Goal: Task Accomplishment & Management: Manage account settings

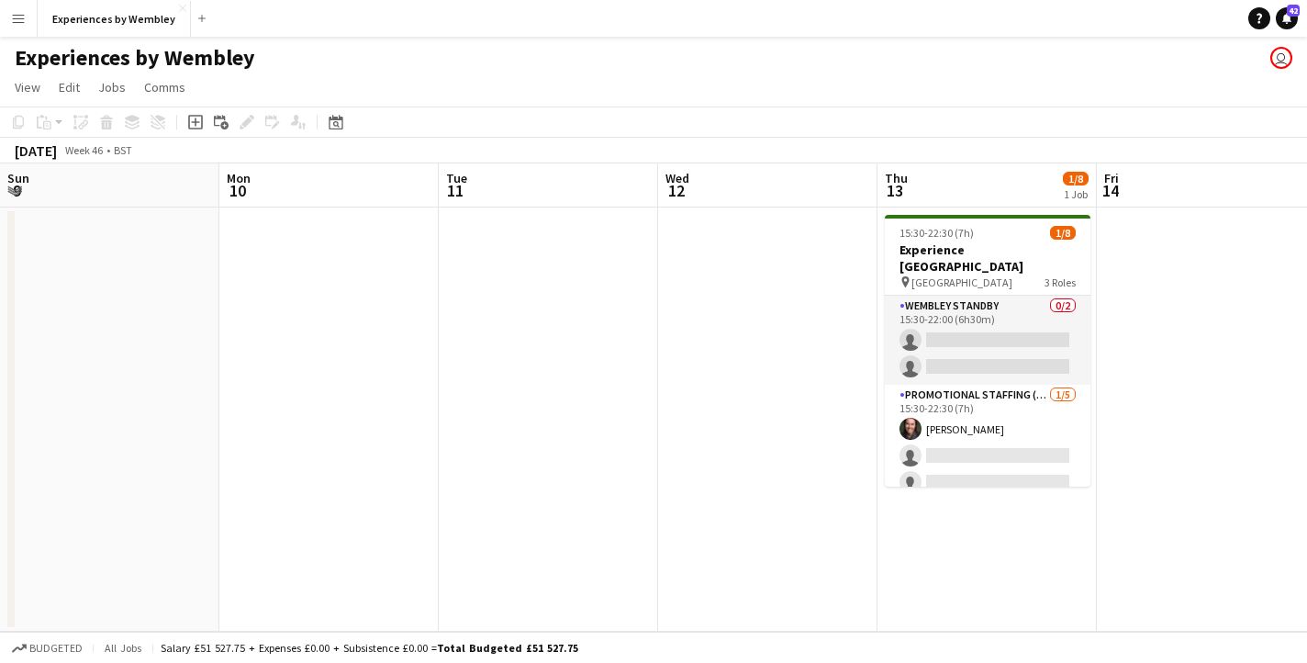
scroll to position [0, 728]
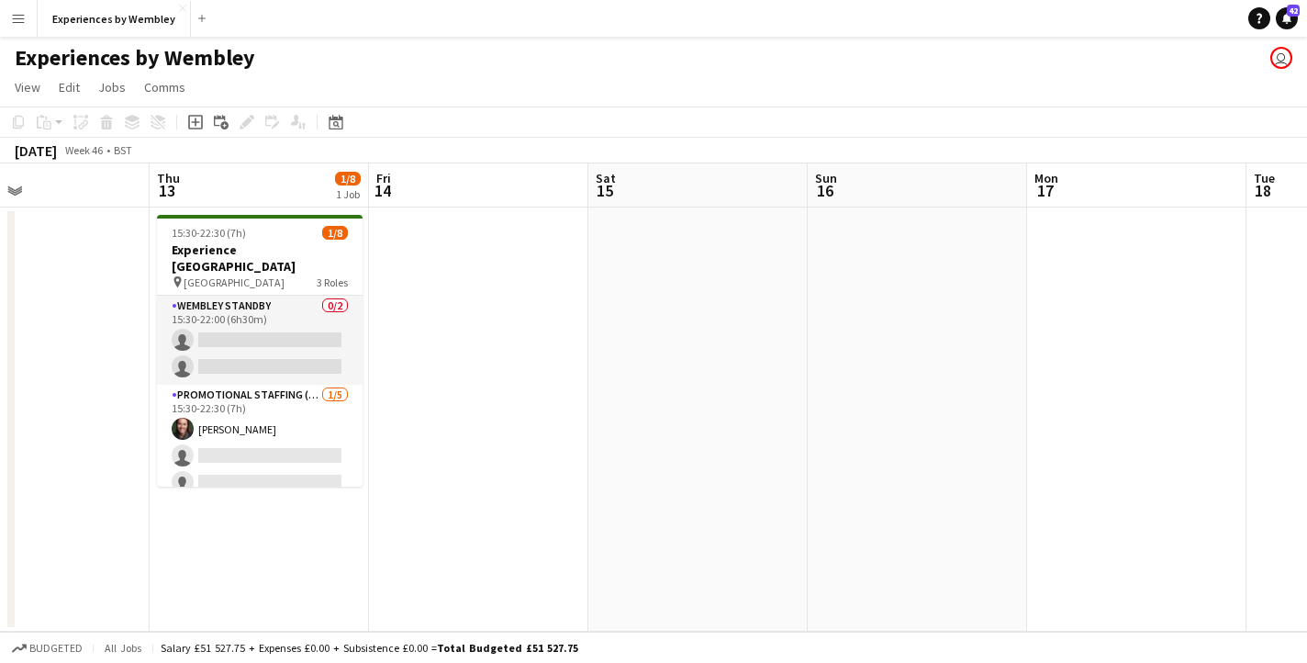
click at [35, 17] on button "Menu" at bounding box center [18, 18] width 37 height 37
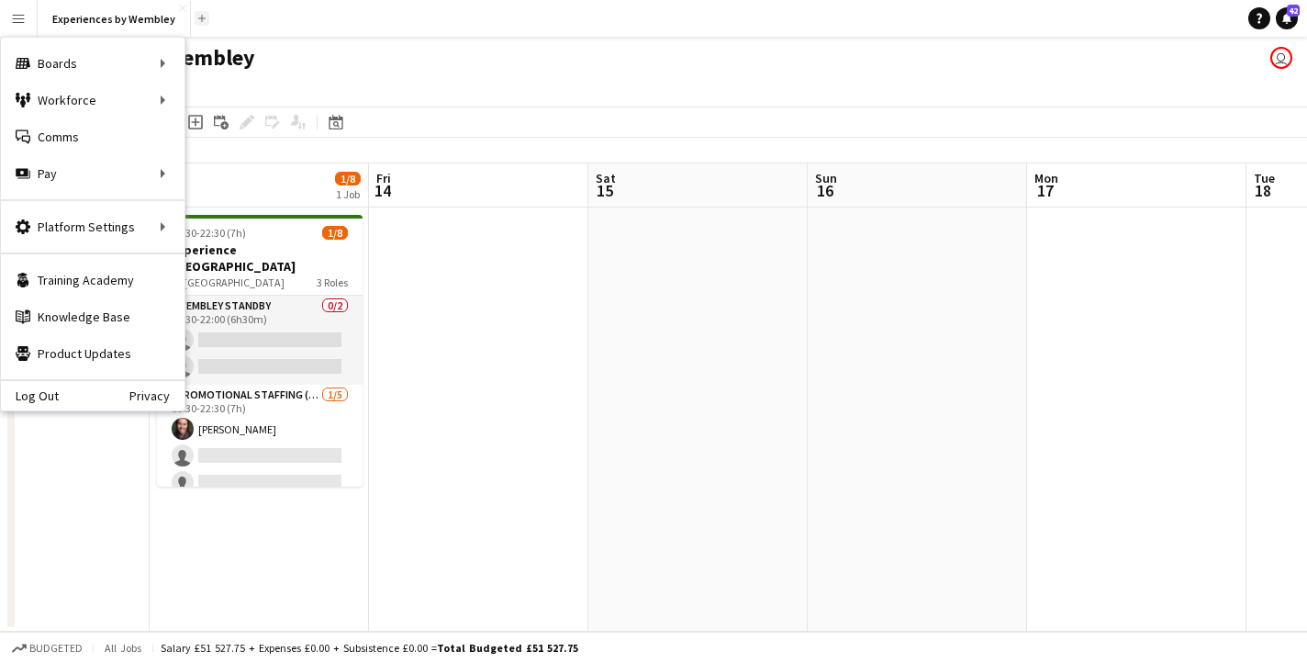
click at [198, 17] on app-icon "Add" at bounding box center [201, 18] width 7 height 7
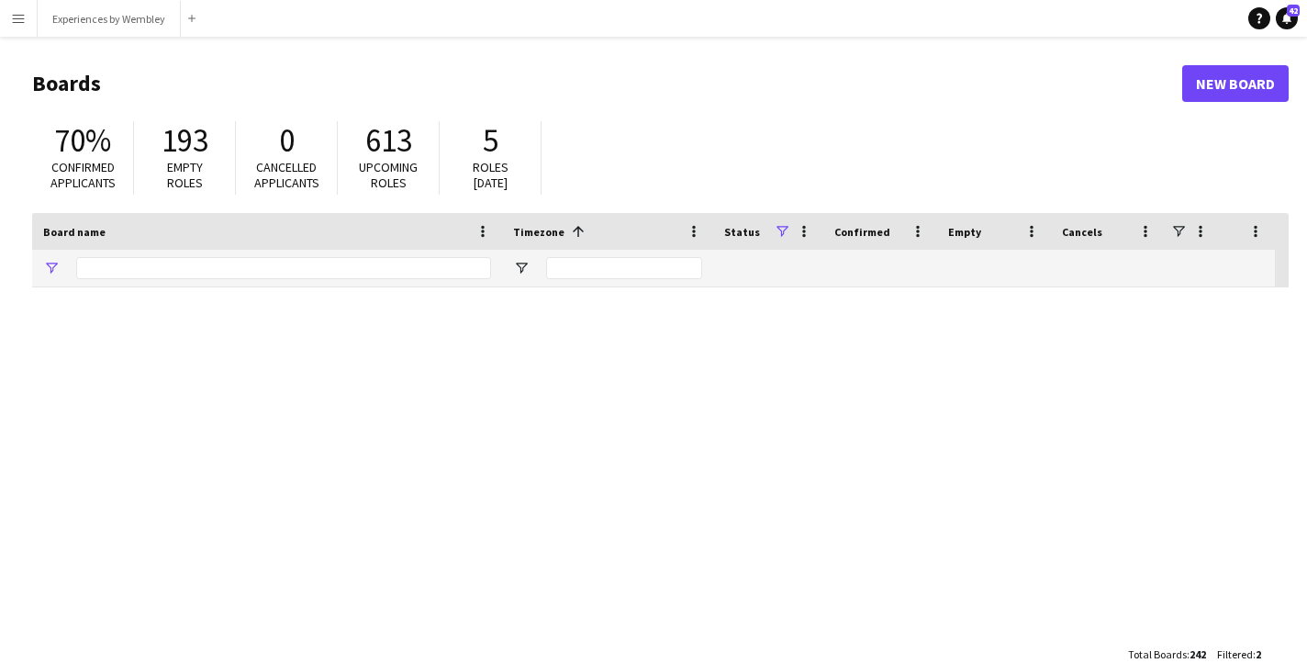
type input "*******"
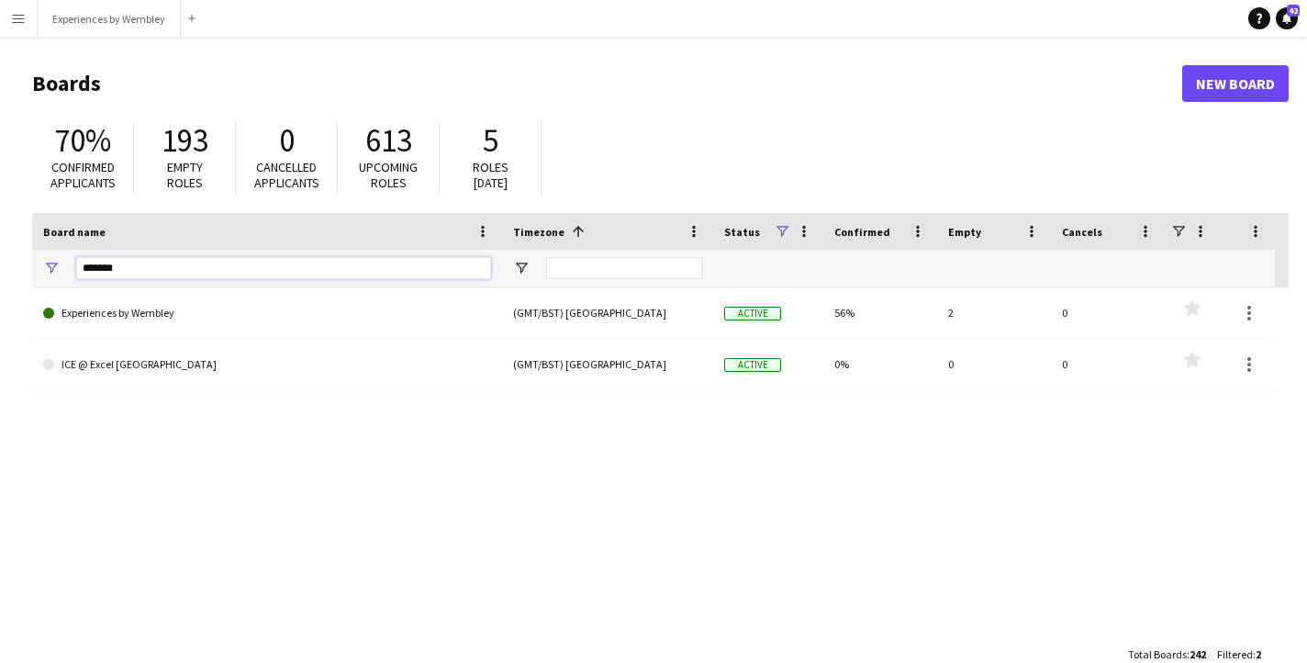
drag, startPoint x: 139, startPoint y: 270, endPoint x: 37, endPoint y: 270, distance: 101.9
click at [37, 270] on div "*******" at bounding box center [267, 268] width 470 height 37
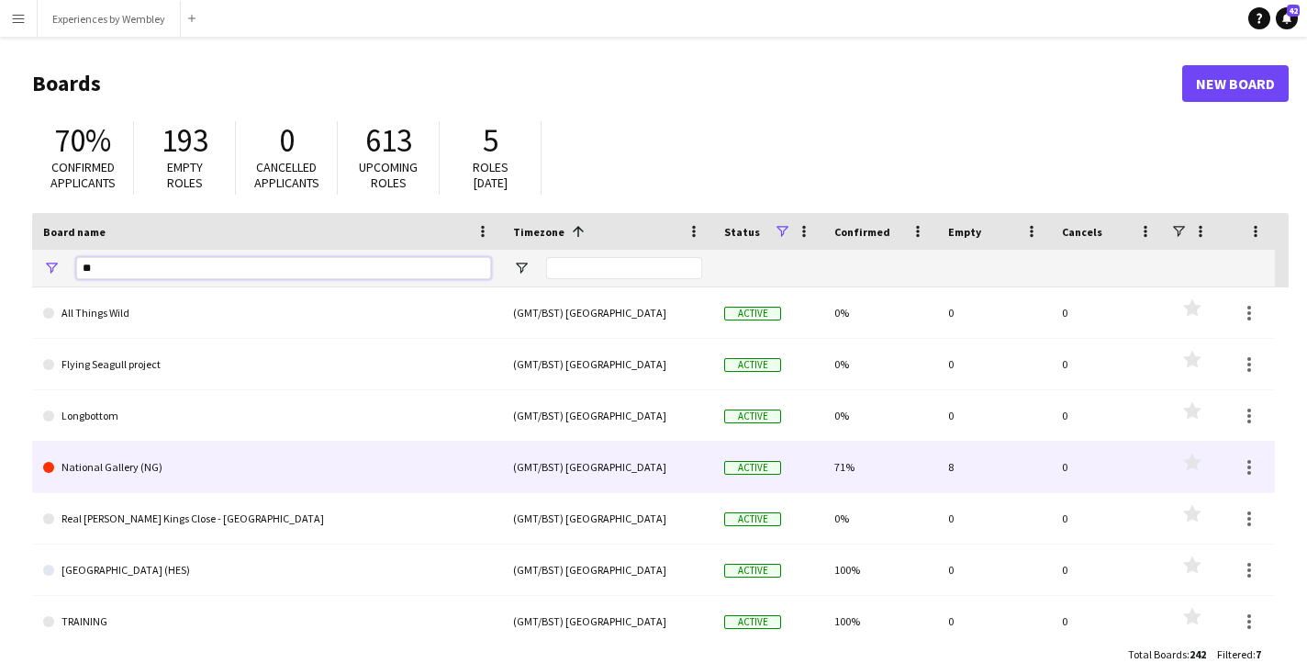
type input "**"
click at [93, 471] on link "National Gallery (NG)" at bounding box center [267, 467] width 448 height 51
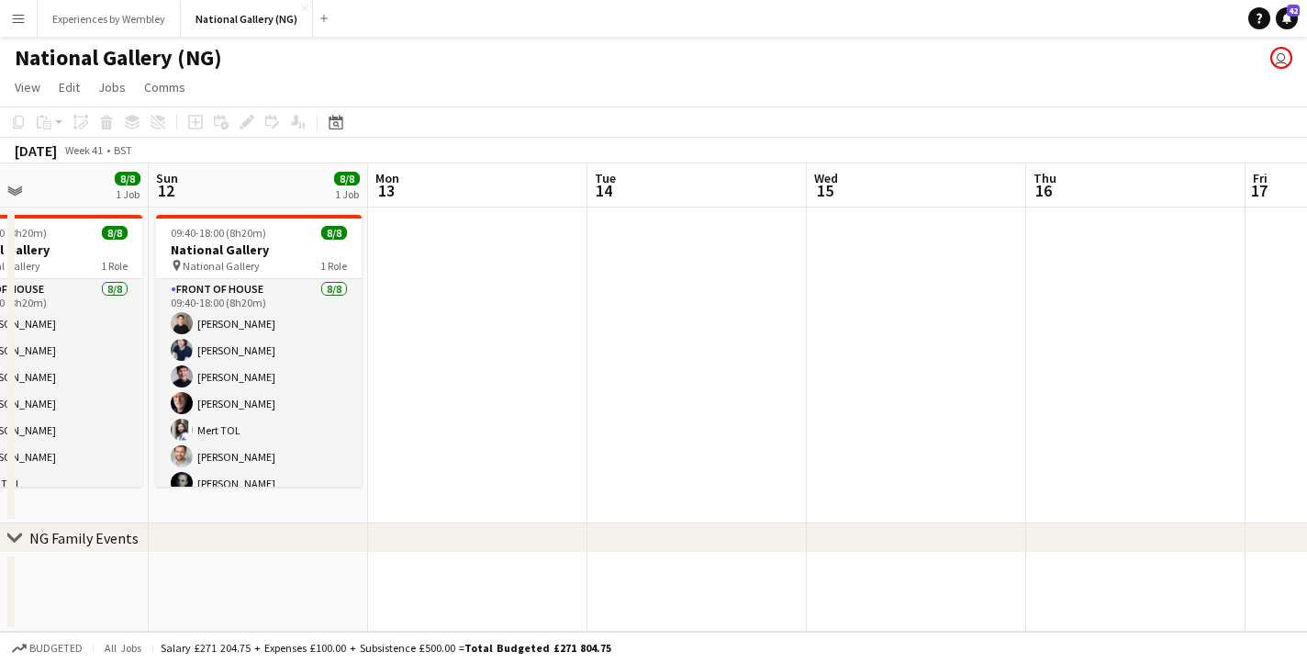
scroll to position [0, 495]
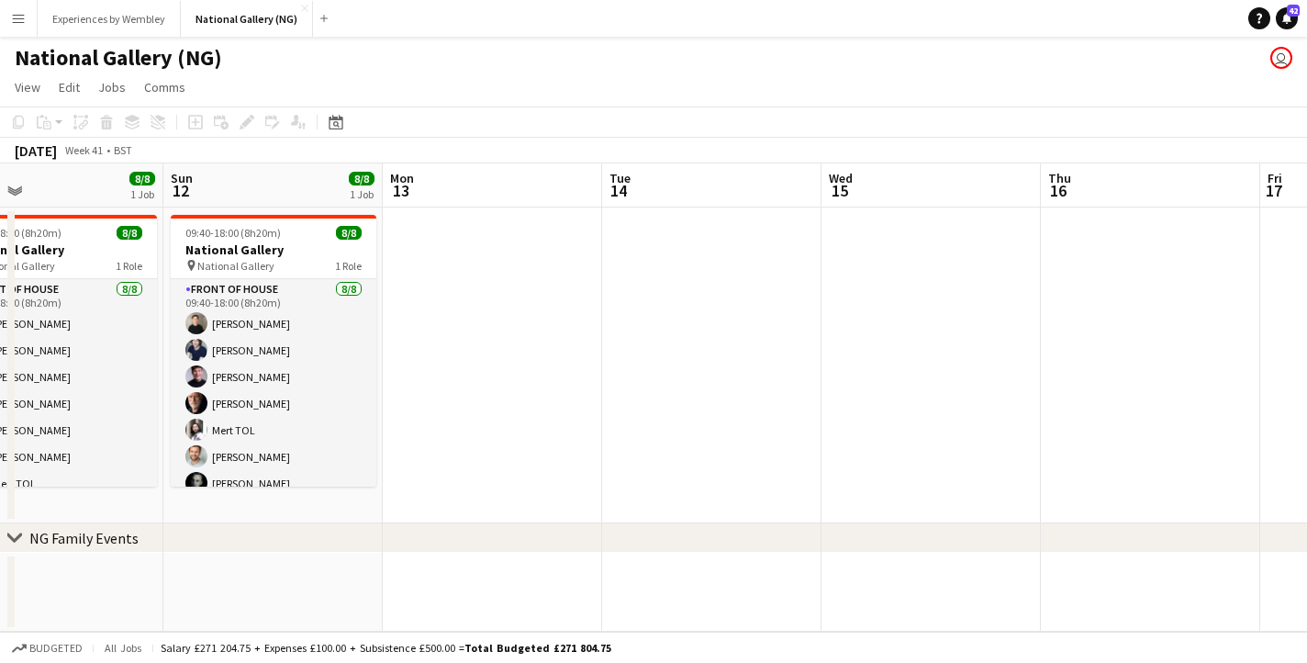
click at [484, 250] on app-date-cell at bounding box center [492, 366] width 219 height 316
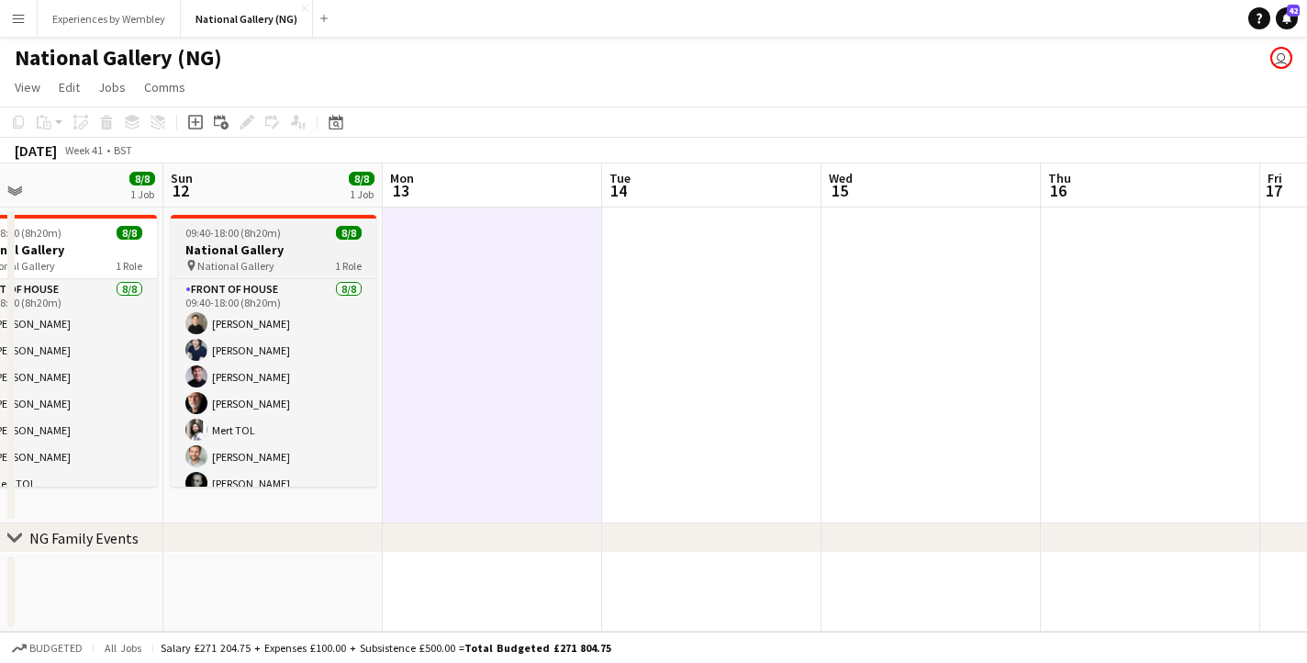
click at [304, 234] on div "09:40-18:00 (8h20m) 8/8" at bounding box center [274, 233] width 206 height 14
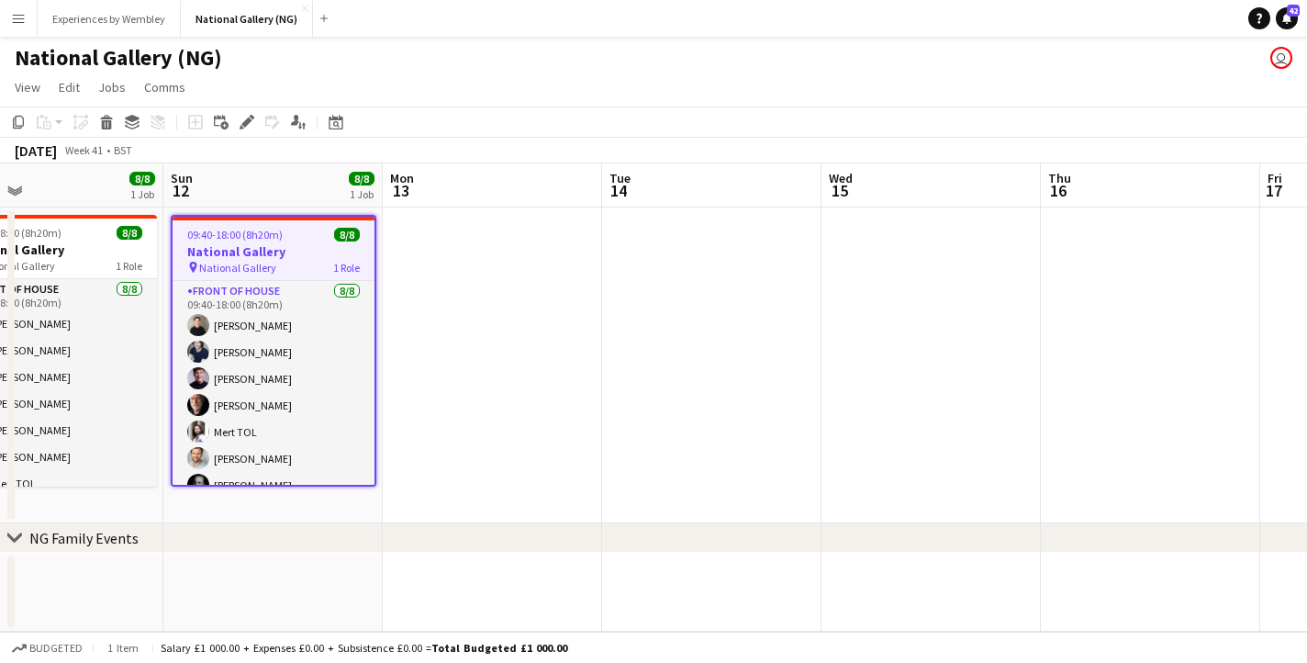
click at [425, 304] on app-date-cell at bounding box center [492, 366] width 219 height 316
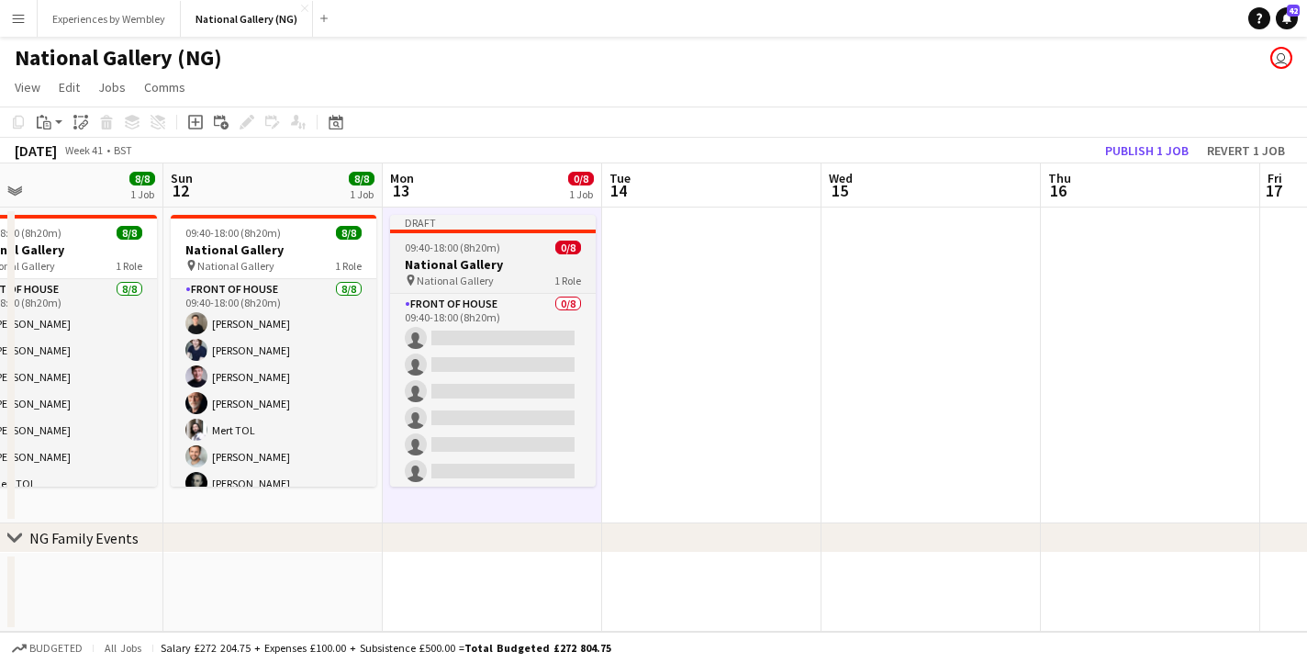
click at [498, 246] on div "09:40-18:00 (8h20m) 0/8" at bounding box center [493, 248] width 206 height 14
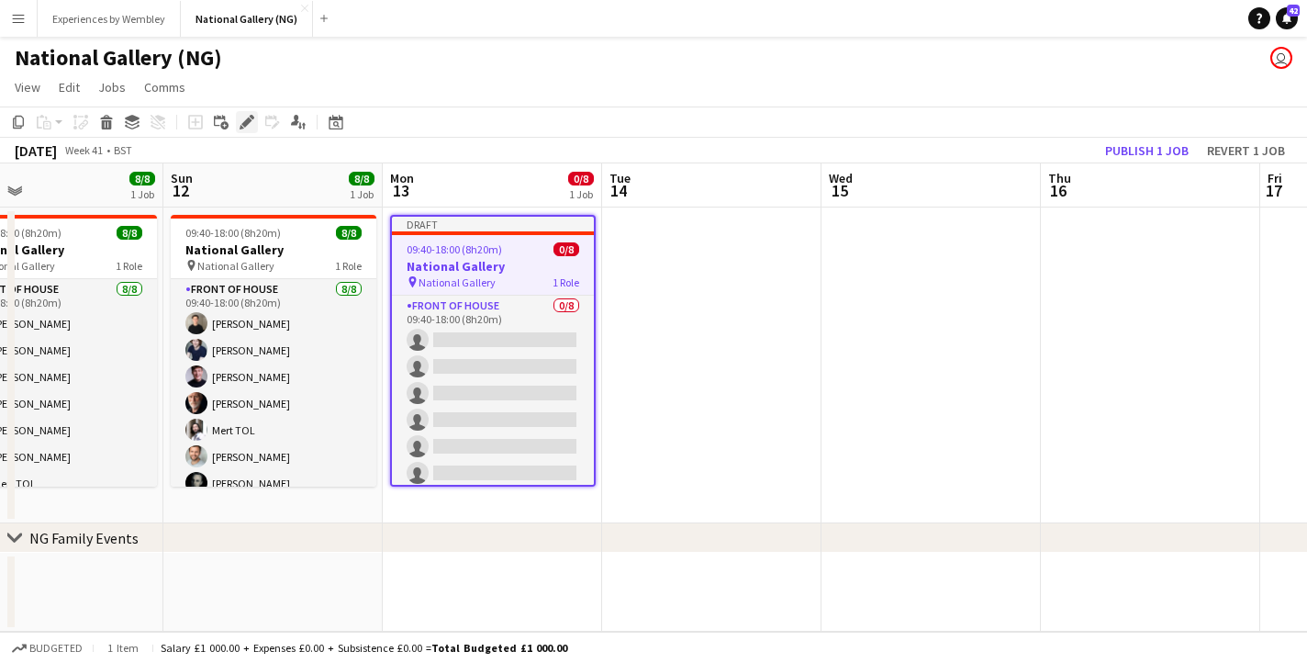
click at [248, 124] on icon at bounding box center [246, 123] width 10 height 10
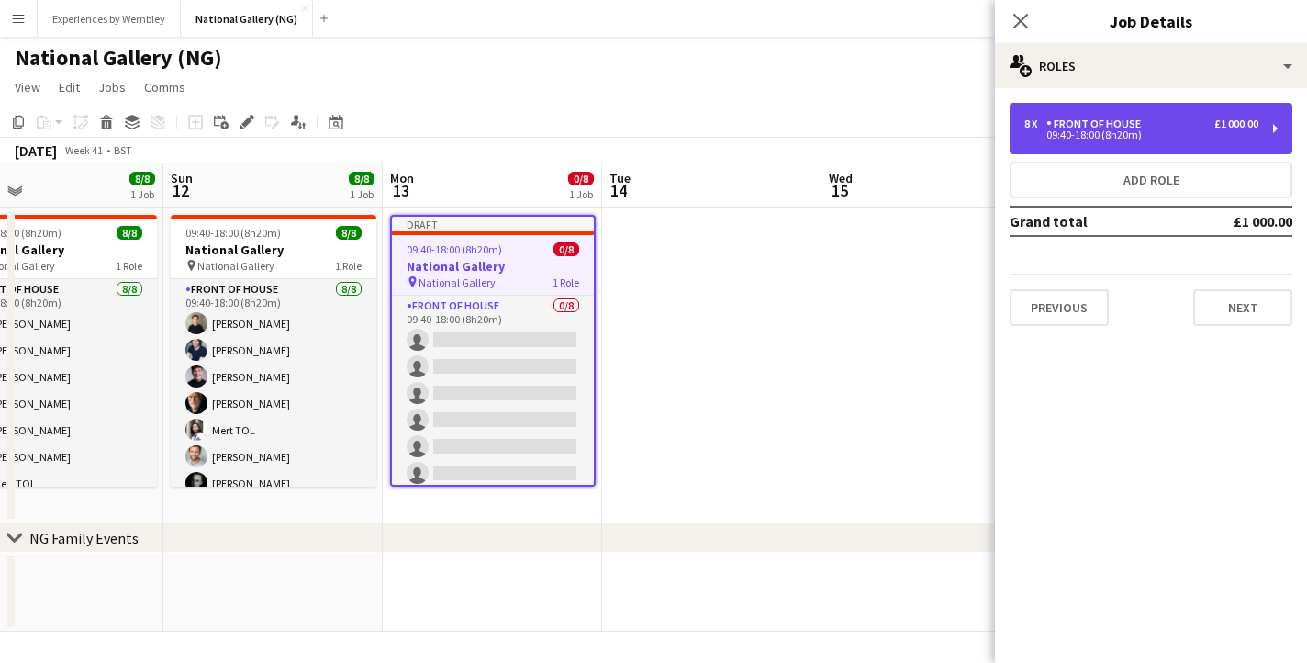
click at [1156, 136] on div "09:40-18:00 (8h20m)" at bounding box center [1142, 134] width 234 height 9
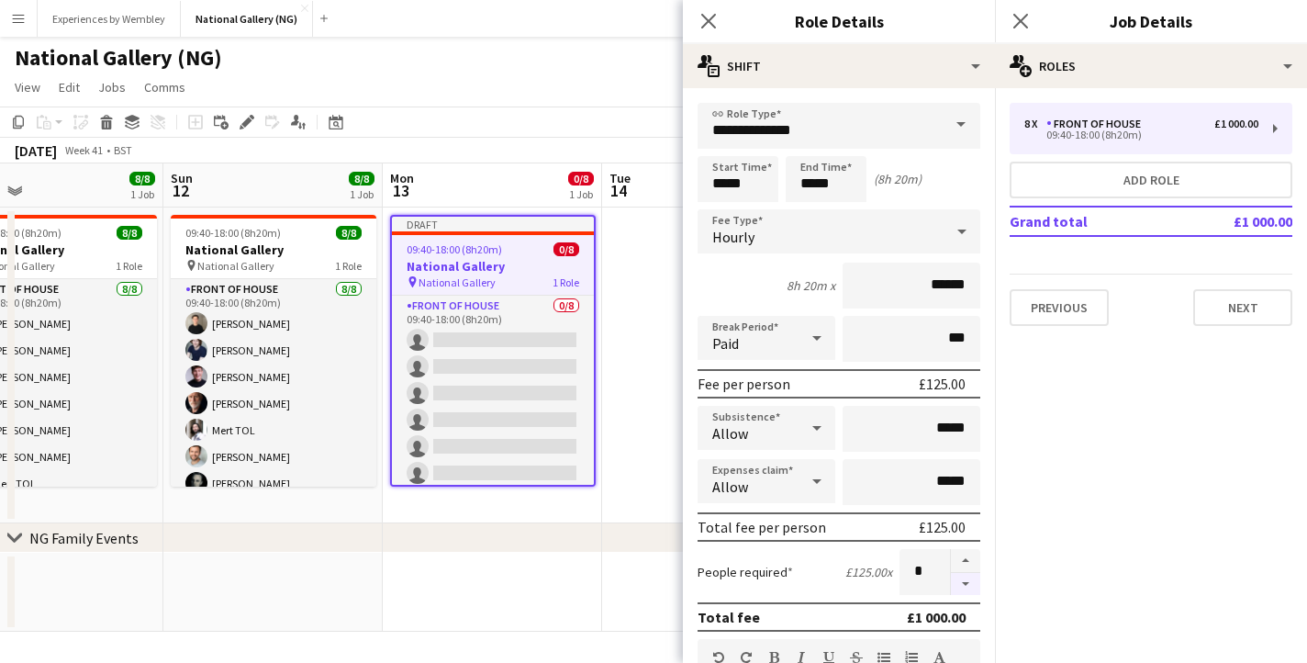
click at [967, 589] on button "button" at bounding box center [965, 584] width 29 height 23
type input "*"
click at [705, 23] on icon at bounding box center [708, 20] width 17 height 17
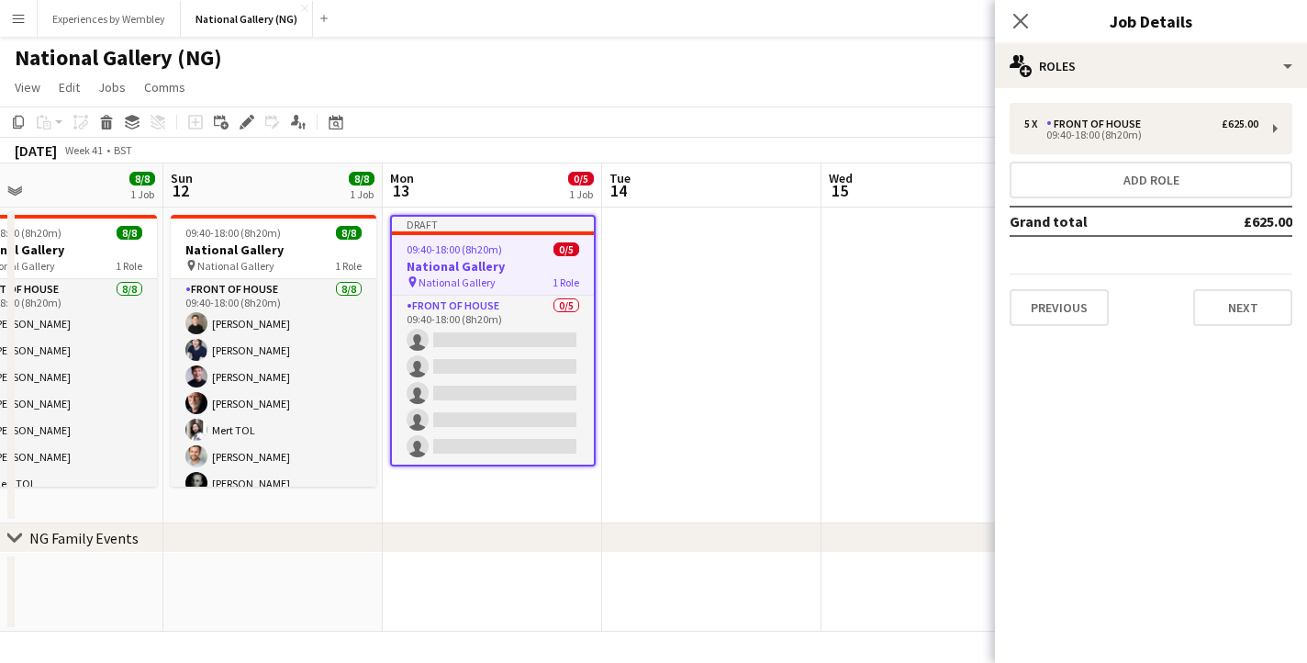
click at [692, 326] on app-date-cell at bounding box center [711, 366] width 219 height 316
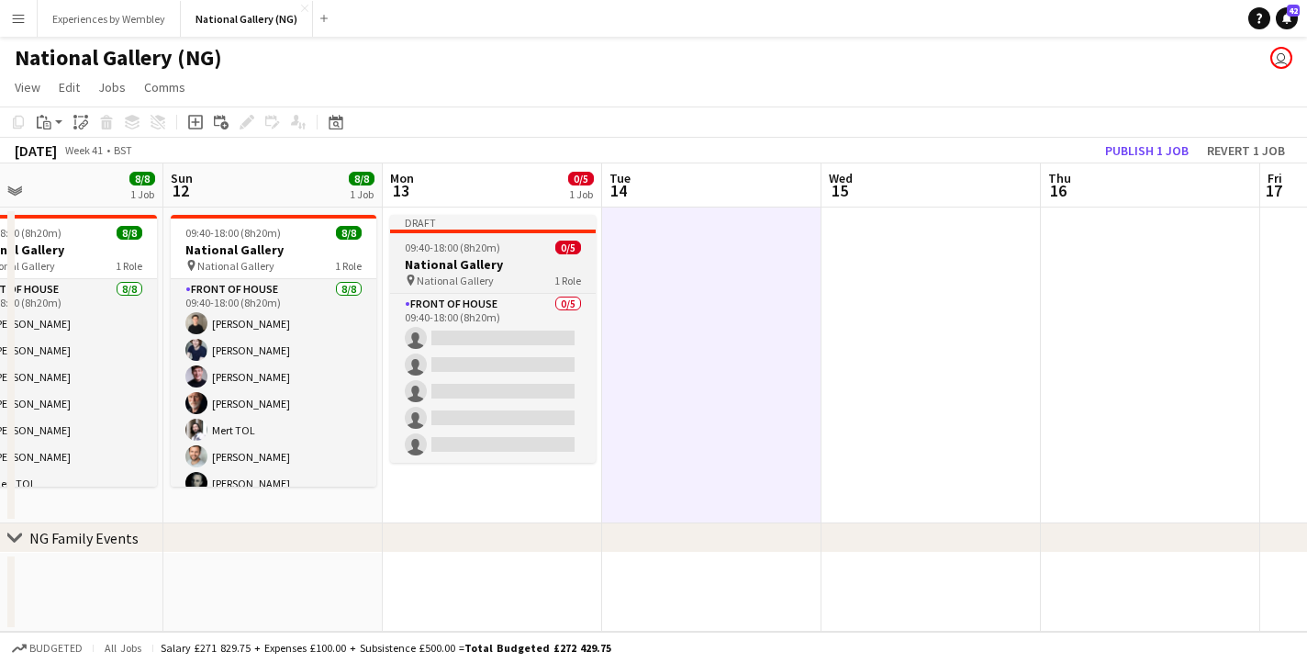
click at [522, 257] on h3 "National Gallery" at bounding box center [493, 264] width 206 height 17
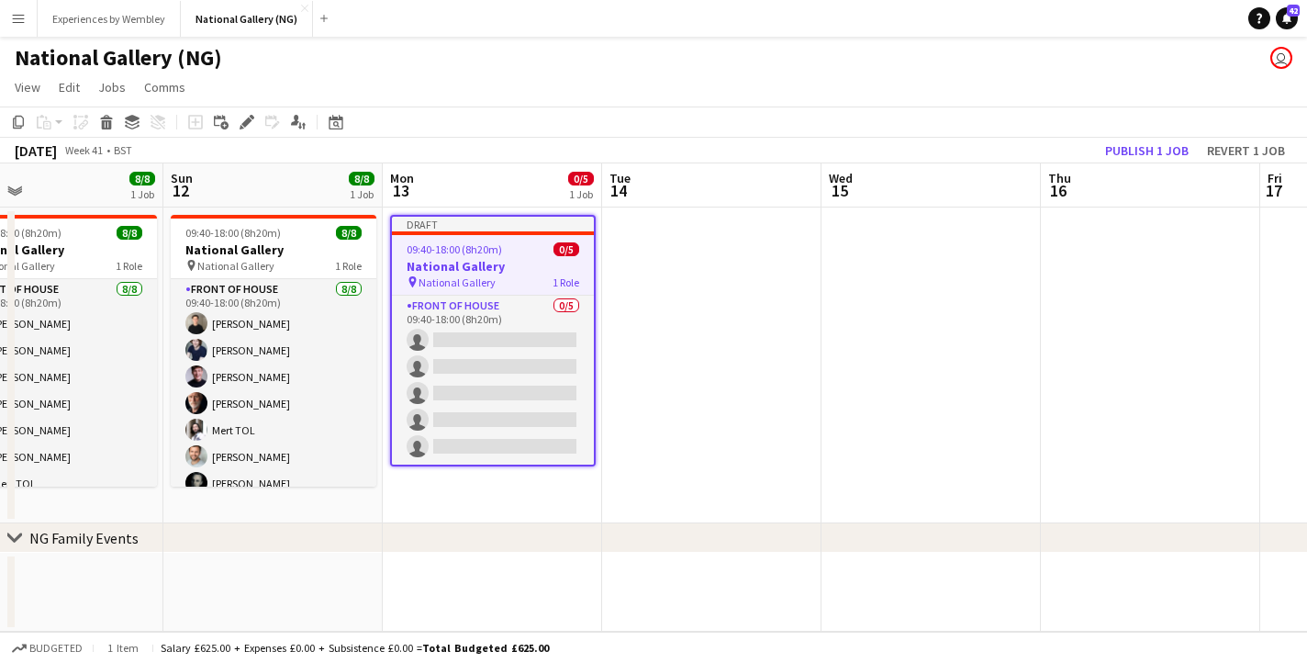
click at [522, 257] on app-job-card "Draft 09:40-18:00 (8h20m) 0/5 National Gallery pin National Gallery 1 Role Fron…" at bounding box center [493, 341] width 206 height 252
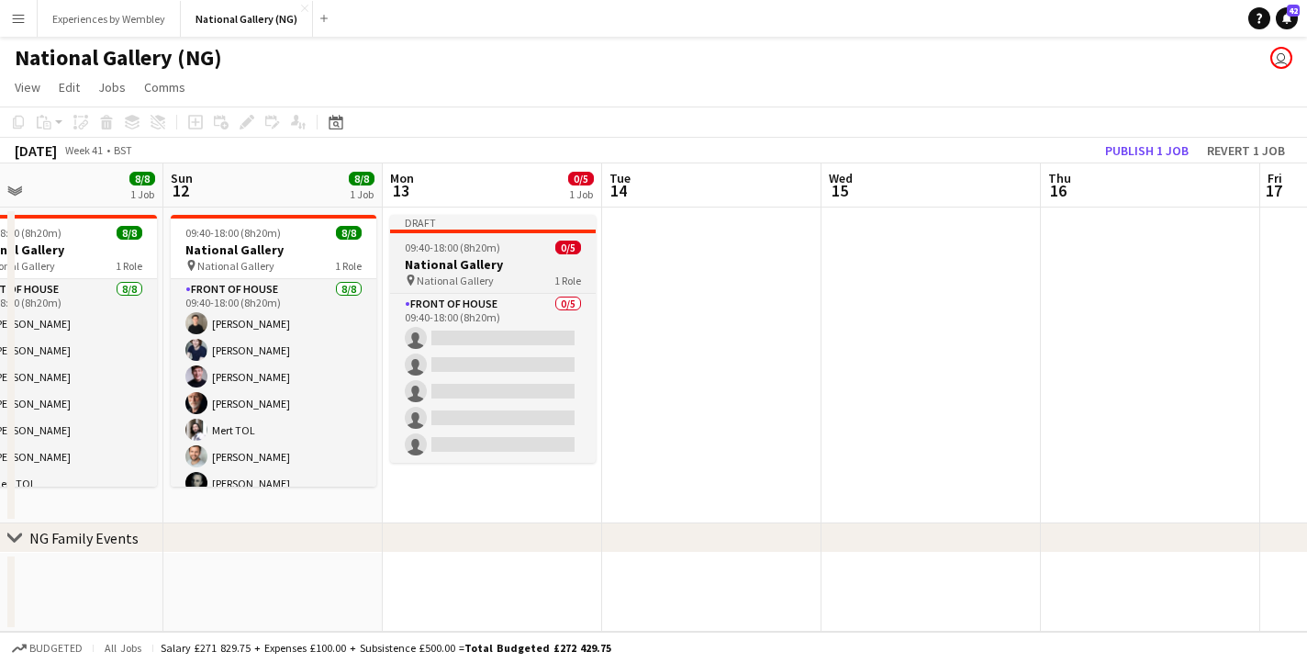
click at [524, 258] on h3 "National Gallery" at bounding box center [493, 264] width 206 height 17
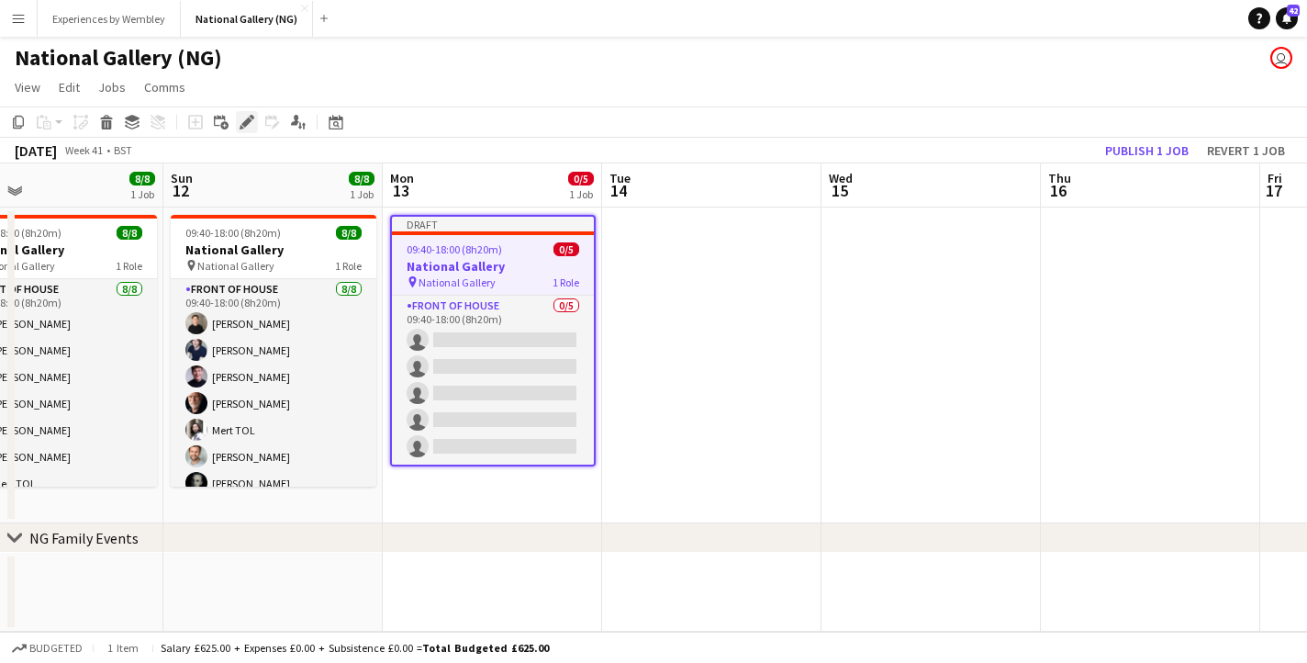
click at [247, 123] on icon at bounding box center [246, 123] width 10 height 10
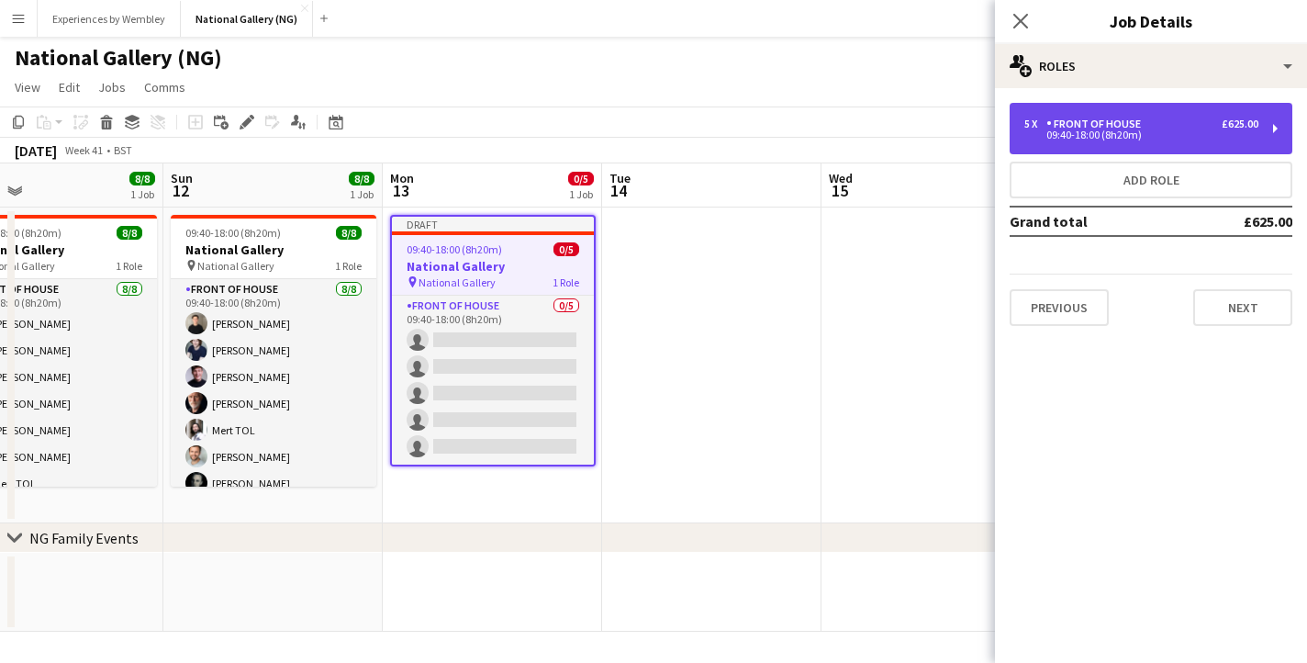
click at [1077, 121] on div "Front of House" at bounding box center [1098, 124] width 102 height 13
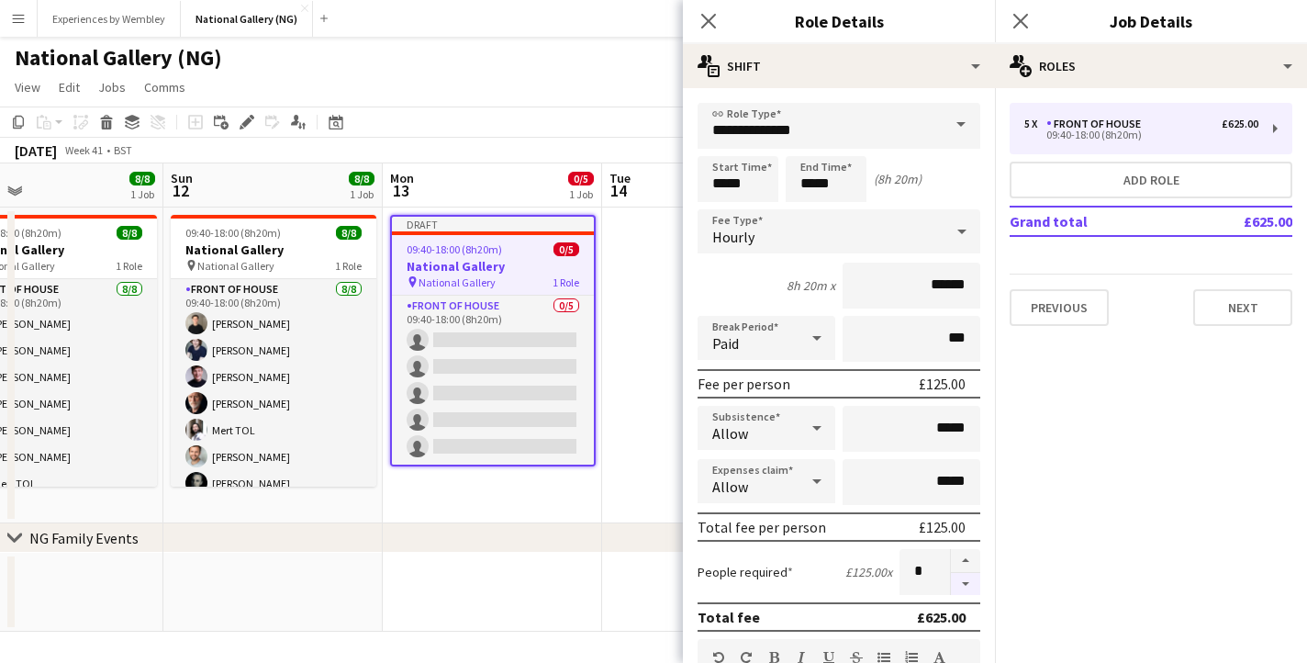
click at [963, 582] on button "button" at bounding box center [965, 584] width 29 height 23
click at [968, 589] on button "button" at bounding box center [965, 584] width 29 height 23
type input "*"
click at [717, 23] on icon "Close pop-in" at bounding box center [708, 20] width 17 height 17
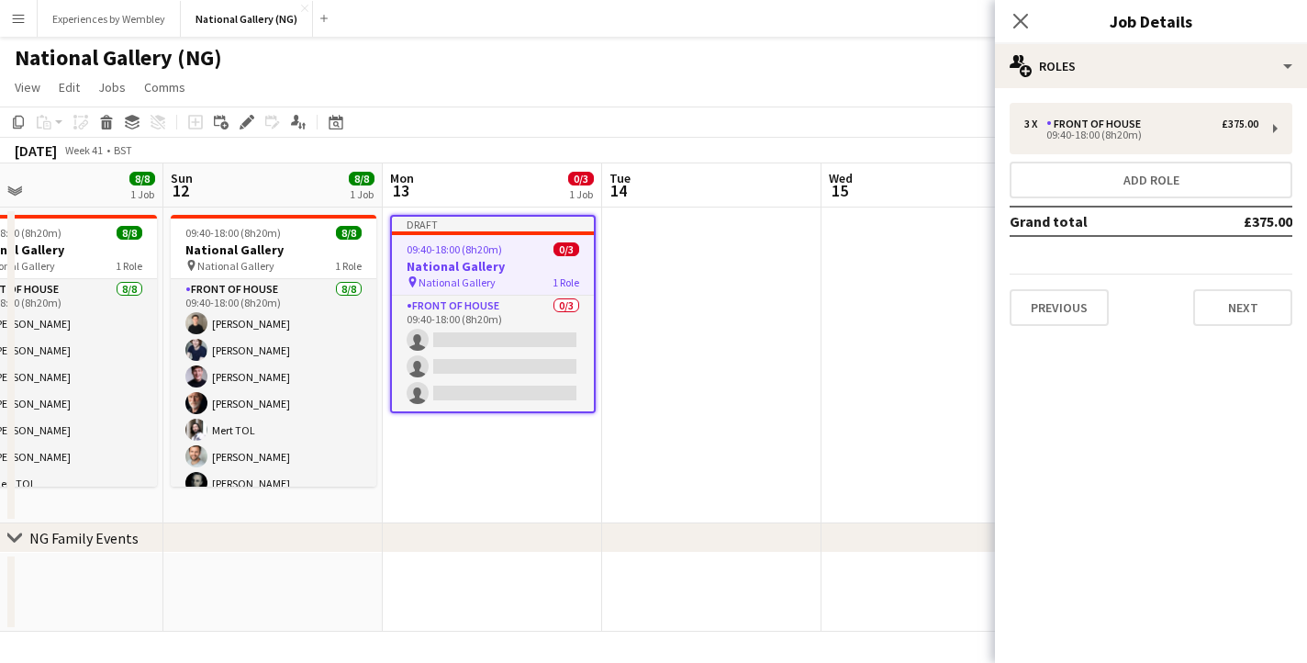
click at [620, 423] on app-date-cell at bounding box center [711, 366] width 219 height 316
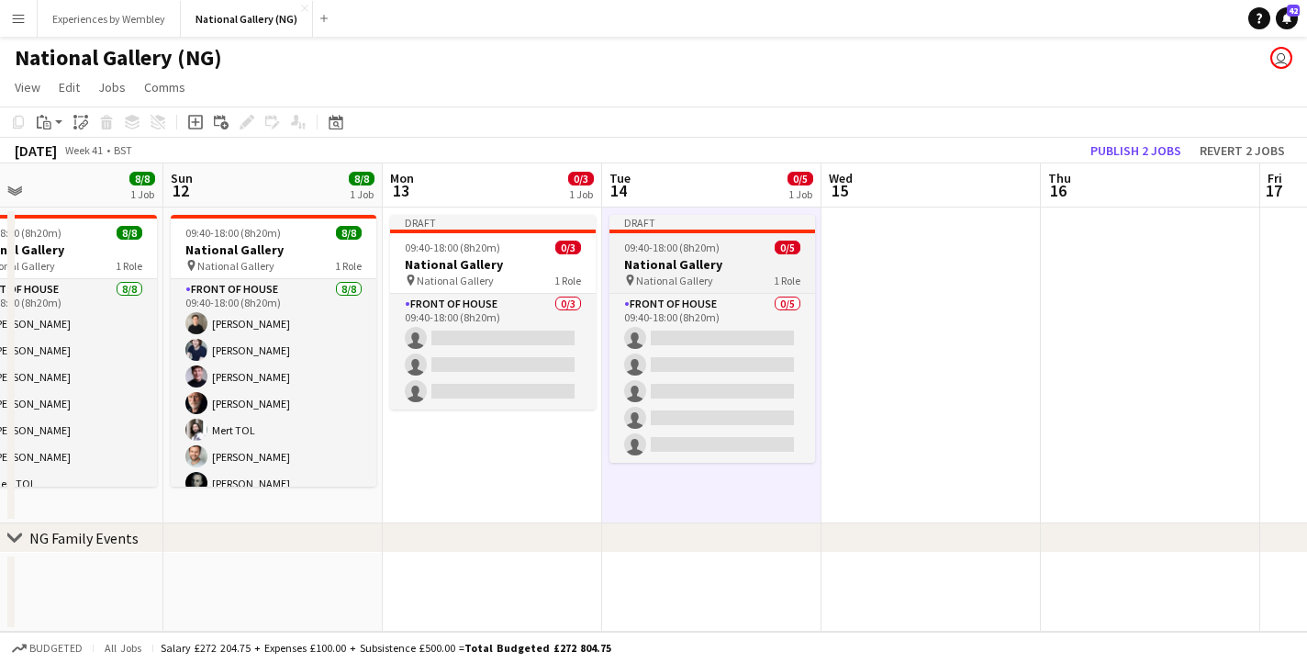
click at [707, 246] on span "09:40-18:00 (8h20m)" at bounding box center [671, 248] width 95 height 14
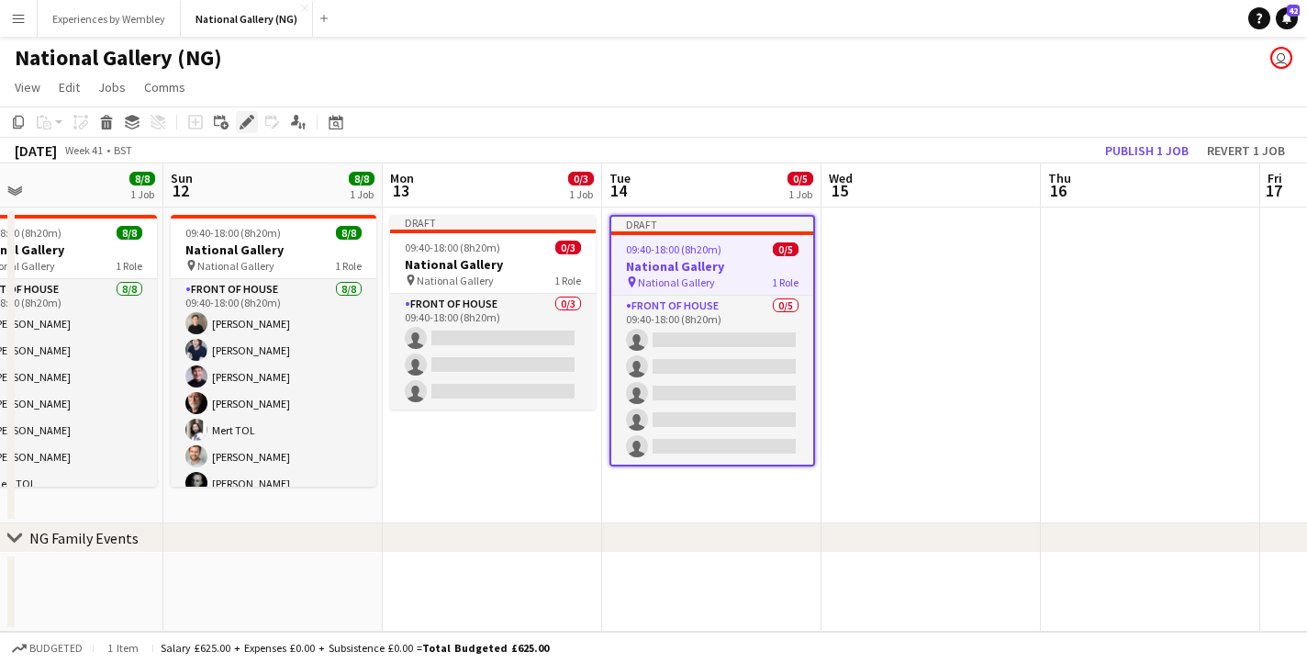
click at [241, 123] on icon "Edit" at bounding box center [247, 122] width 15 height 15
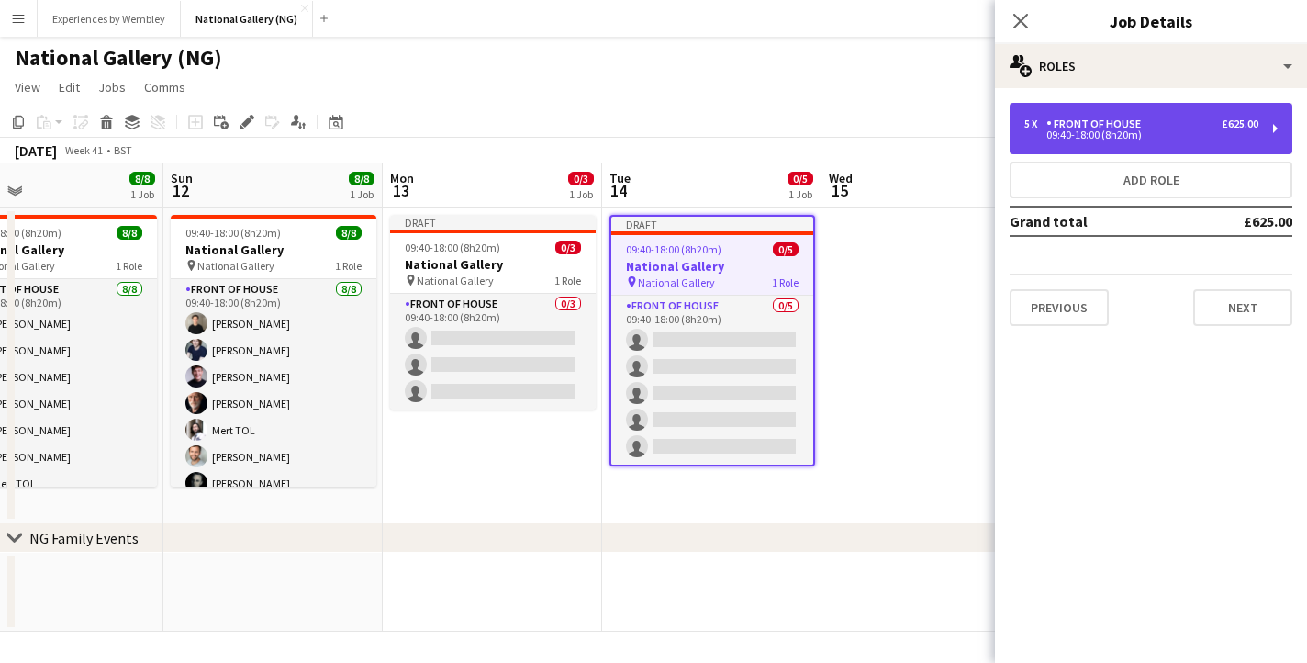
click at [1218, 142] on div "5 x Front of House £625.00 09:40-18:00 (8h20m)" at bounding box center [1151, 128] width 283 height 51
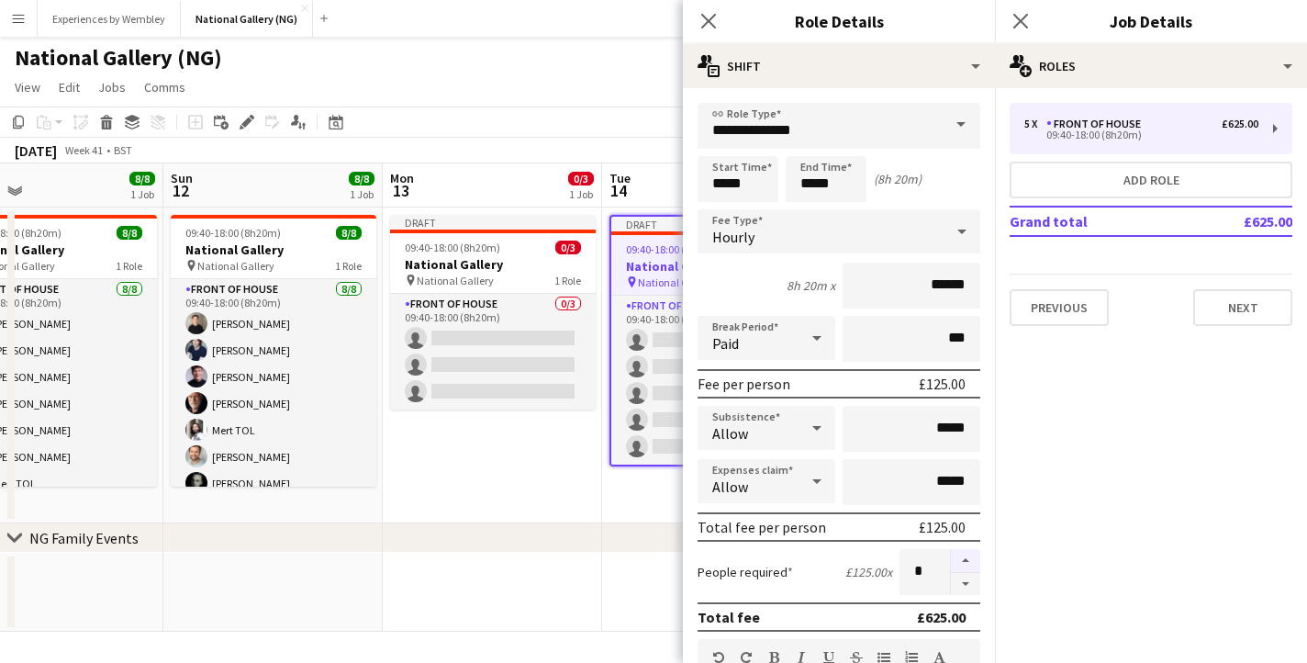
click at [965, 568] on button "button" at bounding box center [965, 561] width 29 height 24
type input "*"
click at [643, 157] on div "[DATE] Week 41 • BST Publish 1 job Revert 1 job" at bounding box center [653, 151] width 1307 height 26
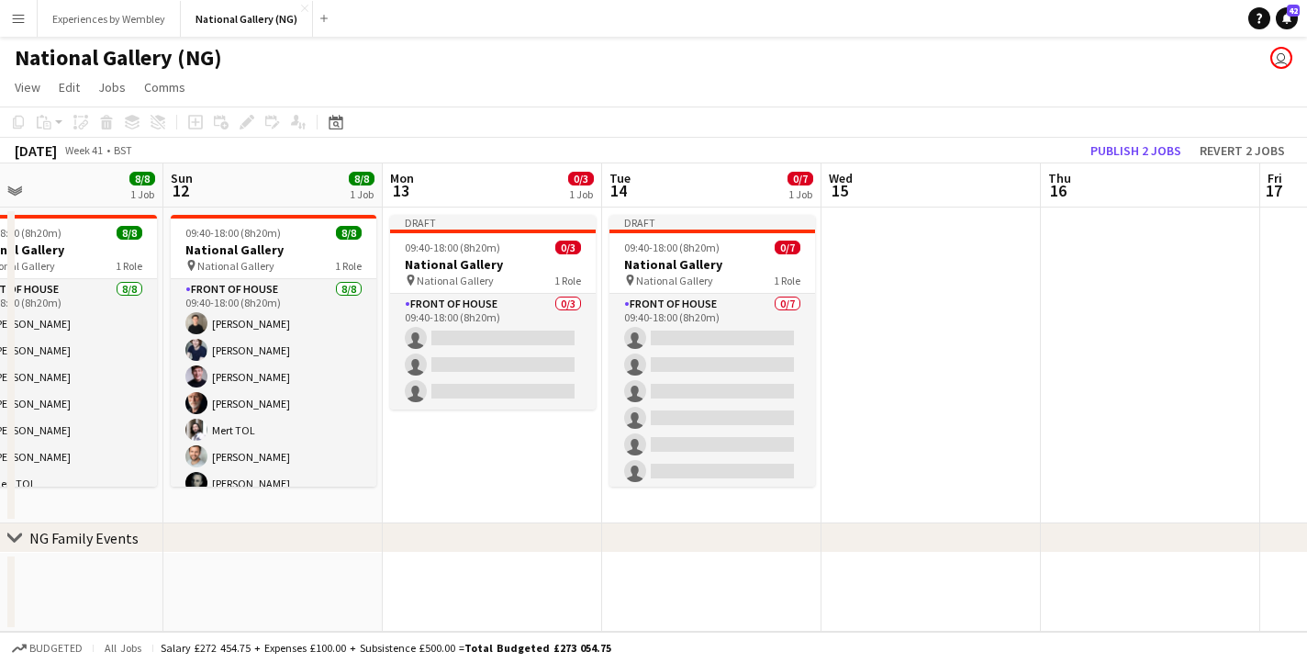
click at [918, 275] on app-date-cell at bounding box center [931, 366] width 219 height 316
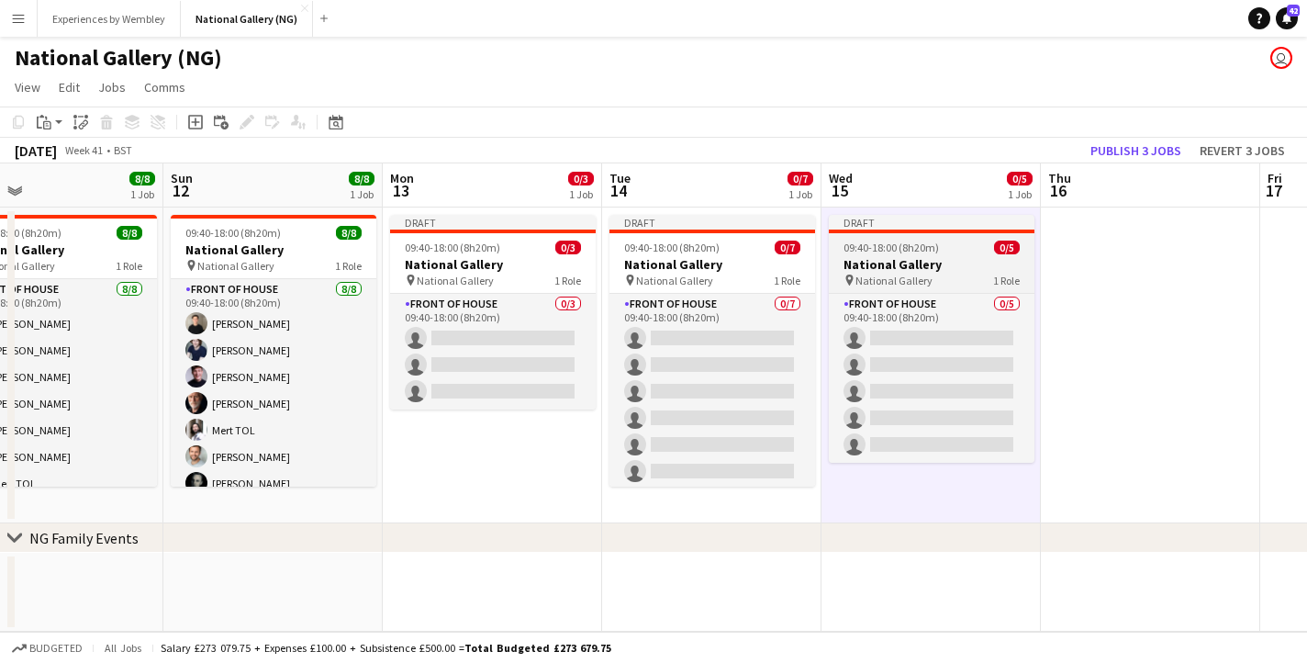
click at [899, 254] on app-job-card "Draft 09:40-18:00 (8h20m) 0/5 National Gallery pin National Gallery 1 Role Fron…" at bounding box center [932, 339] width 206 height 248
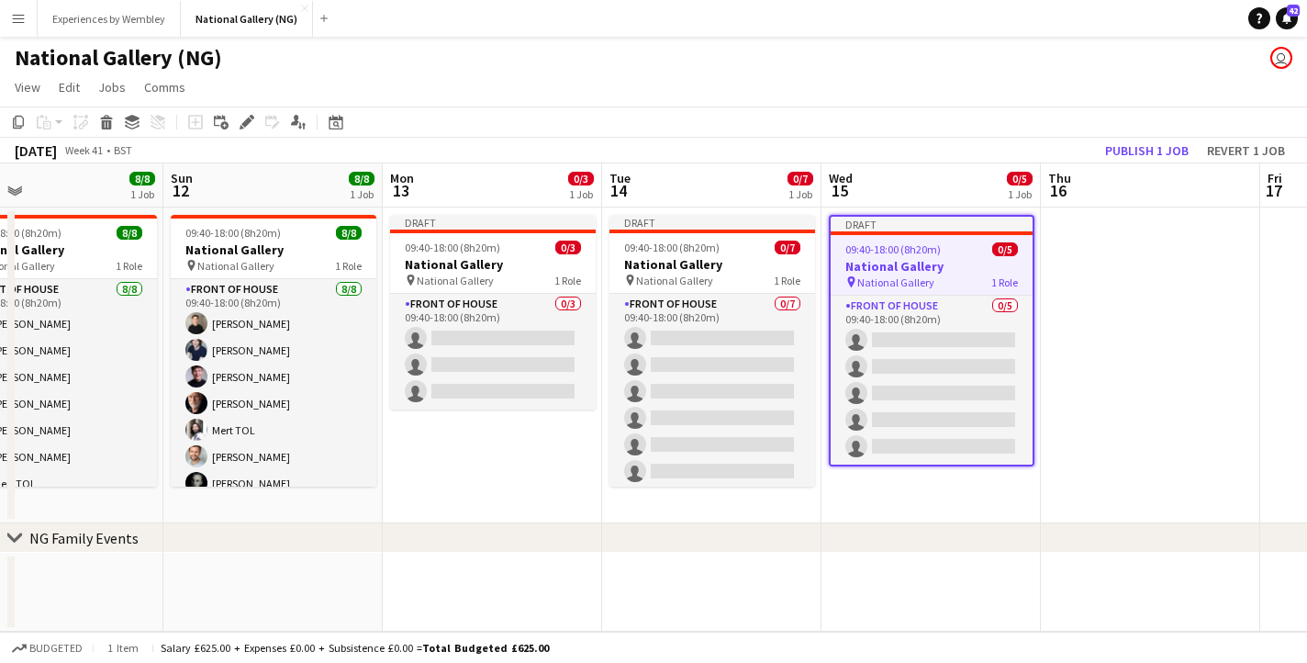
click at [1113, 274] on app-date-cell at bounding box center [1150, 366] width 219 height 316
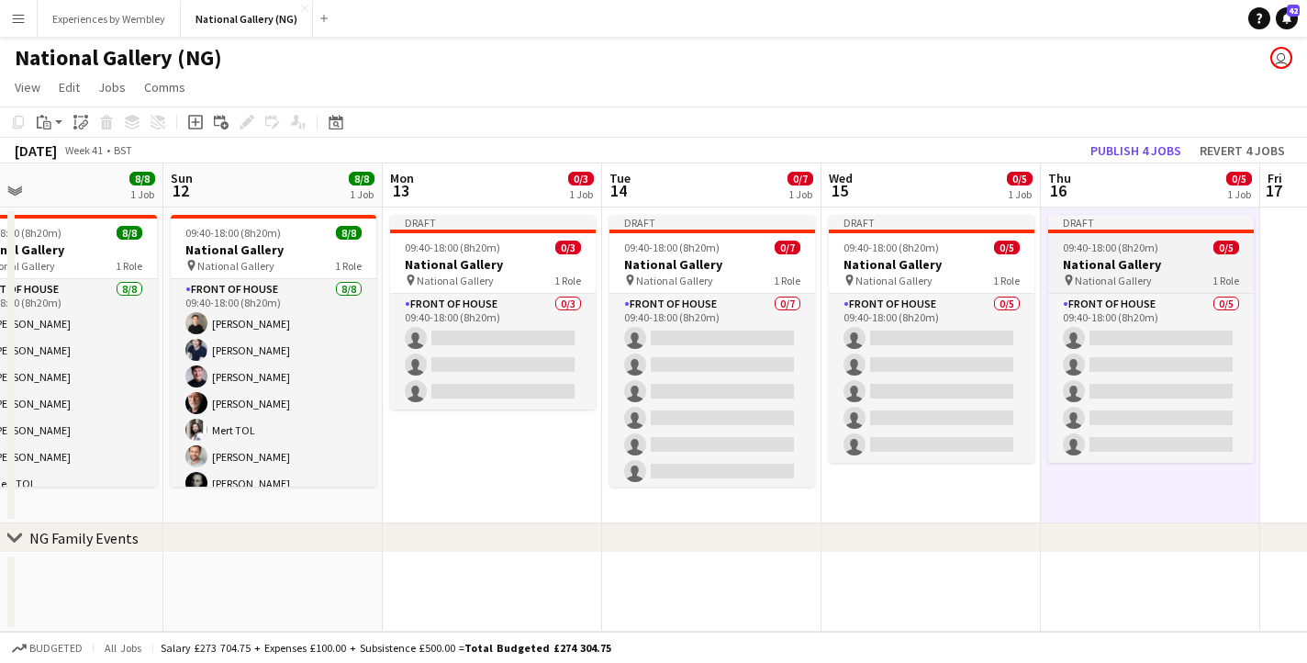
click at [1122, 251] on span "09:40-18:00 (8h20m)" at bounding box center [1110, 248] width 95 height 14
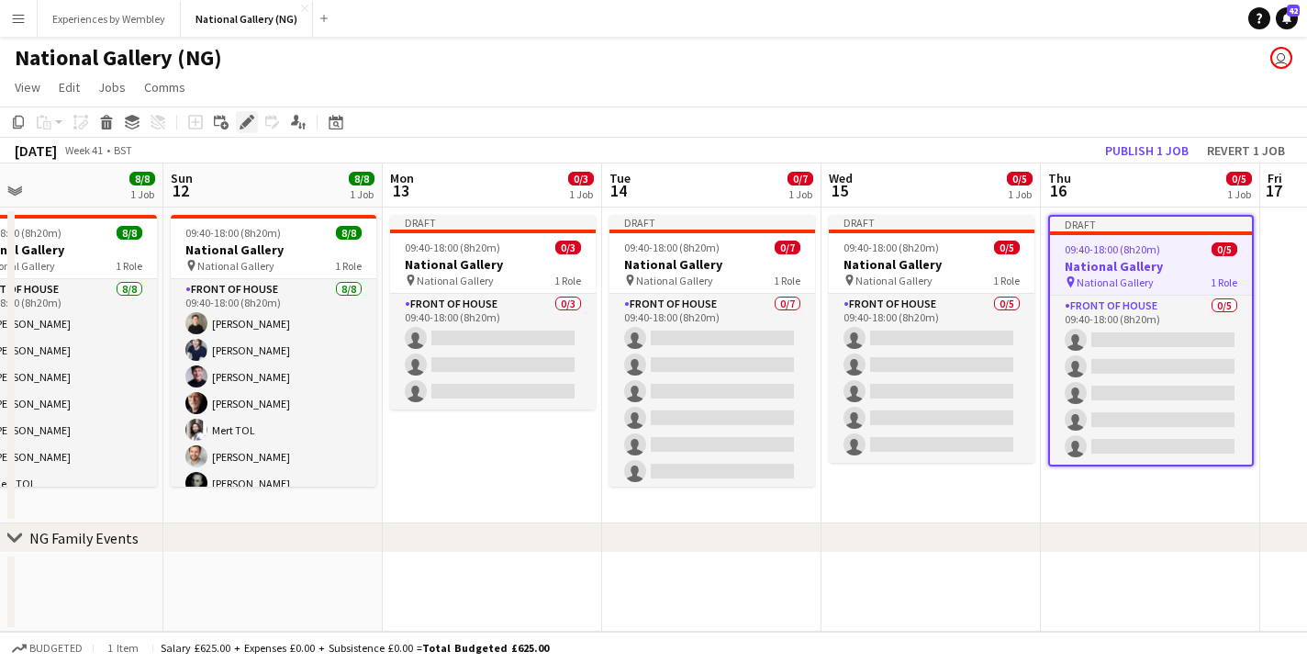
click at [245, 128] on icon "Edit" at bounding box center [247, 122] width 15 height 15
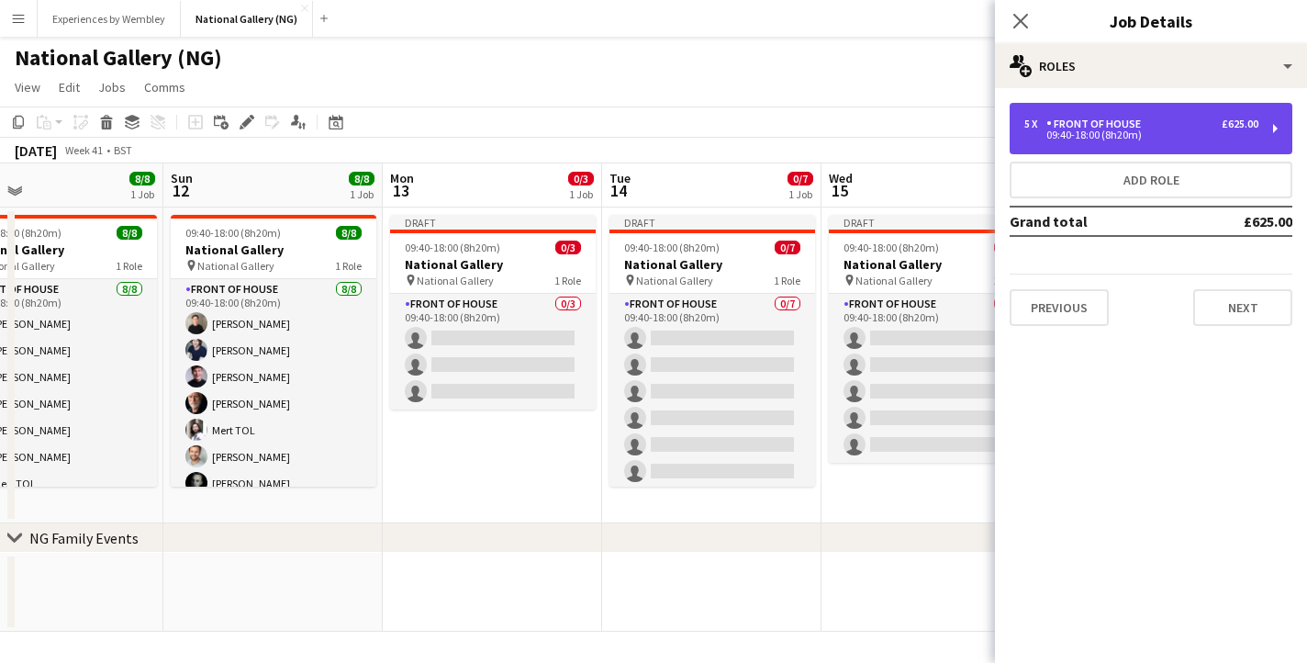
click at [1114, 124] on div "Front of House" at bounding box center [1098, 124] width 102 height 13
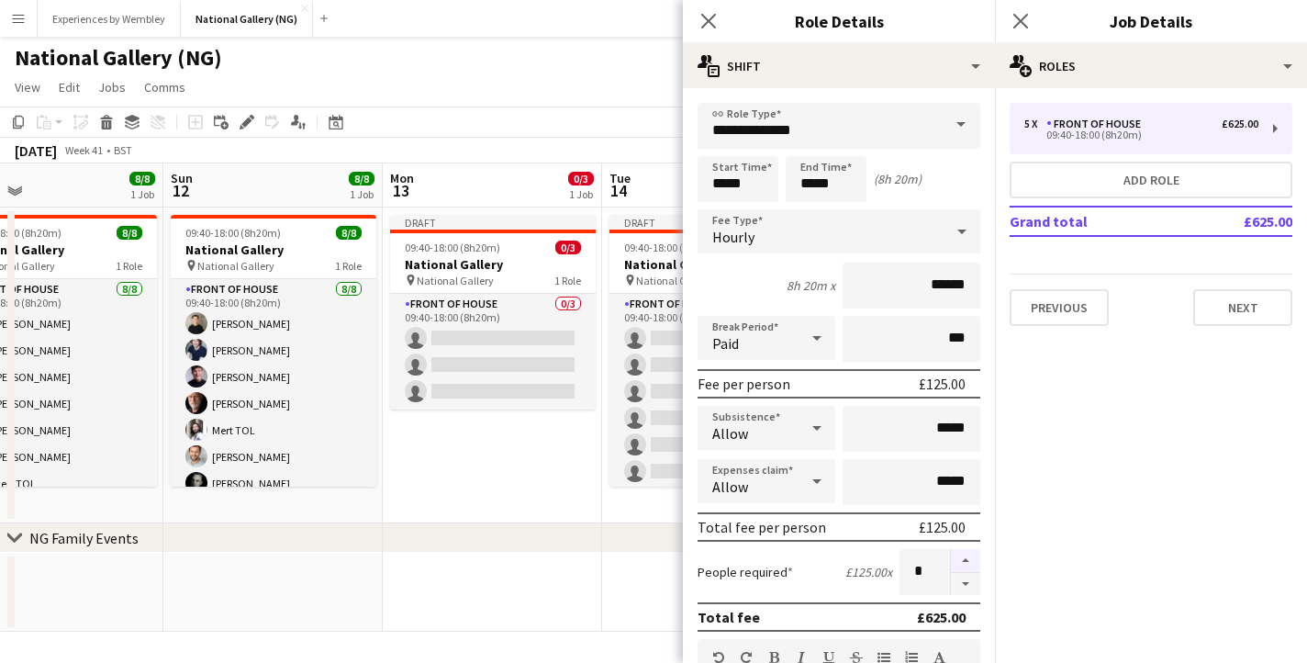
click at [969, 561] on button "button" at bounding box center [965, 561] width 29 height 24
click at [968, 558] on button "button" at bounding box center [965, 561] width 29 height 24
type input "*"
click at [708, 14] on icon "Close pop-in" at bounding box center [708, 20] width 17 height 17
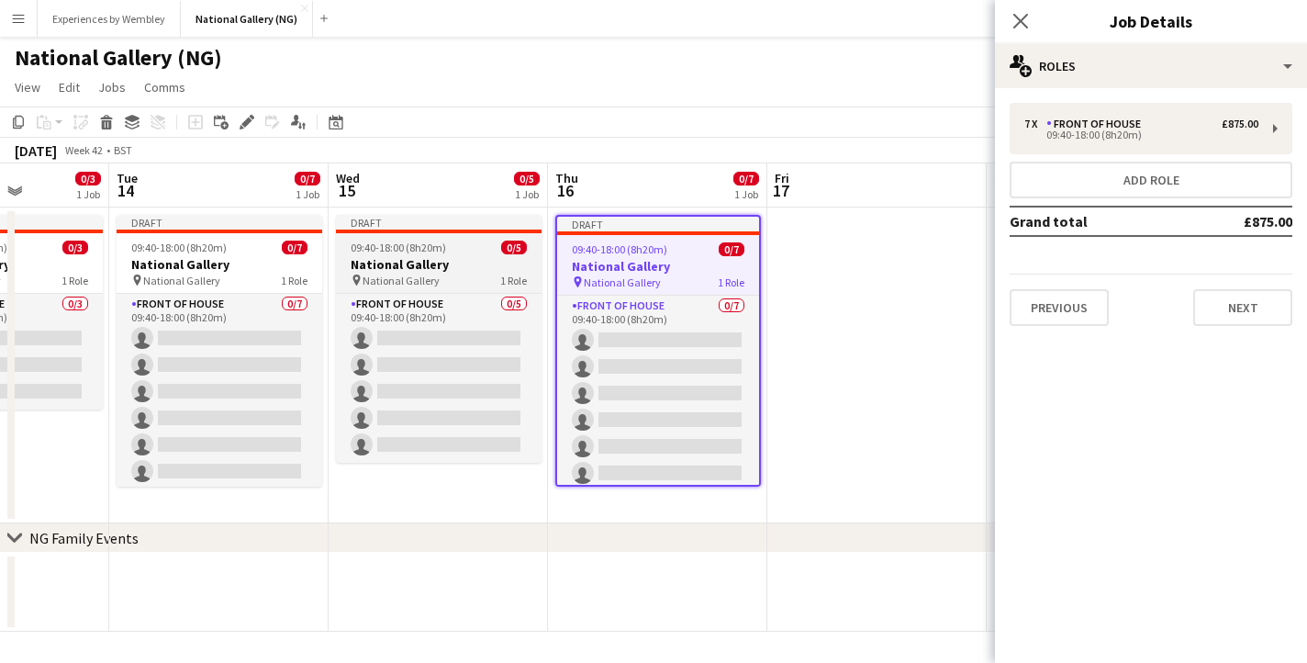
scroll to position [0, 577]
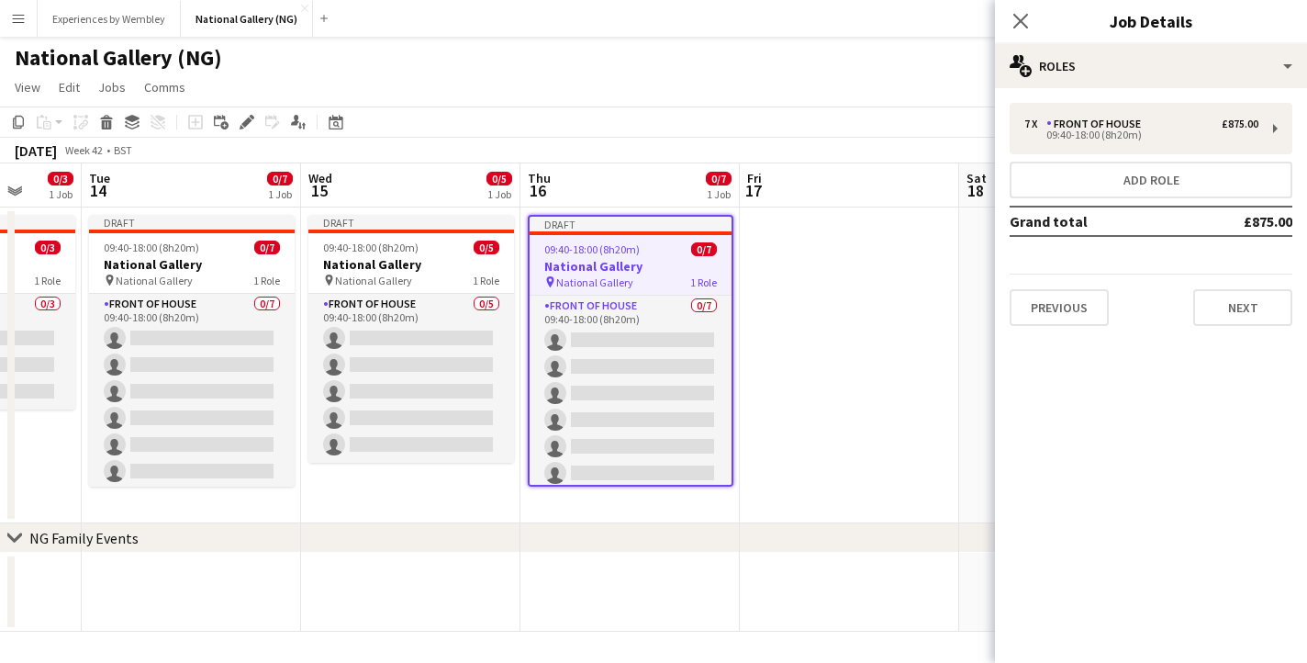
click at [803, 295] on app-date-cell at bounding box center [849, 366] width 219 height 316
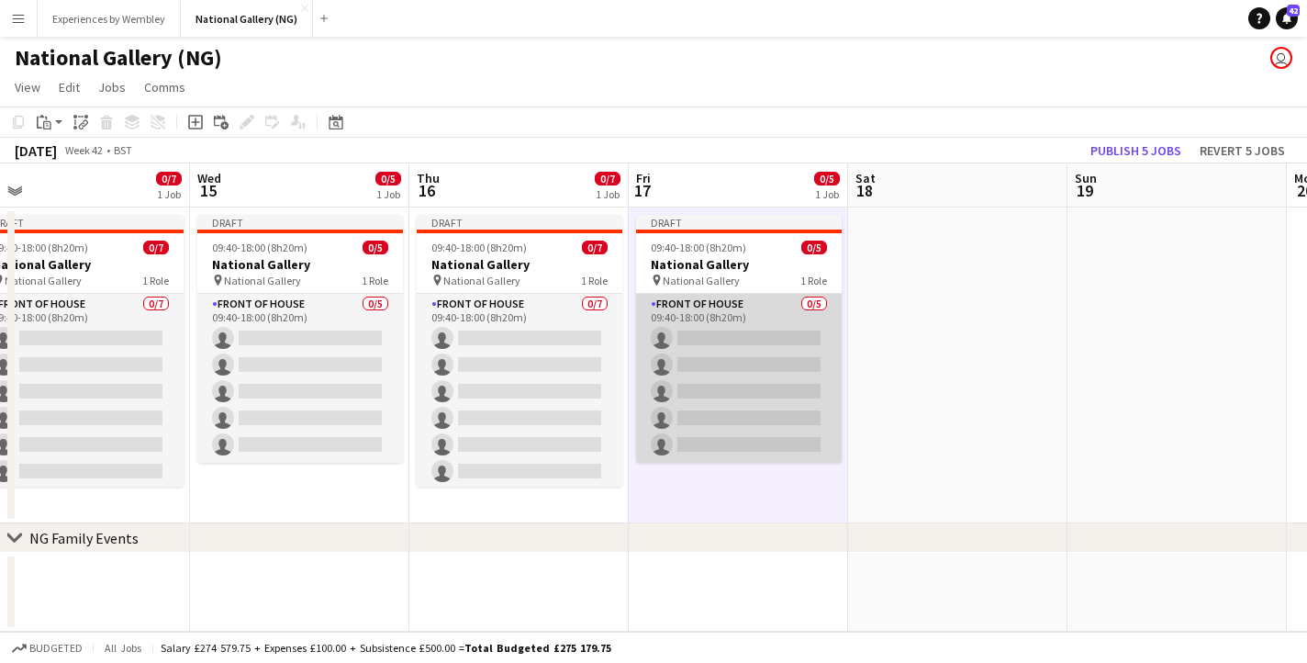
scroll to position [0, 697]
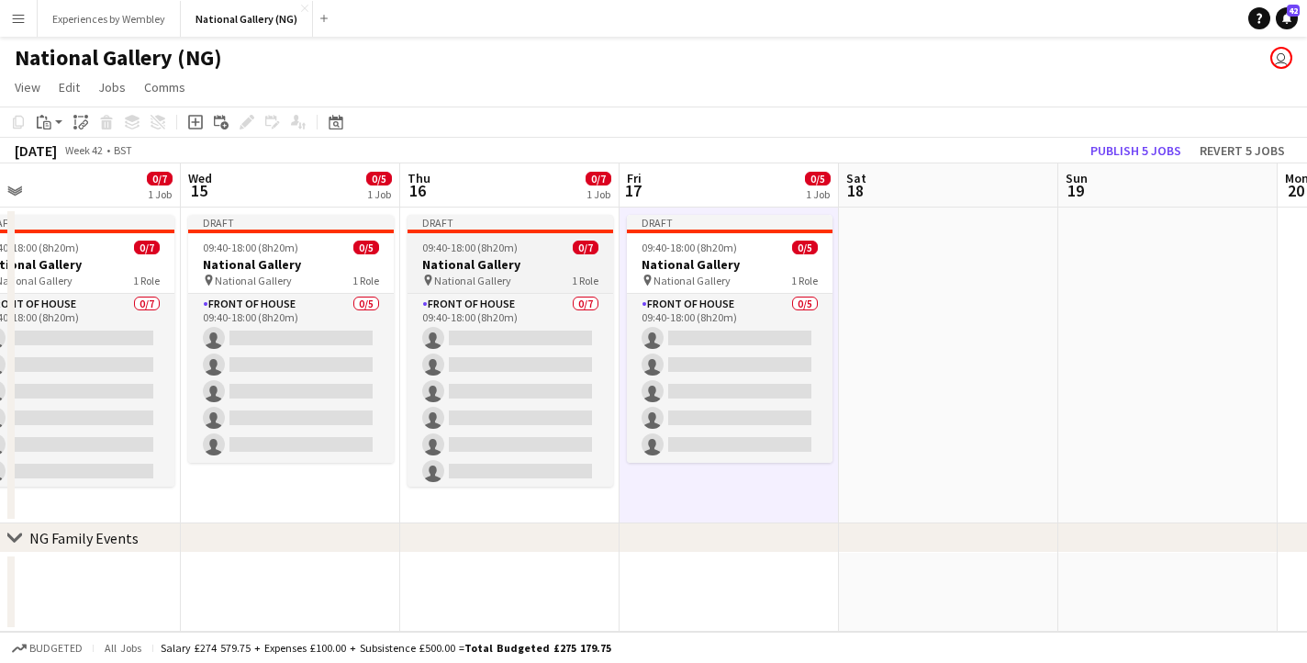
click at [532, 248] on div "09:40-18:00 (8h20m) 0/7" at bounding box center [511, 248] width 206 height 14
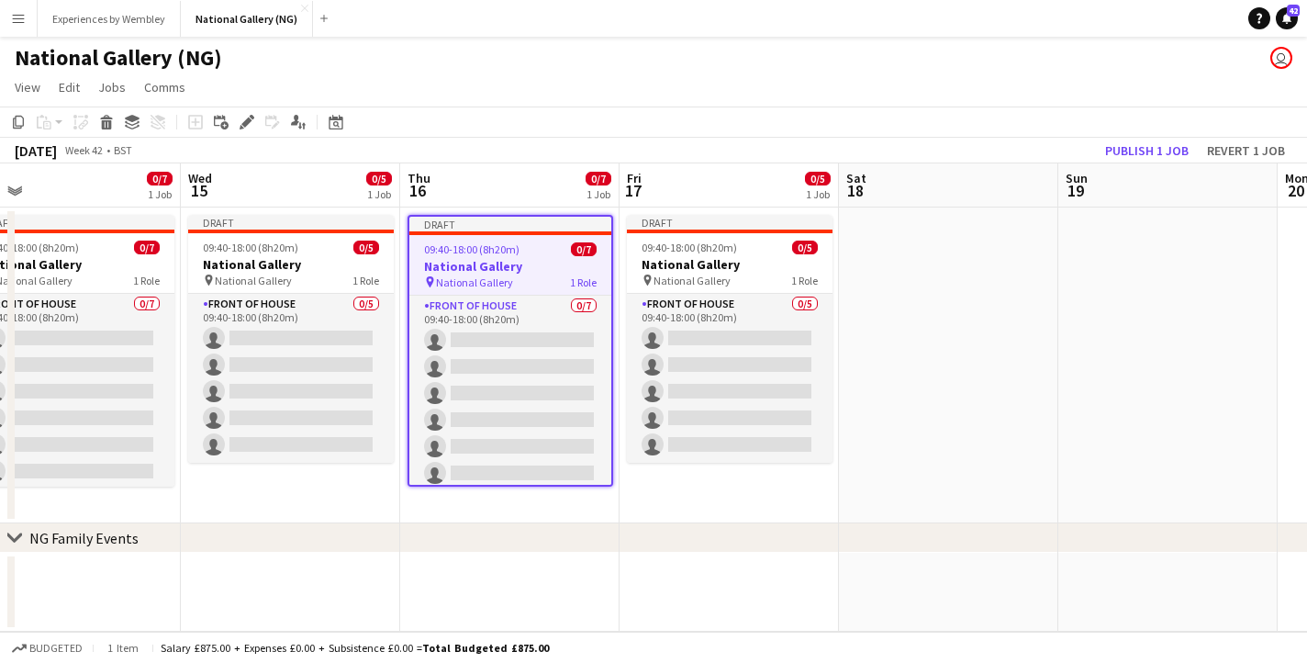
click at [910, 273] on app-date-cell at bounding box center [948, 366] width 219 height 316
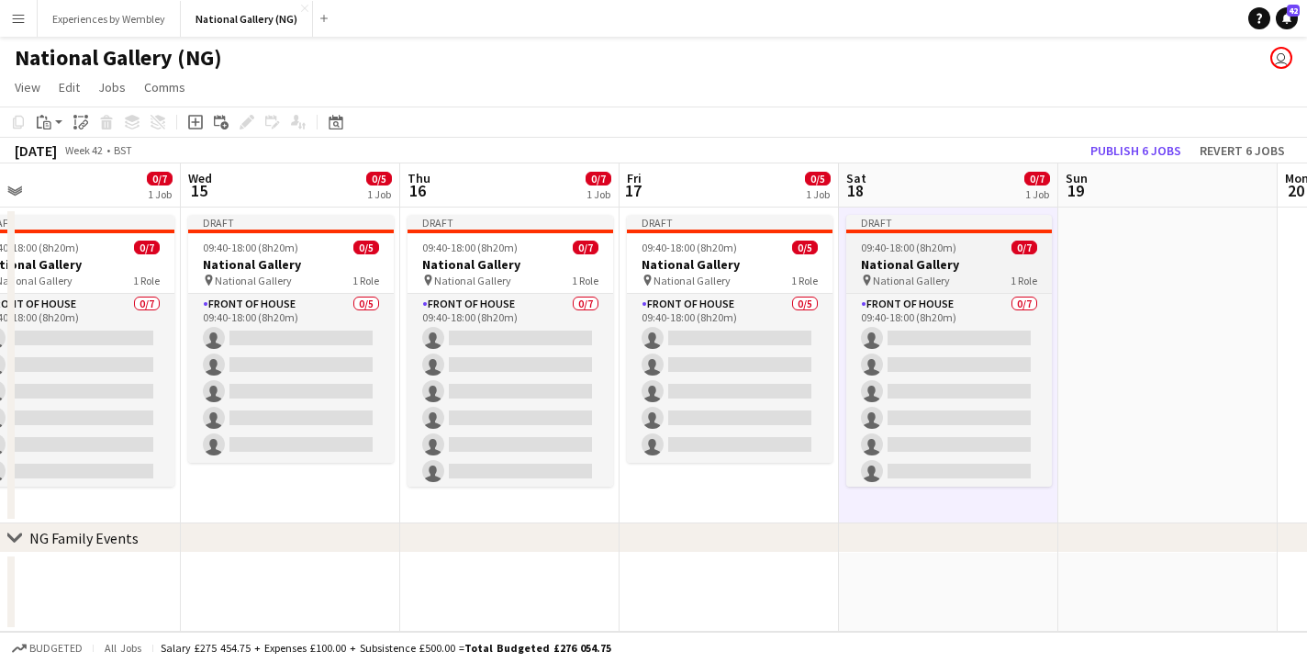
scroll to position [0, 544]
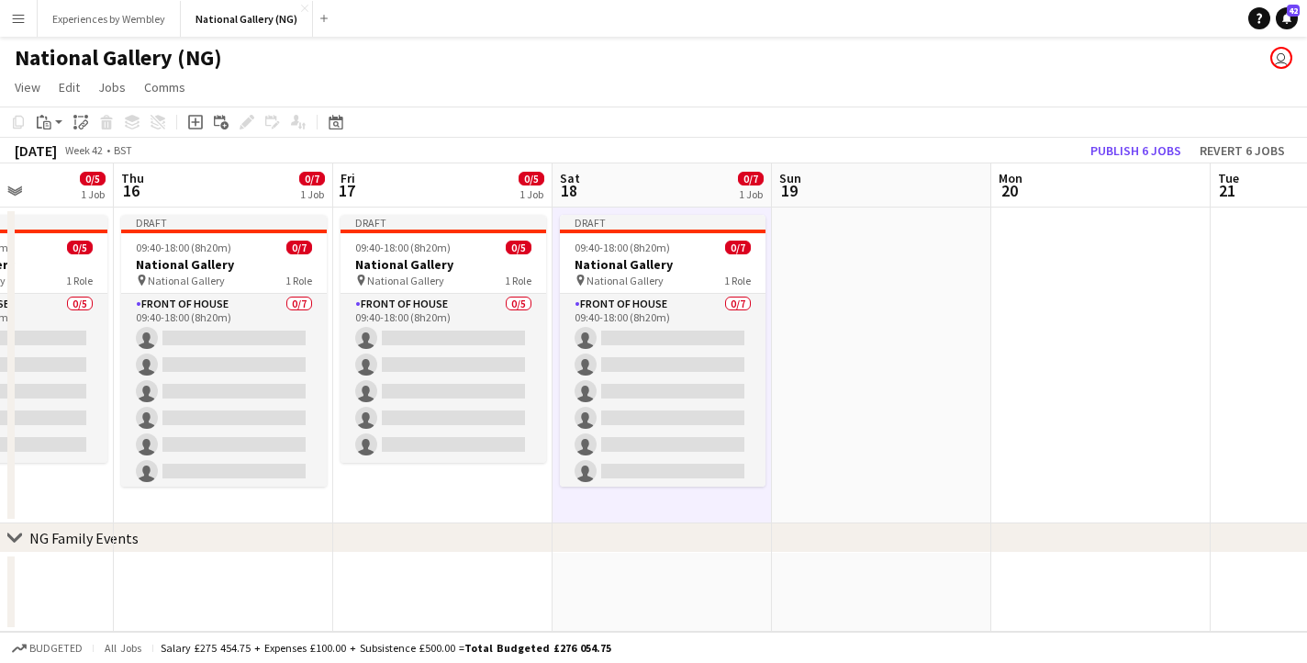
click at [836, 291] on app-date-cell at bounding box center [881, 366] width 219 height 316
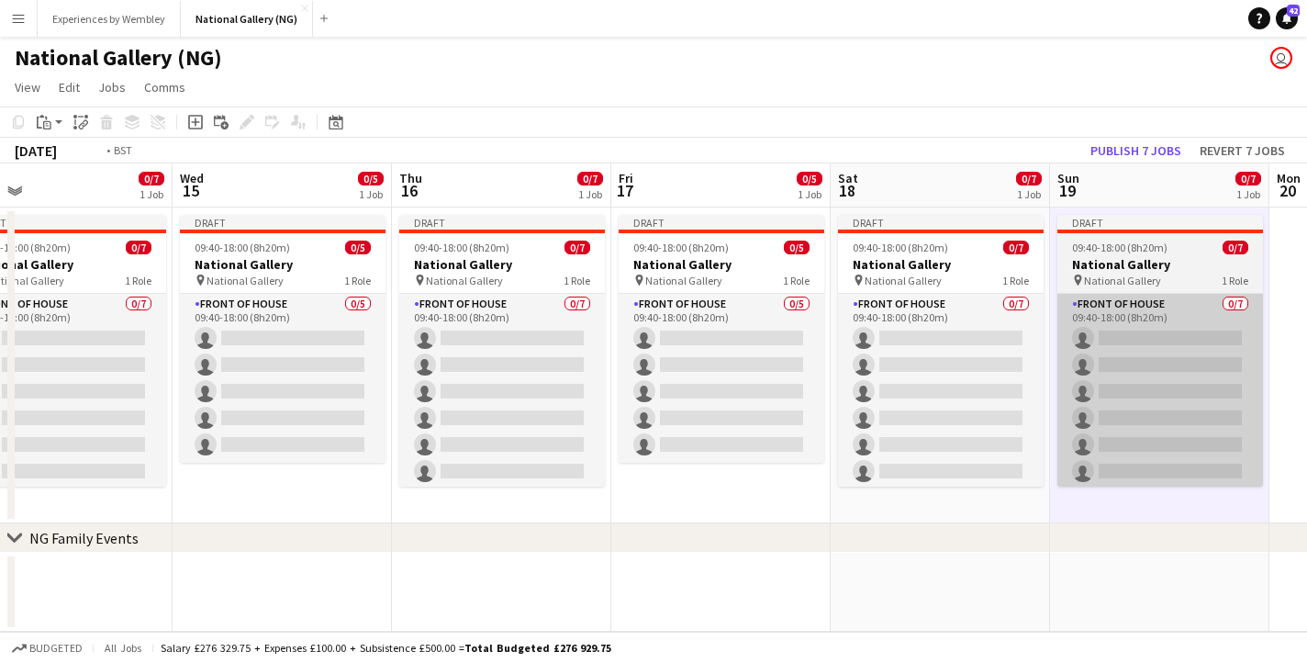
scroll to position [0, 537]
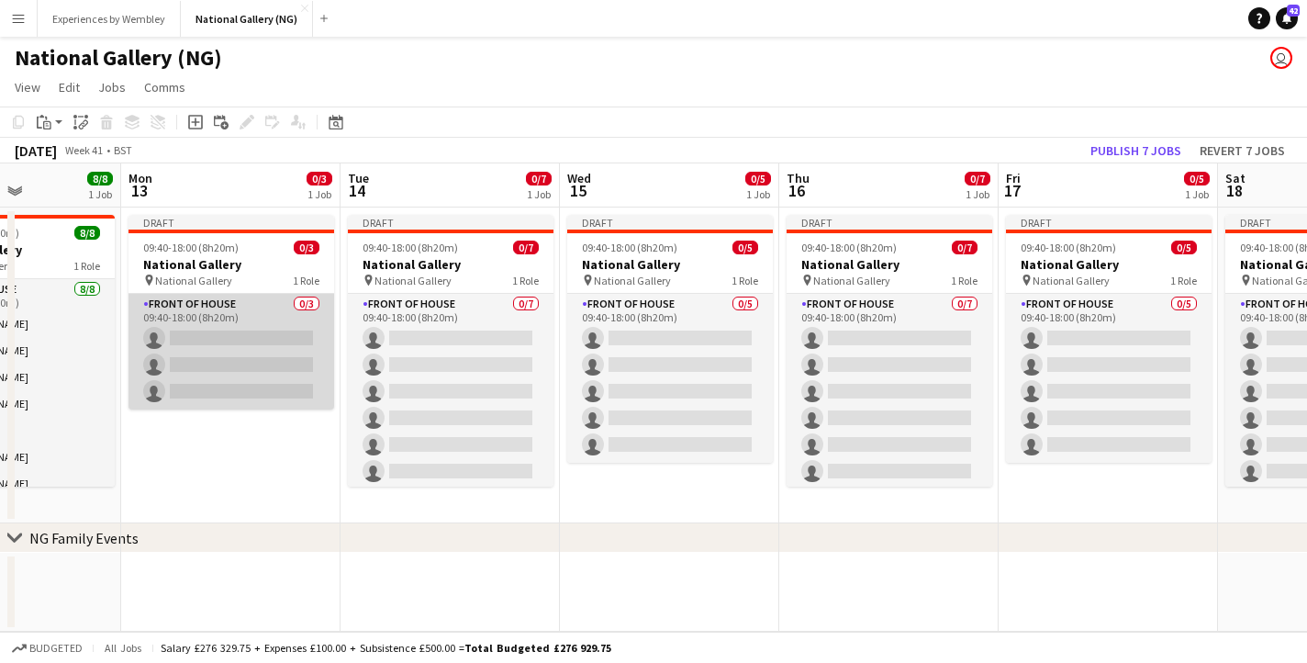
click at [248, 310] on app-card-role "Front of House 0/3 09:40-18:00 (8h20m) single-neutral-actions single-neutral-ac…" at bounding box center [232, 352] width 206 height 116
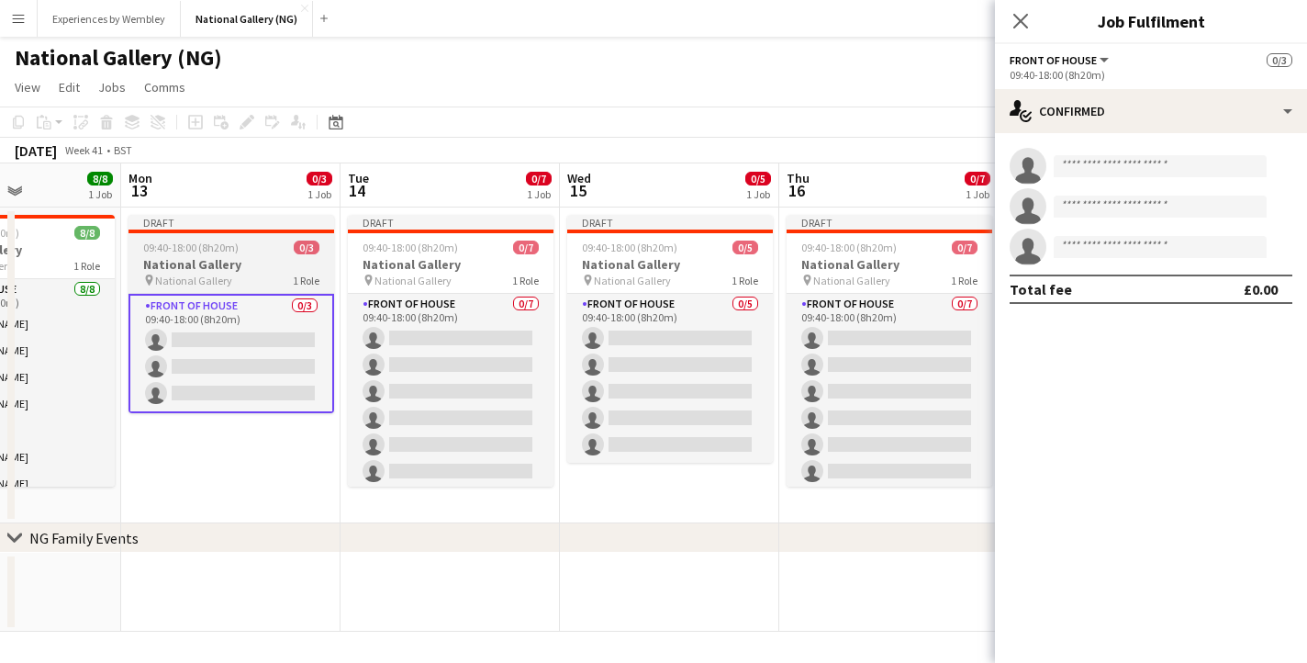
click at [238, 266] on h3 "National Gallery" at bounding box center [232, 264] width 206 height 17
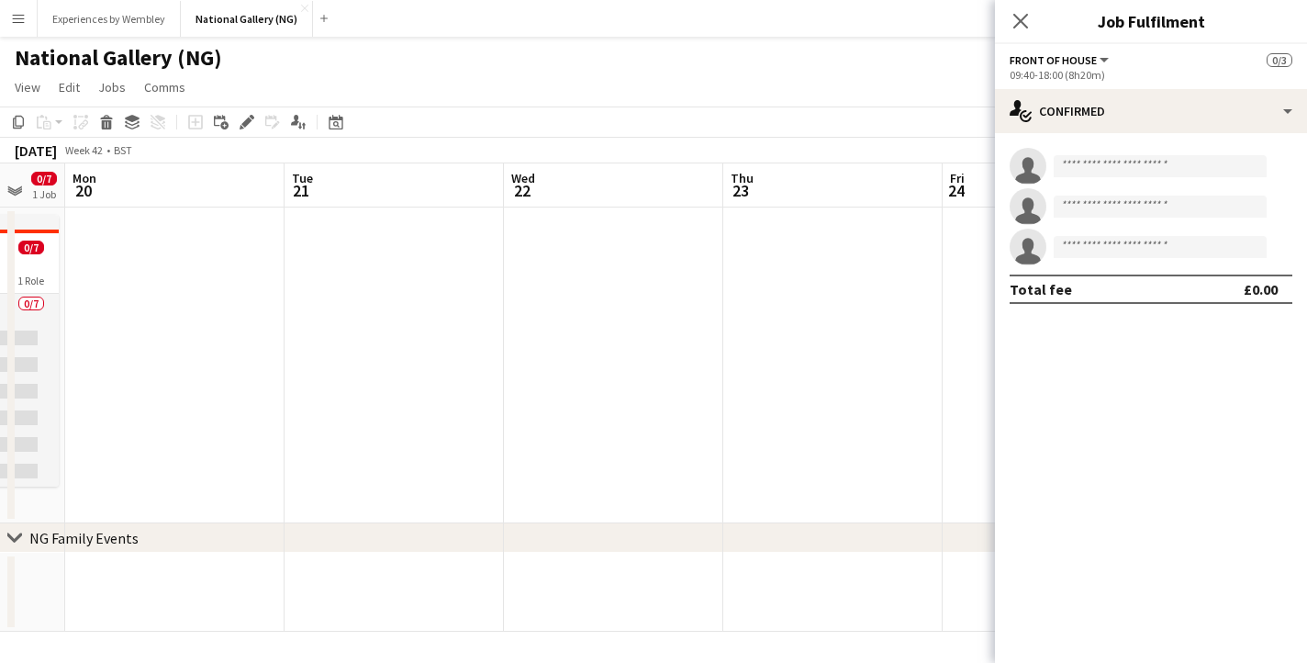
scroll to position [0, 555]
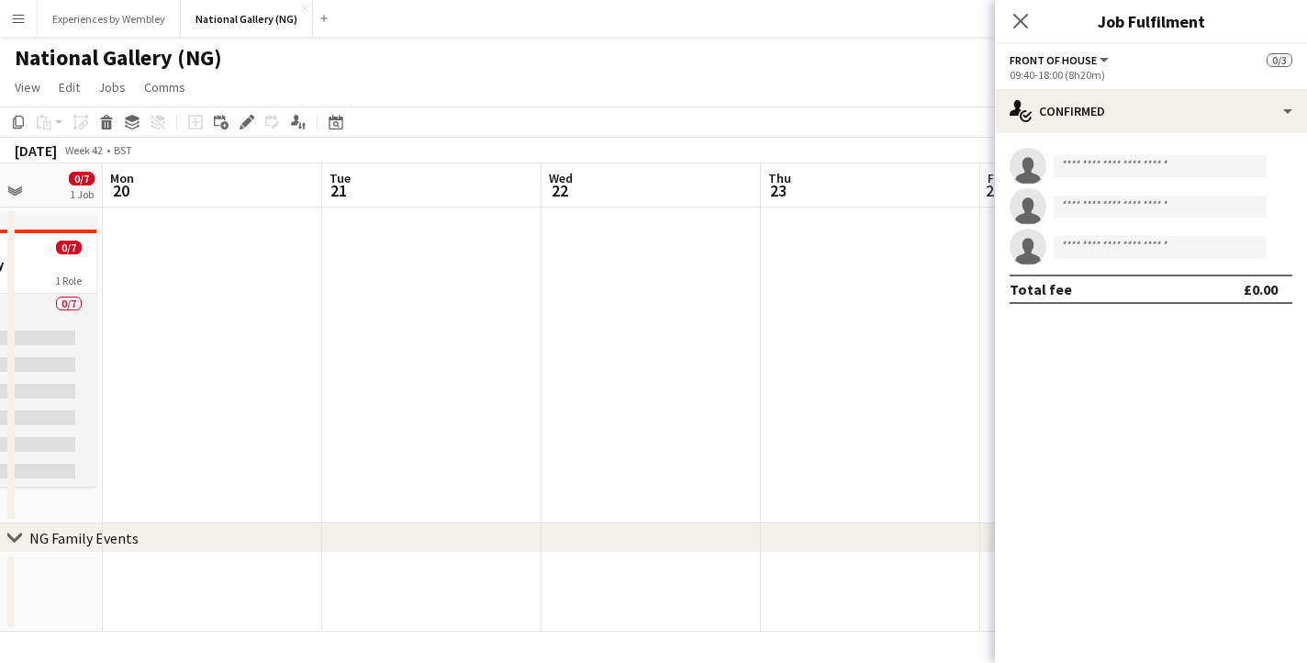
click at [252, 315] on app-date-cell at bounding box center [212, 366] width 219 height 316
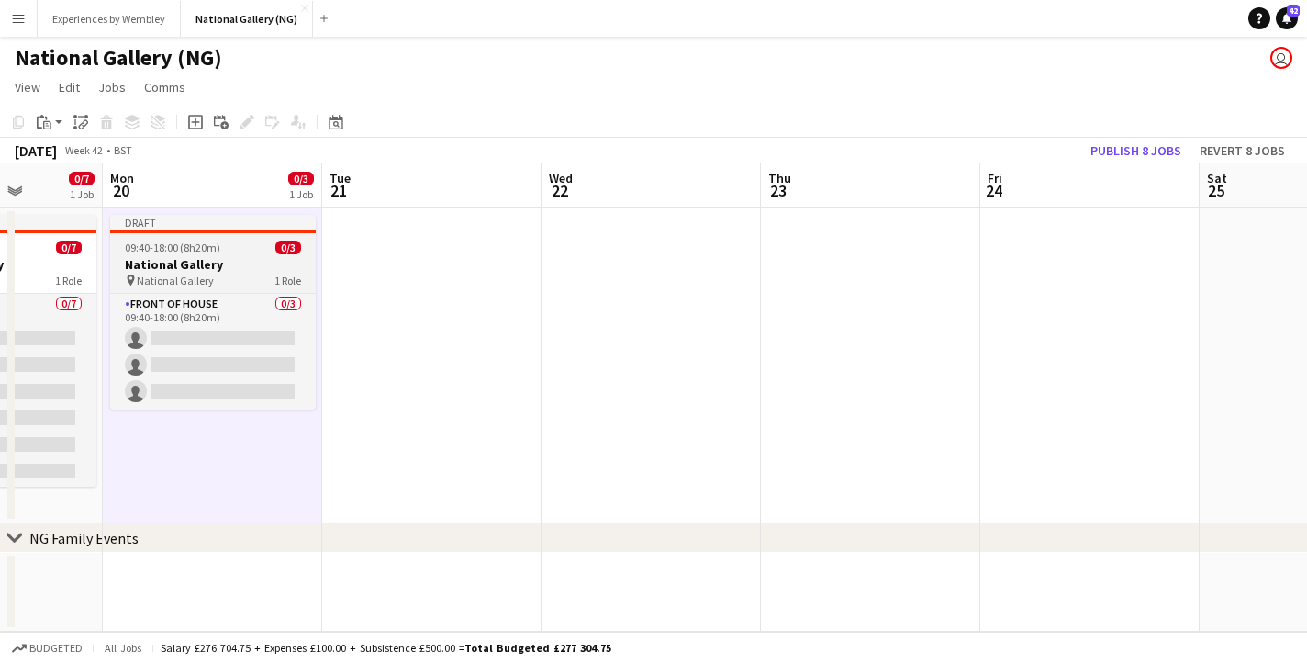
click at [211, 273] on div "pin National Gallery 1 Role" at bounding box center [213, 280] width 206 height 15
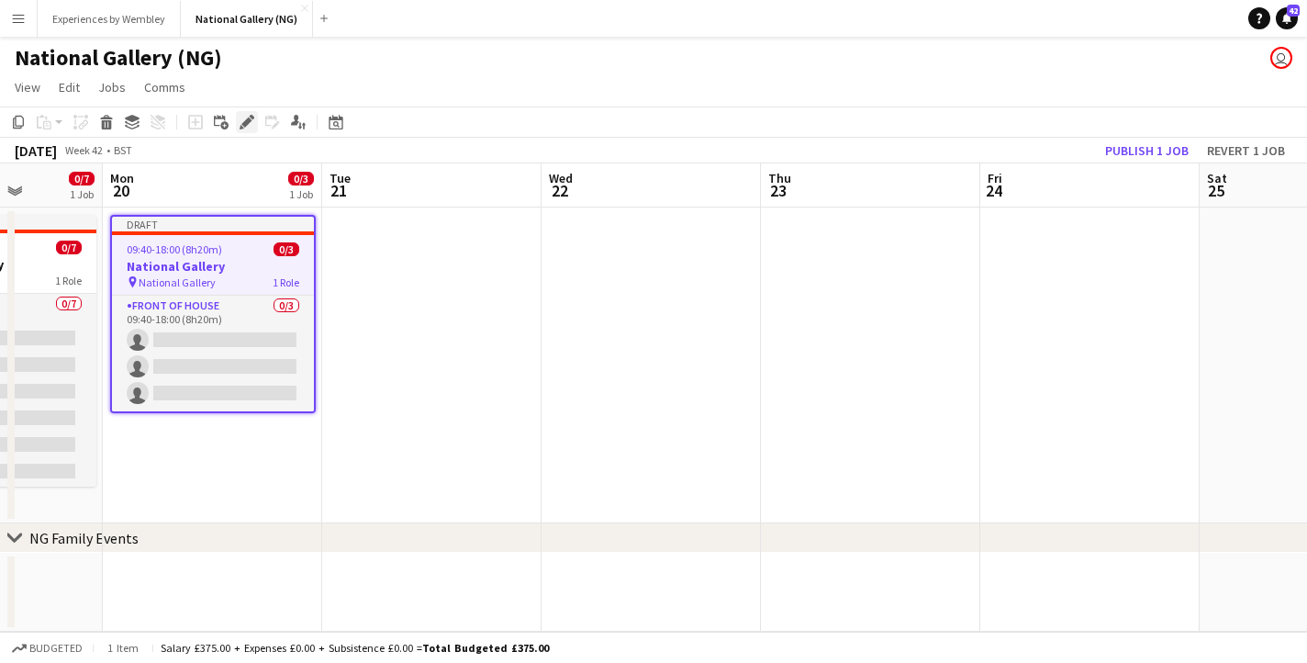
click at [251, 119] on icon at bounding box center [246, 123] width 10 height 10
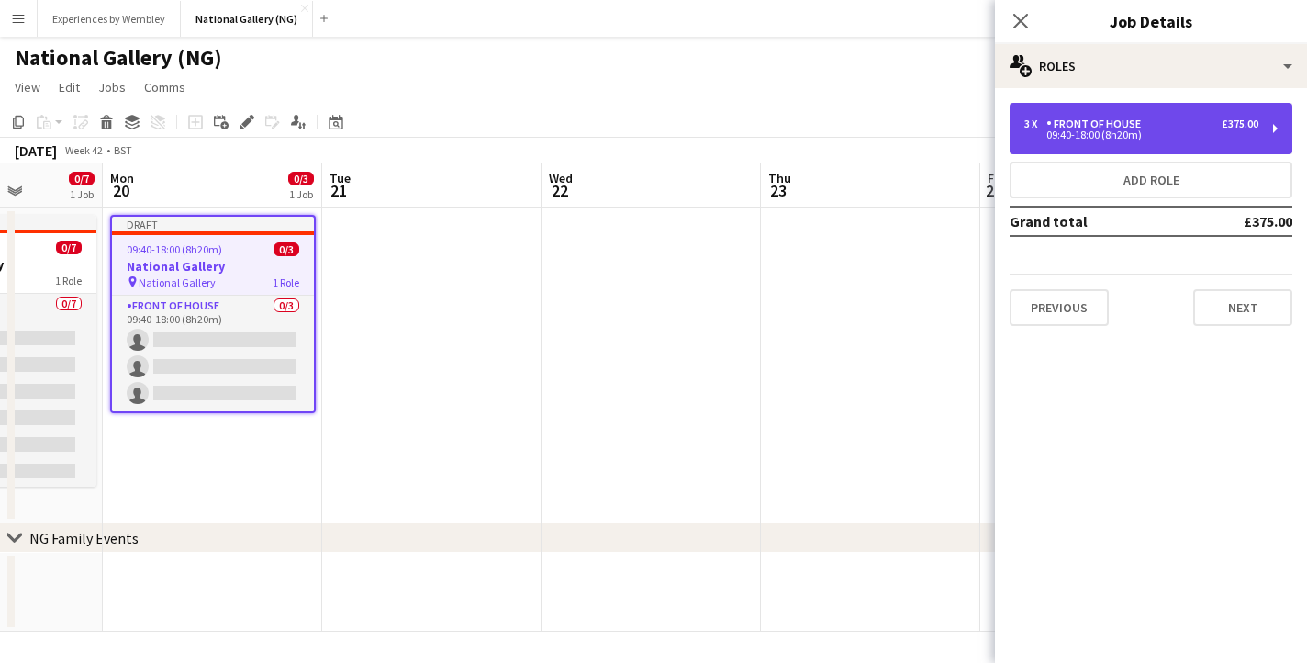
click at [1208, 141] on div "3 x Front of House £375.00 09:40-18:00 (8h20m)" at bounding box center [1151, 128] width 283 height 51
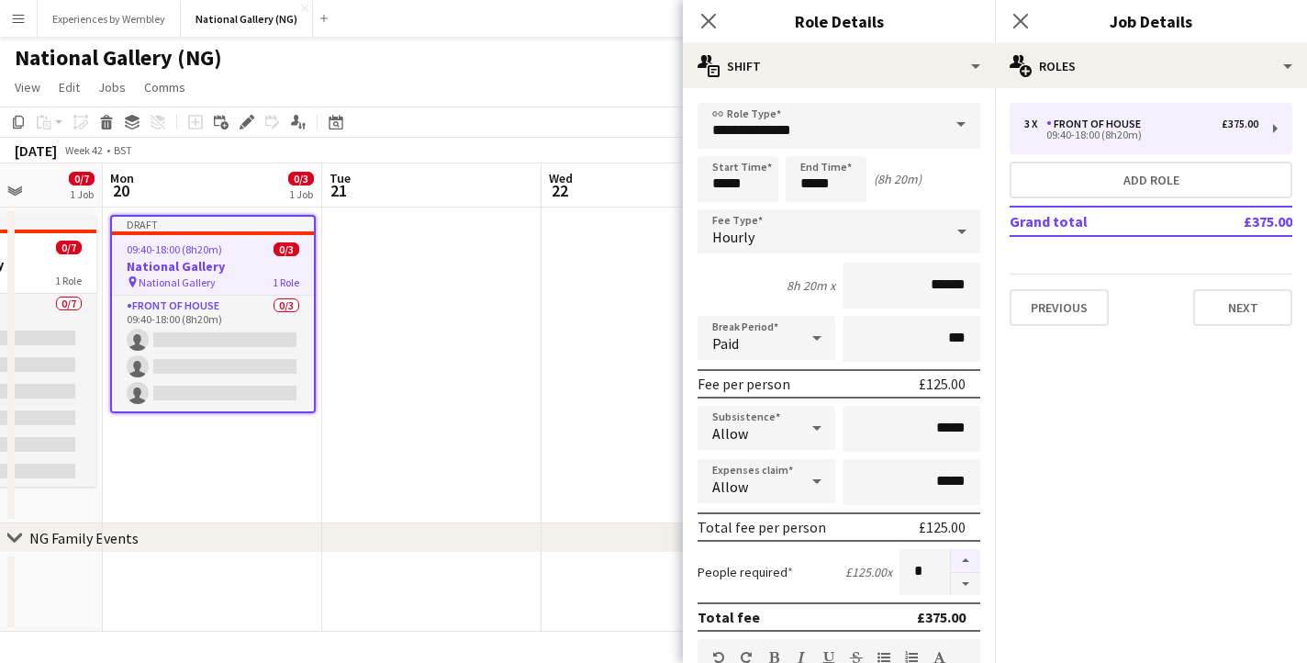
click at [968, 562] on button "button" at bounding box center [965, 561] width 29 height 24
type input "*"
click at [431, 337] on app-date-cell at bounding box center [431, 366] width 219 height 316
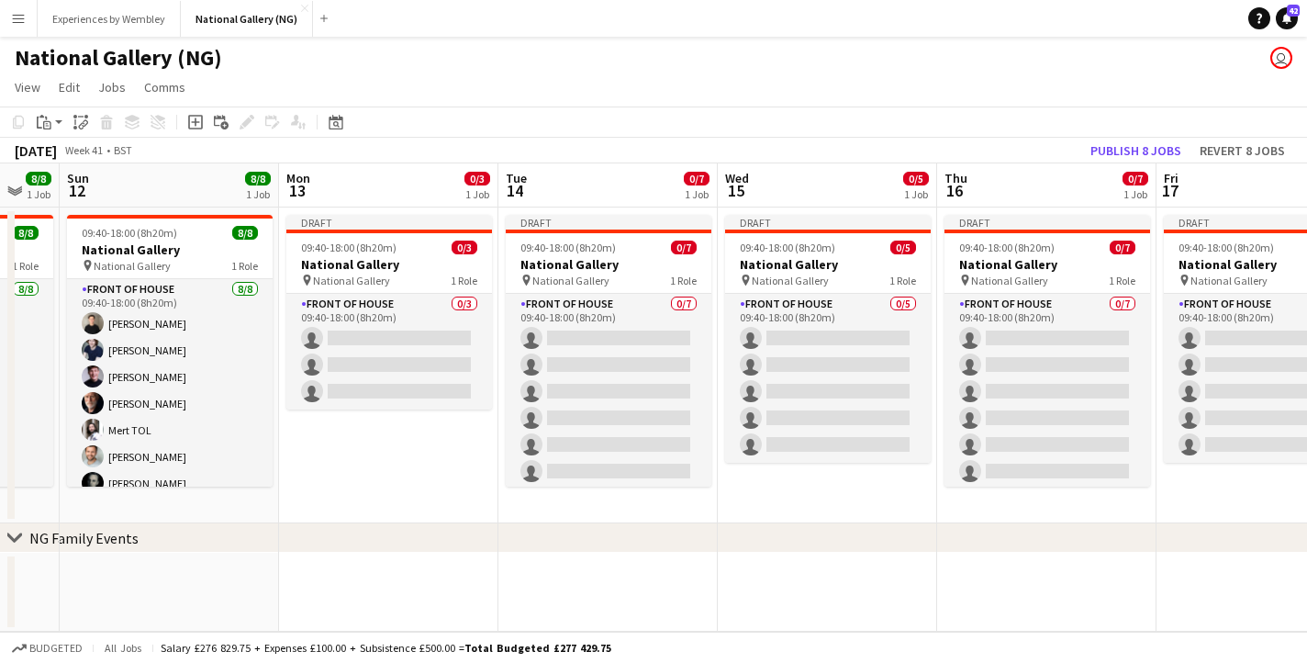
scroll to position [0, 432]
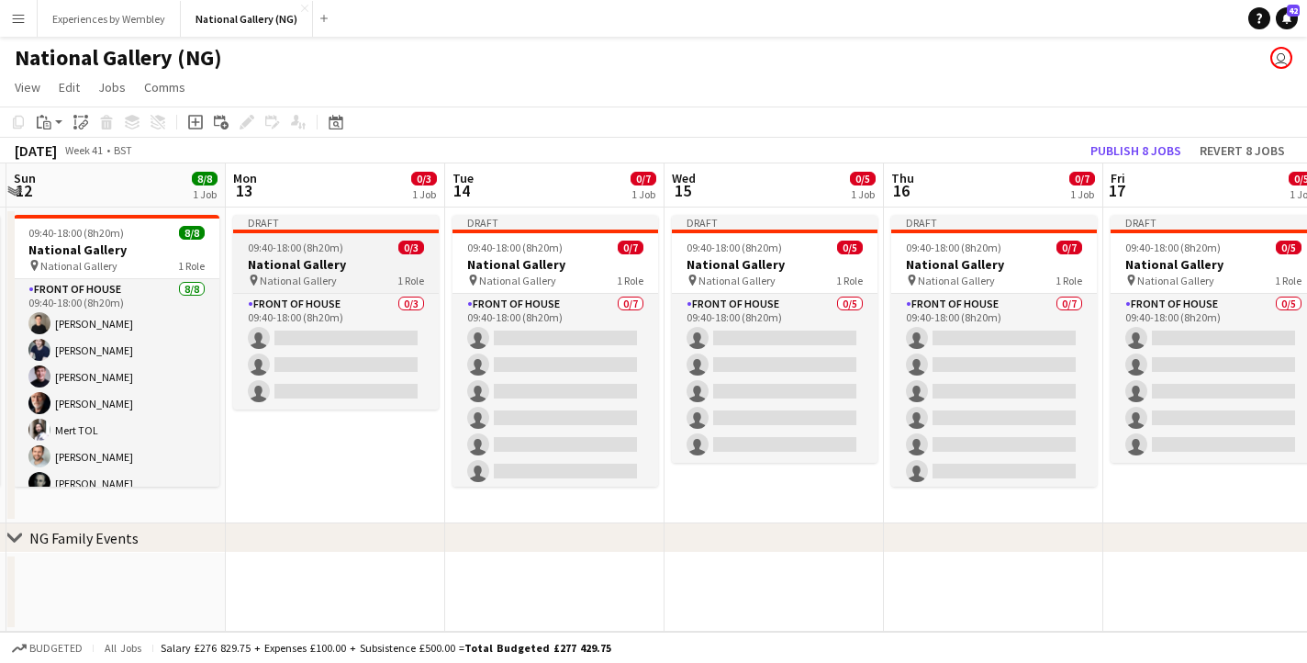
click at [317, 266] on h3 "National Gallery" at bounding box center [336, 264] width 206 height 17
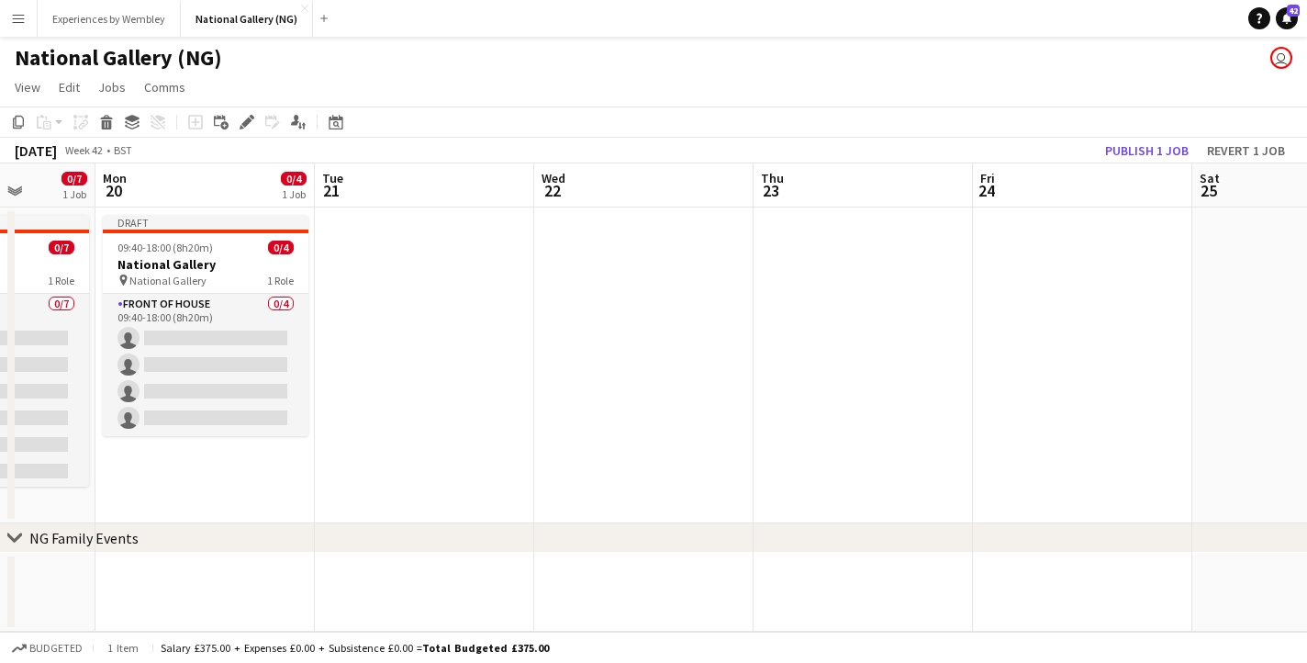
scroll to position [0, 527]
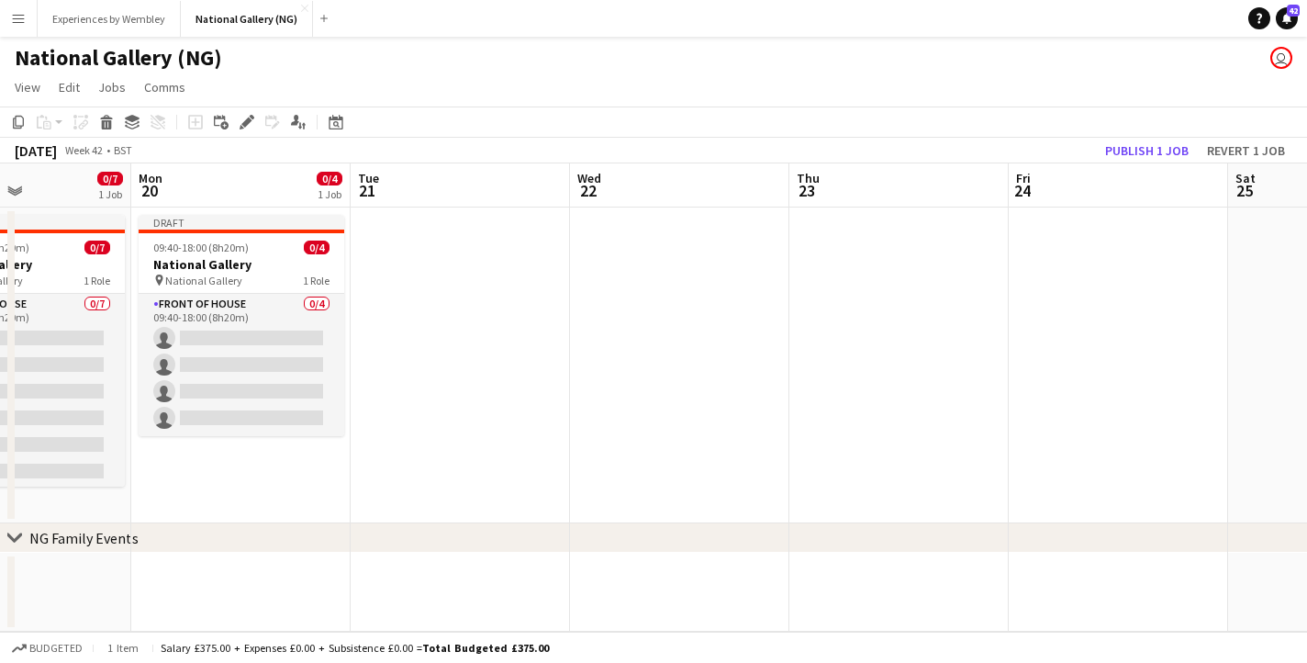
click at [408, 280] on app-date-cell at bounding box center [460, 366] width 219 height 316
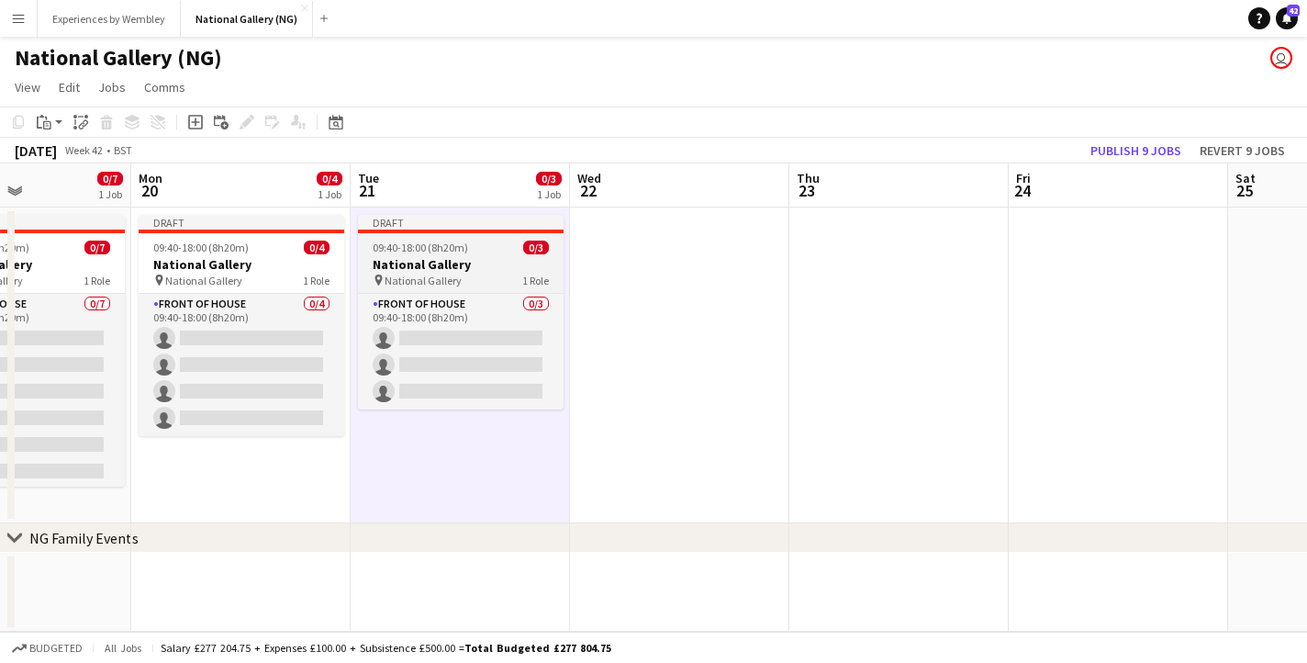
click at [417, 266] on h3 "National Gallery" at bounding box center [461, 264] width 206 height 17
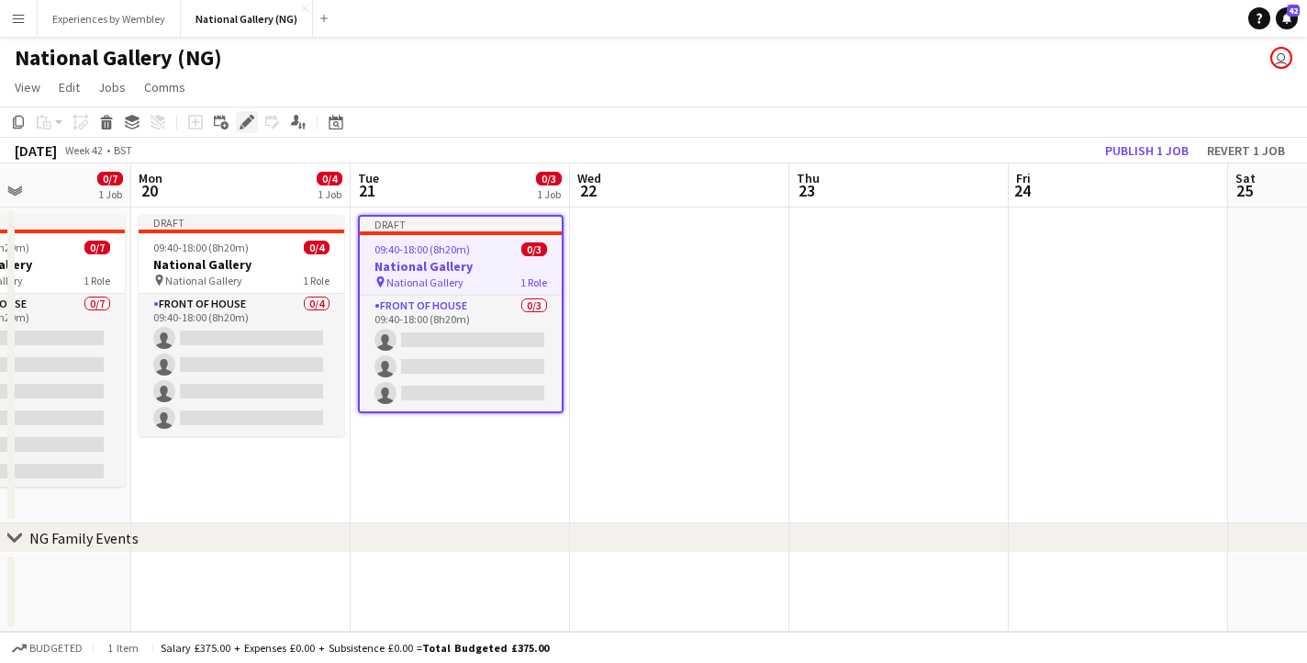
click at [248, 129] on icon "Edit" at bounding box center [247, 122] width 15 height 15
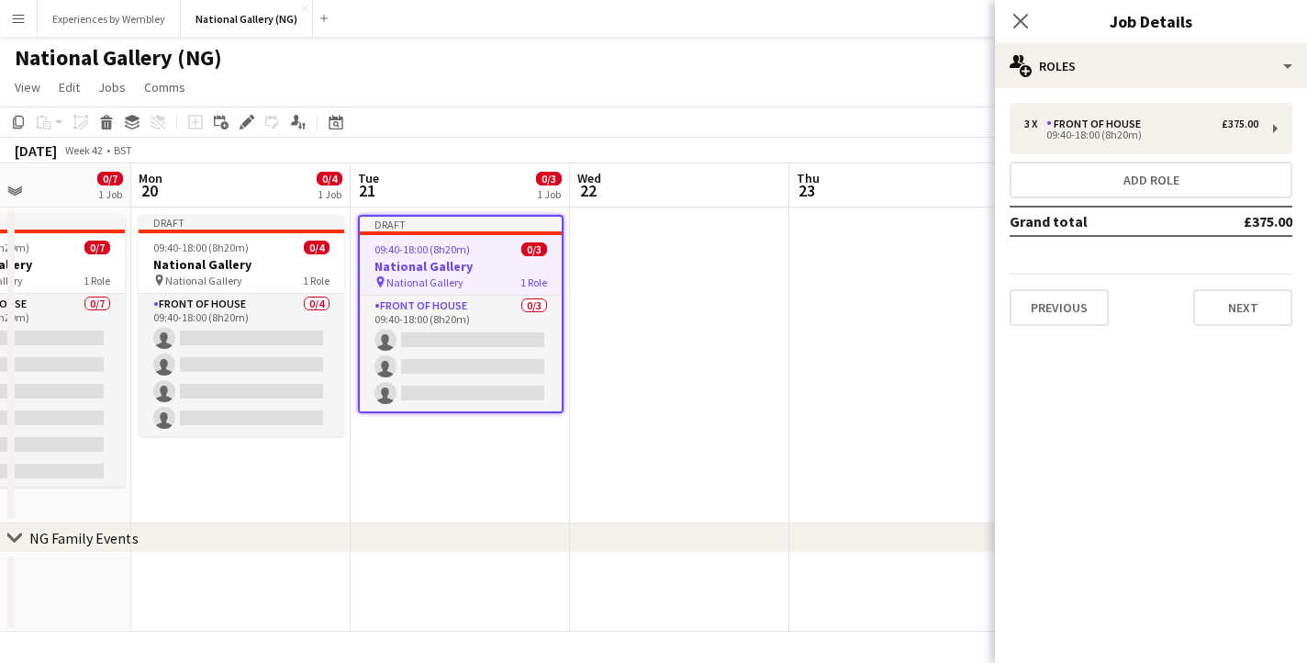
click at [1097, 156] on div "3 x Front of House £375.00 09:40-18:00 (8h20m) Add role Grand total £375.00 Pre…" at bounding box center [1151, 214] width 312 height 223
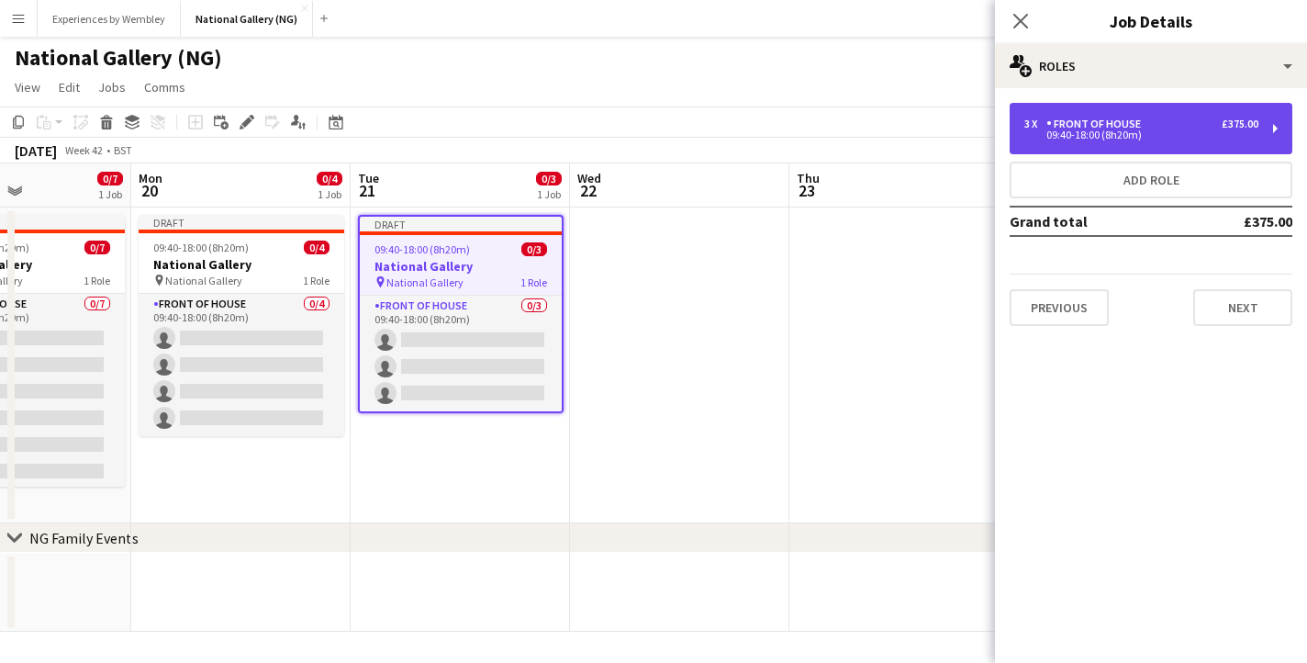
click at [1094, 129] on div "Front of House" at bounding box center [1098, 124] width 102 height 13
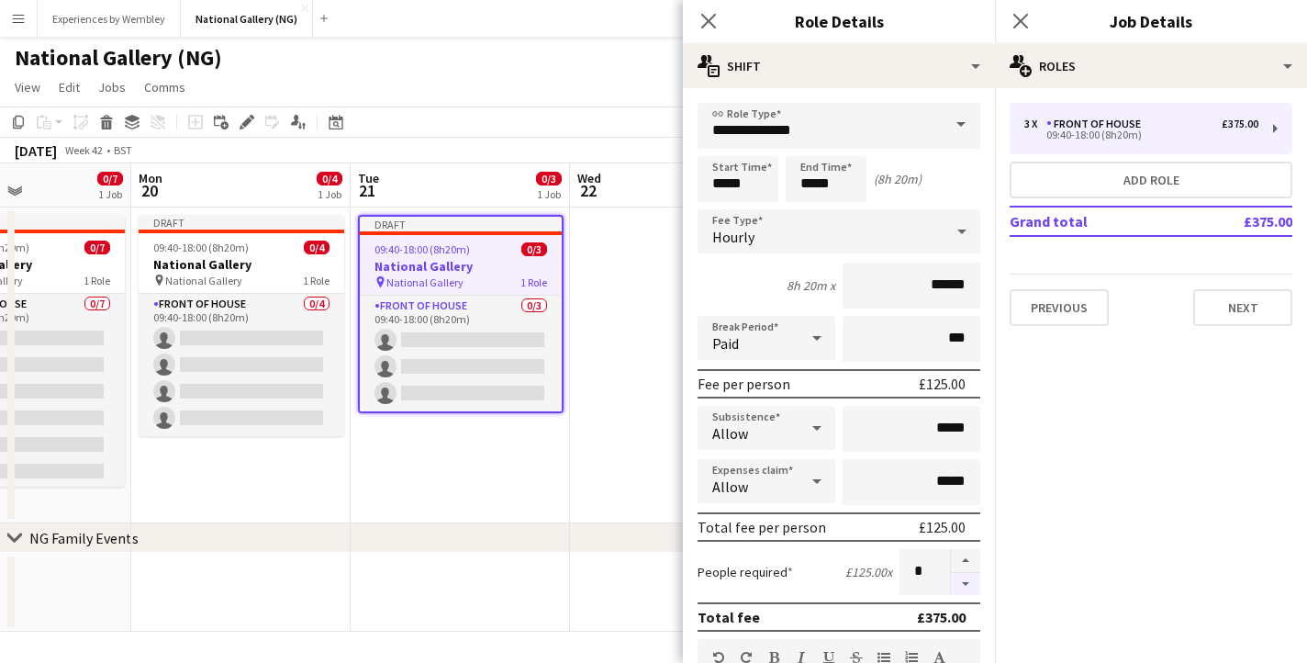
click at [973, 586] on button "button" at bounding box center [965, 584] width 29 height 23
type input "*"
click at [707, 28] on icon "Close pop-in" at bounding box center [708, 20] width 17 height 17
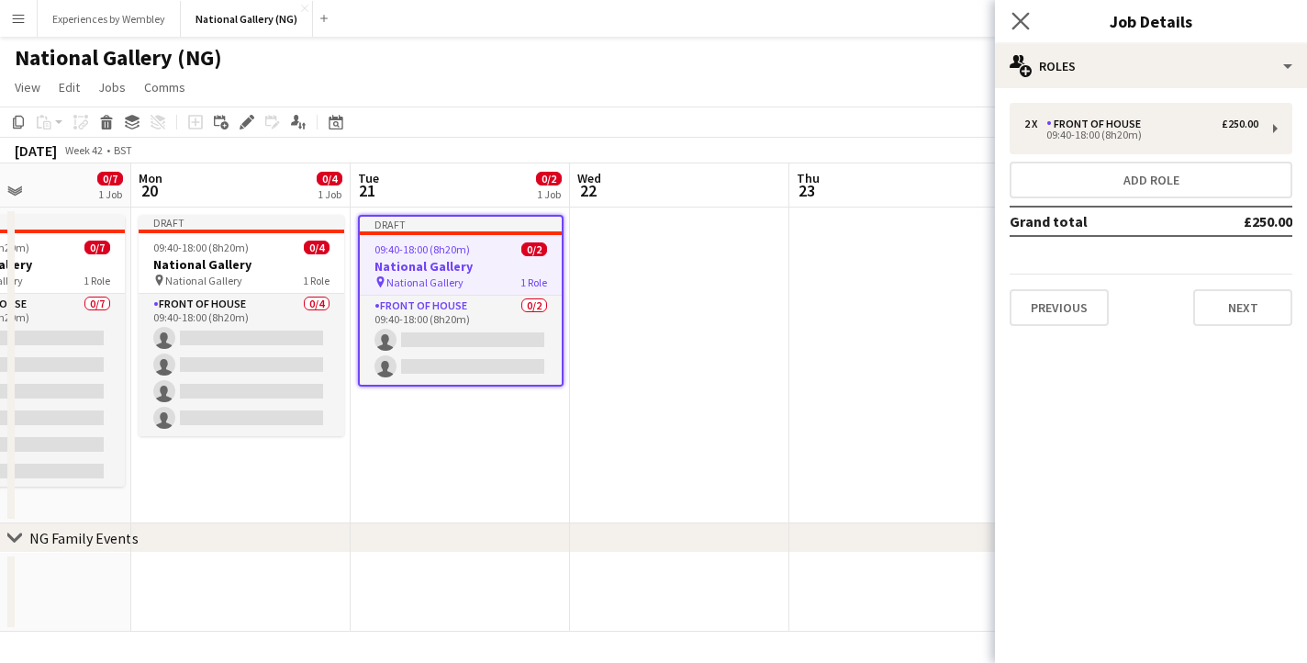
click at [1029, 25] on app-icon "Close pop-in" at bounding box center [1021, 21] width 27 height 27
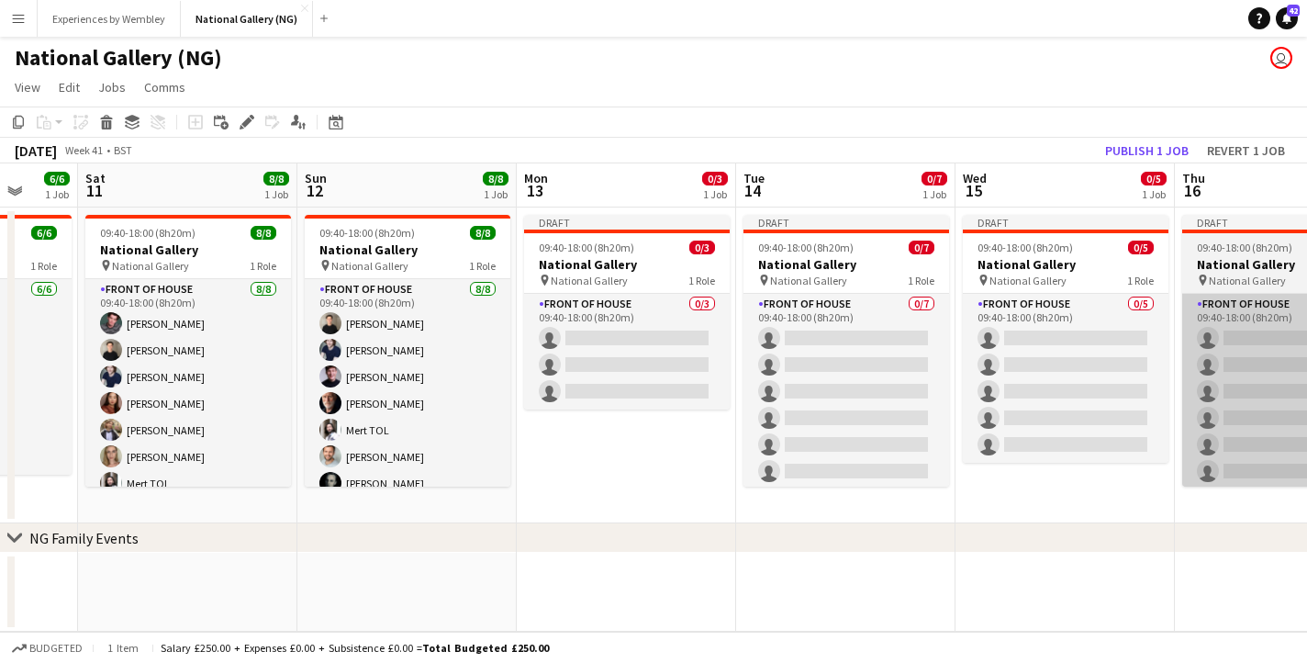
scroll to position [0, 512]
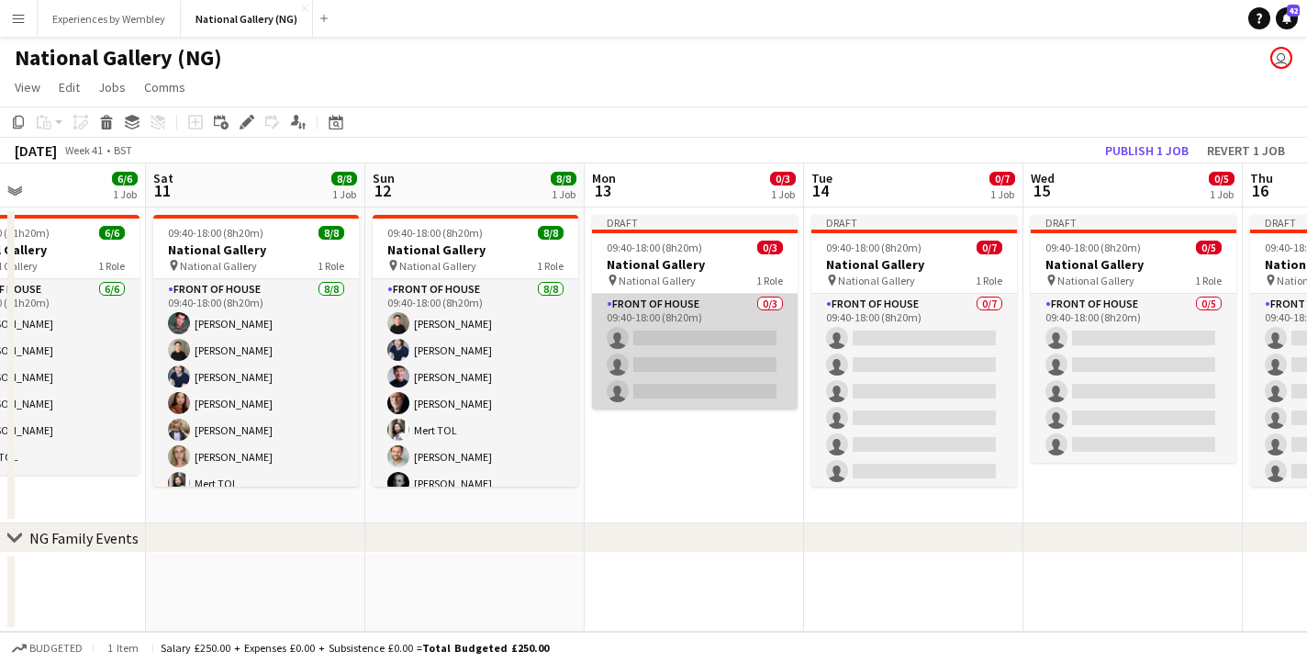
click at [739, 333] on app-card-role "Front of House 0/3 09:40-18:00 (8h20m) single-neutral-actions single-neutral-ac…" at bounding box center [695, 352] width 206 height 116
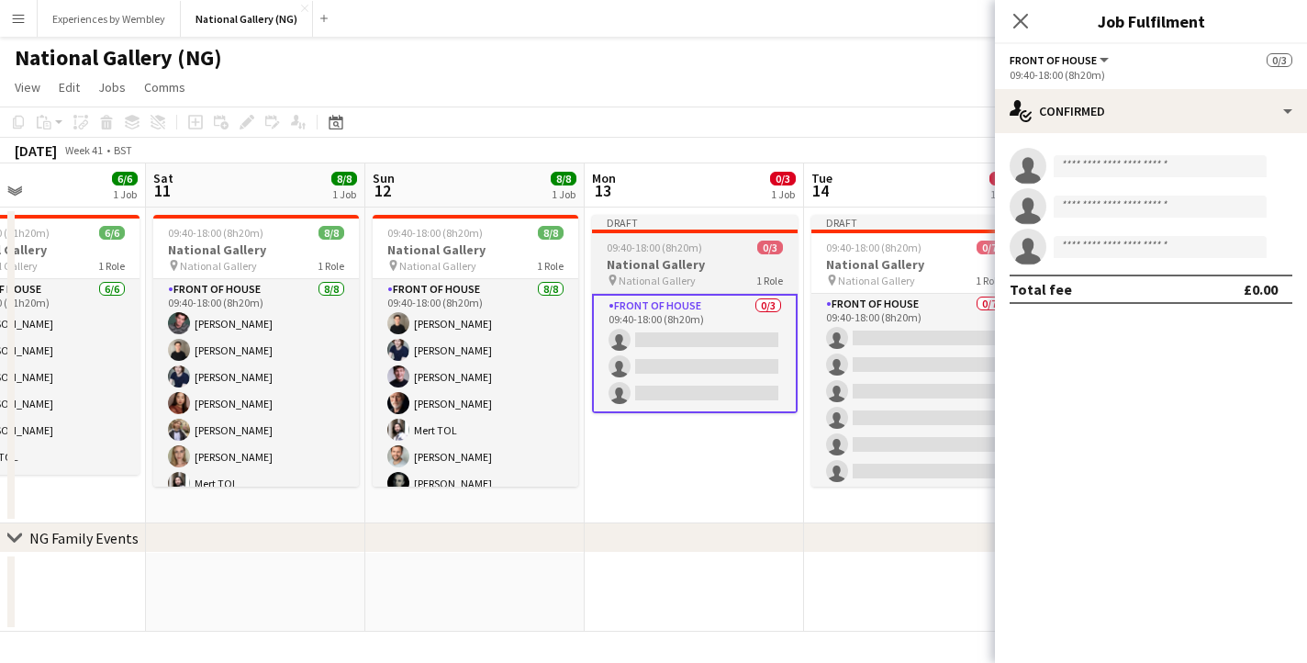
click at [698, 256] on h3 "National Gallery" at bounding box center [695, 264] width 206 height 17
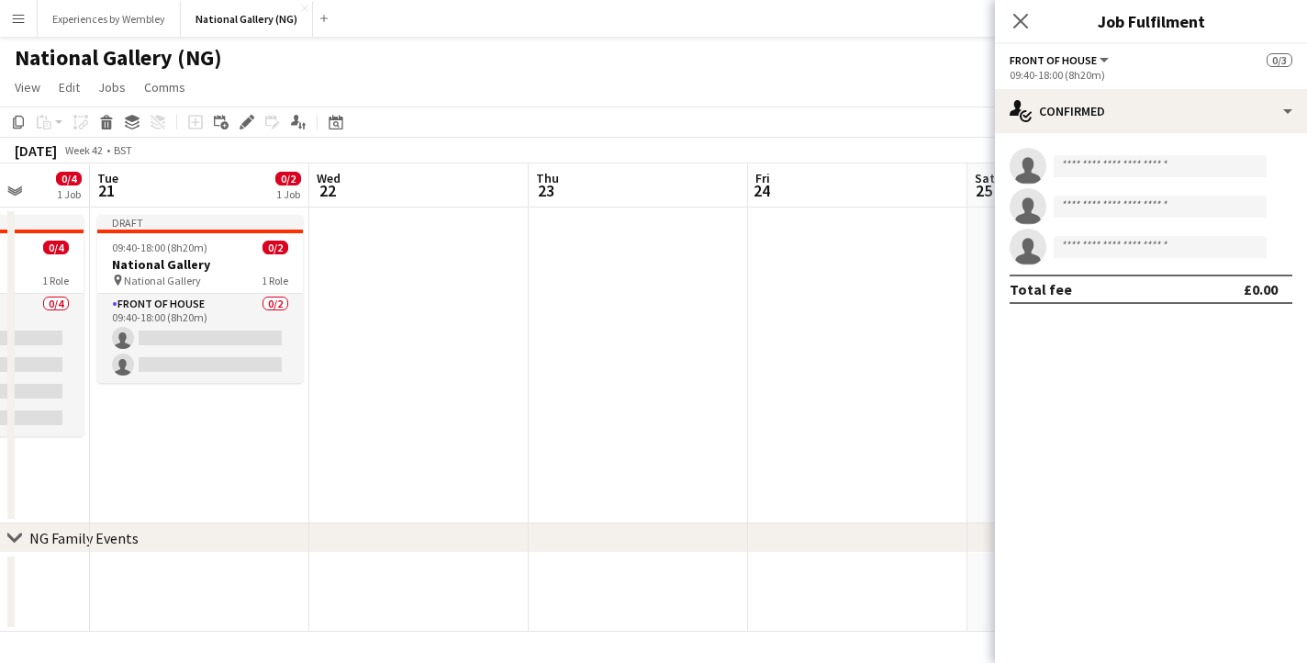
scroll to position [0, 568]
click at [588, 285] on app-date-cell at bounding box center [638, 366] width 219 height 316
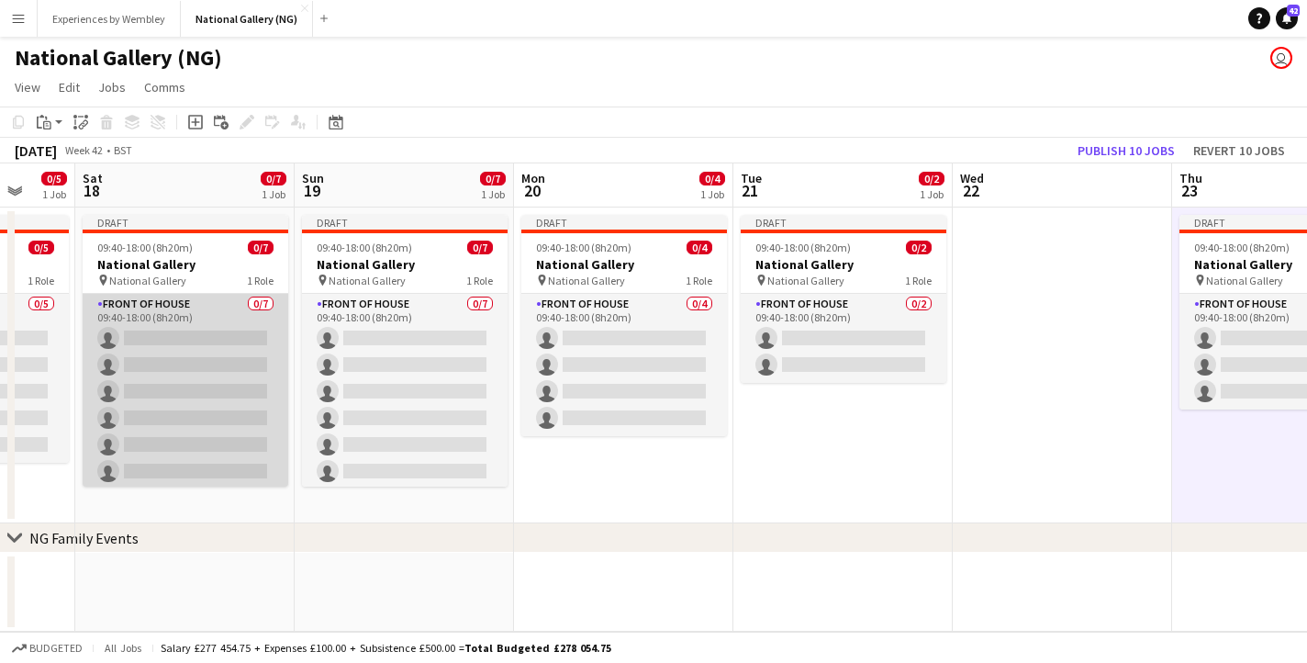
scroll to position [0, 553]
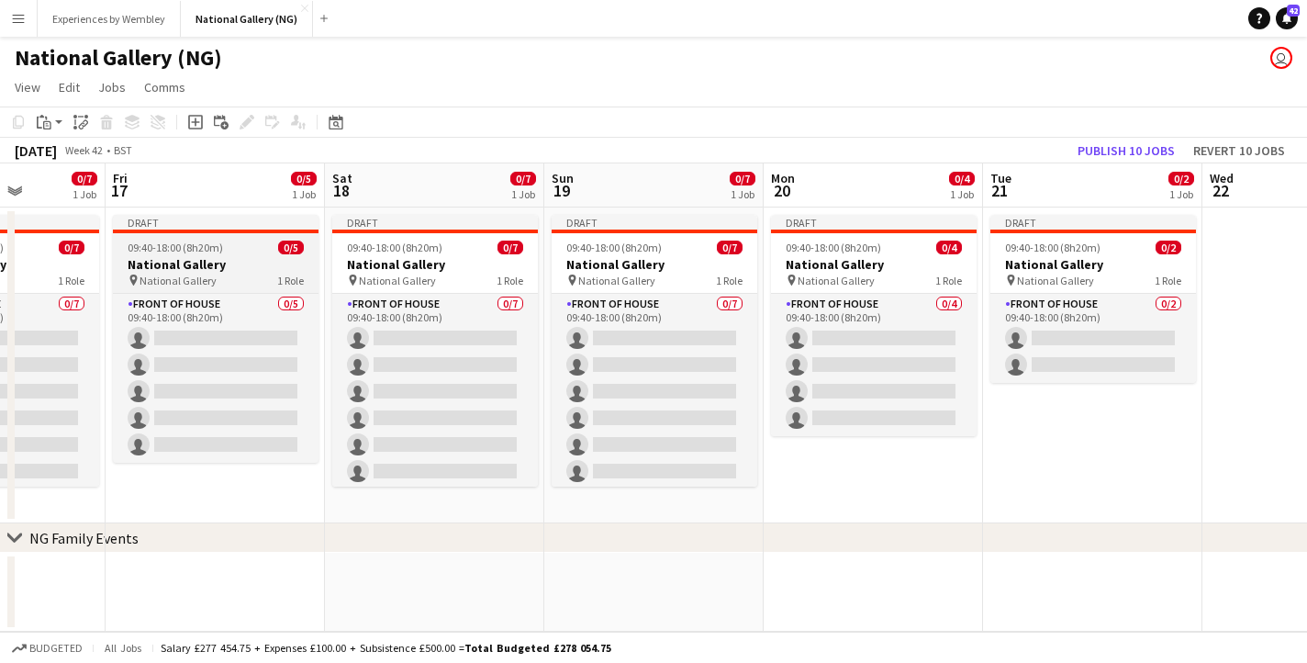
click at [219, 272] on h3 "National Gallery" at bounding box center [216, 264] width 206 height 17
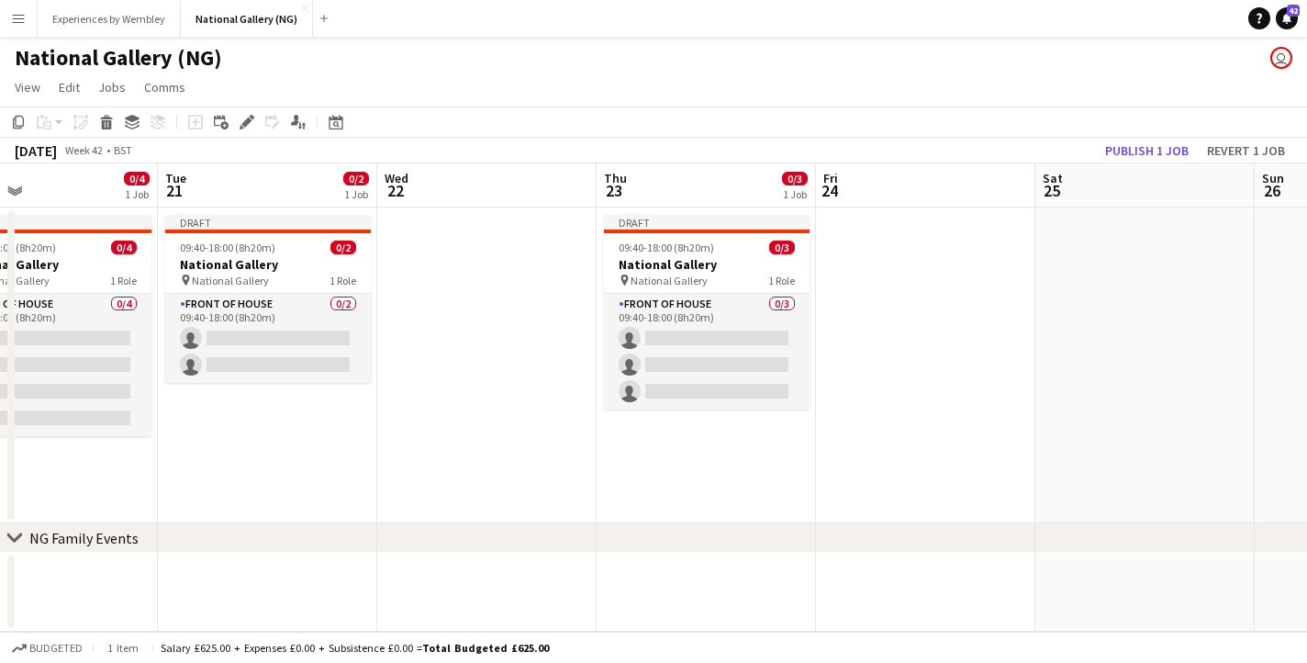
scroll to position [0, 583]
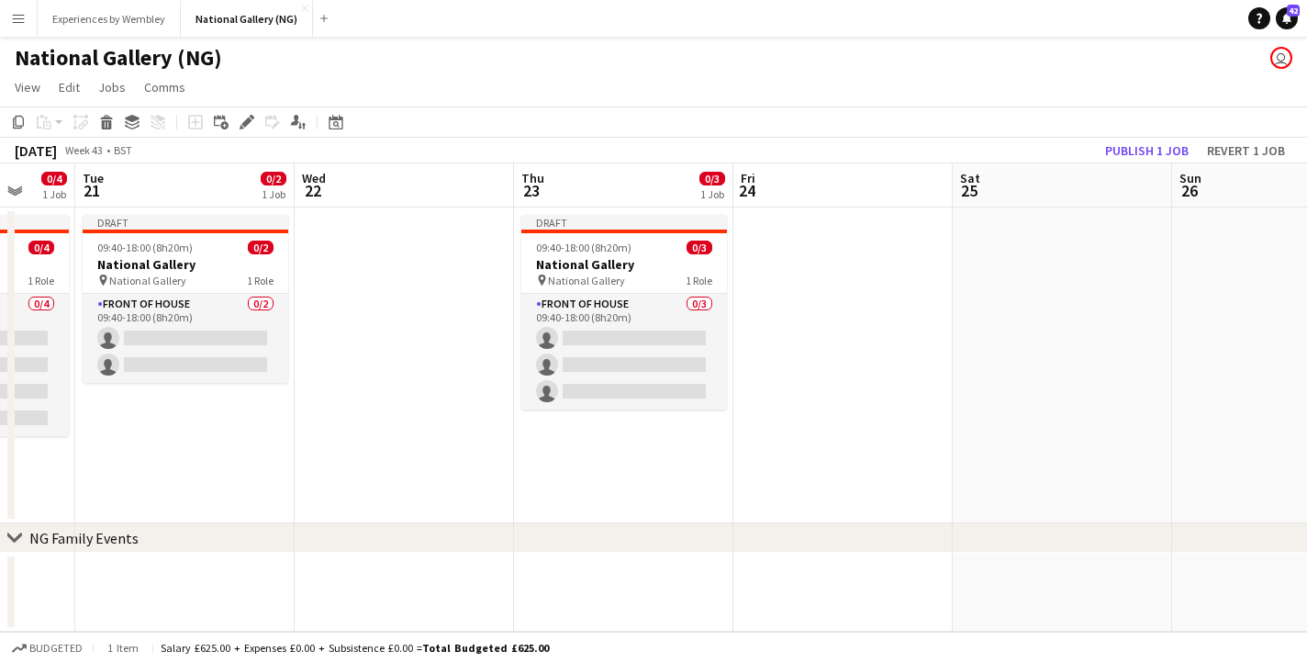
click at [779, 331] on app-date-cell at bounding box center [843, 366] width 219 height 316
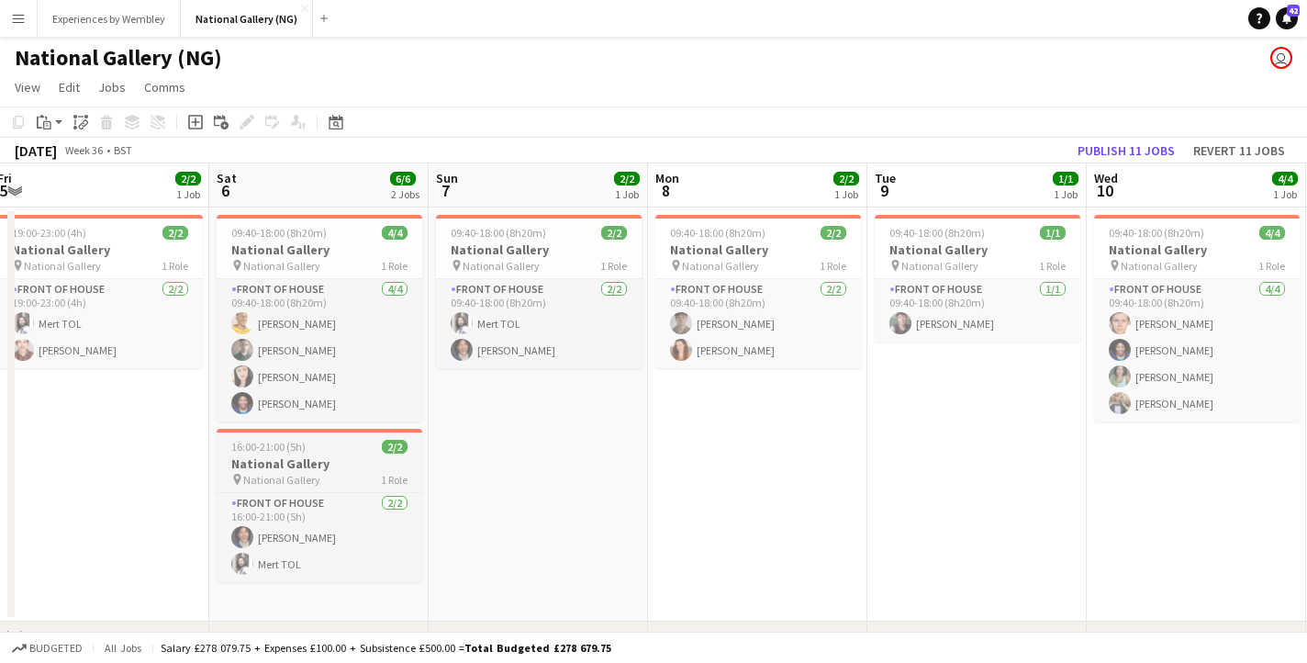
scroll to position [0, 447]
click at [333, 463] on h3 "National Gallery" at bounding box center [322, 463] width 206 height 17
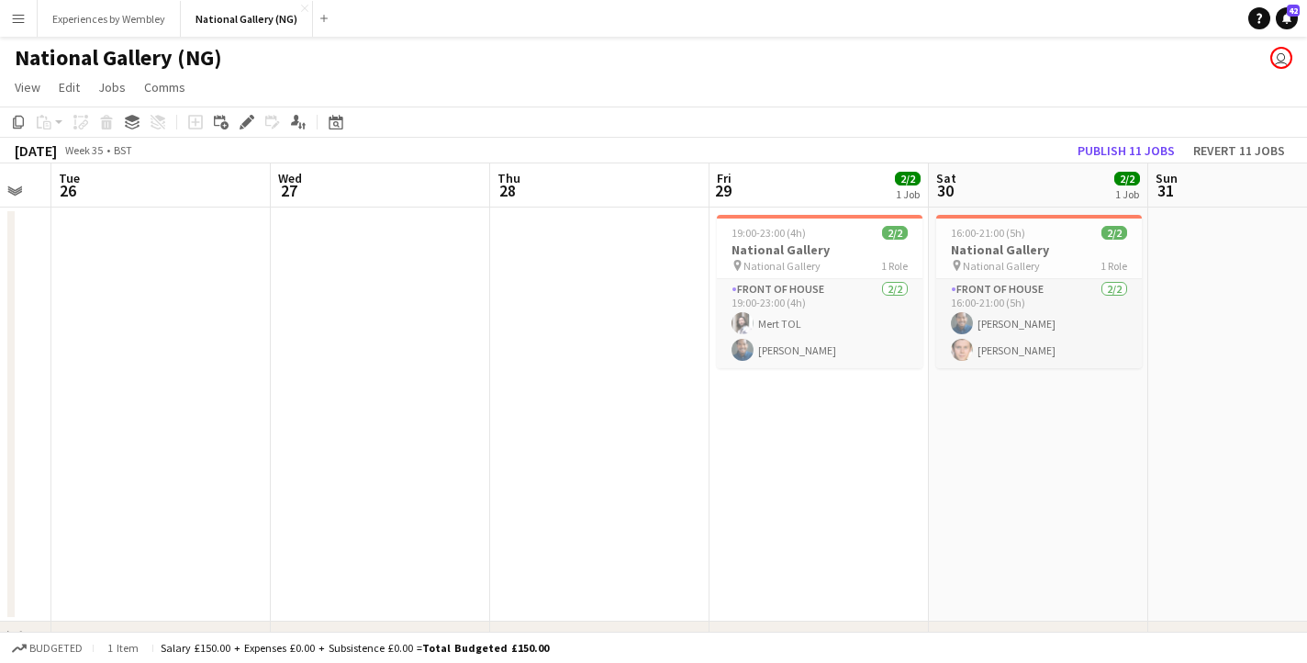
scroll to position [0, 630]
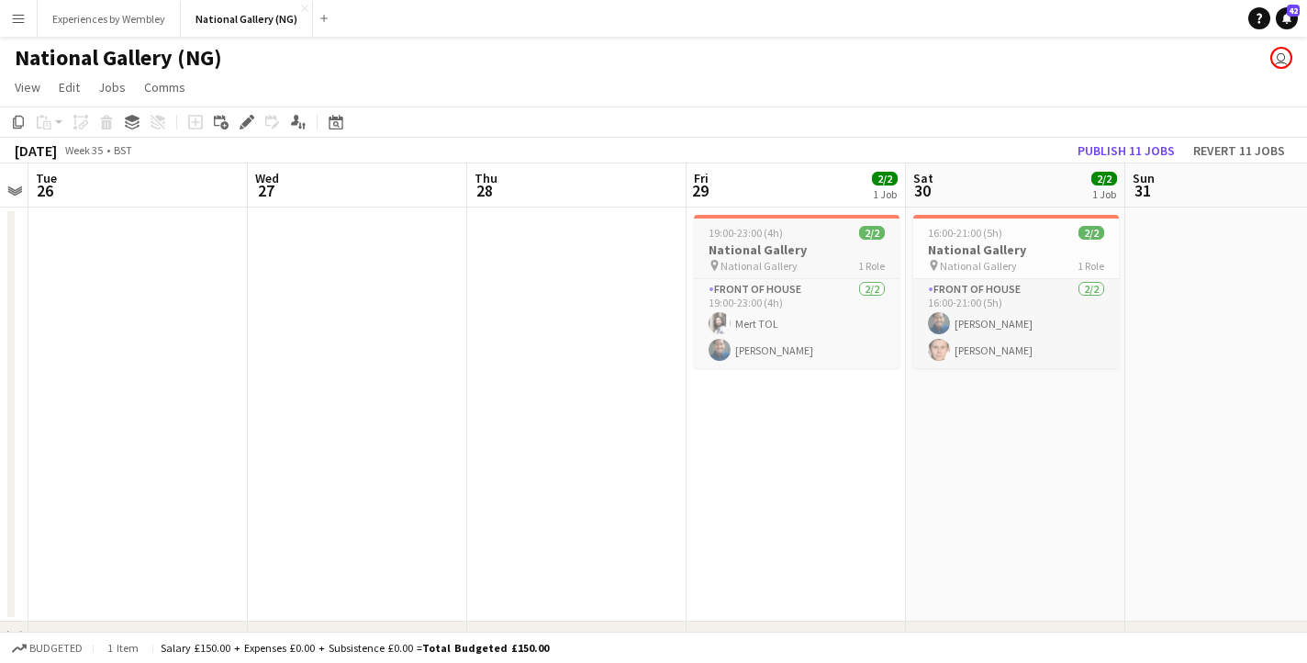
click at [819, 243] on h3 "National Gallery" at bounding box center [797, 249] width 206 height 17
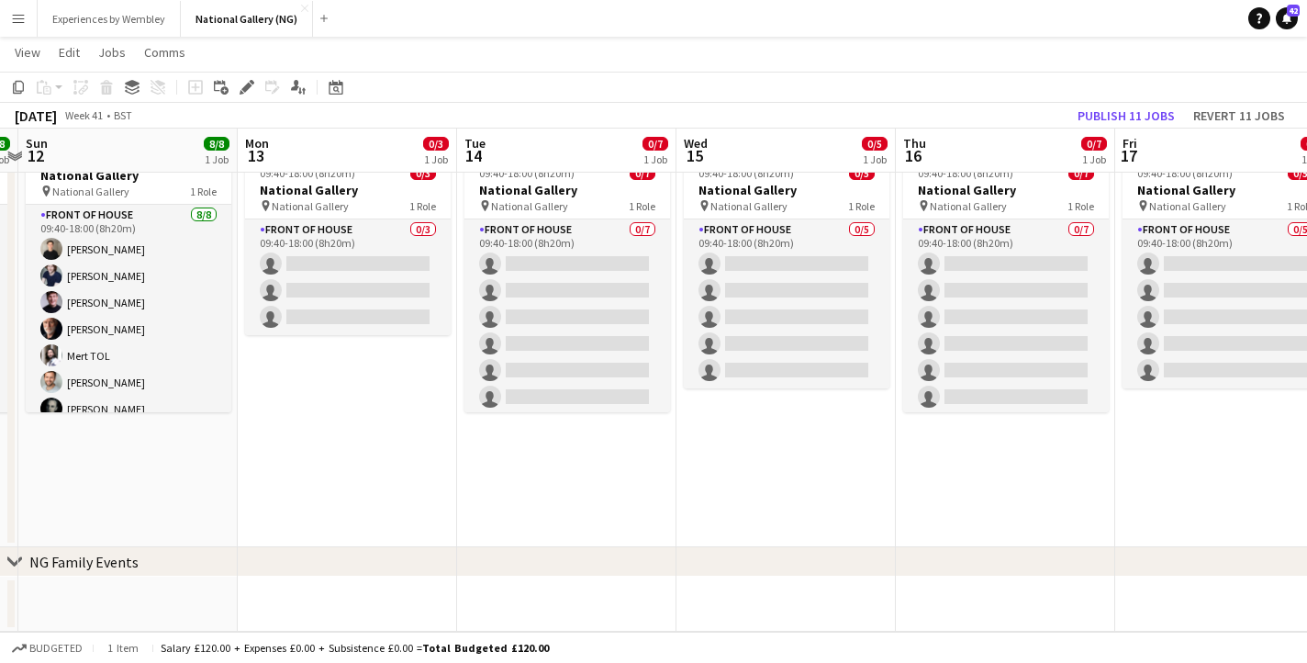
scroll to position [0, 574]
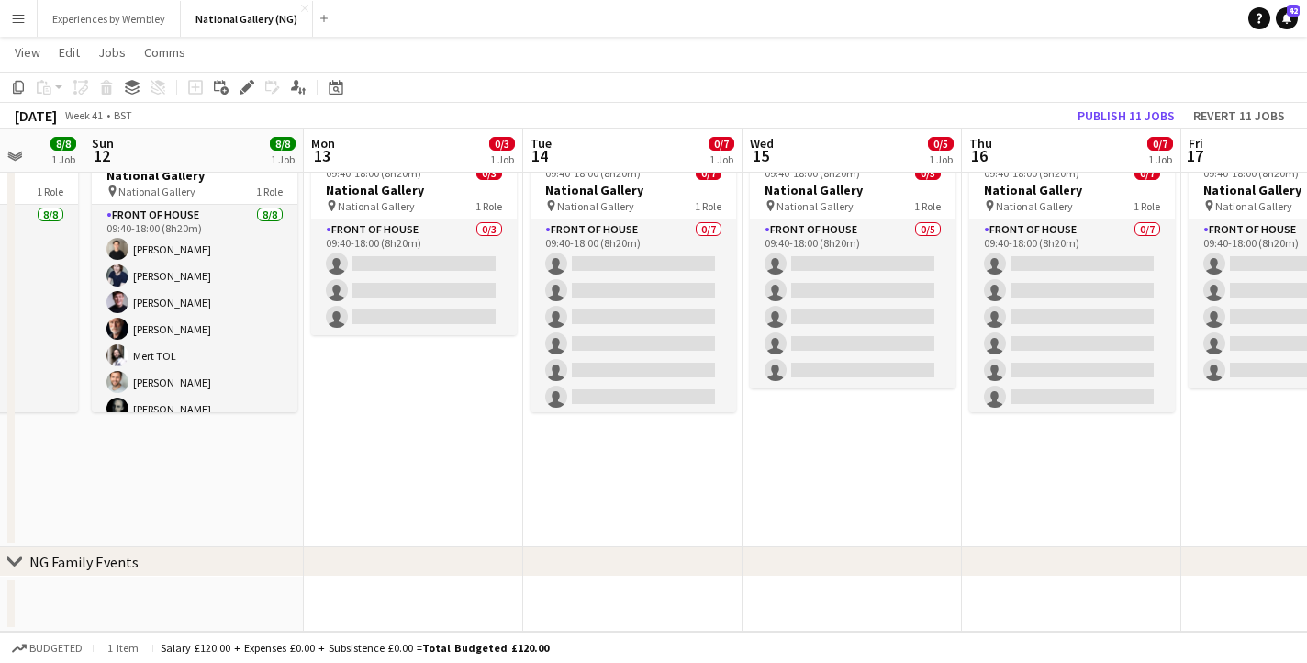
click at [432, 493] on app-date-cell "Draft 09:40-18:00 (8h20m) 0/3 National Gallery pin National Gallery 1 Role Fron…" at bounding box center [413, 340] width 219 height 414
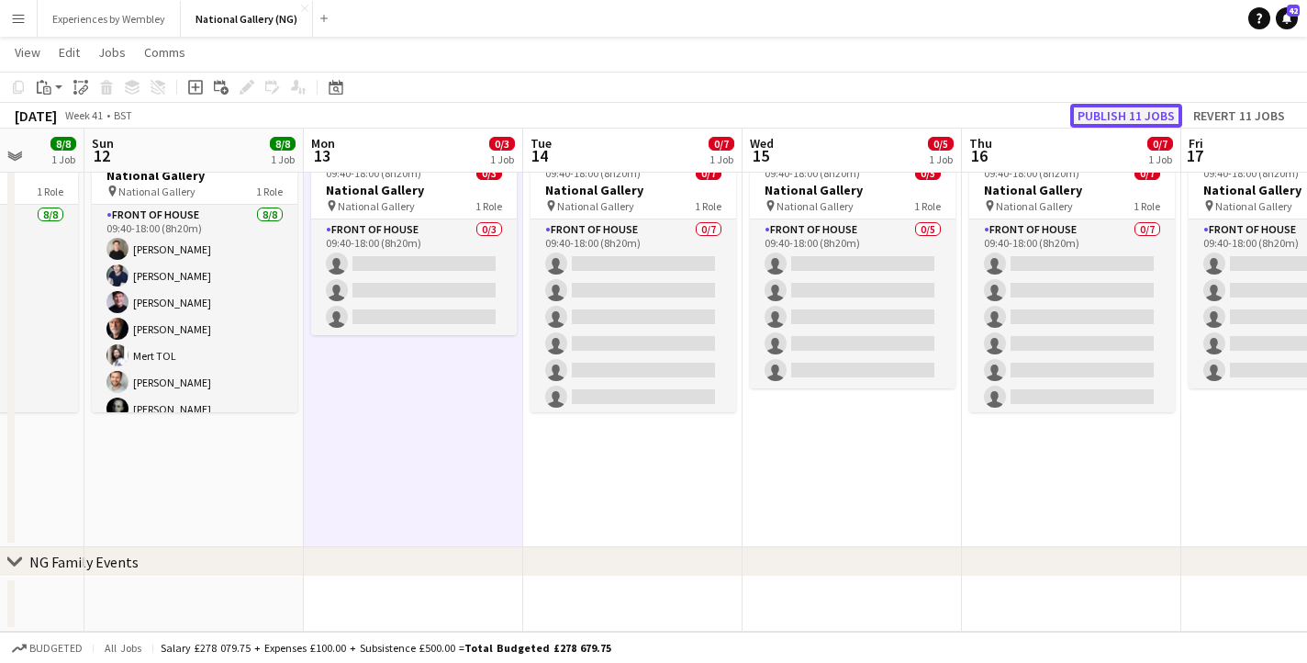
click at [1151, 107] on button "Publish 11 jobs" at bounding box center [1127, 116] width 112 height 24
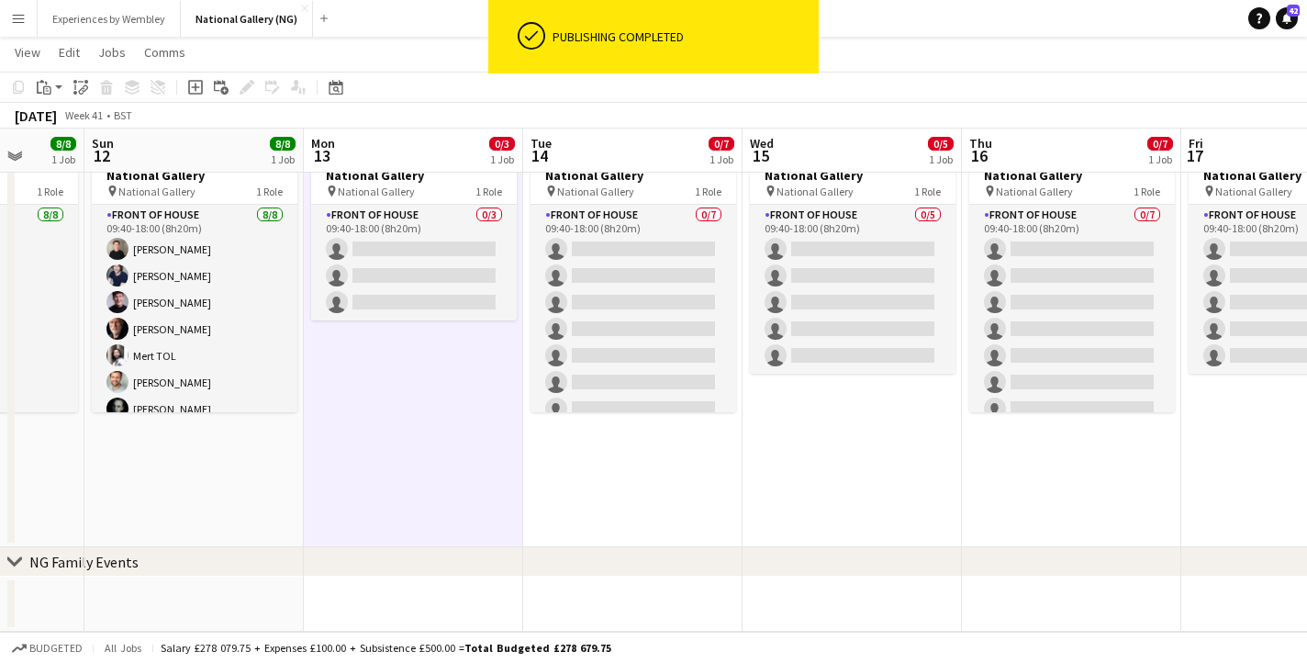
click at [420, 511] on app-date-cell "09:40-18:00 (8h20m) 0/3 National Gallery pin National Gallery 1 Role Front of H…" at bounding box center [413, 340] width 219 height 414
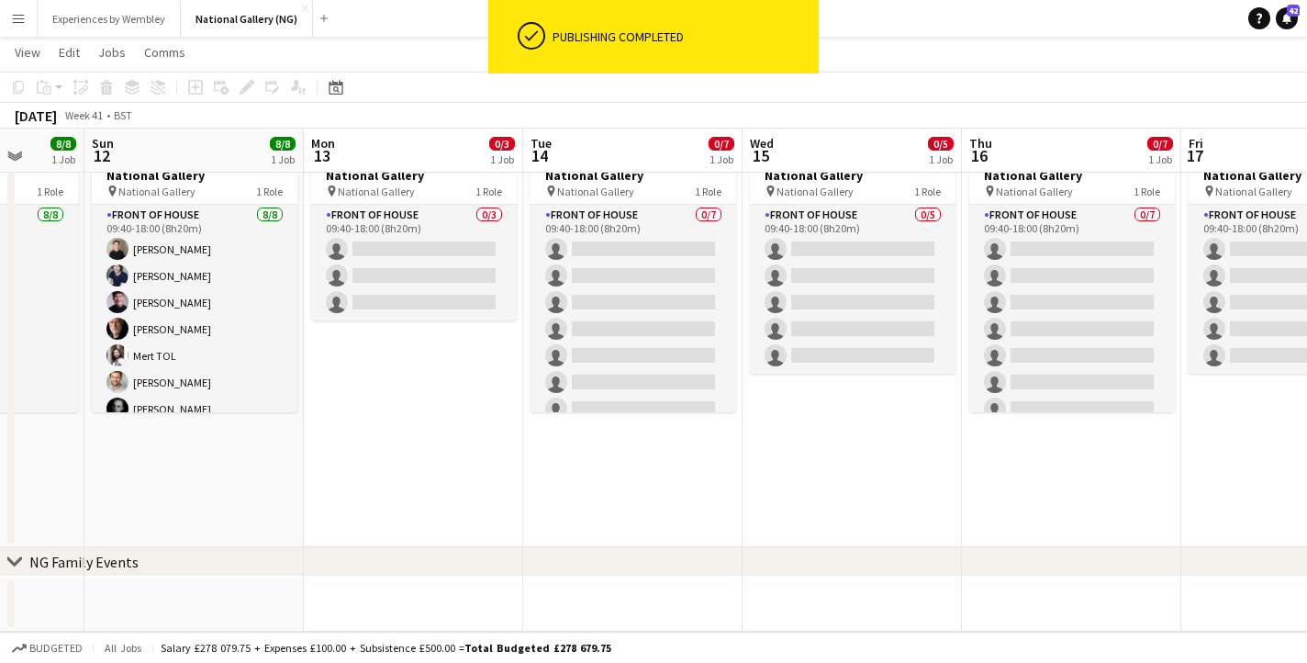
scroll to position [0, 575]
click at [426, 497] on app-date-cell "09:40-18:00 (8h20m) 0/3 National Gallery pin National Gallery 1 Role Front of H…" at bounding box center [412, 340] width 219 height 414
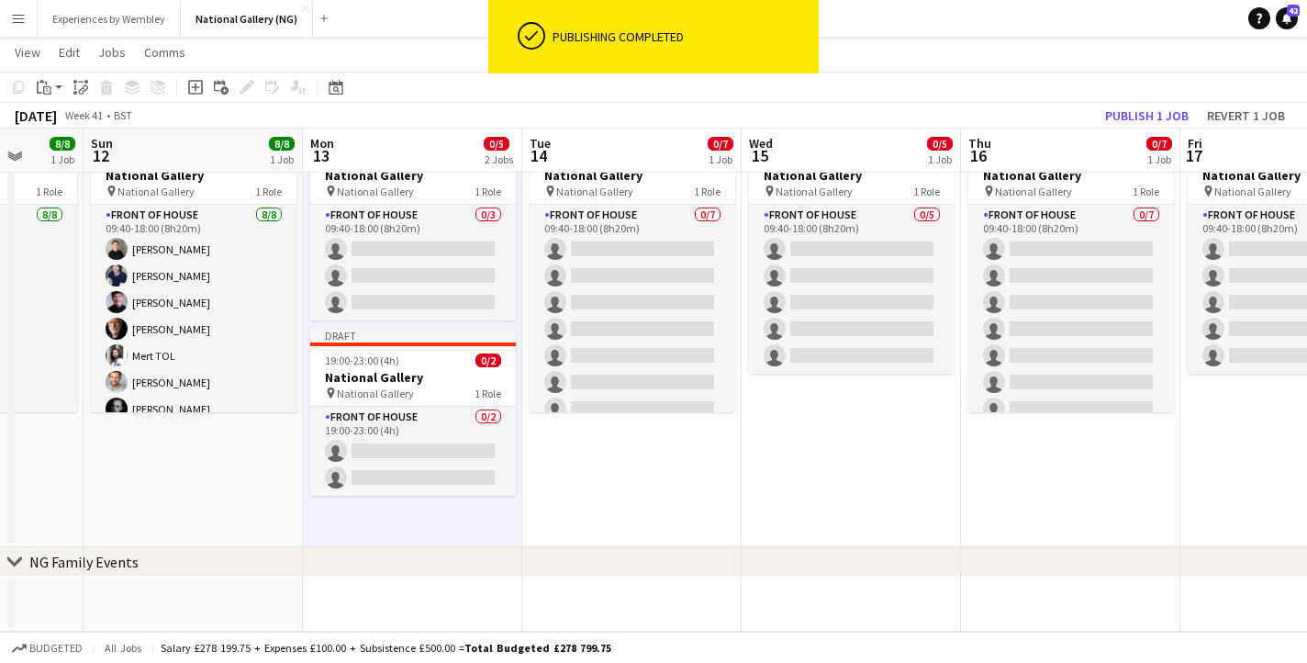
click at [610, 486] on app-date-cell "09:40-18:00 (8h20m) 0/7 National Gallery pin National Gallery 1 Role Front of H…" at bounding box center [631, 340] width 219 height 414
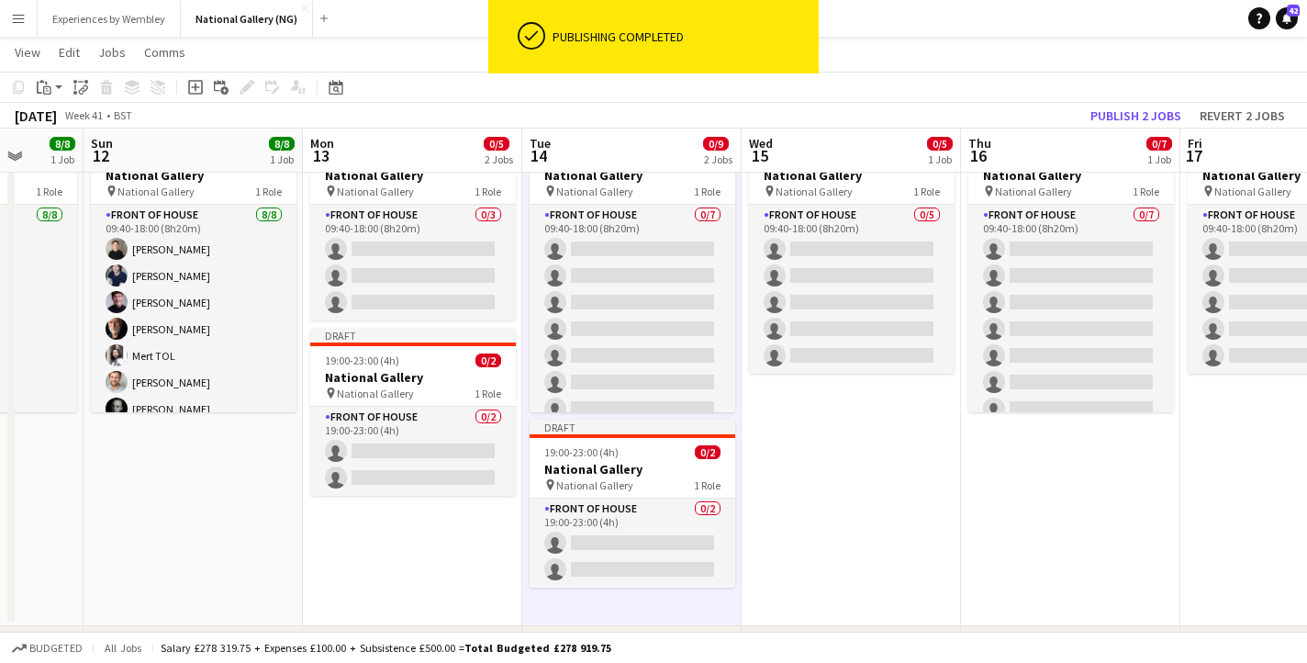
click at [867, 462] on app-date-cell "09:40-18:00 (8h20m) 0/5 National Gallery pin National Gallery 1 Role Front of H…" at bounding box center [851, 379] width 219 height 493
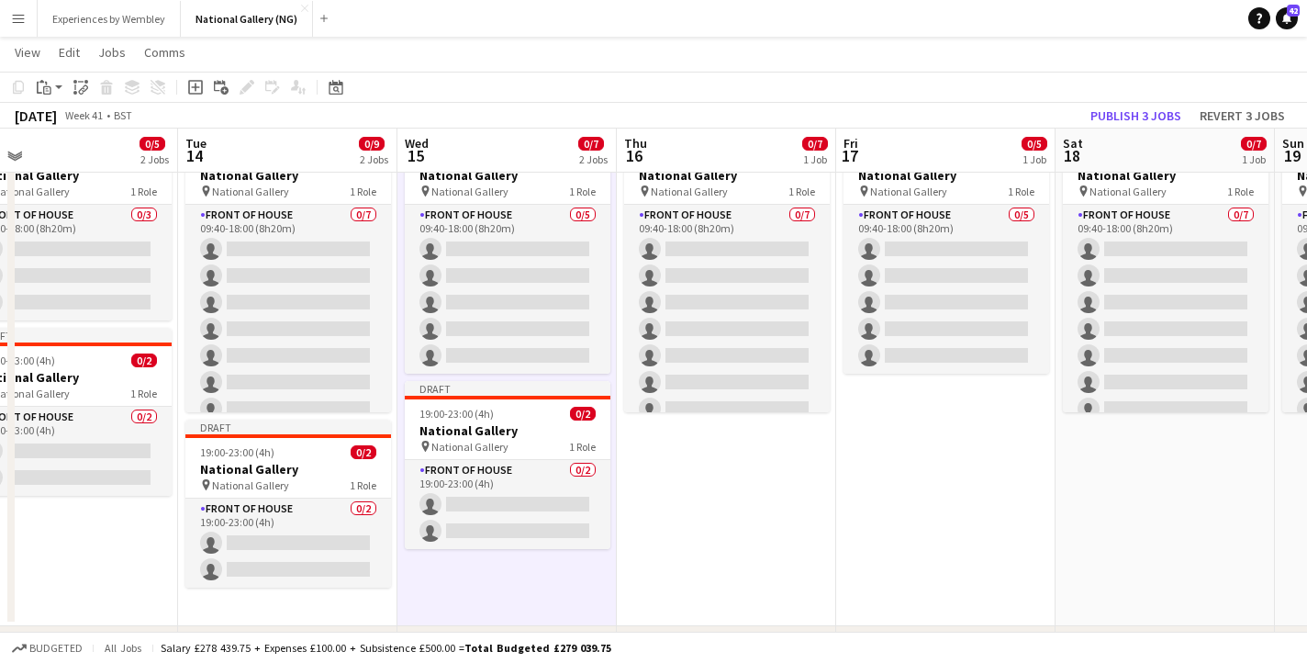
scroll to position [0, 618]
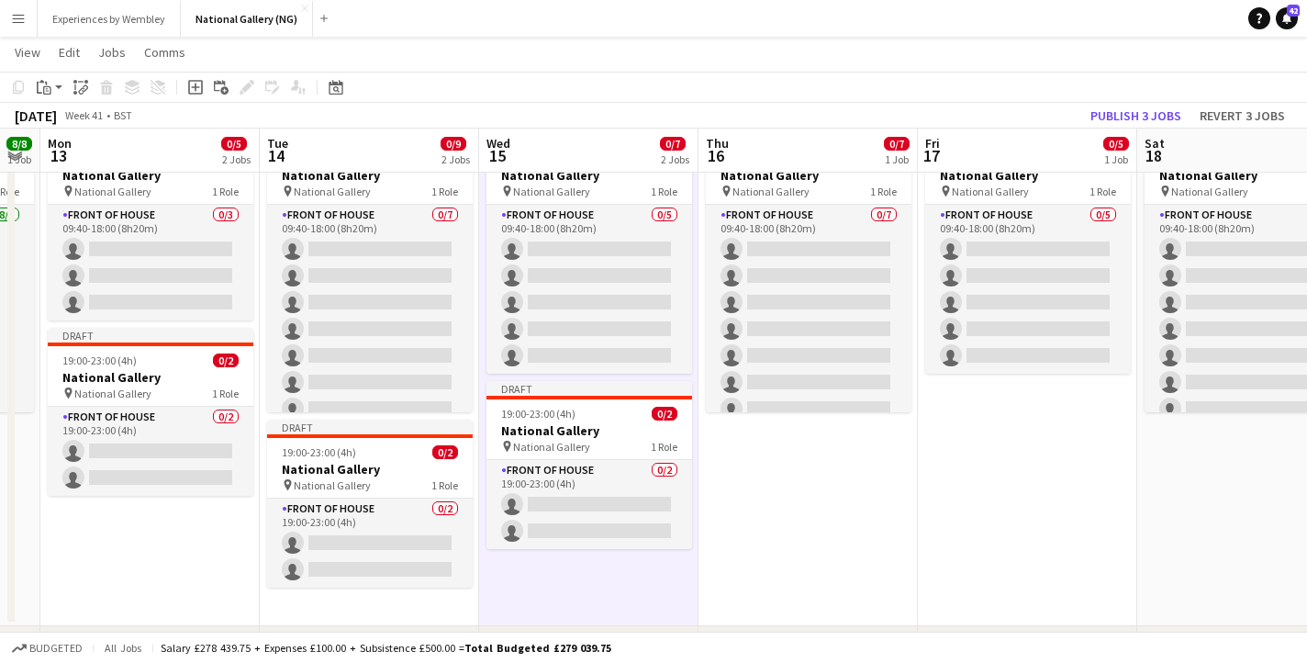
click at [788, 496] on app-date-cell "09:40-18:00 (8h20m) 0/7 National Gallery pin National Gallery 1 Role Front of H…" at bounding box center [808, 379] width 219 height 493
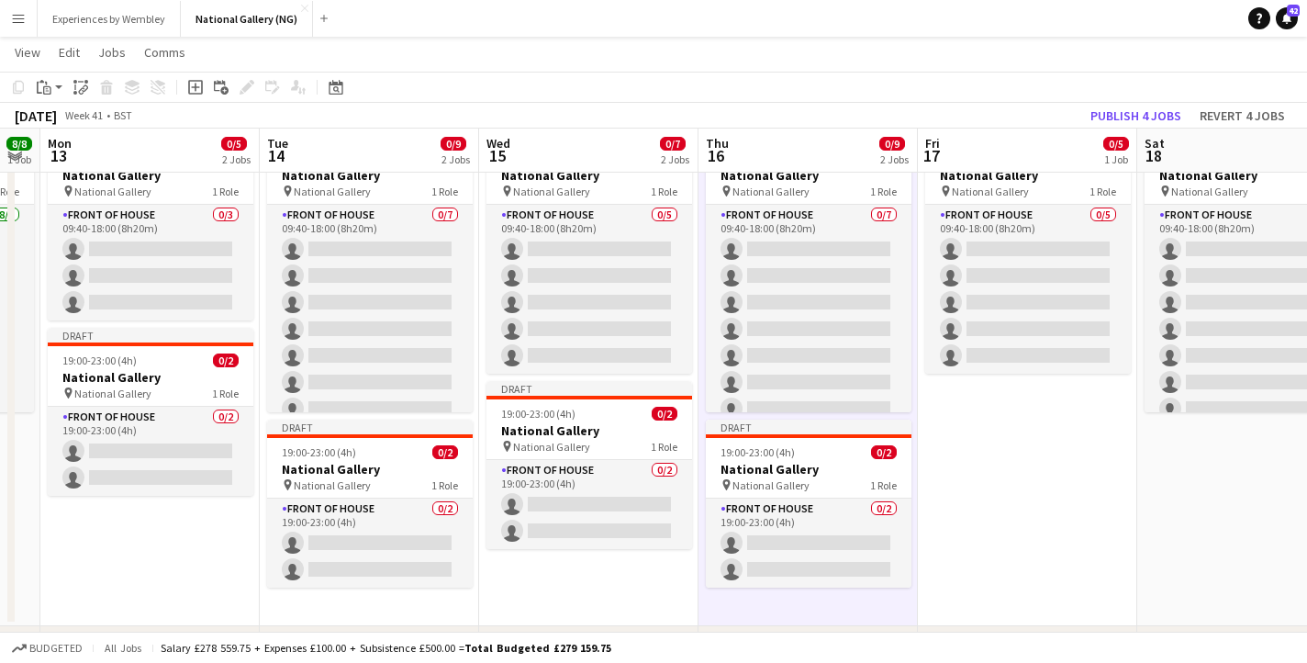
click at [1028, 477] on app-date-cell "09:40-18:00 (8h20m) 0/5 National Gallery pin National Gallery 1 Role Front of H…" at bounding box center [1027, 379] width 219 height 493
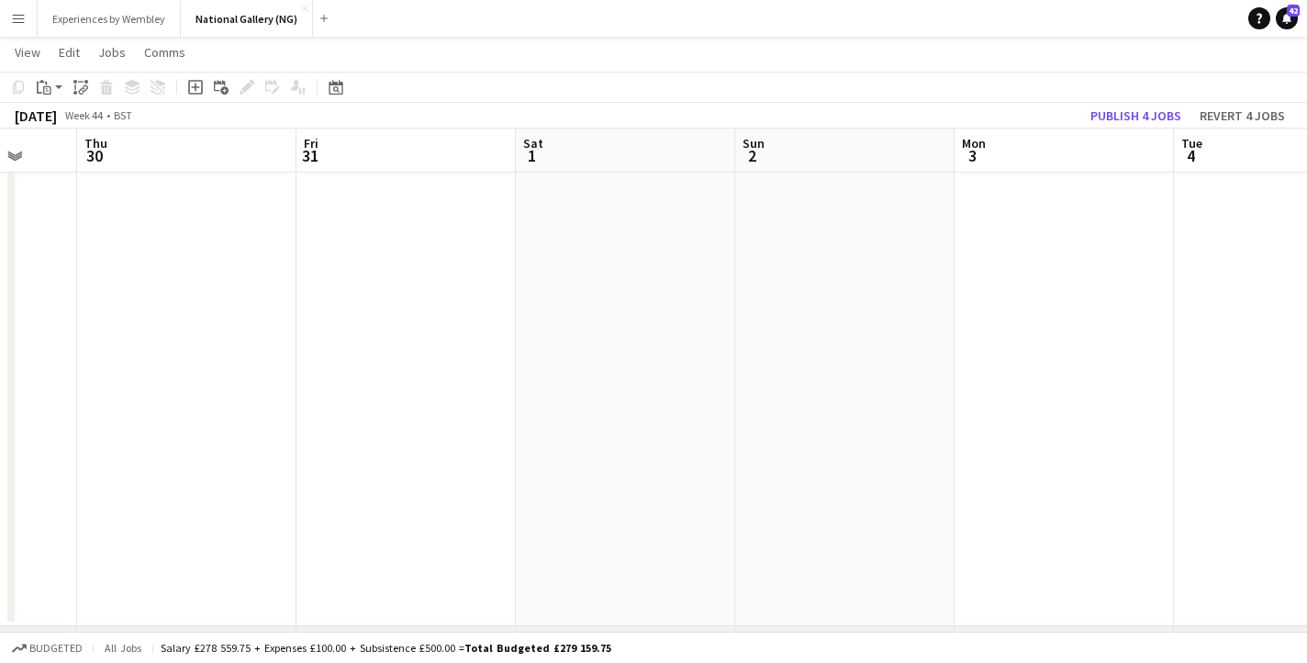
scroll to position [0, 576]
click at [603, 475] on app-date-cell at bounding box center [631, 379] width 219 height 493
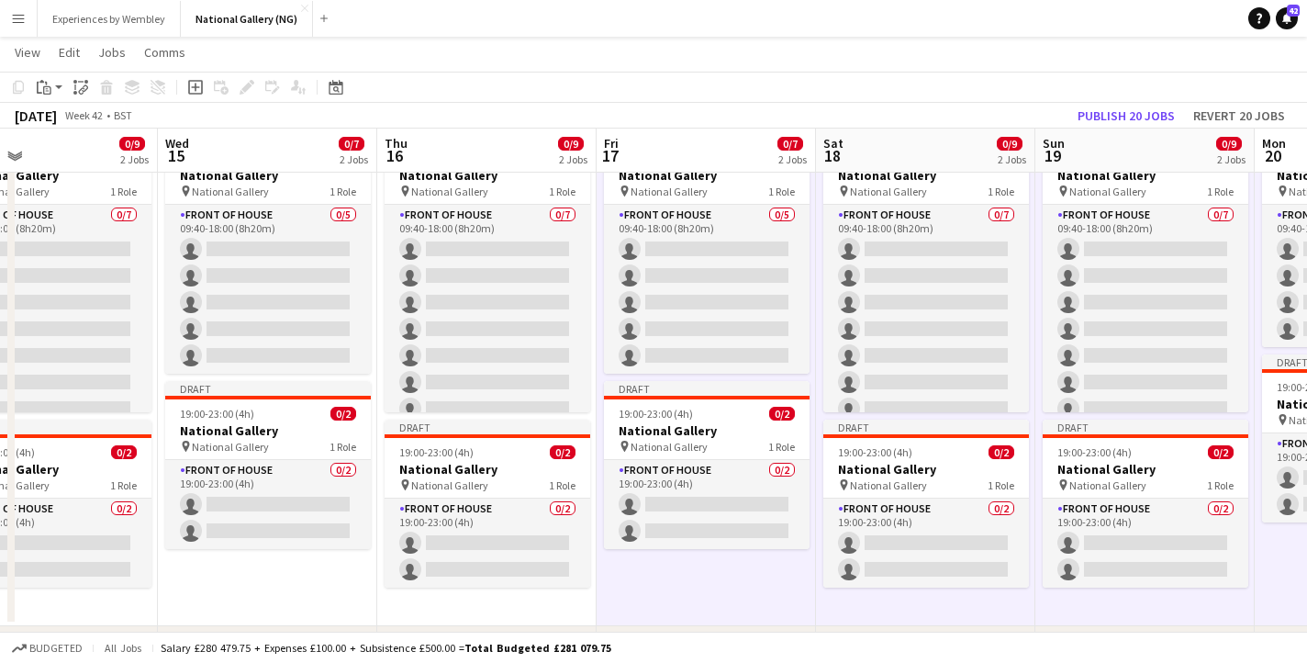
scroll to position [0, 589]
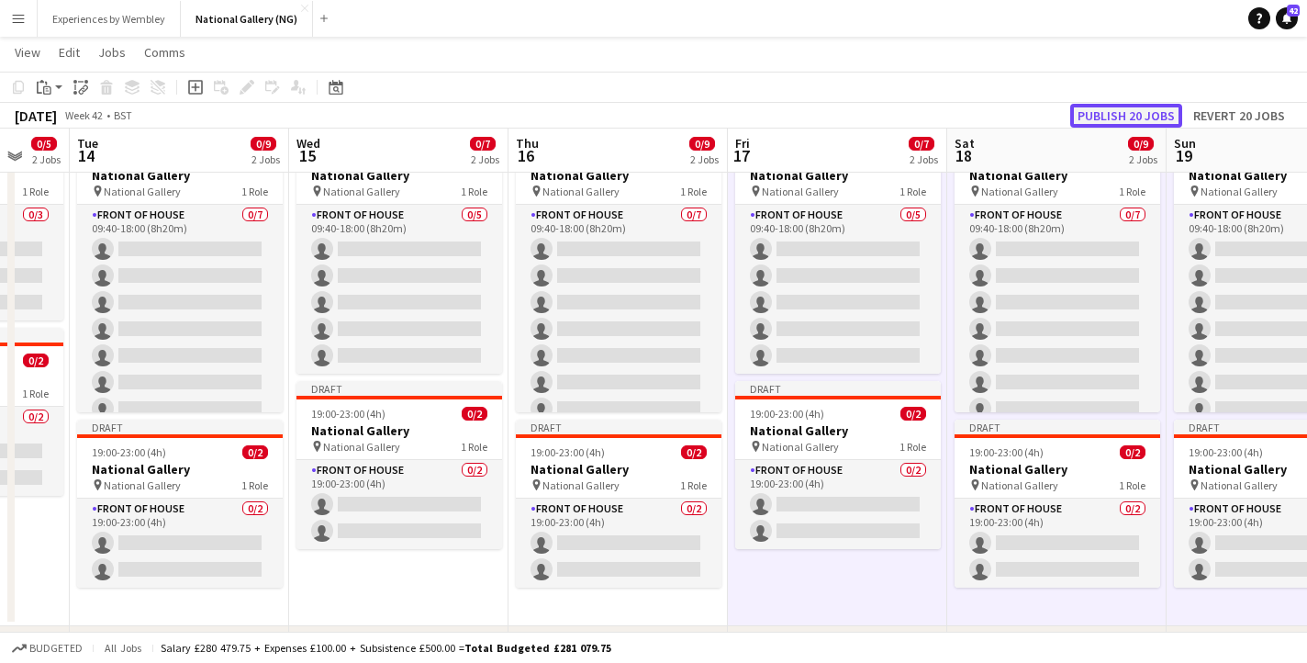
click at [1139, 112] on button "Publish 20 jobs" at bounding box center [1127, 116] width 112 height 24
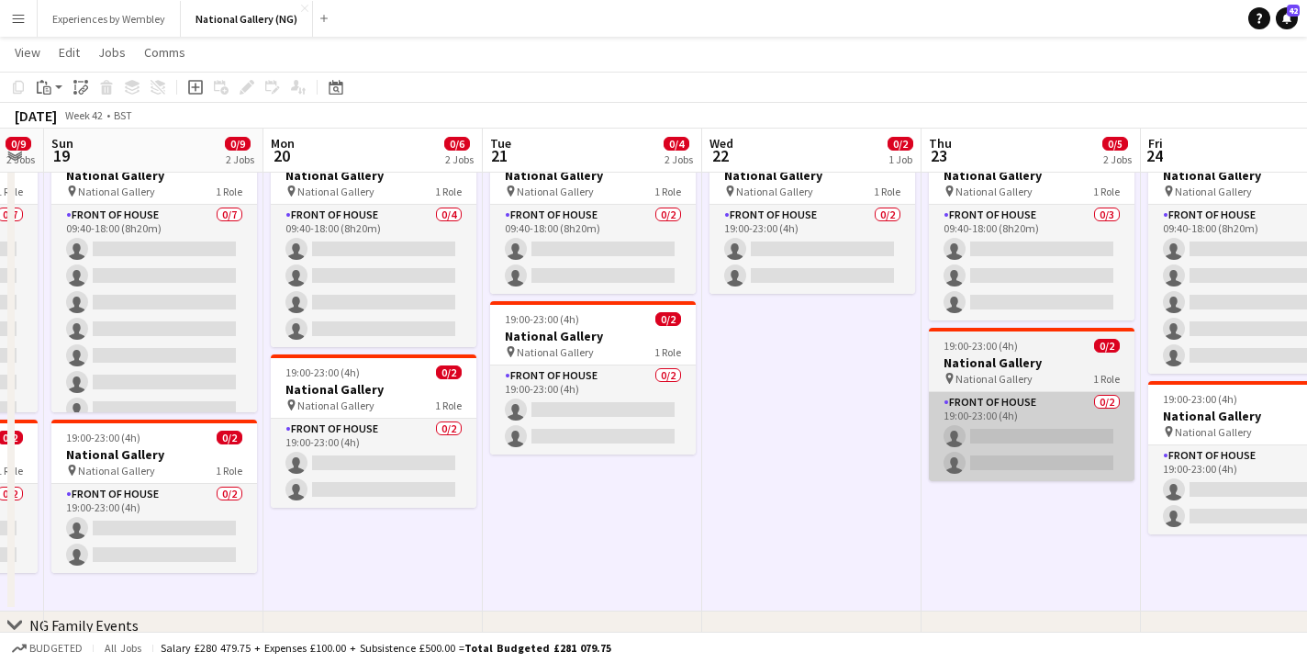
scroll to position [0, 642]
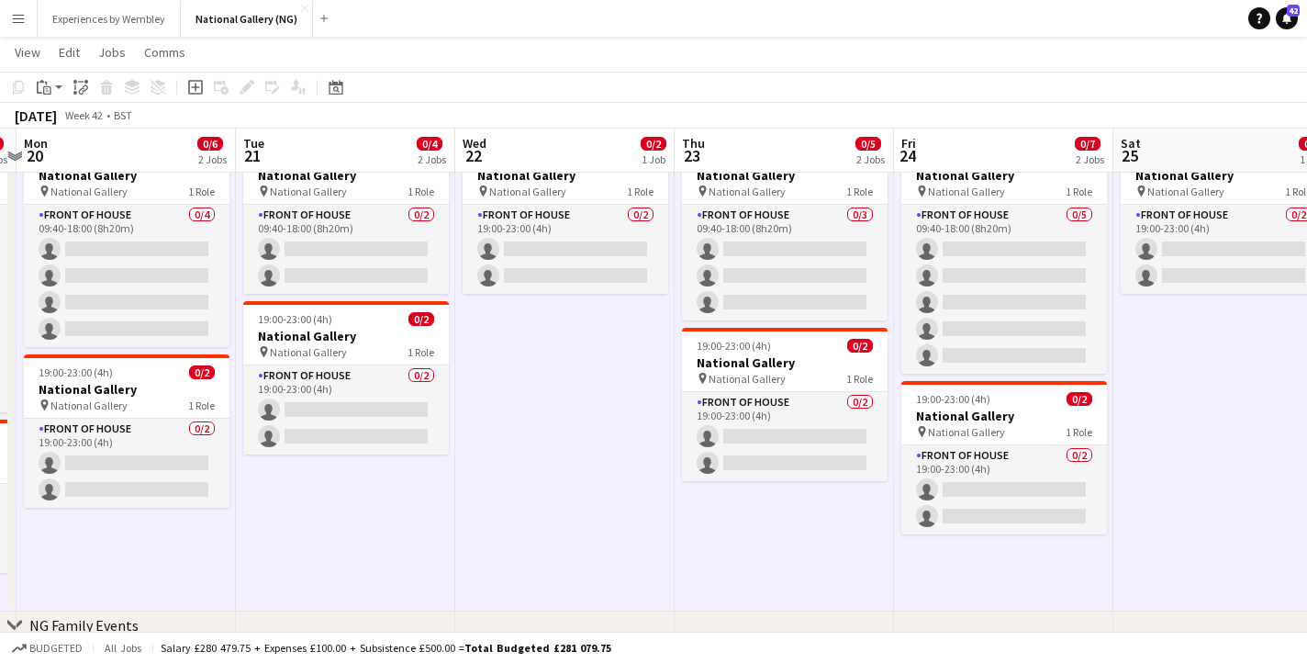
click at [559, 345] on app-date-cell "19:00-23:00 (4h) 0/2 National Gallery pin National Gallery 1 Role Front of Hous…" at bounding box center [564, 372] width 219 height 478
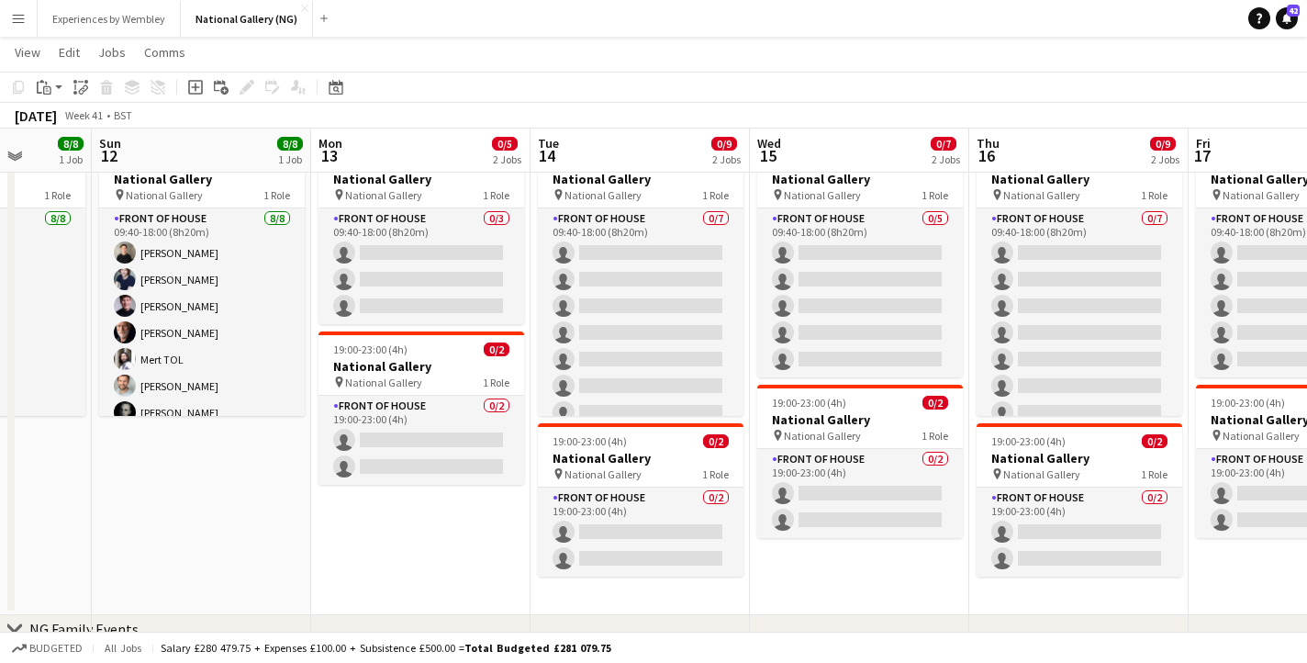
scroll to position [0, 553]
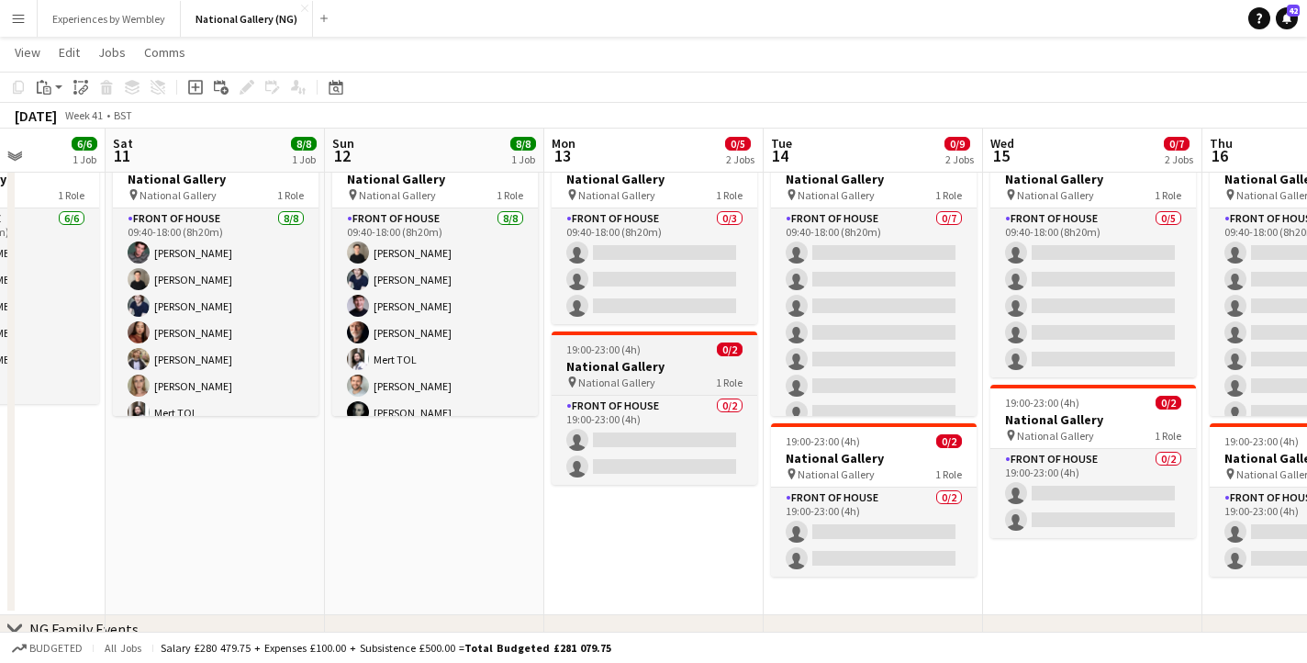
click at [688, 366] on h3 "National Gallery" at bounding box center [655, 366] width 206 height 17
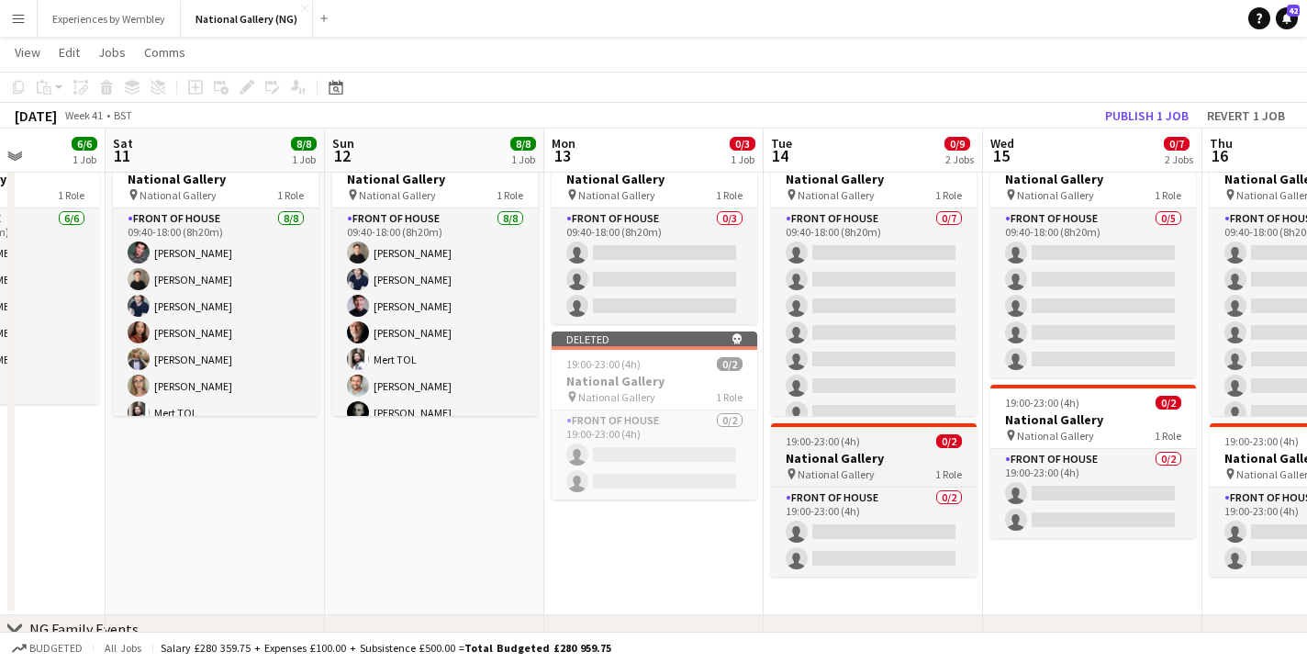
click at [863, 468] on span "National Gallery" at bounding box center [836, 474] width 77 height 14
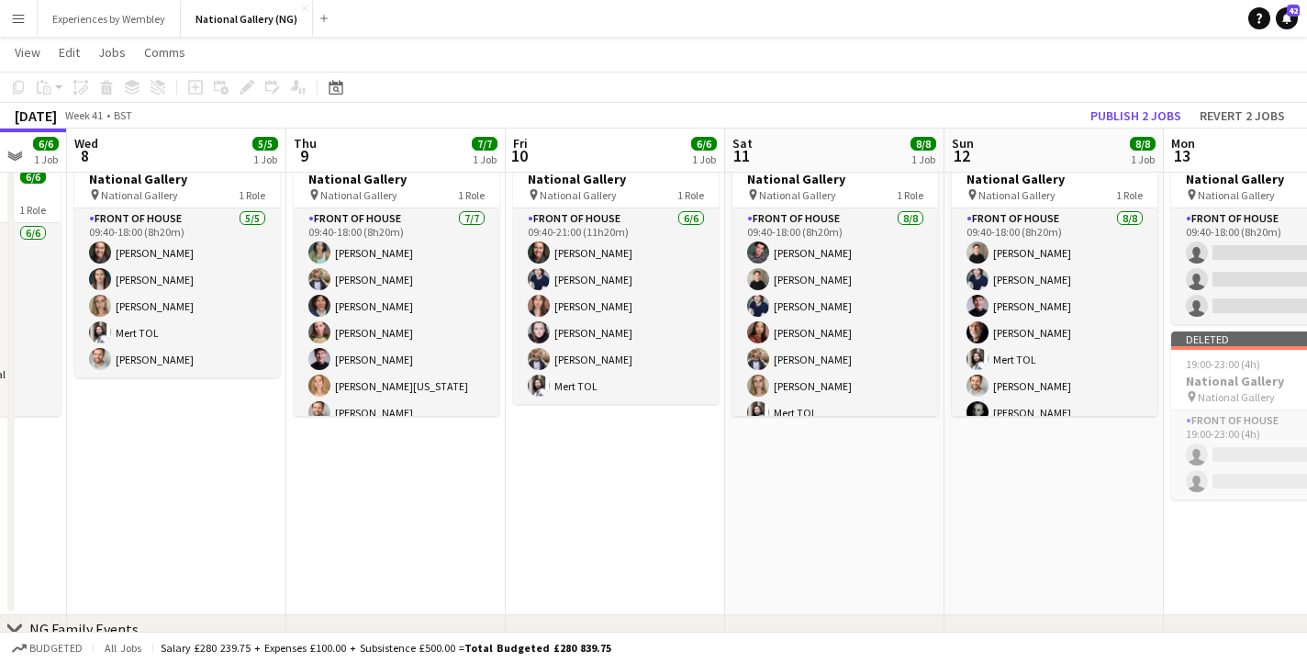
scroll to position [0, 723]
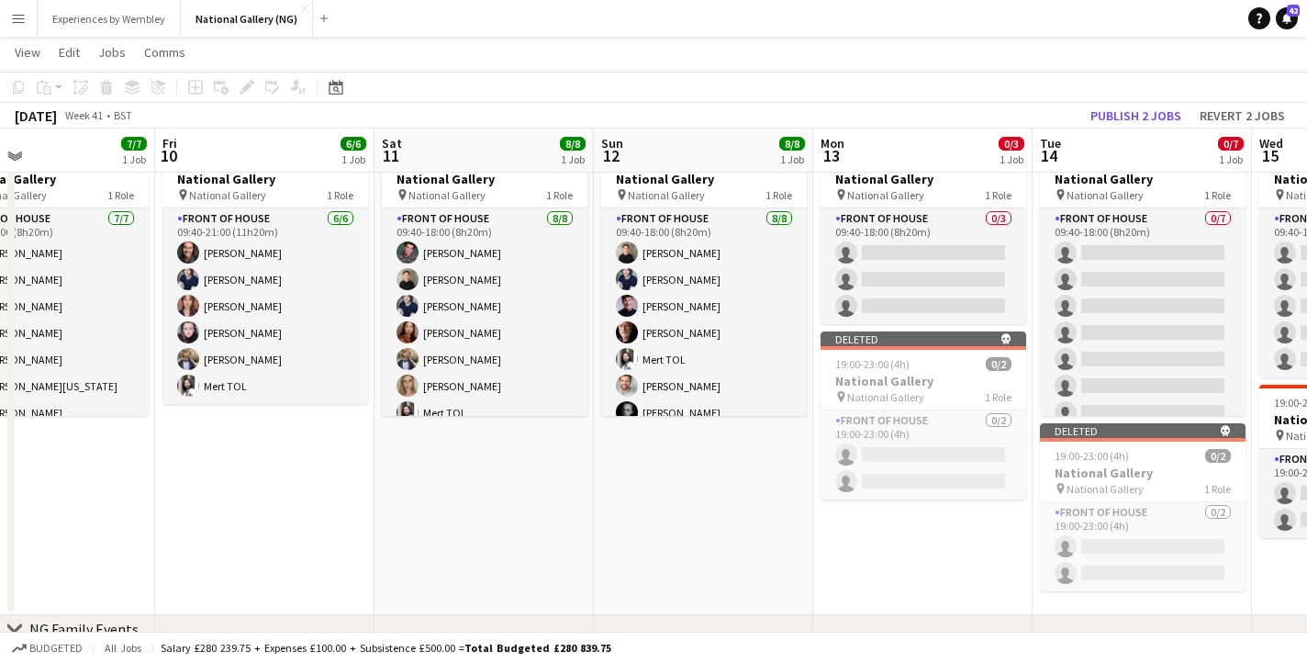
click at [907, 525] on app-date-cell "09:40-18:00 (8h20m) 0/3 National Gallery pin National Gallery 1 Role Front of H…" at bounding box center [922, 376] width 219 height 478
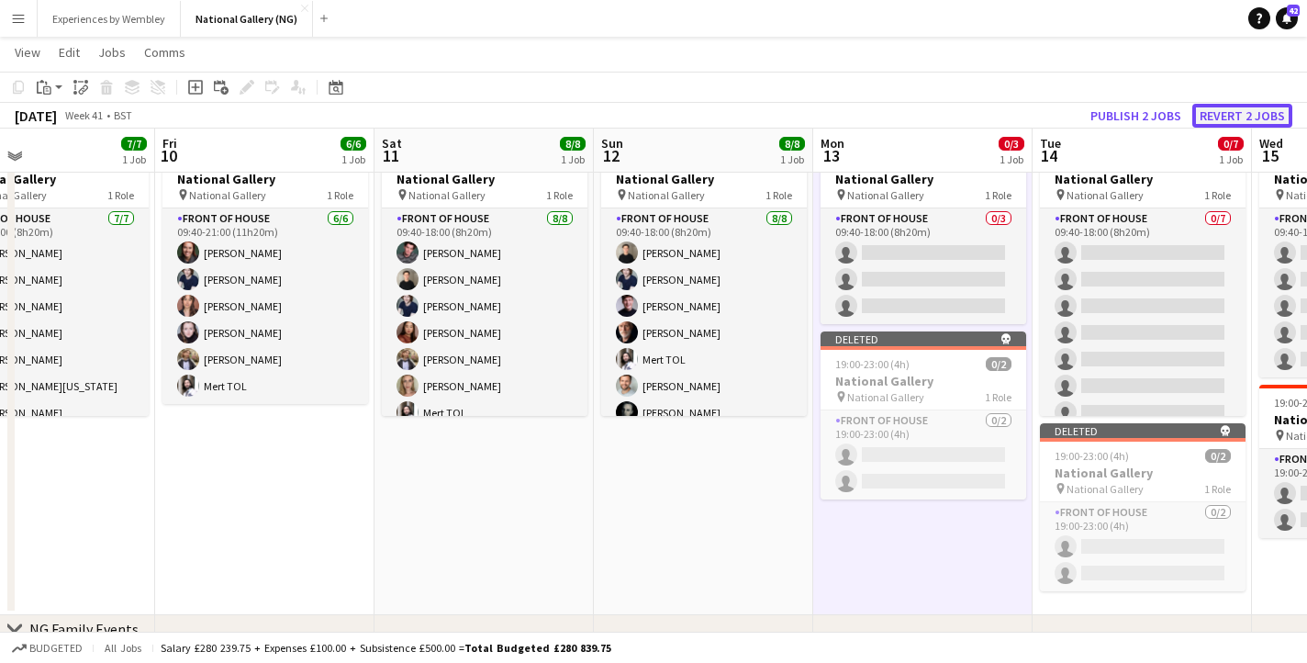
click at [1225, 116] on button "Revert 2 jobs" at bounding box center [1243, 116] width 100 height 24
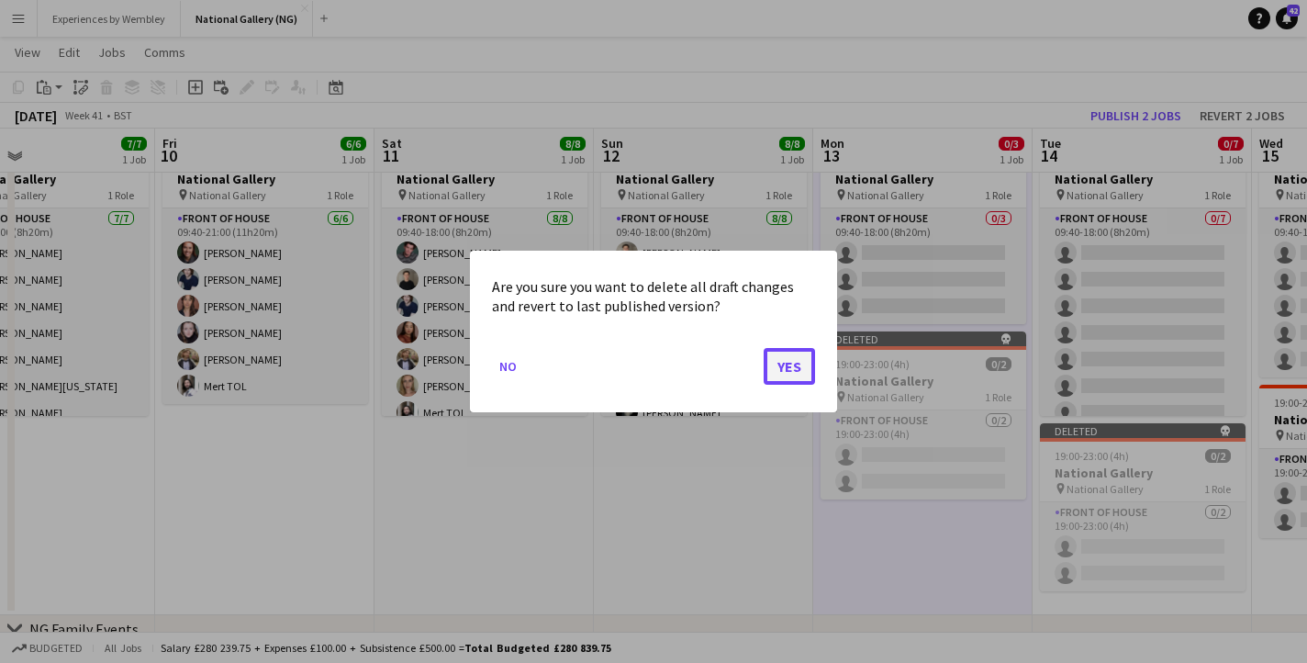
click at [773, 373] on button "Yes" at bounding box center [789, 366] width 51 height 37
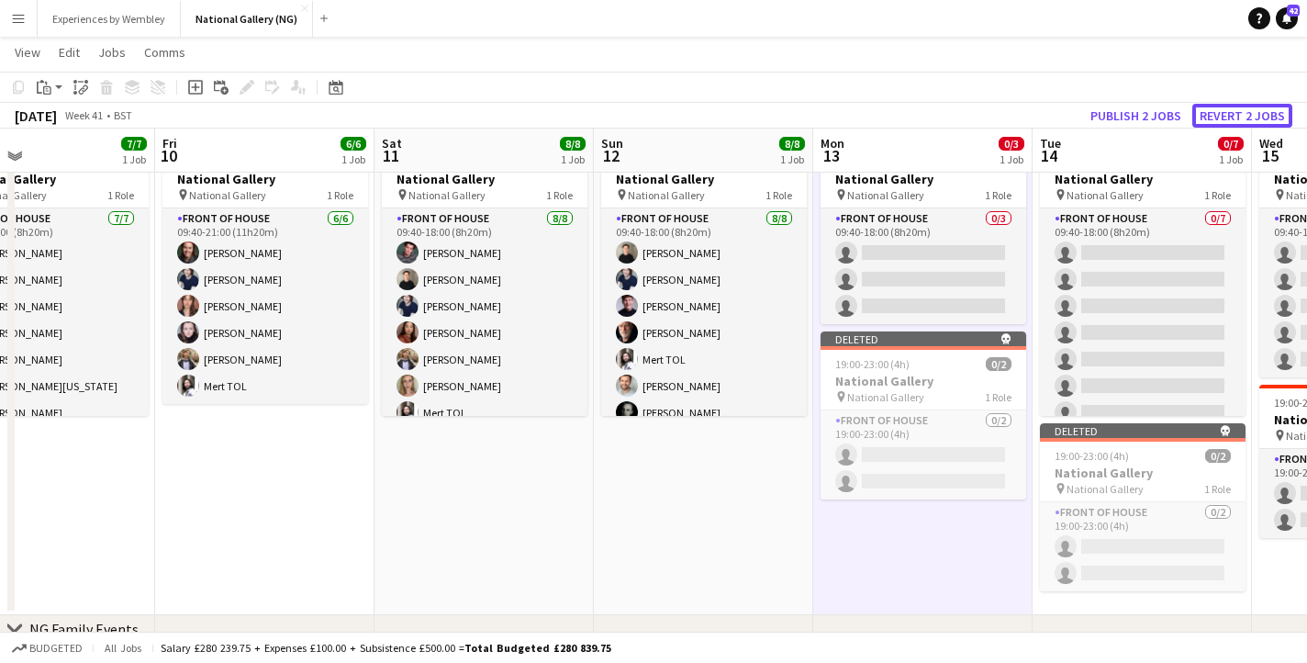
scroll to position [69, 0]
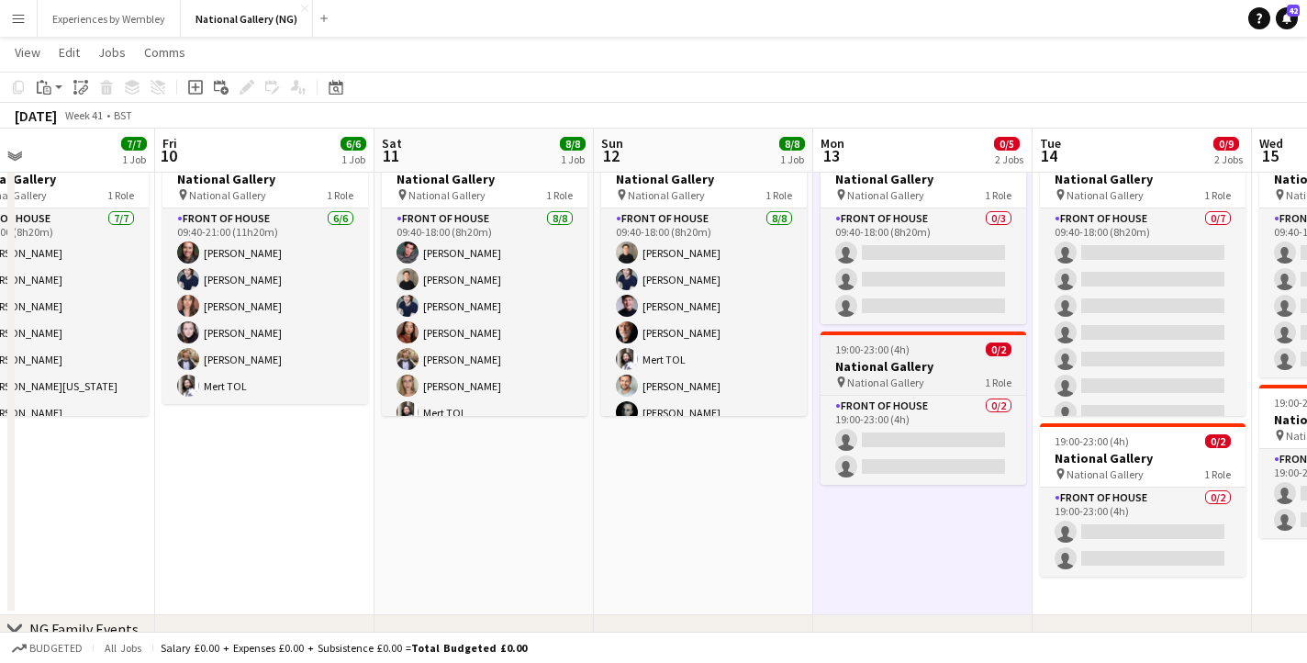
click at [911, 353] on div "19:00-23:00 (4h) 0/2" at bounding box center [924, 349] width 206 height 14
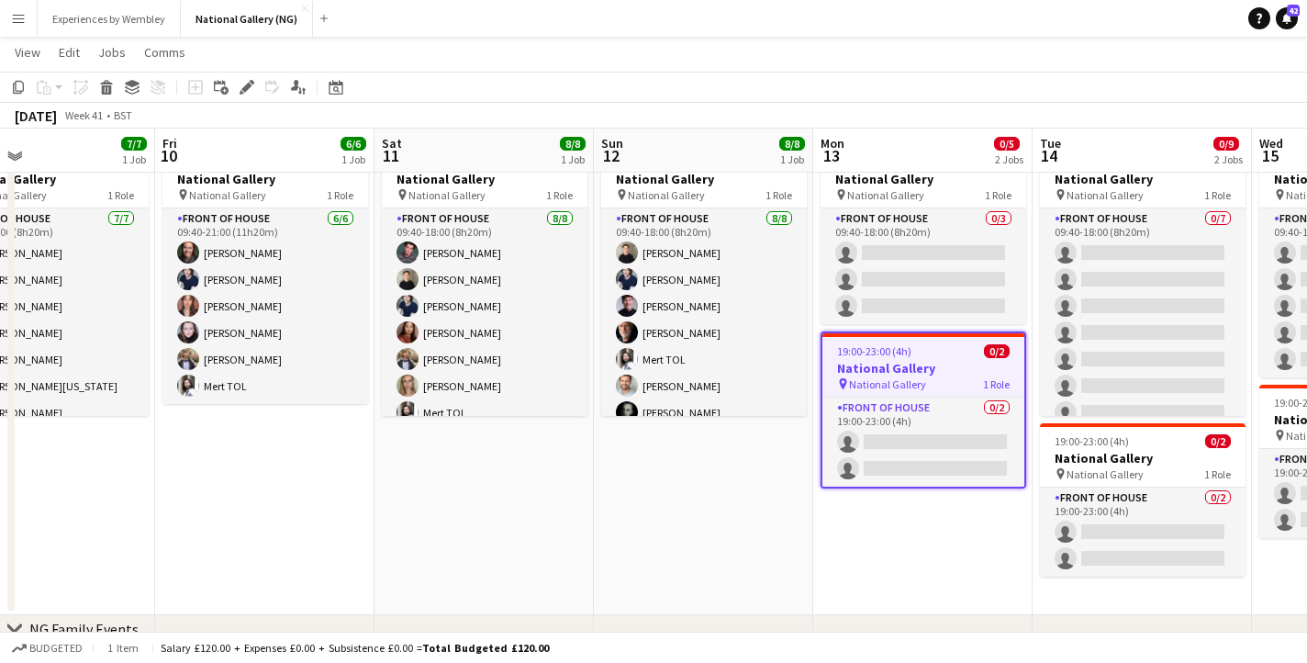
click at [700, 511] on app-date-cell "09:40-18:00 (8h20m) 8/8 National Gallery pin National Gallery 1 Role Front of H…" at bounding box center [703, 376] width 219 height 478
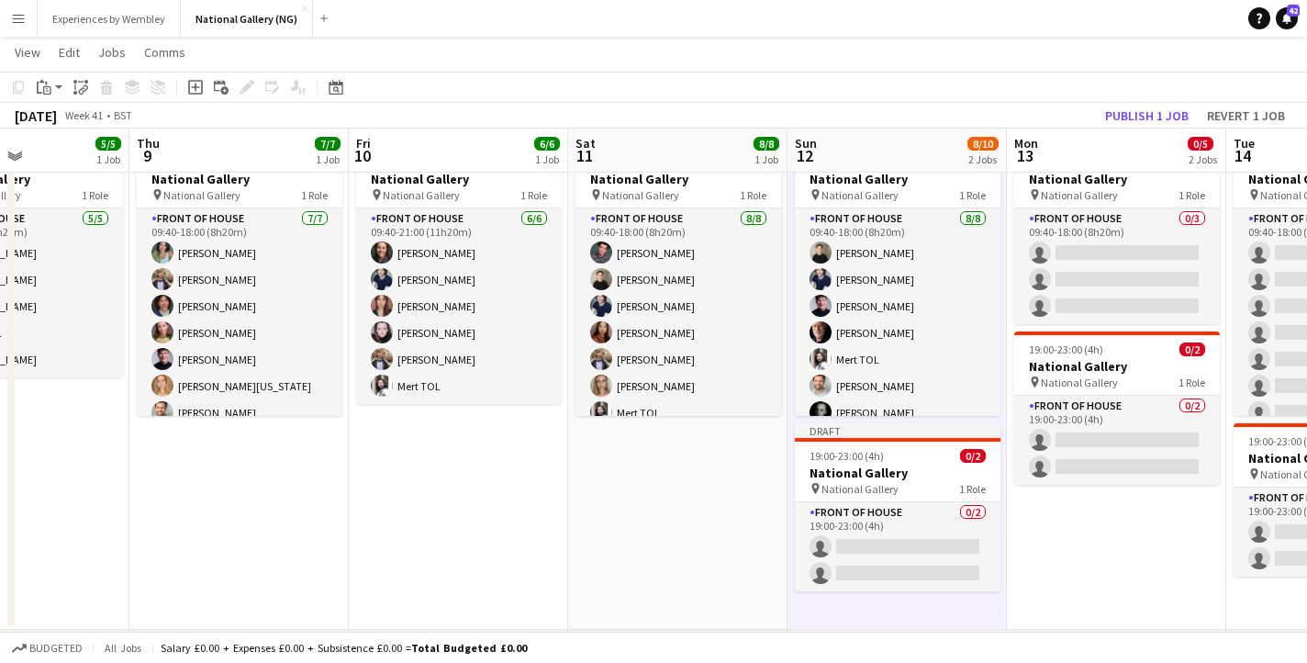
scroll to position [0, 492]
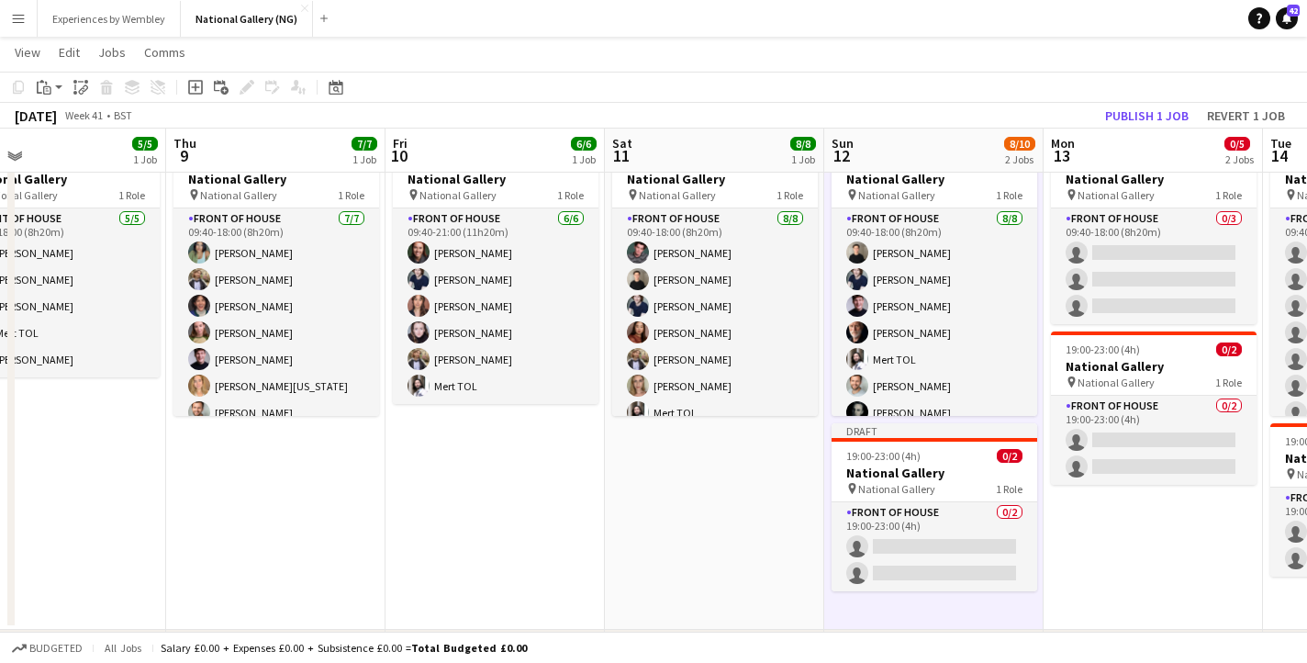
click at [673, 496] on app-date-cell "09:40-18:00 (8h20m) 8/8 National Gallery pin National Gallery 1 Role Front of H…" at bounding box center [714, 383] width 219 height 493
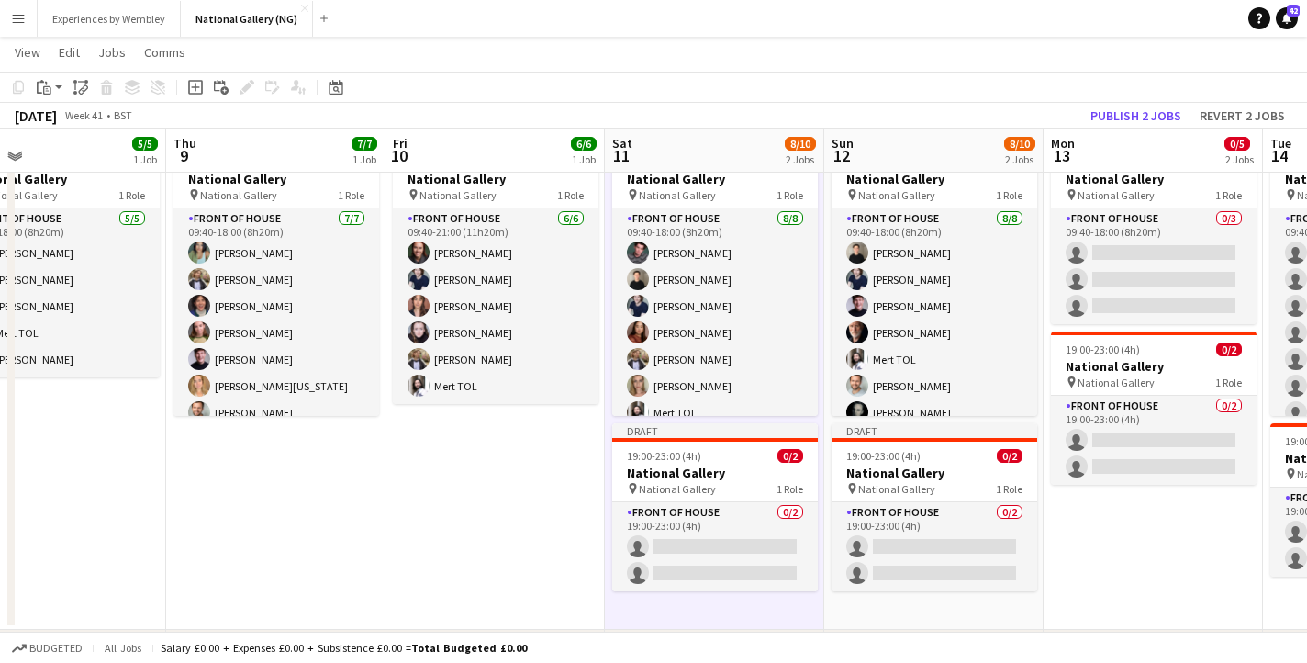
click at [490, 519] on app-date-cell "09:40-21:00 (11h20m) 6/6 National Gallery pin National Gallery 1 Role Front of …" at bounding box center [495, 383] width 219 height 493
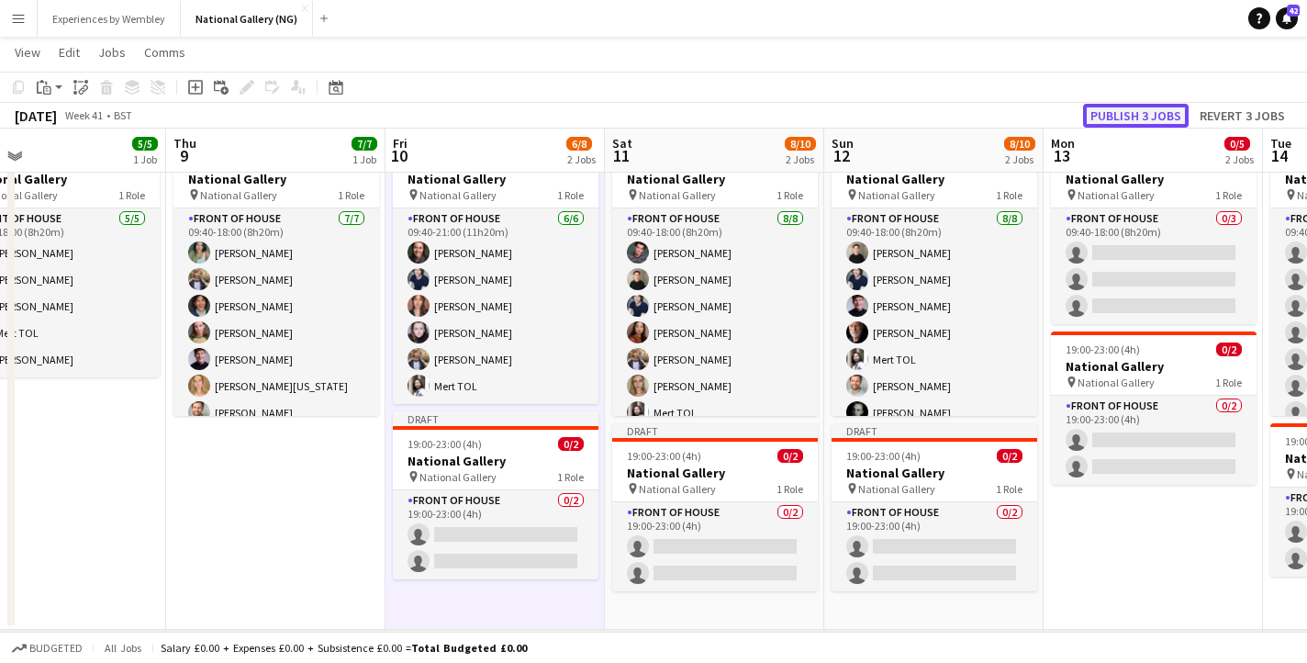
click at [1161, 108] on button "Publish 3 jobs" at bounding box center [1136, 116] width 106 height 24
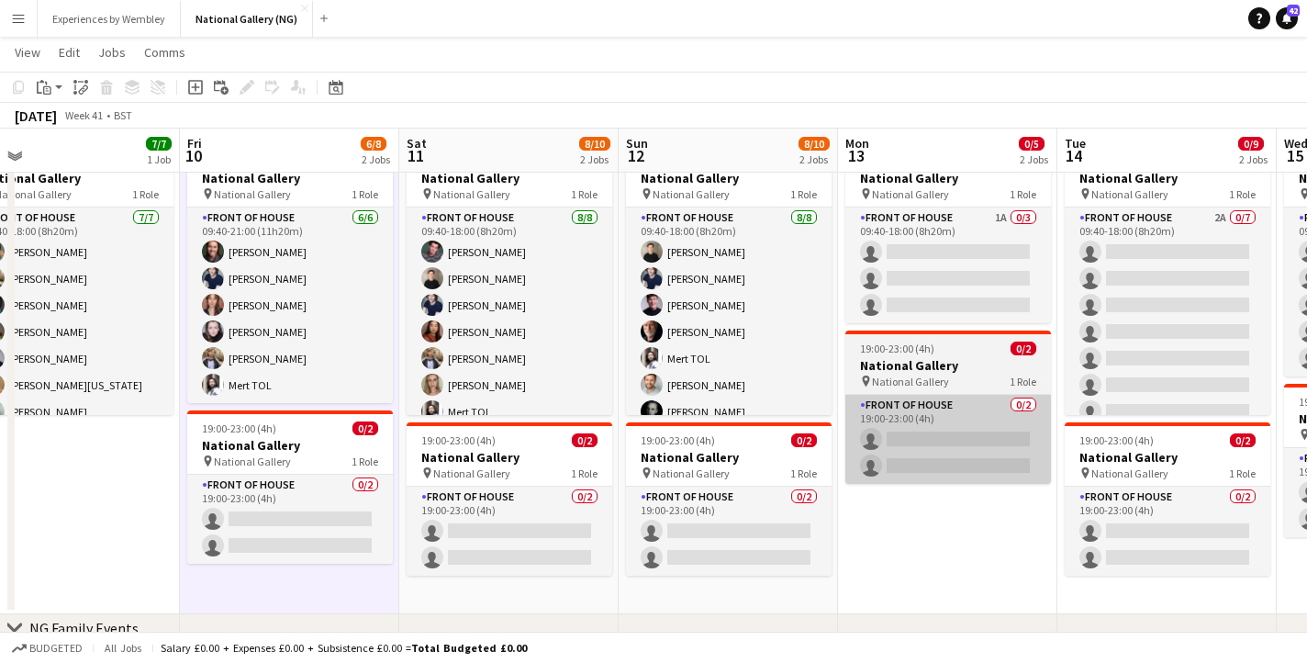
scroll to position [0, 530]
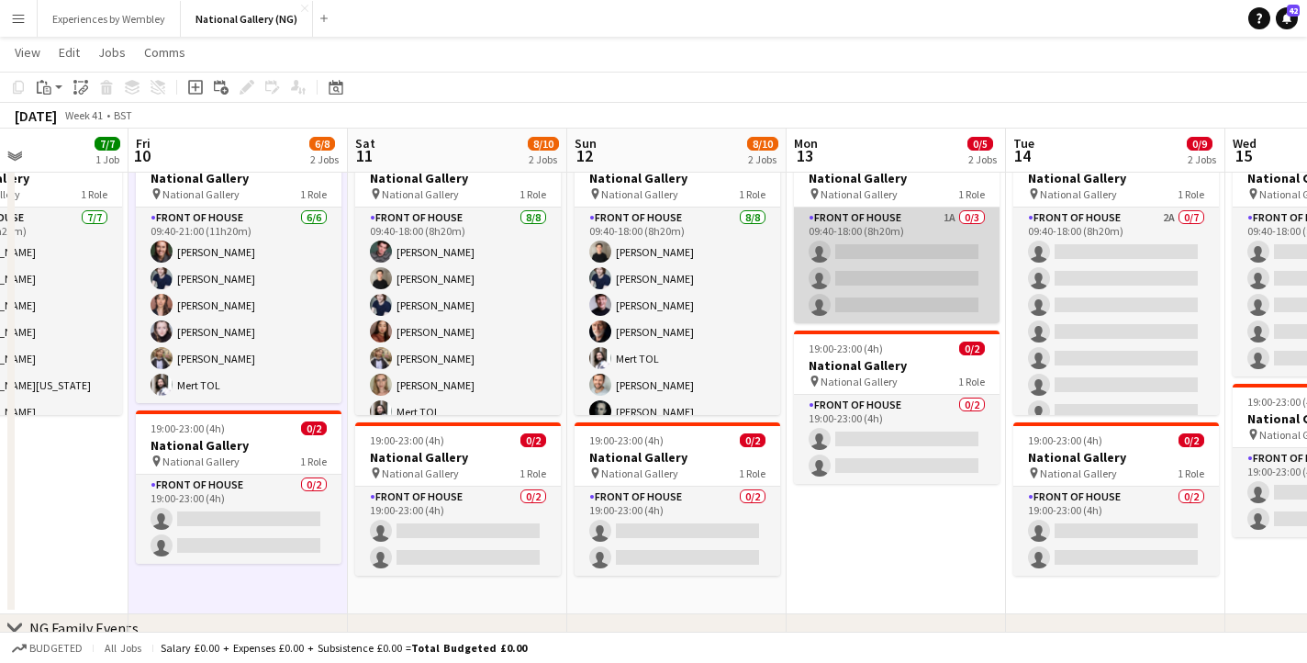
click at [891, 271] on app-card-role "Front of House 1A 0/3 09:40-18:00 (8h20m) single-neutral-actions single-neutral…" at bounding box center [897, 266] width 206 height 116
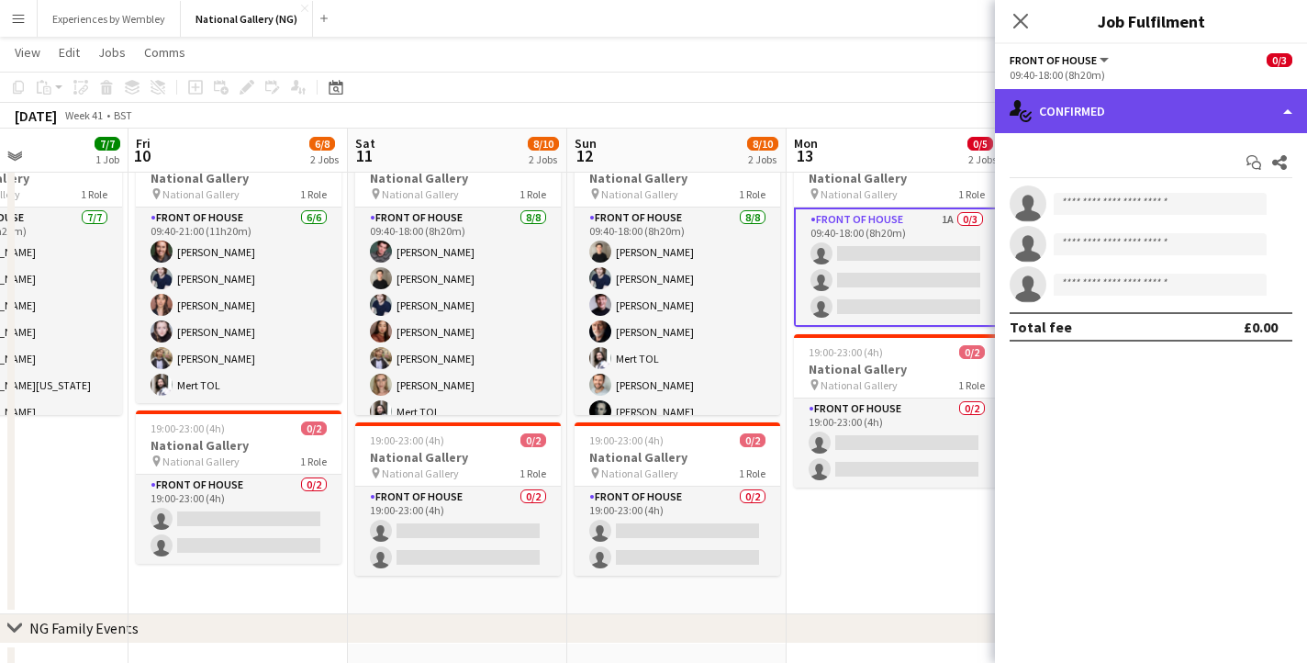
click at [1132, 107] on div "single-neutral-actions-check-2 Confirmed" at bounding box center [1151, 111] width 312 height 44
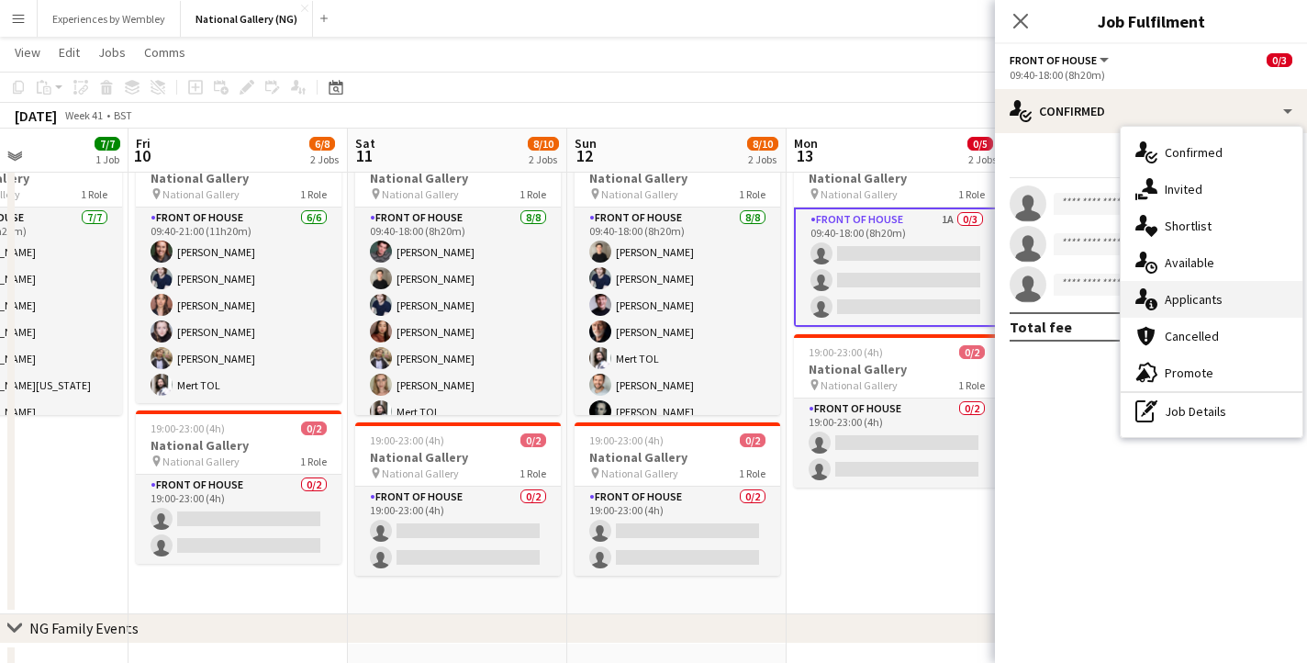
click at [1213, 290] on div "single-neutral-actions-information Applicants" at bounding box center [1212, 299] width 182 height 37
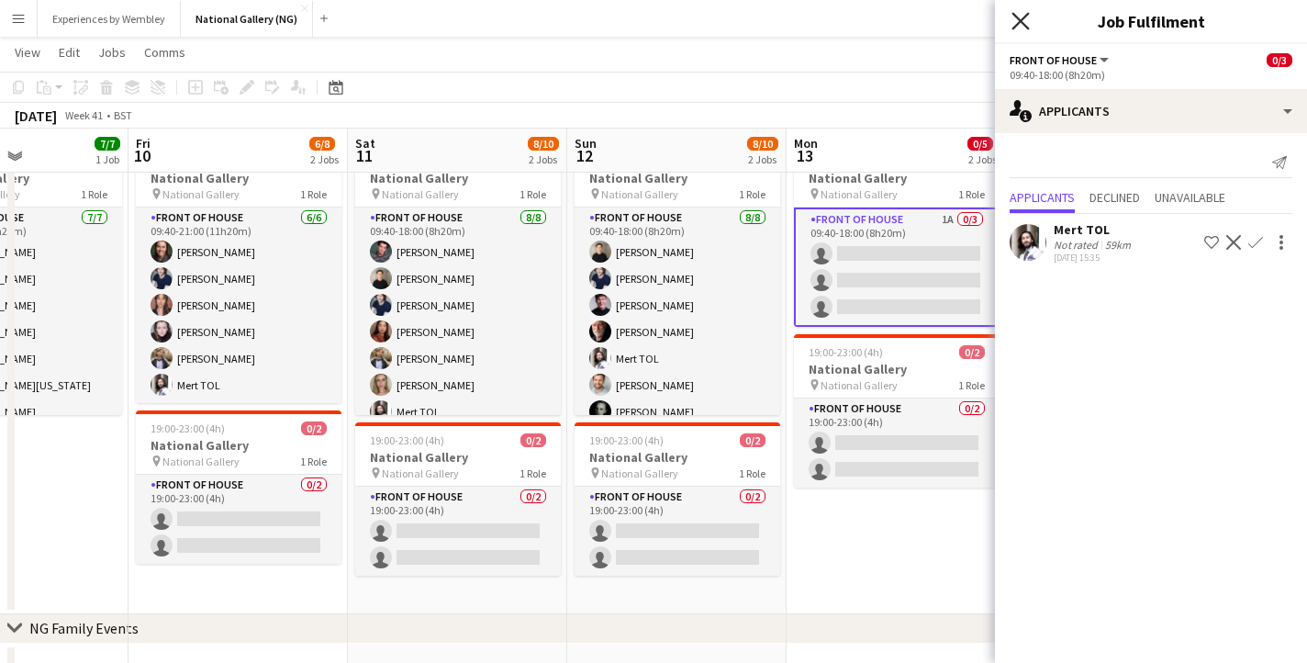
click at [1015, 27] on icon at bounding box center [1020, 20] width 17 height 17
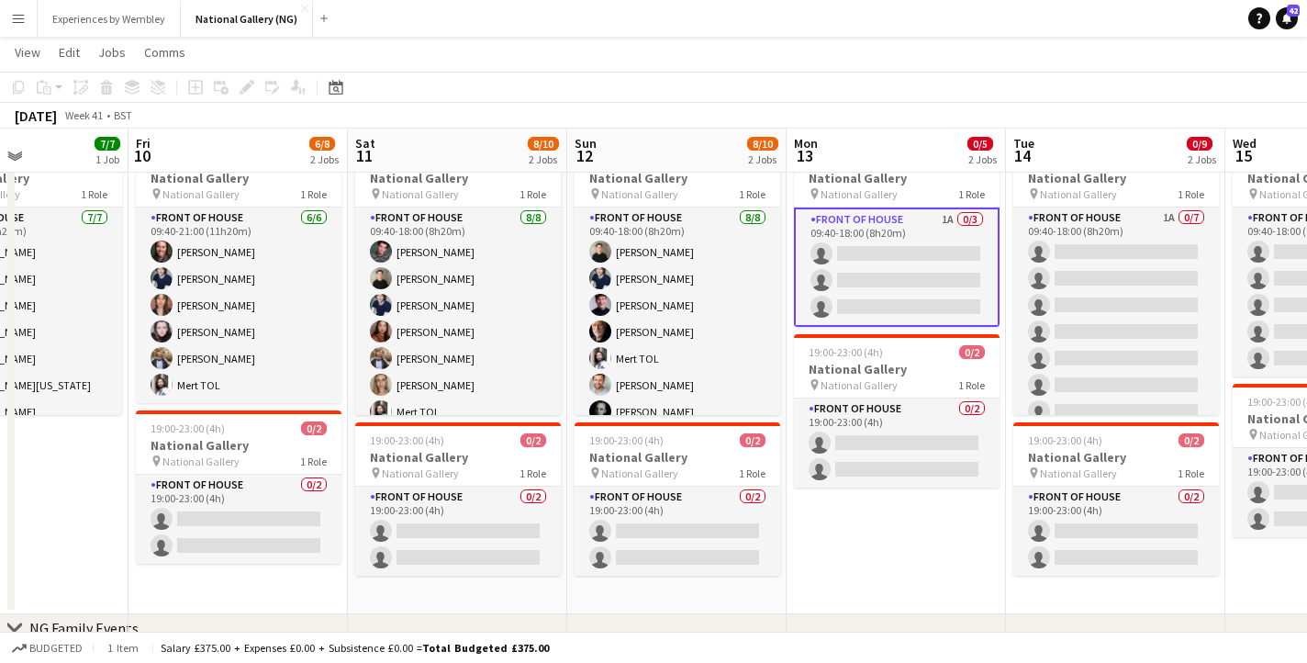
click at [888, 535] on app-date-cell "09:40-18:00 (8h20m) 0/3 National Gallery pin National Gallery 1 Role Front of H…" at bounding box center [896, 375] width 219 height 478
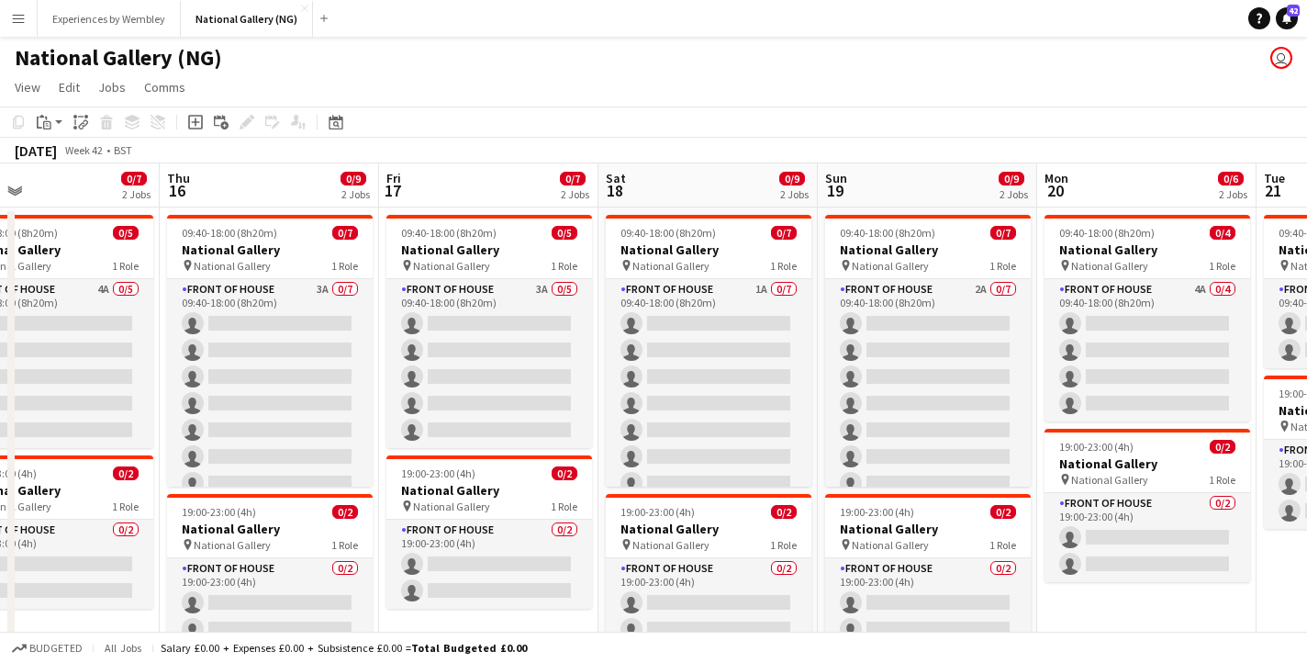
scroll to position [0, 410]
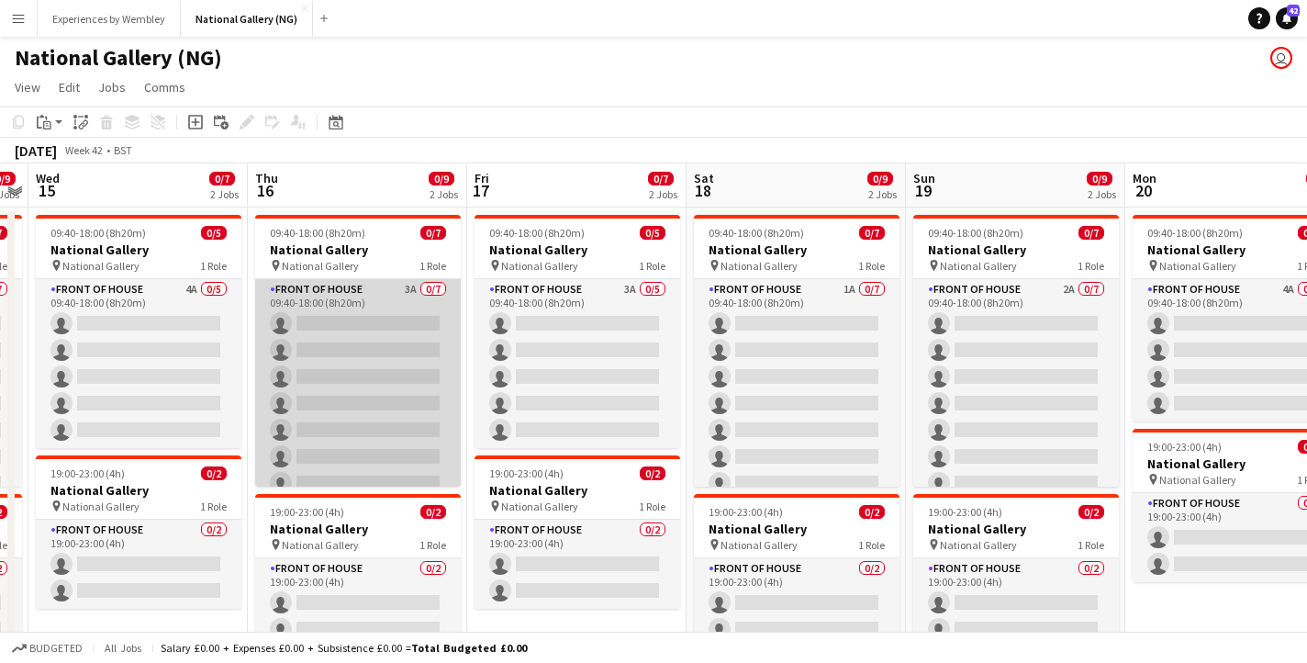
click at [378, 348] on app-card-role "Front of House 3A 0/7 09:40-18:00 (8h20m) single-neutral-actions single-neutral…" at bounding box center [358, 390] width 206 height 222
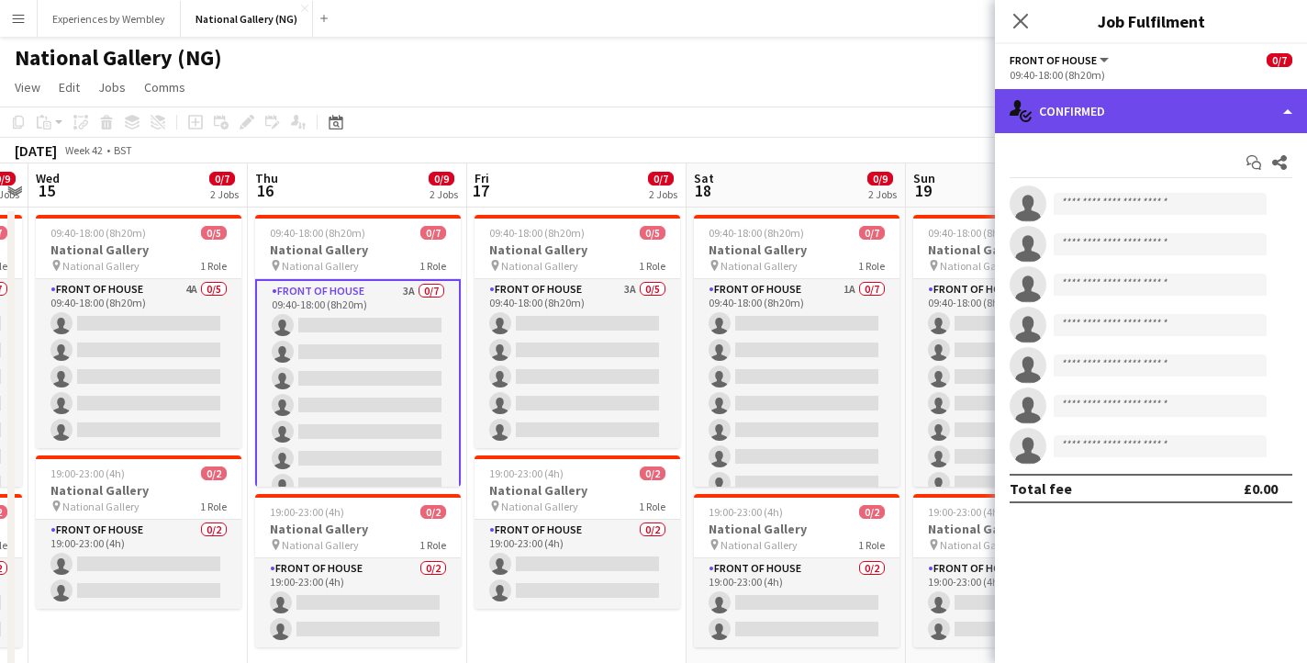
click at [1107, 103] on div "single-neutral-actions-check-2 Confirmed" at bounding box center [1151, 111] width 312 height 44
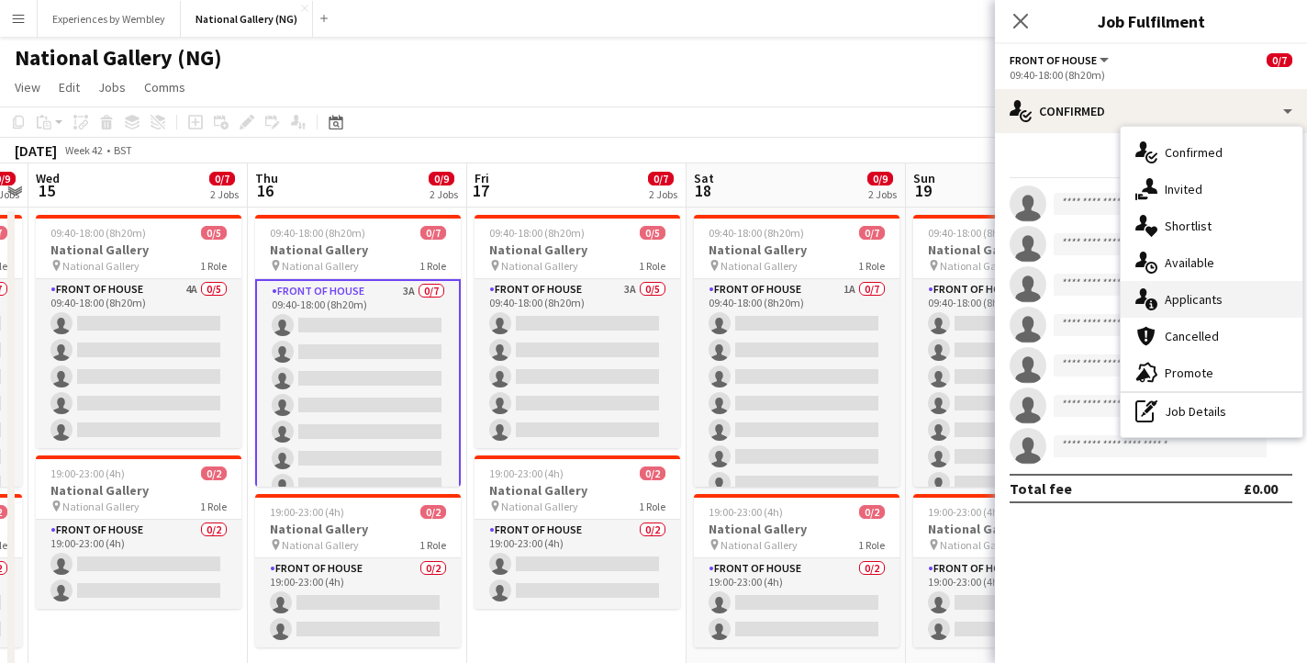
click at [1190, 302] on span "Applicants" at bounding box center [1194, 299] width 58 height 17
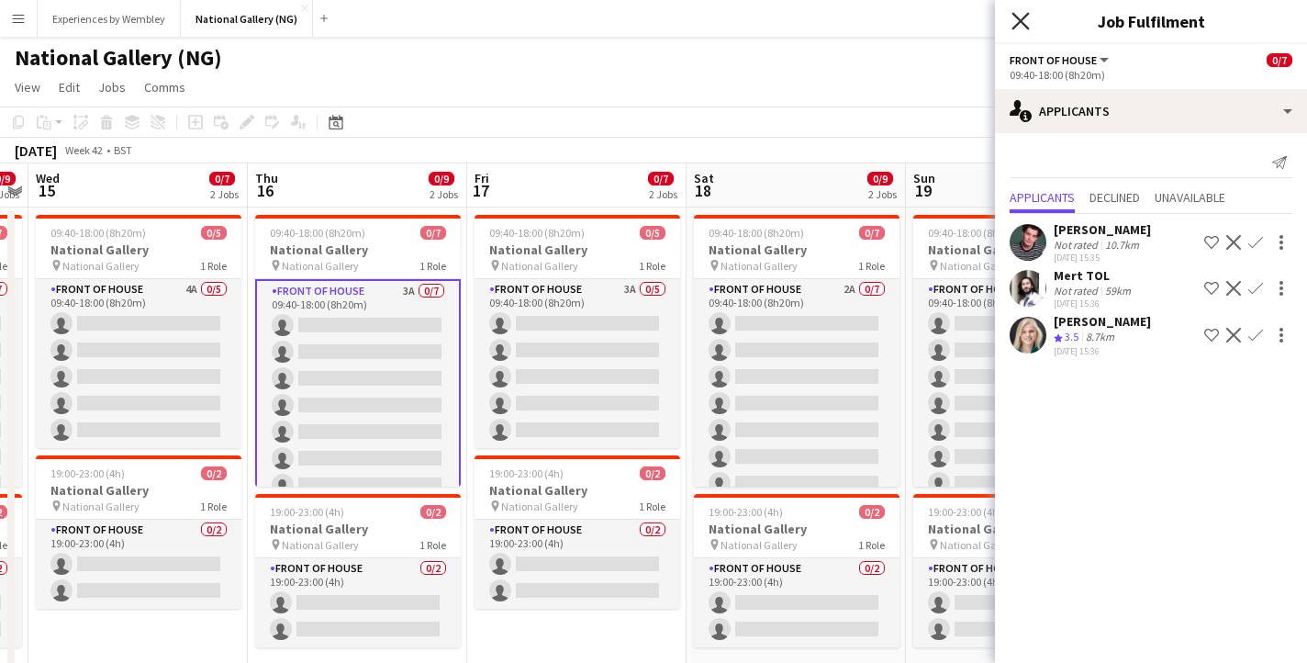
click at [1021, 23] on icon "Close pop-in" at bounding box center [1020, 20] width 17 height 17
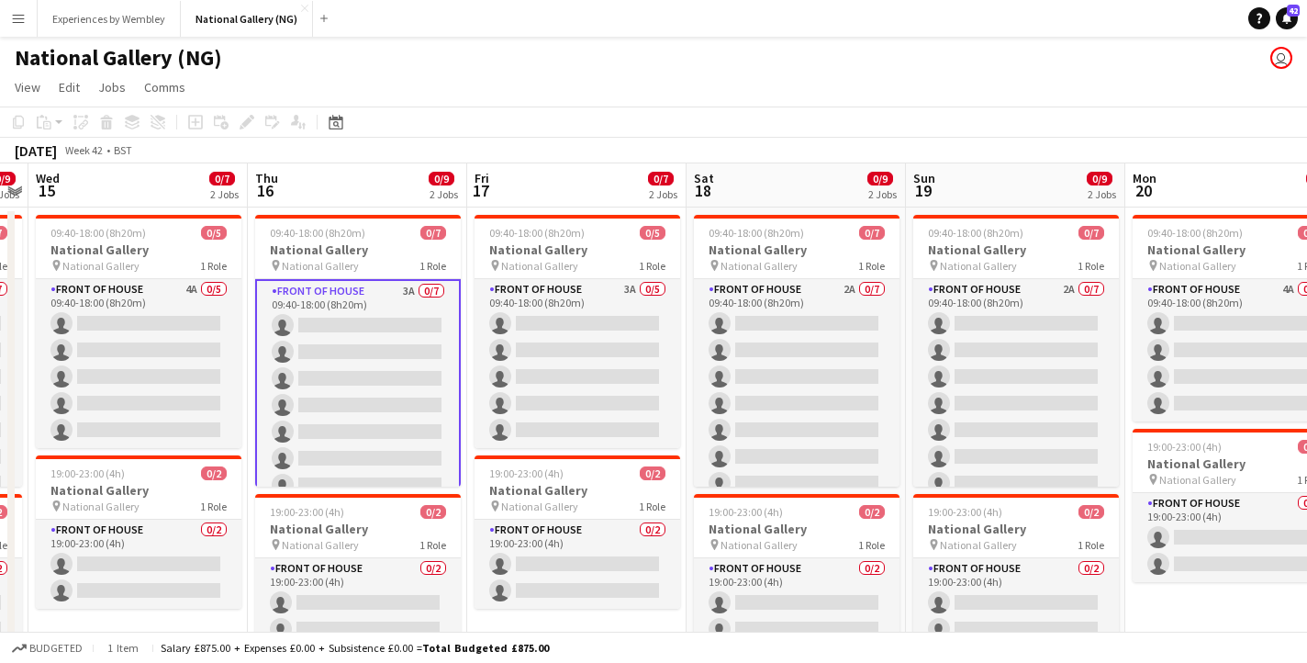
click at [745, 141] on div "[DATE] Week 42 • BST" at bounding box center [653, 151] width 1307 height 26
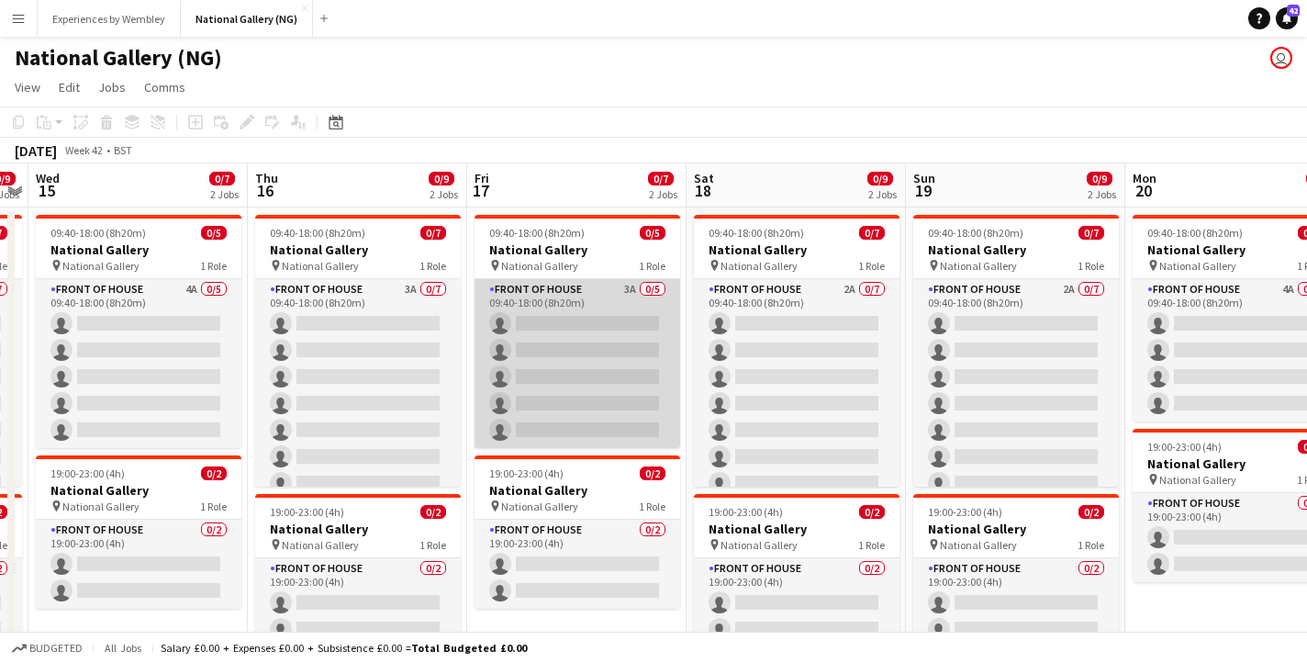
scroll to position [0, 539]
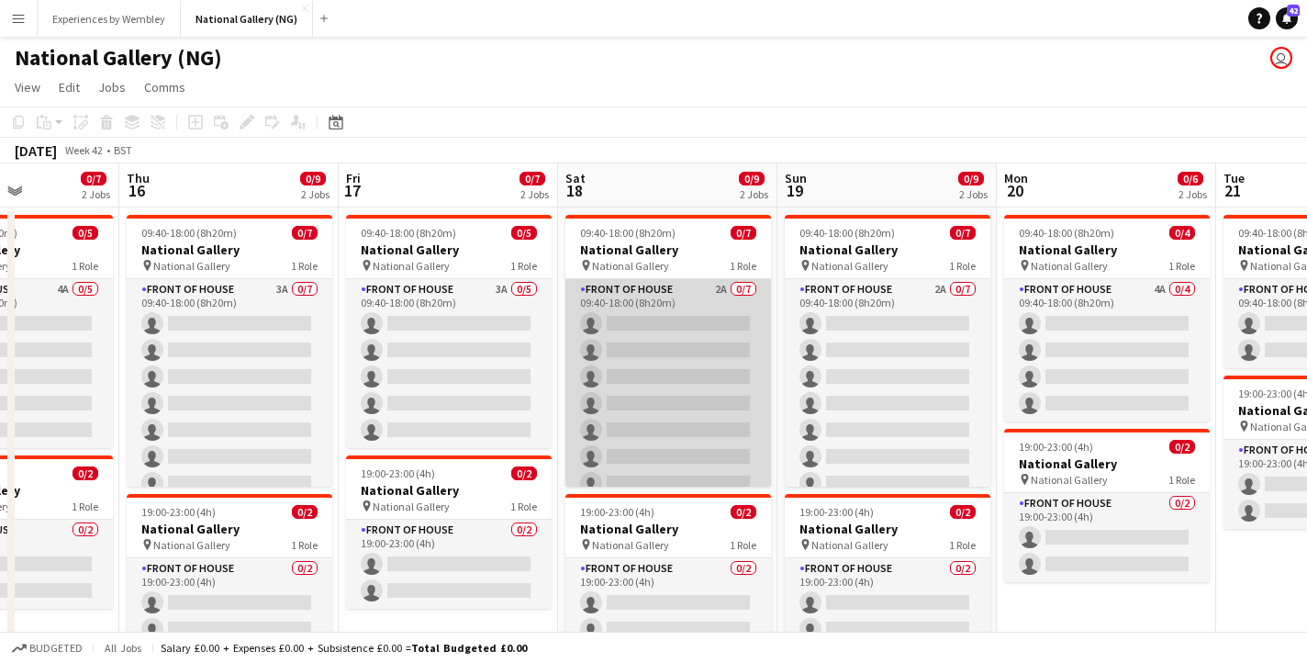
click at [684, 345] on app-card-role "Front of House 2A 0/7 09:40-18:00 (8h20m) single-neutral-actions single-neutral…" at bounding box center [669, 390] width 206 height 222
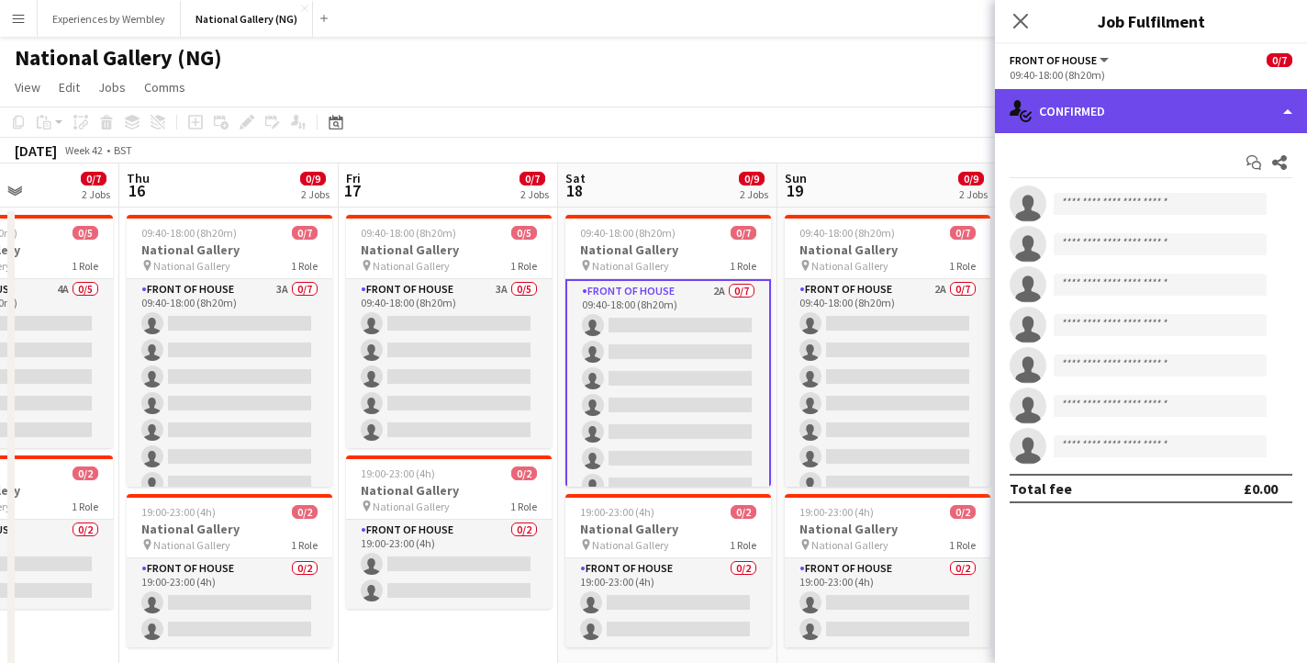
click at [1128, 117] on div "single-neutral-actions-check-2 Confirmed" at bounding box center [1151, 111] width 312 height 44
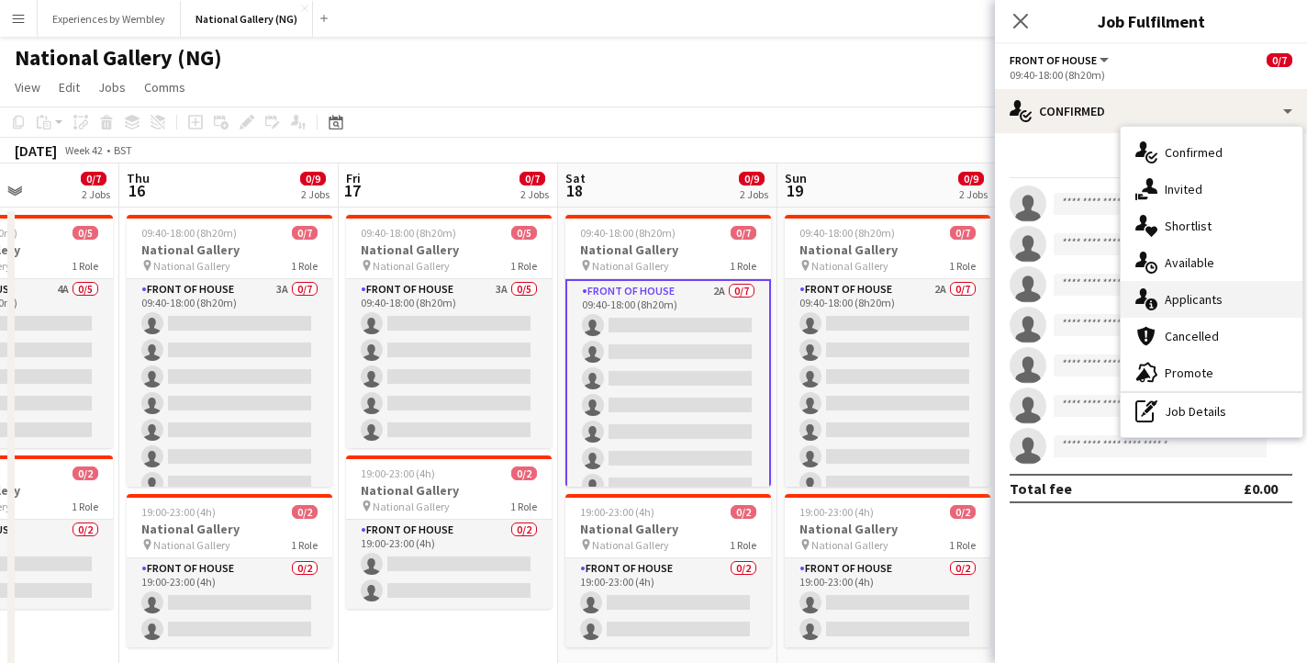
click at [1175, 293] on span "Applicants" at bounding box center [1194, 299] width 58 height 17
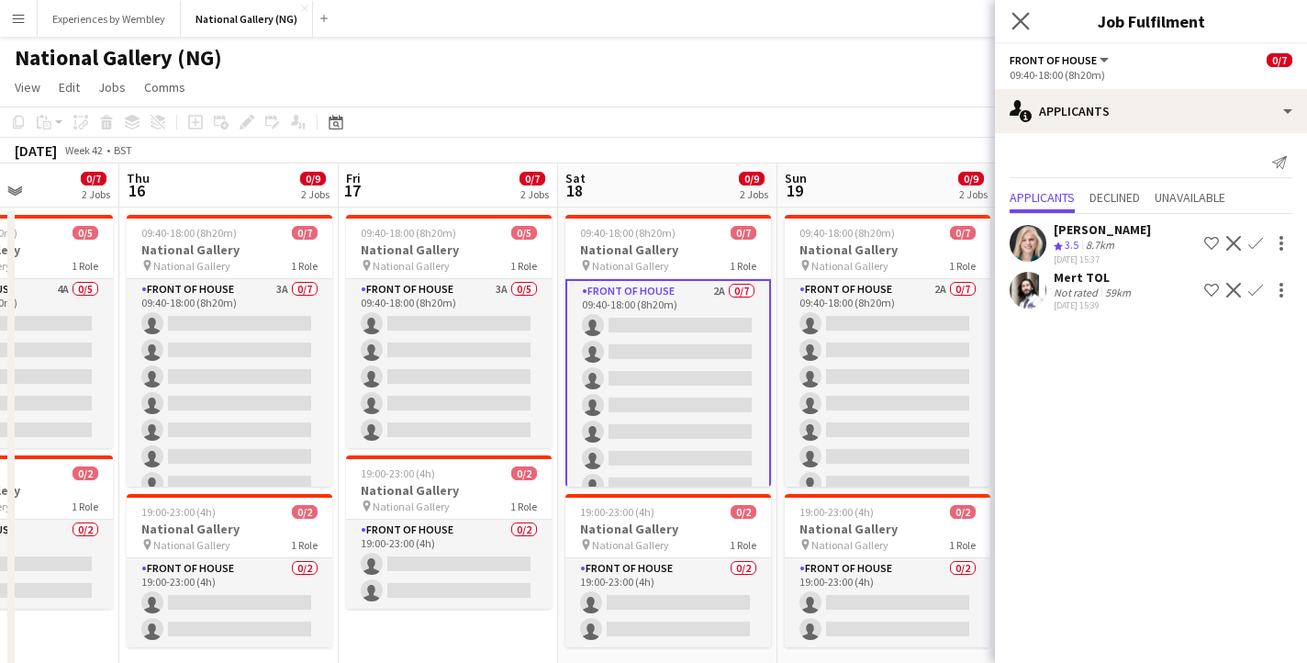
click at [1020, 9] on app-icon "Close pop-in" at bounding box center [1021, 21] width 27 height 27
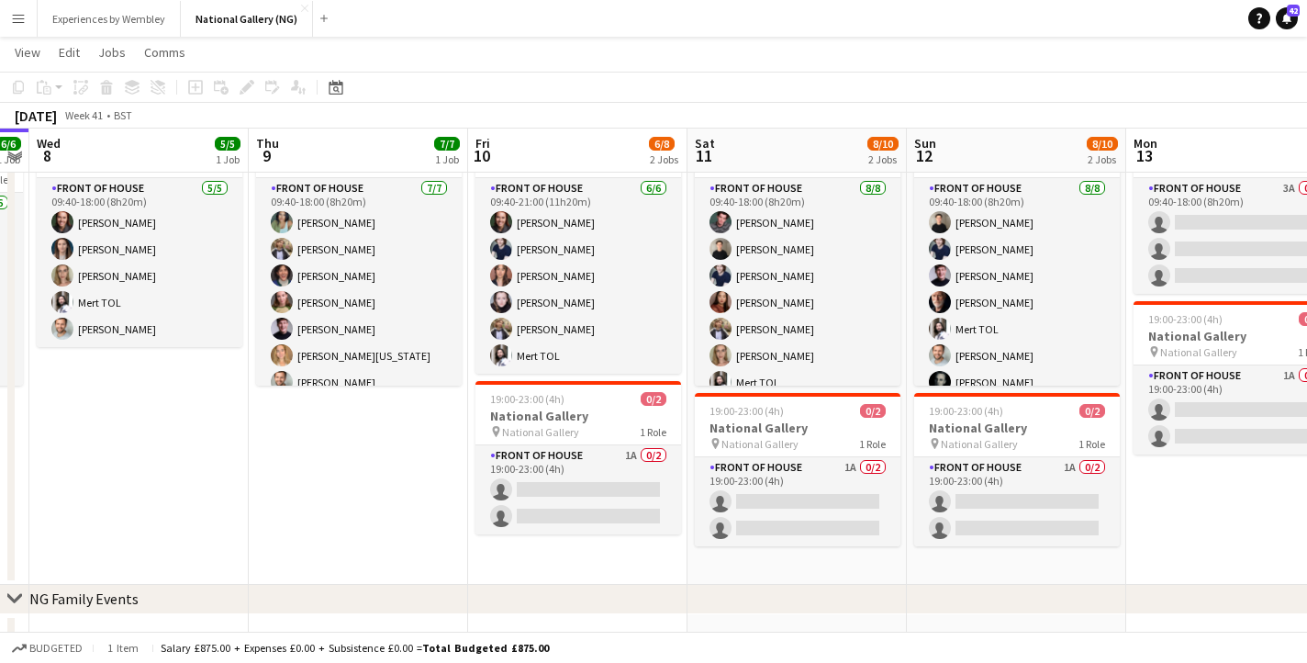
scroll to position [0, 527]
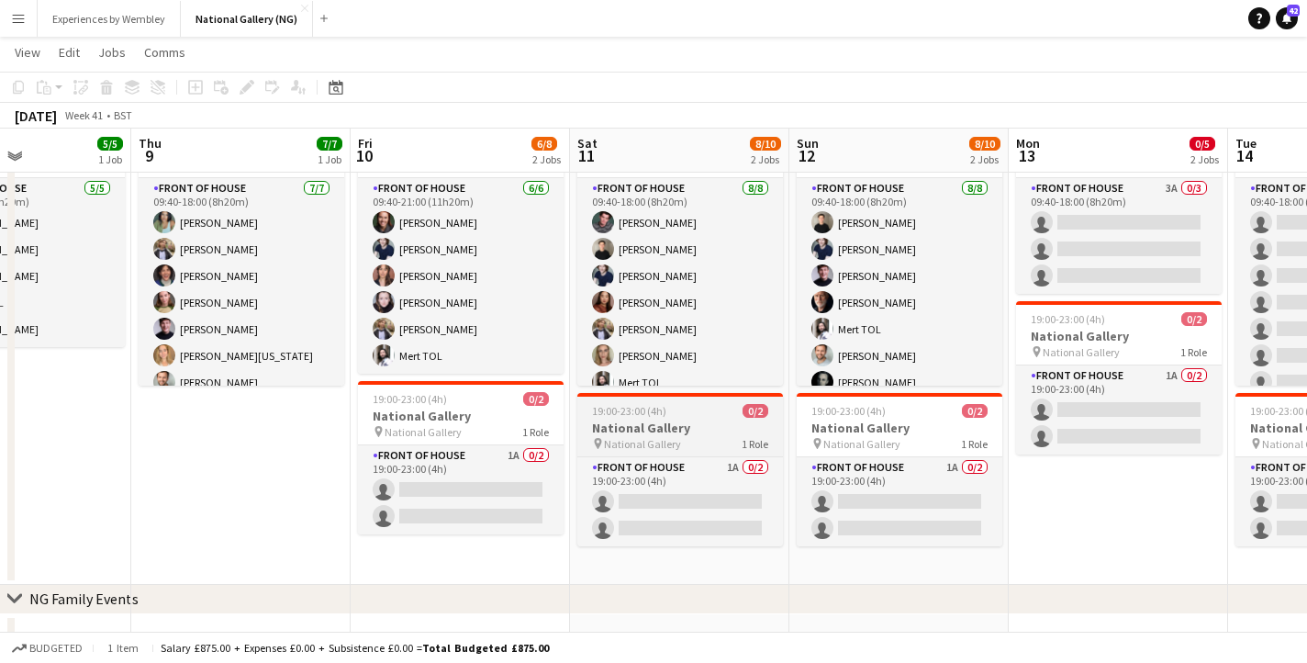
click at [668, 425] on h3 "National Gallery" at bounding box center [681, 428] width 206 height 17
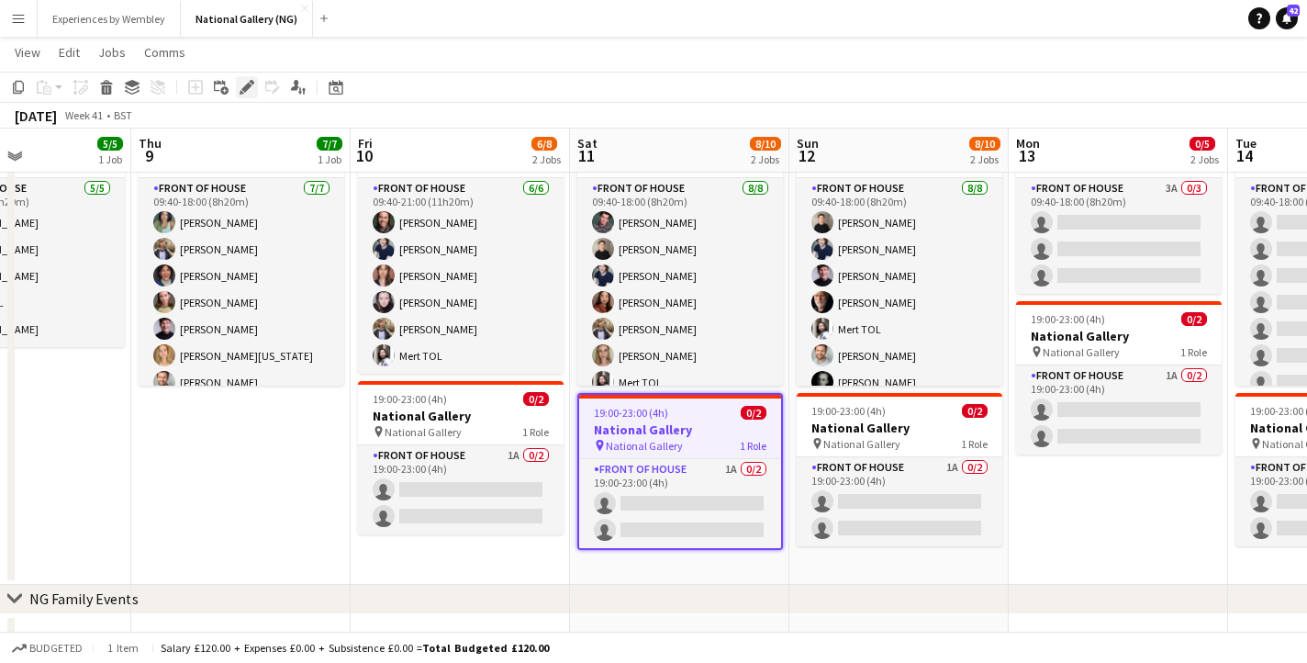
click at [251, 84] on icon "Edit" at bounding box center [247, 87] width 15 height 15
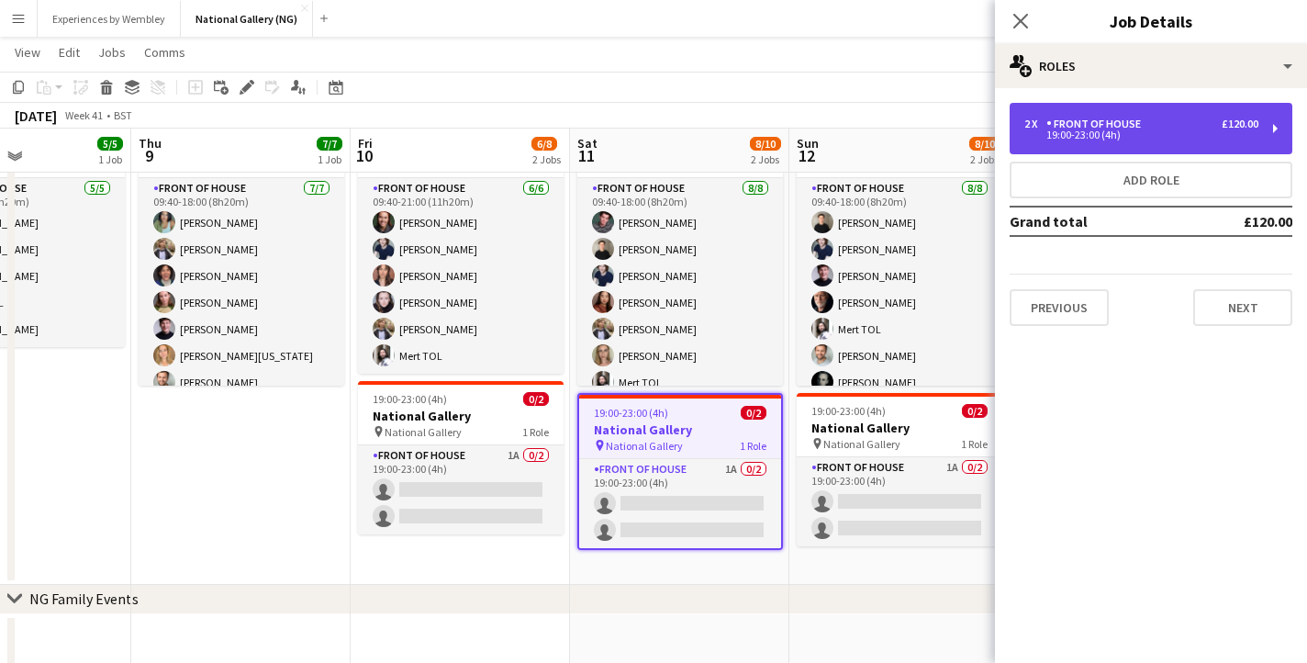
click at [1250, 125] on div "£120.00" at bounding box center [1240, 124] width 37 height 13
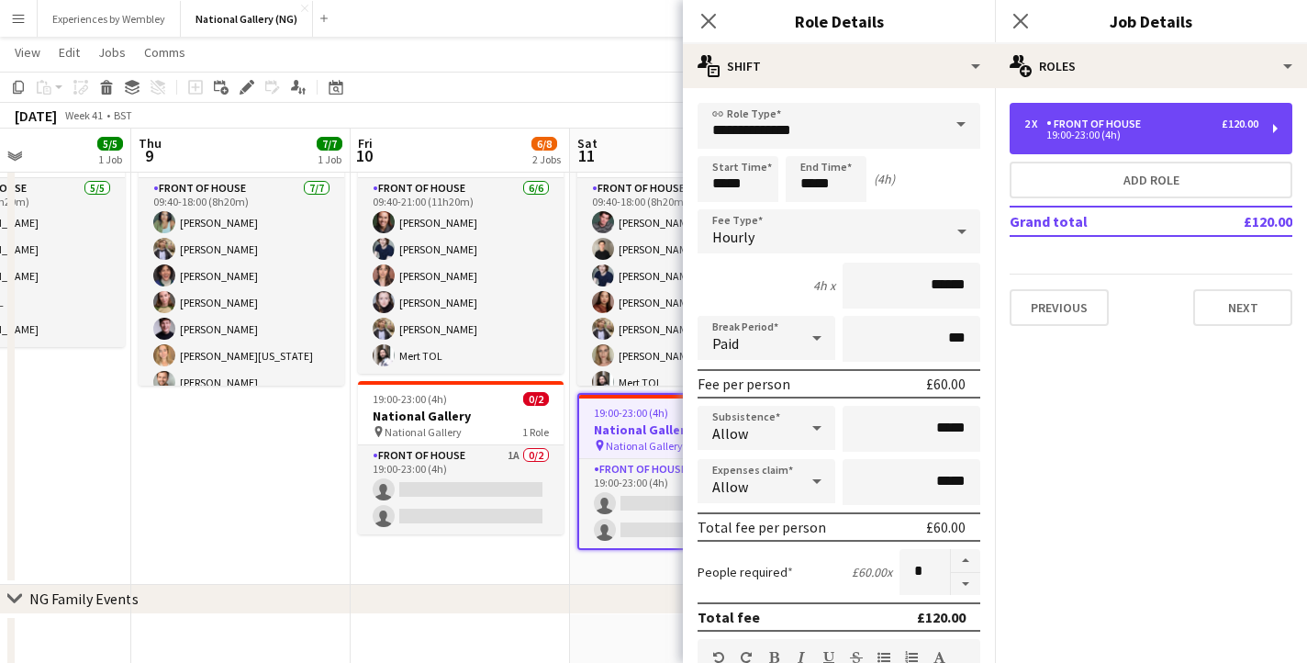
scroll to position [61, 0]
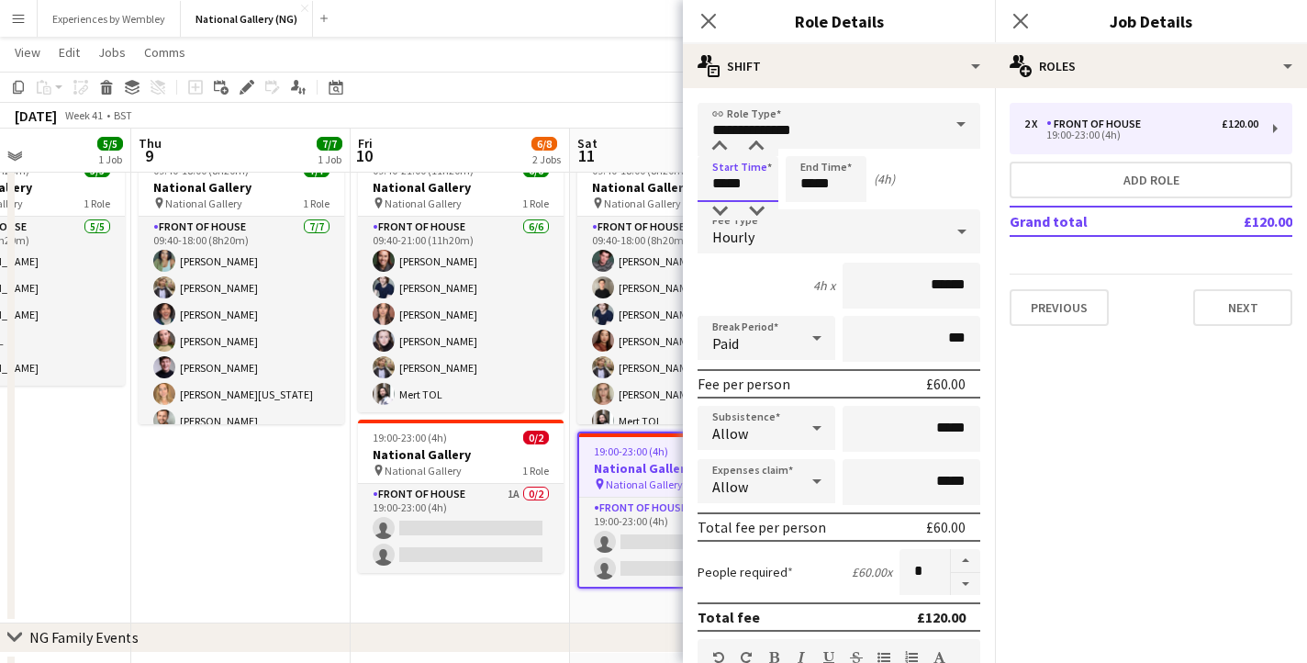
click at [728, 179] on input "*****" at bounding box center [738, 179] width 81 height 46
type input "*****"
click at [812, 185] on input "*****" at bounding box center [826, 179] width 81 height 46
type input "*****"
click at [955, 165] on div "Start Time ***** End Time ***** (5h)" at bounding box center [839, 179] width 283 height 46
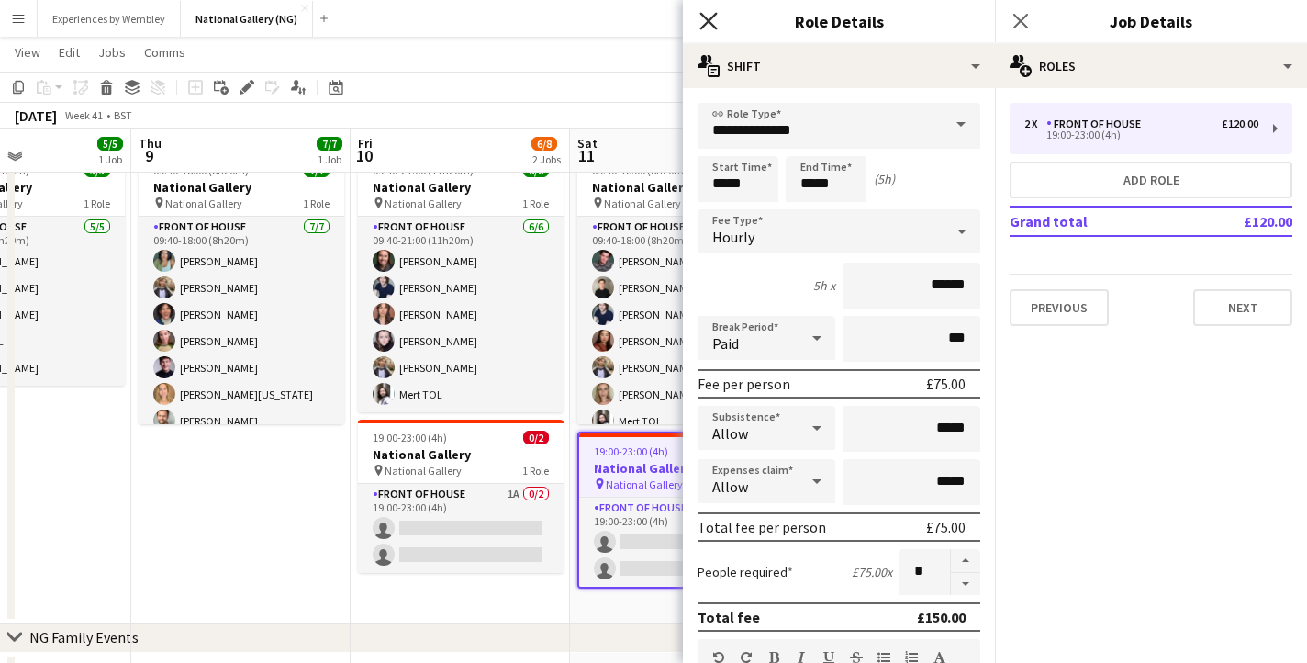
click at [708, 16] on icon "Close pop-in" at bounding box center [708, 20] width 17 height 17
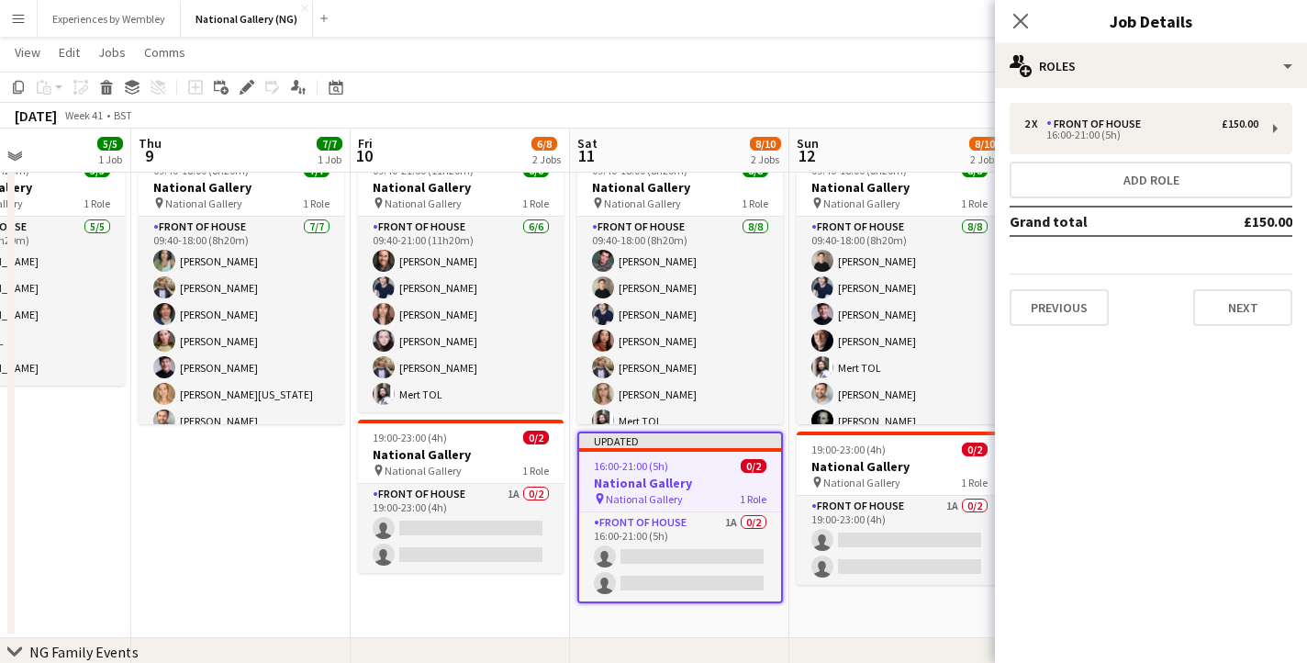
click at [706, 55] on app-page-menu "View Day view expanded Day view collapsed Month view Date picker Jump to [DATE]…" at bounding box center [653, 54] width 1307 height 35
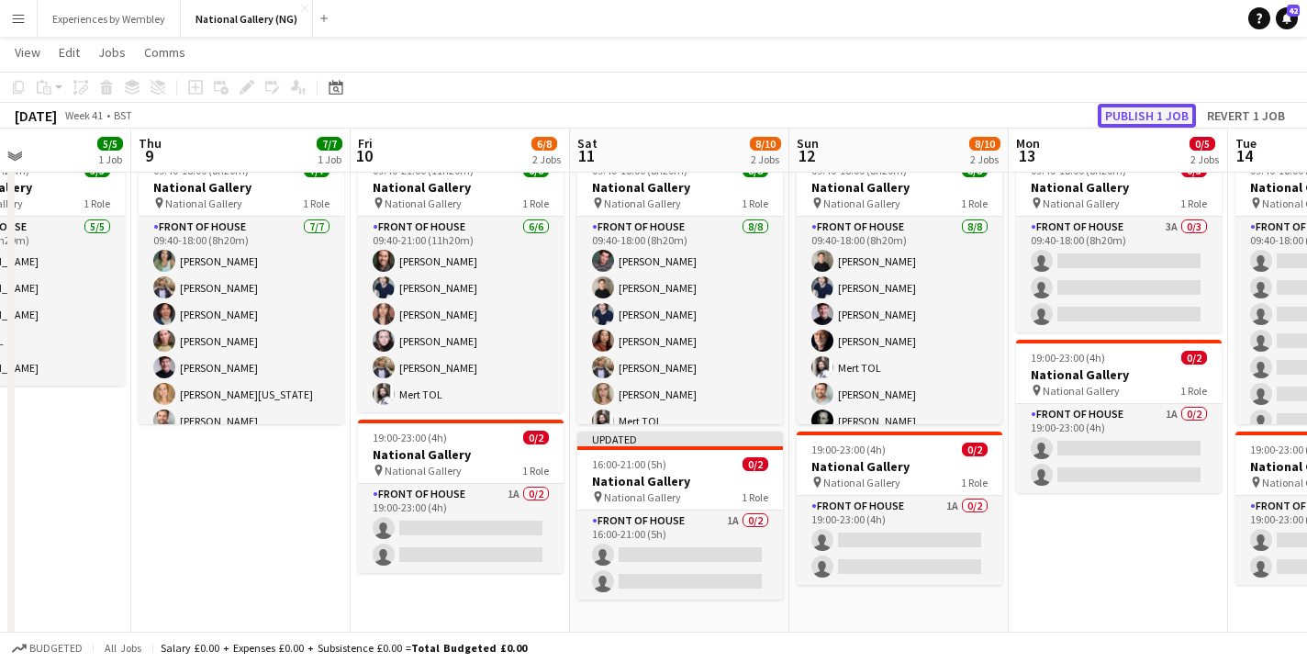
click at [1159, 110] on button "Publish 1 job" at bounding box center [1147, 116] width 98 height 24
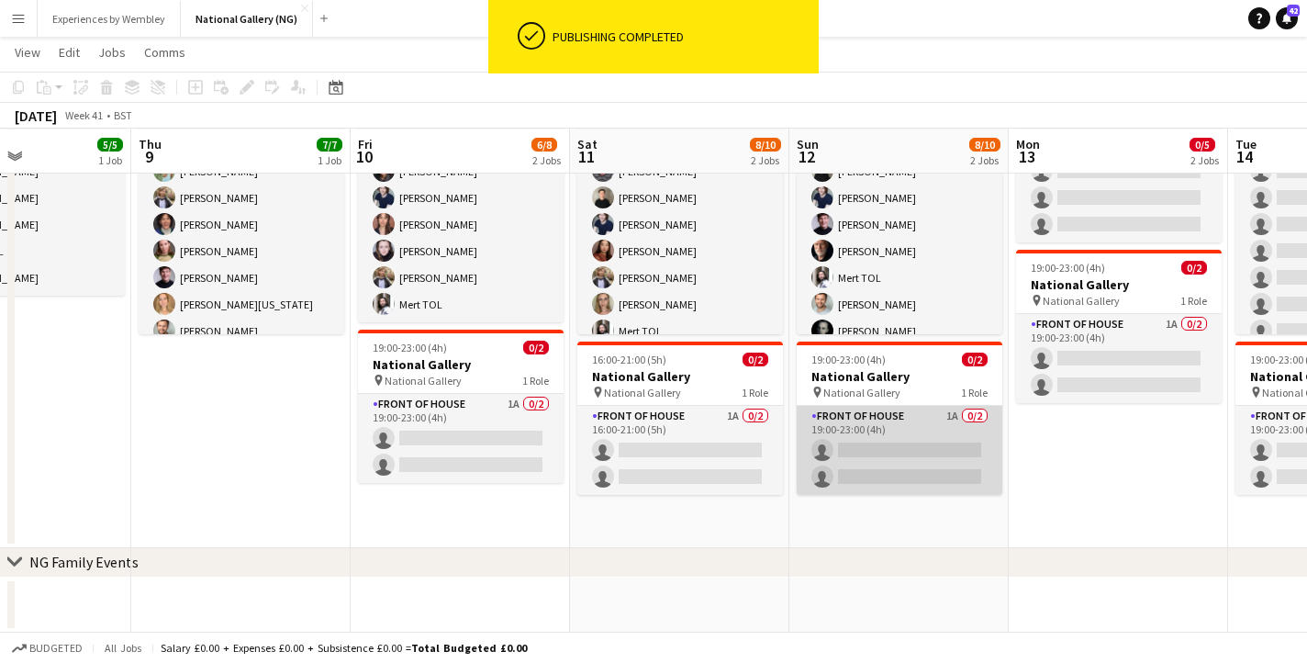
scroll to position [0, 587]
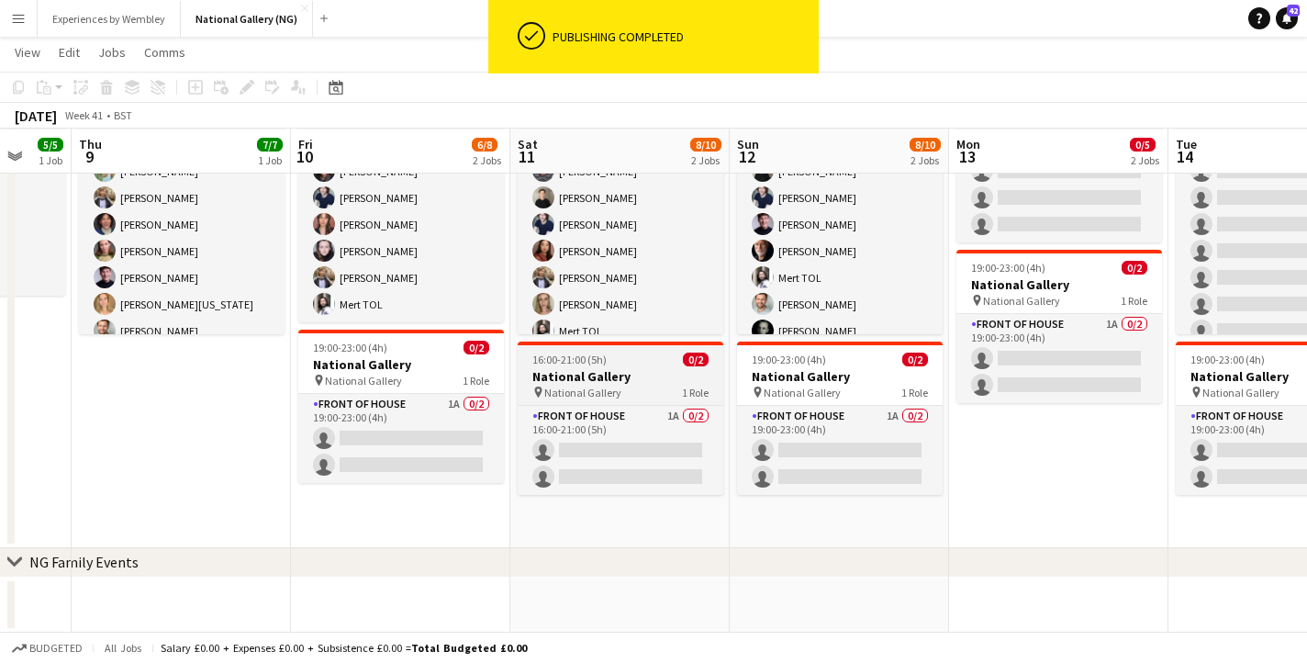
click at [610, 370] on h3 "National Gallery" at bounding box center [621, 376] width 206 height 17
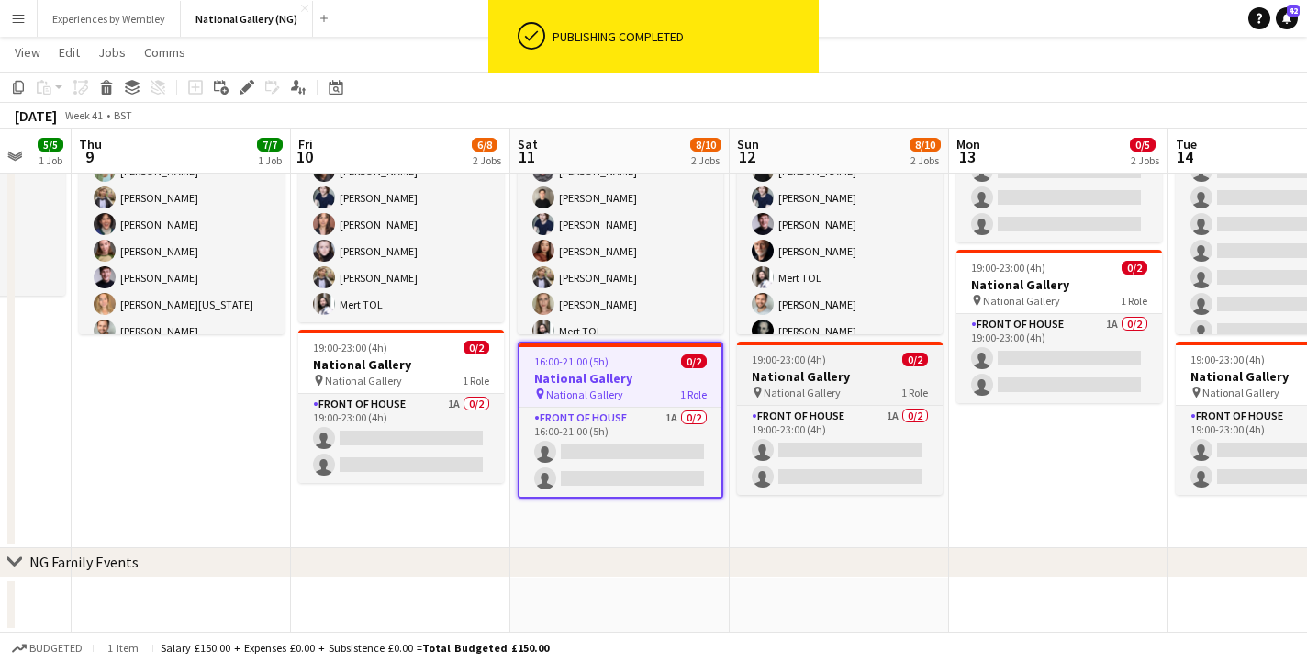
click at [835, 368] on h3 "National Gallery" at bounding box center [840, 376] width 206 height 17
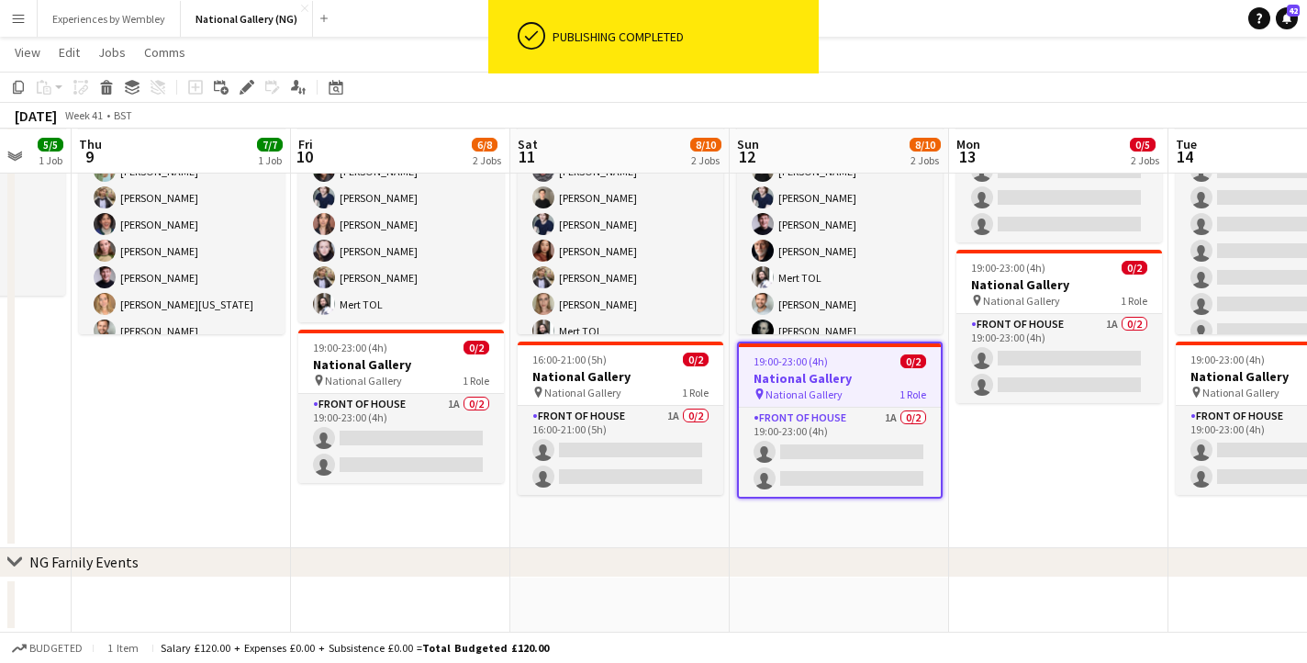
click at [850, 367] on app-job-card "19:00-23:00 (4h) 0/2 National Gallery pin National Gallery 1 Role Front of Hous…" at bounding box center [840, 420] width 206 height 157
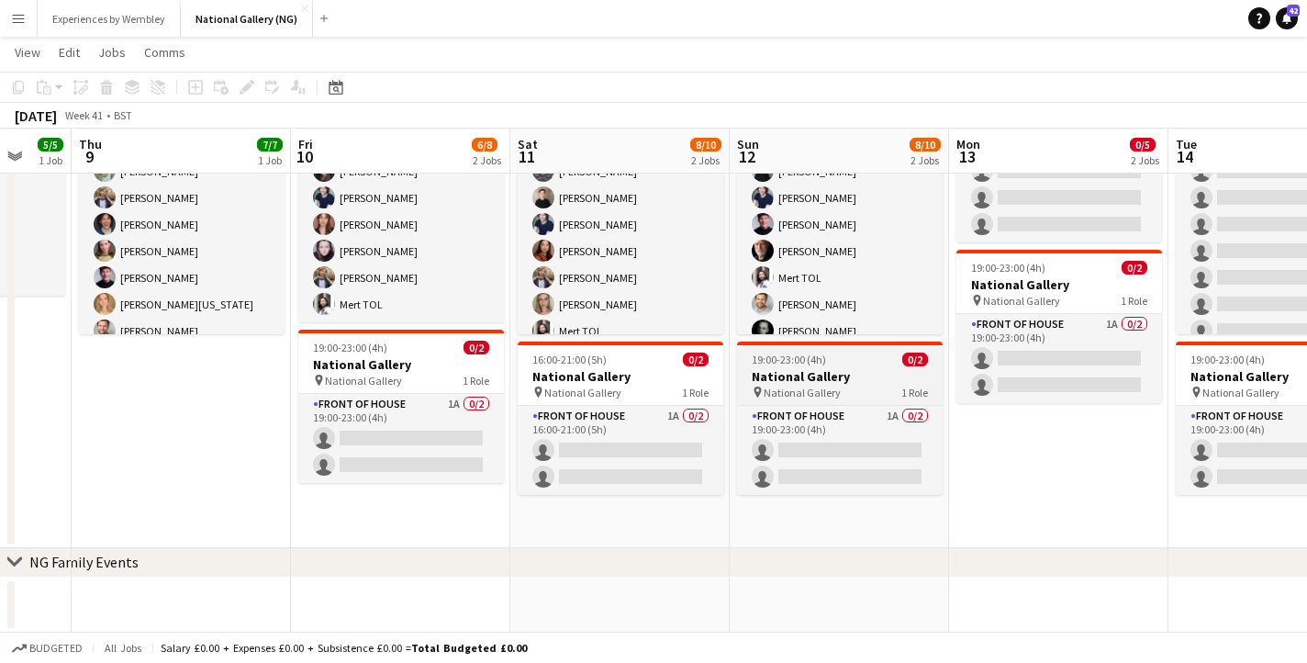
click at [824, 372] on h3 "National Gallery" at bounding box center [840, 376] width 206 height 17
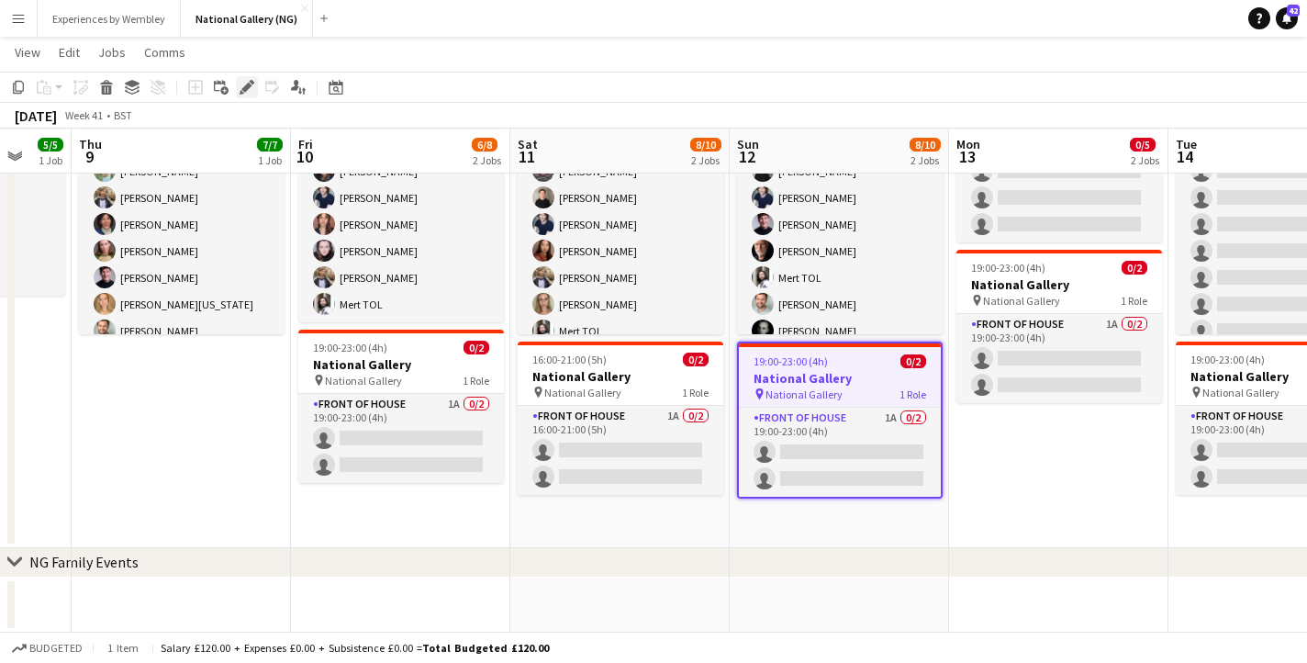
click at [252, 86] on icon "Edit" at bounding box center [247, 87] width 15 height 15
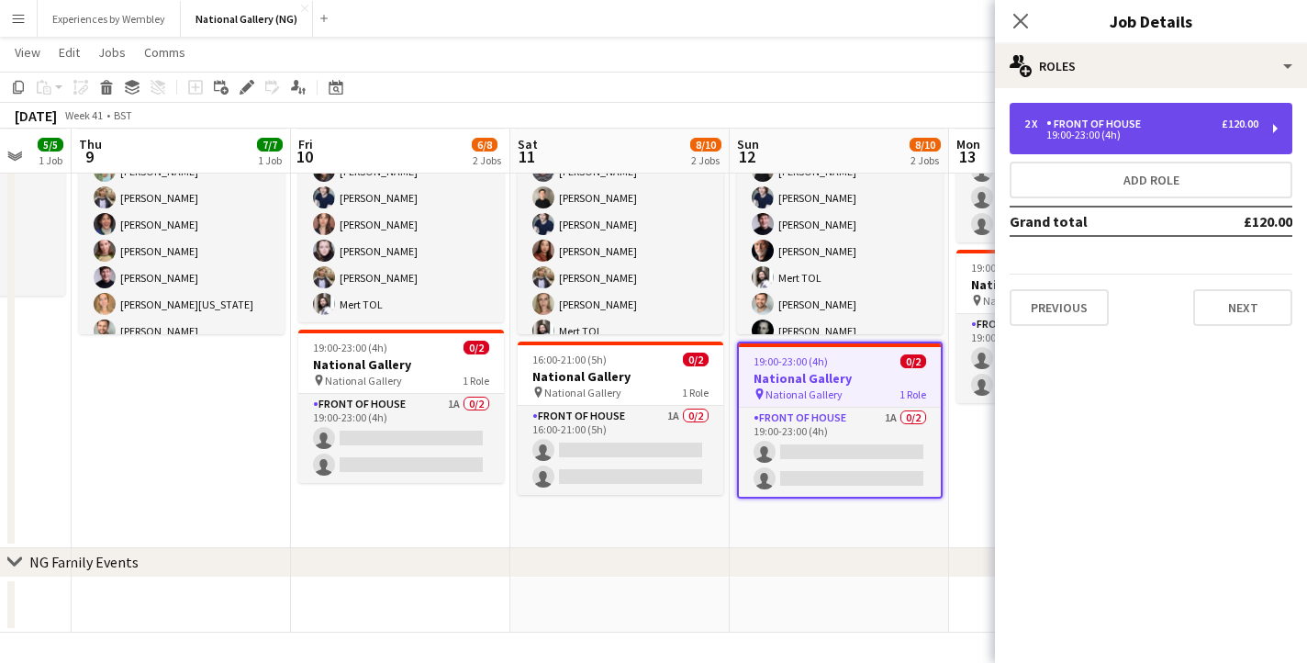
click at [1101, 139] on div "19:00-23:00 (4h)" at bounding box center [1142, 134] width 234 height 9
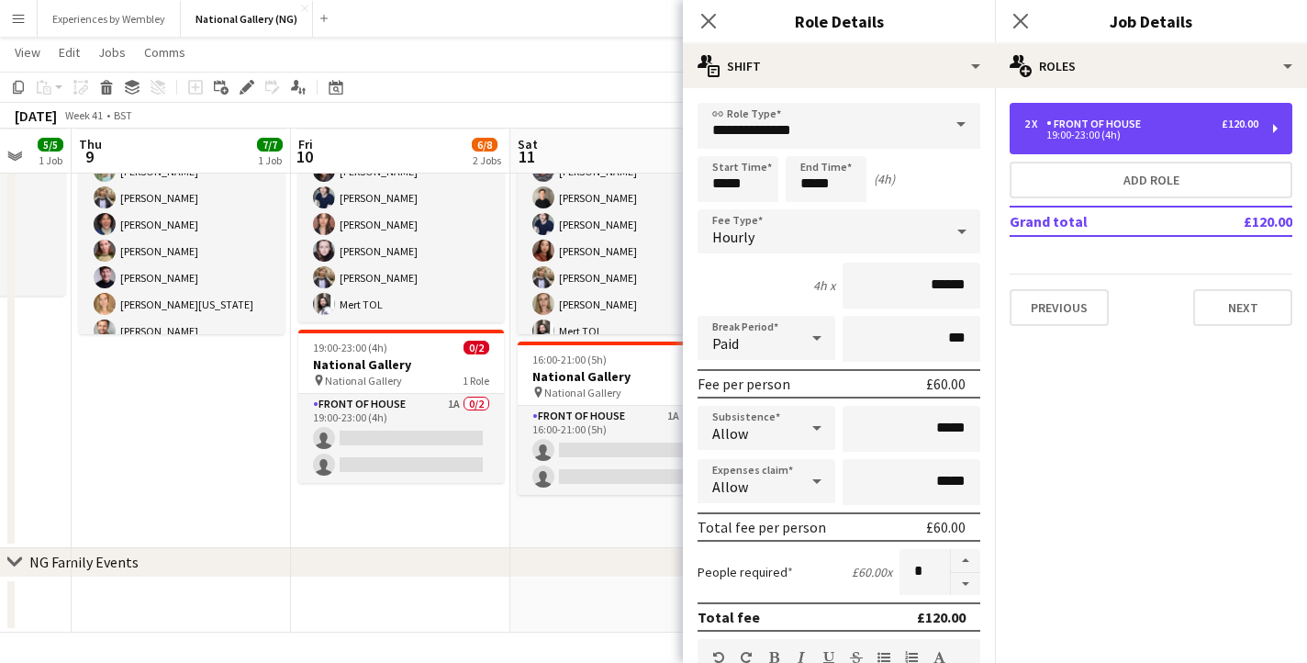
scroll to position [136, 0]
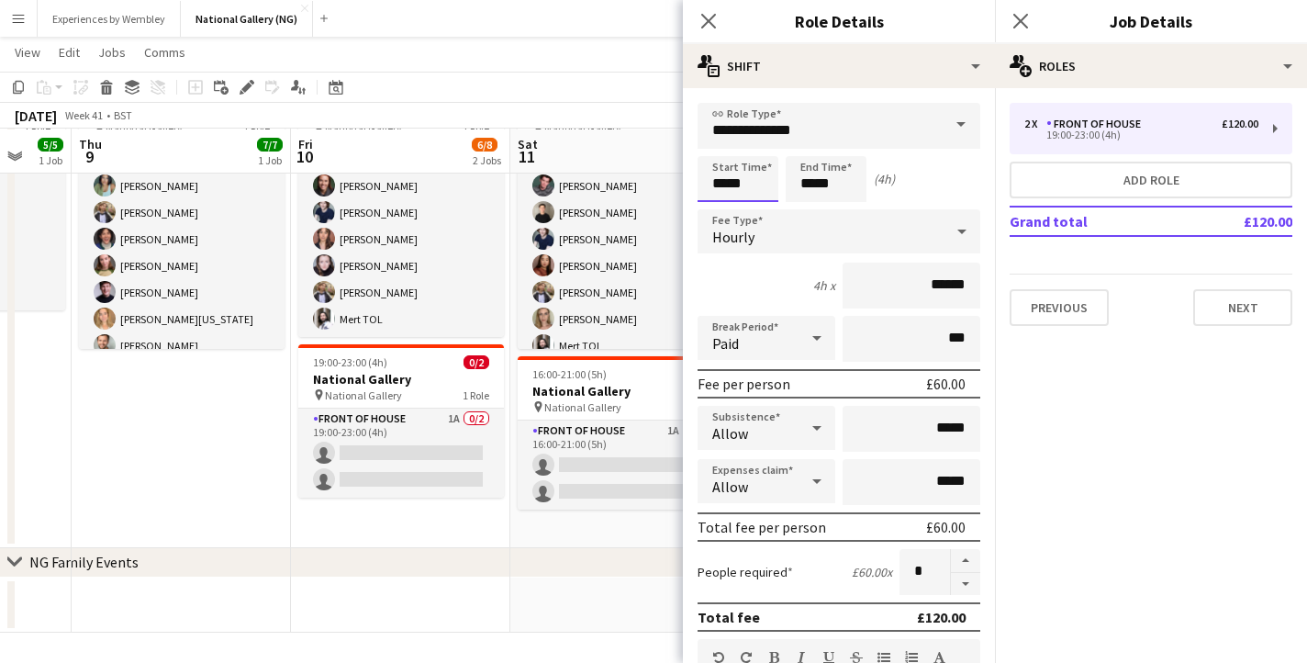
click at [721, 183] on input "*****" at bounding box center [738, 179] width 81 height 46
type input "*****"
click at [815, 185] on input "*****" at bounding box center [826, 179] width 81 height 46
type input "*****"
click at [710, 22] on icon at bounding box center [708, 20] width 17 height 17
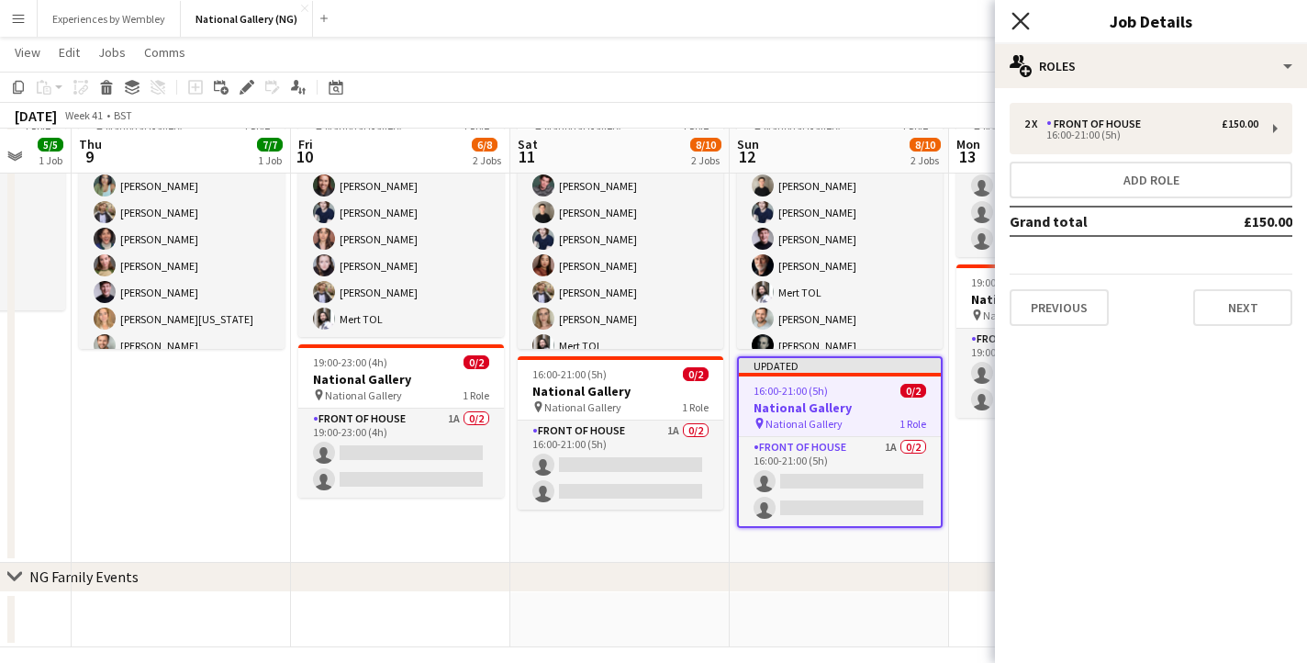
click at [1021, 22] on icon at bounding box center [1020, 20] width 17 height 17
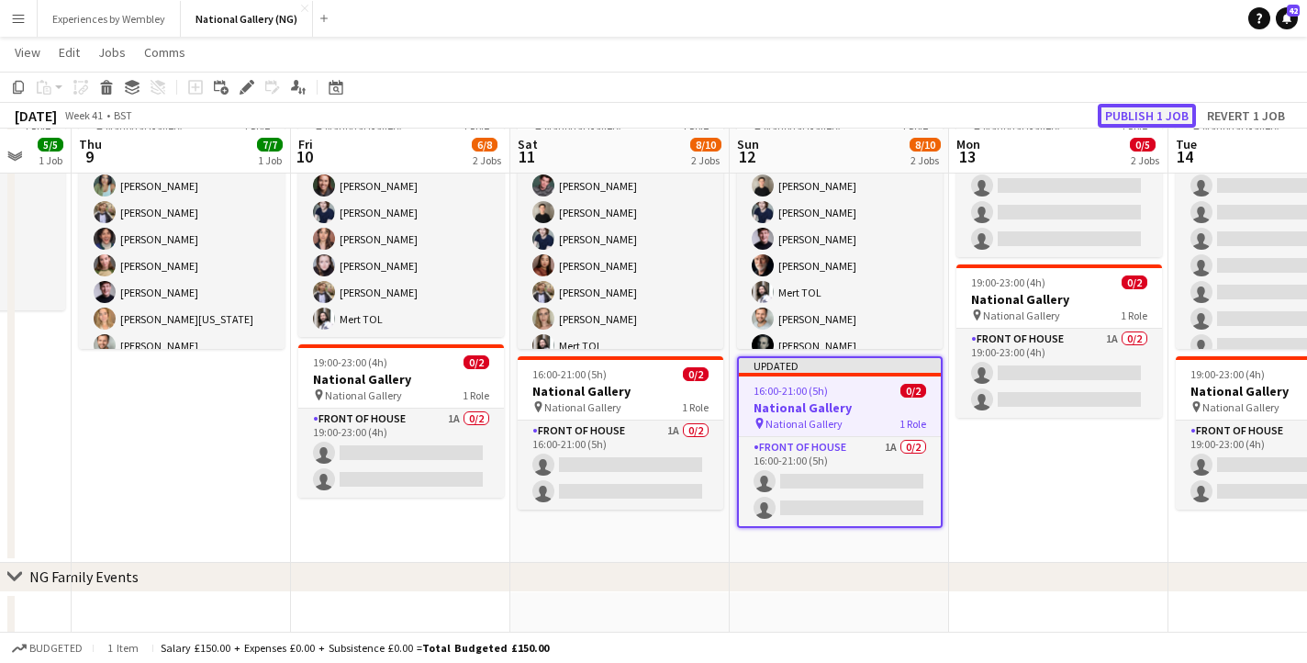
click at [1142, 120] on button "Publish 1 job" at bounding box center [1147, 116] width 98 height 24
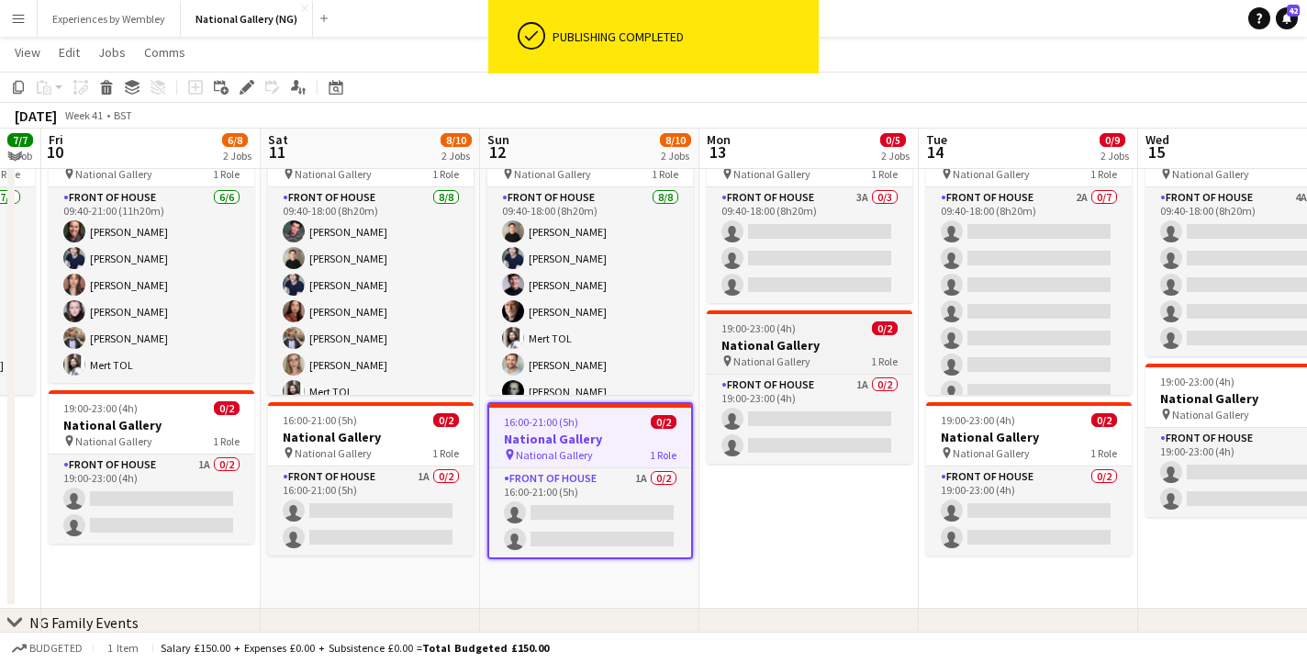
scroll to position [85, 0]
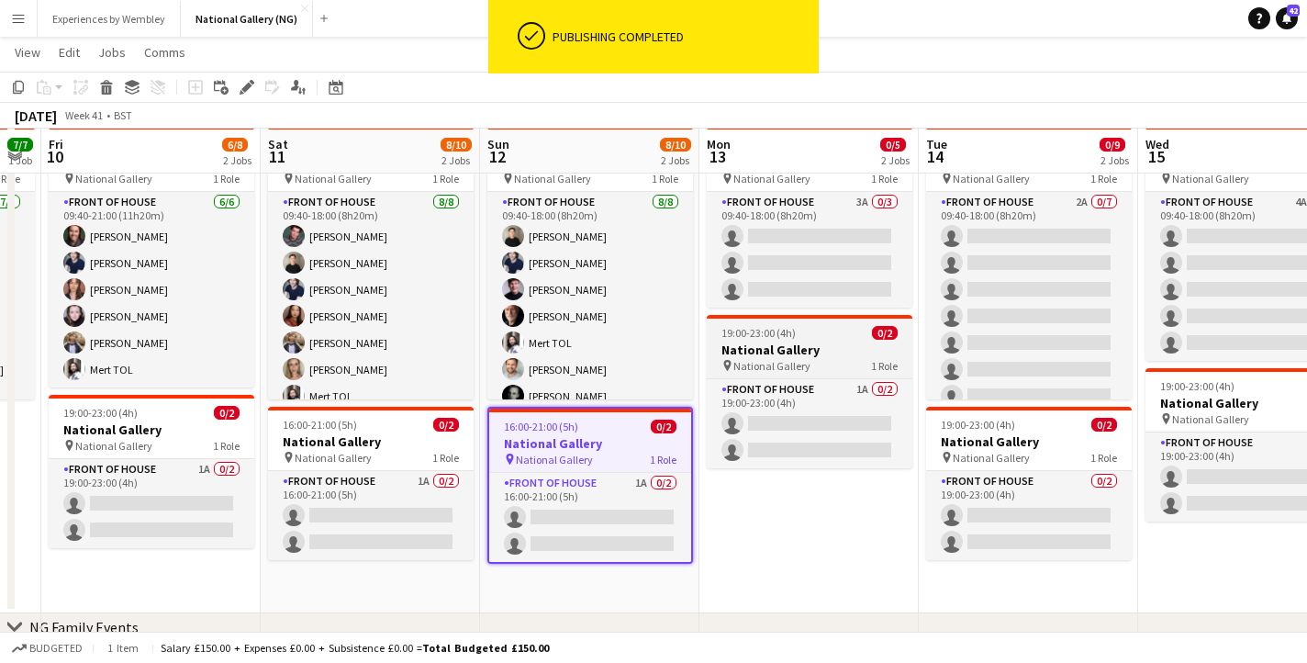
click at [808, 355] on h3 "National Gallery" at bounding box center [810, 350] width 206 height 17
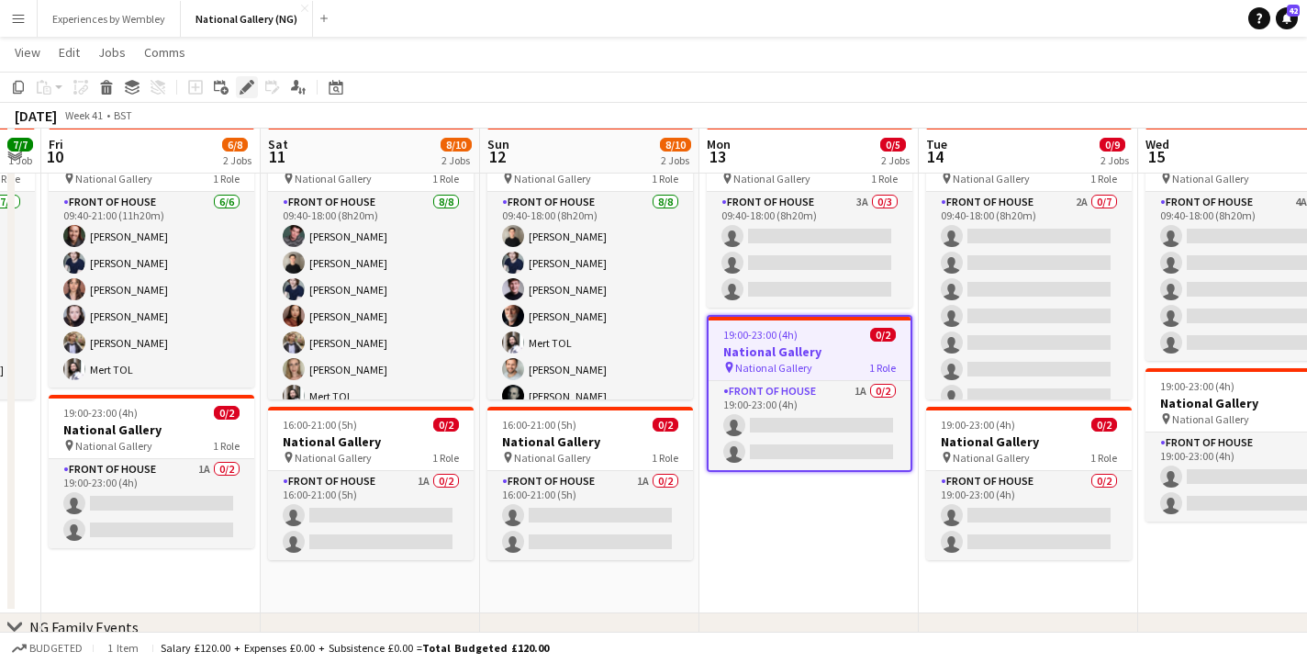
click at [249, 88] on icon "Edit" at bounding box center [247, 87] width 15 height 15
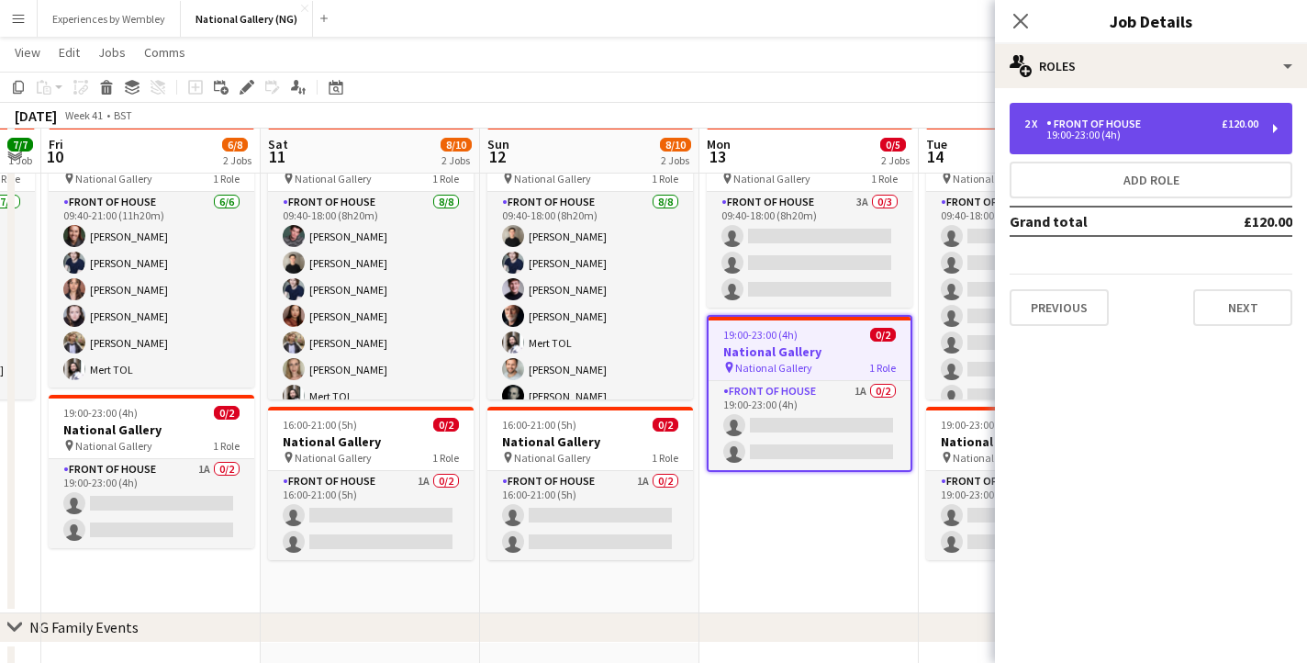
click at [1082, 111] on div "2 x Front of House £120.00 19:00-23:00 (4h)" at bounding box center [1151, 128] width 283 height 51
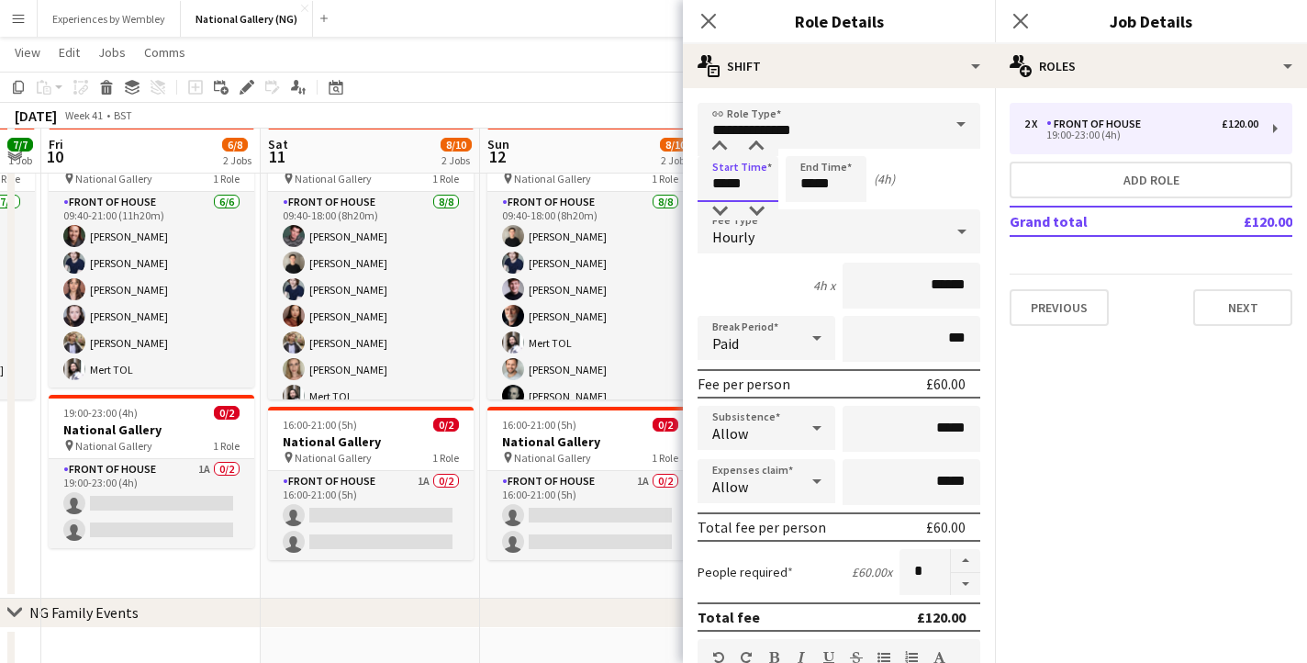
click at [724, 185] on input "*****" at bounding box center [738, 179] width 81 height 46
type input "*****"
click at [812, 185] on input "*****" at bounding box center [826, 179] width 81 height 46
type input "*****"
click at [714, 8] on app-icon "Close pop-in" at bounding box center [709, 21] width 27 height 27
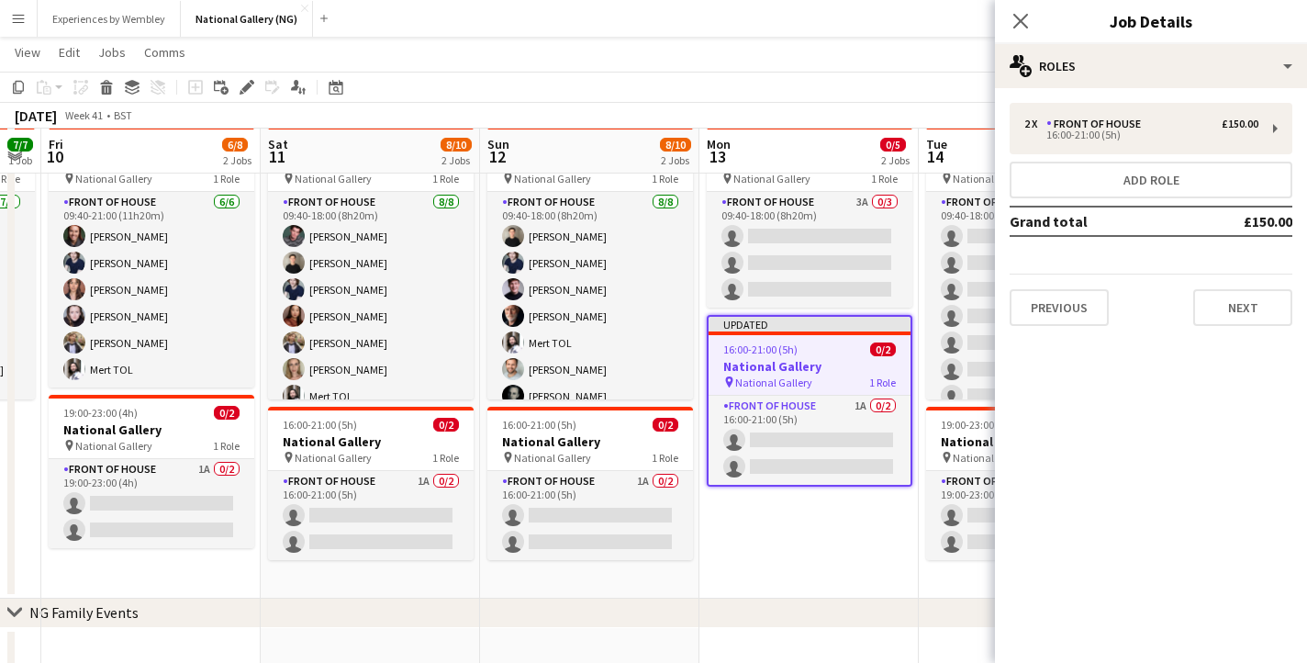
click at [1034, 25] on div "Close pop-in" at bounding box center [1020, 21] width 51 height 42
click at [1020, 25] on icon "Close pop-in" at bounding box center [1020, 20] width 17 height 17
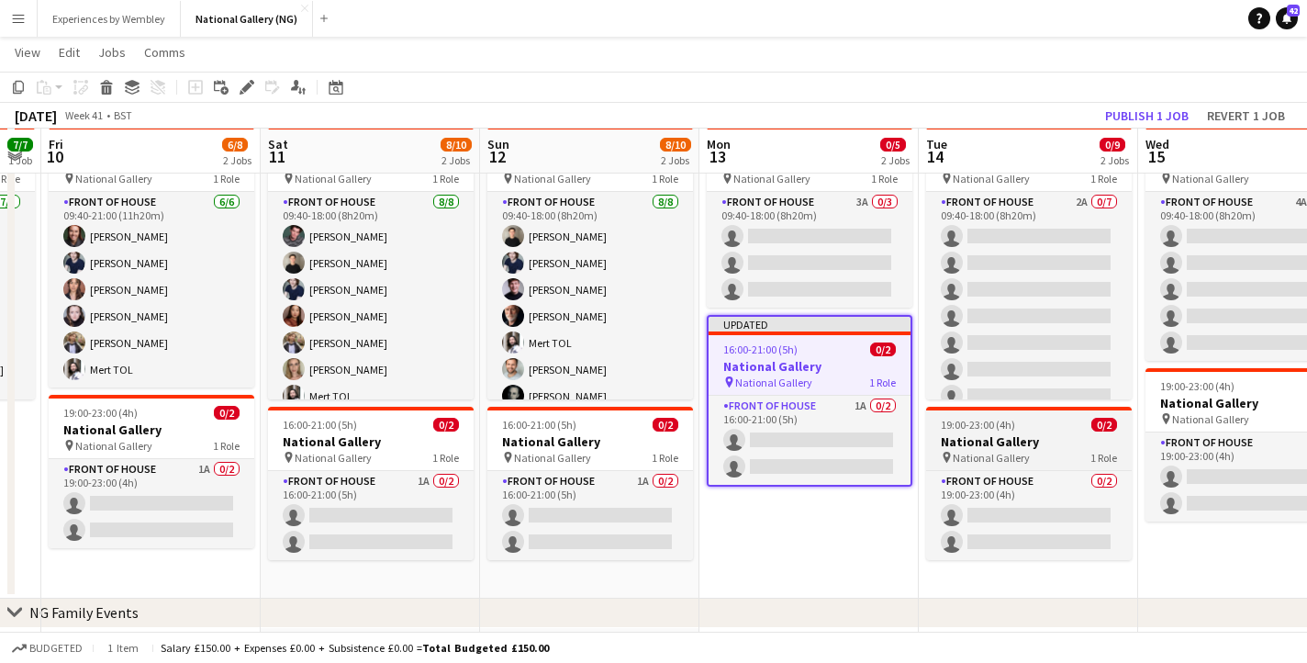
click at [1008, 442] on h3 "National Gallery" at bounding box center [1029, 441] width 206 height 17
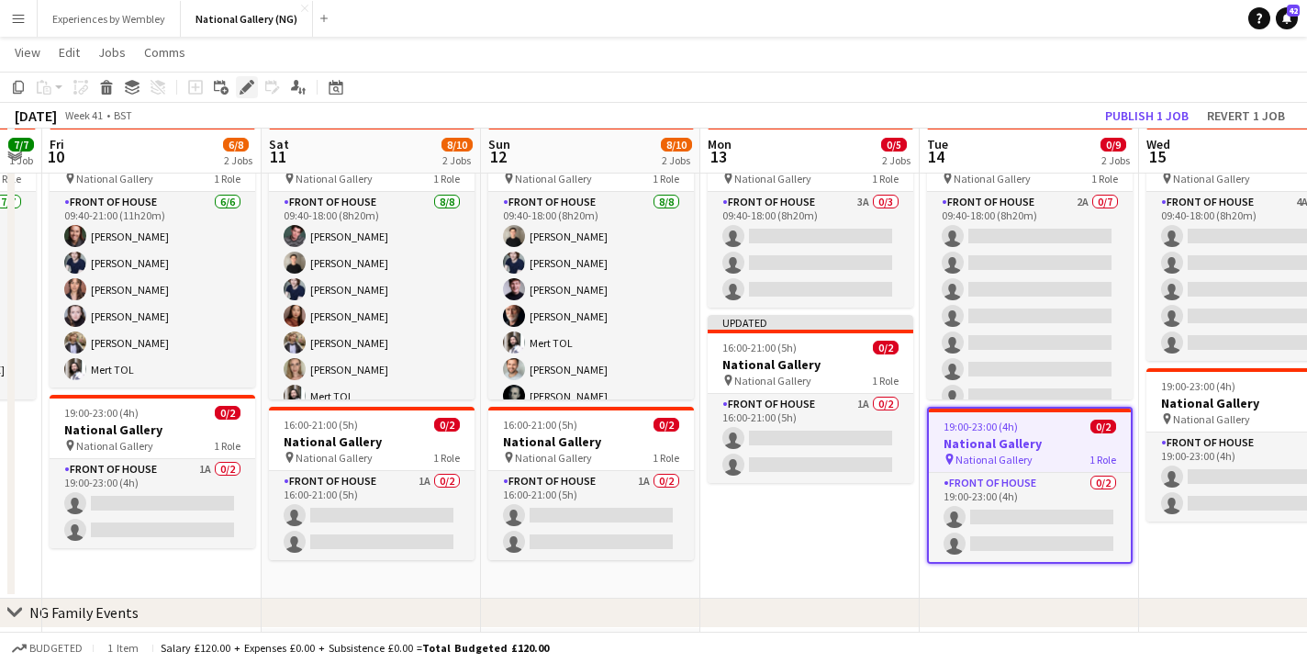
click at [242, 84] on icon "Edit" at bounding box center [247, 87] width 15 height 15
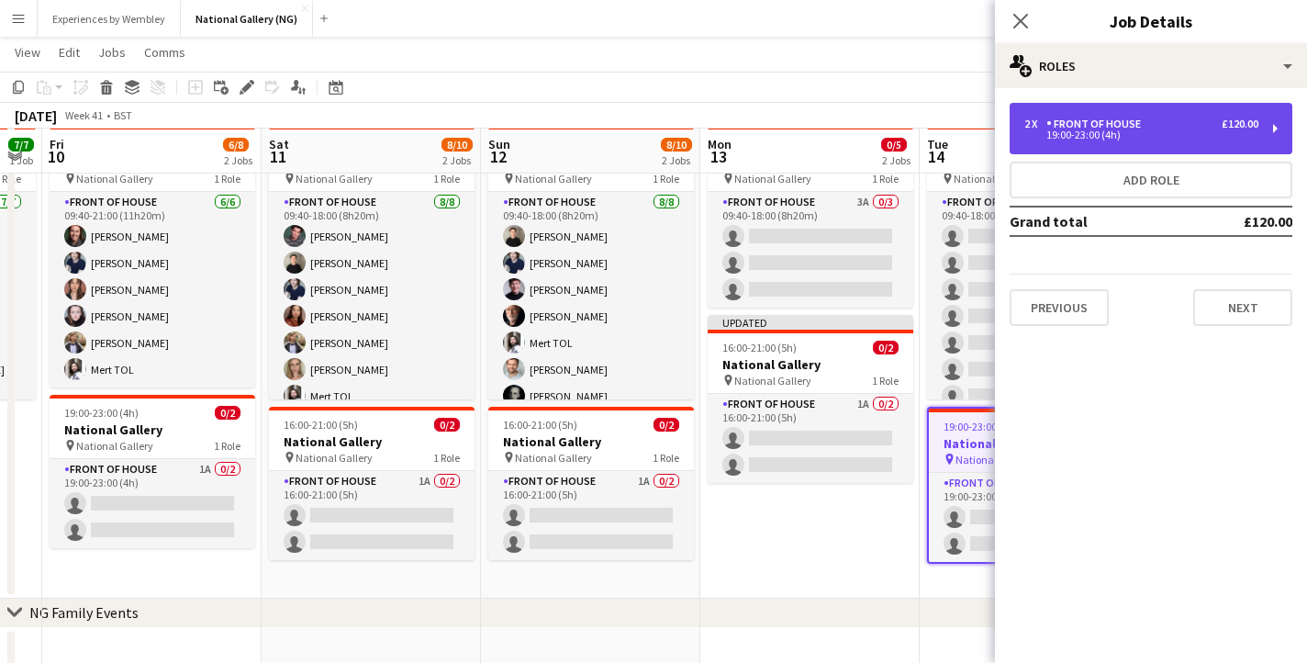
click at [1139, 125] on div "Front of House" at bounding box center [1098, 124] width 102 height 13
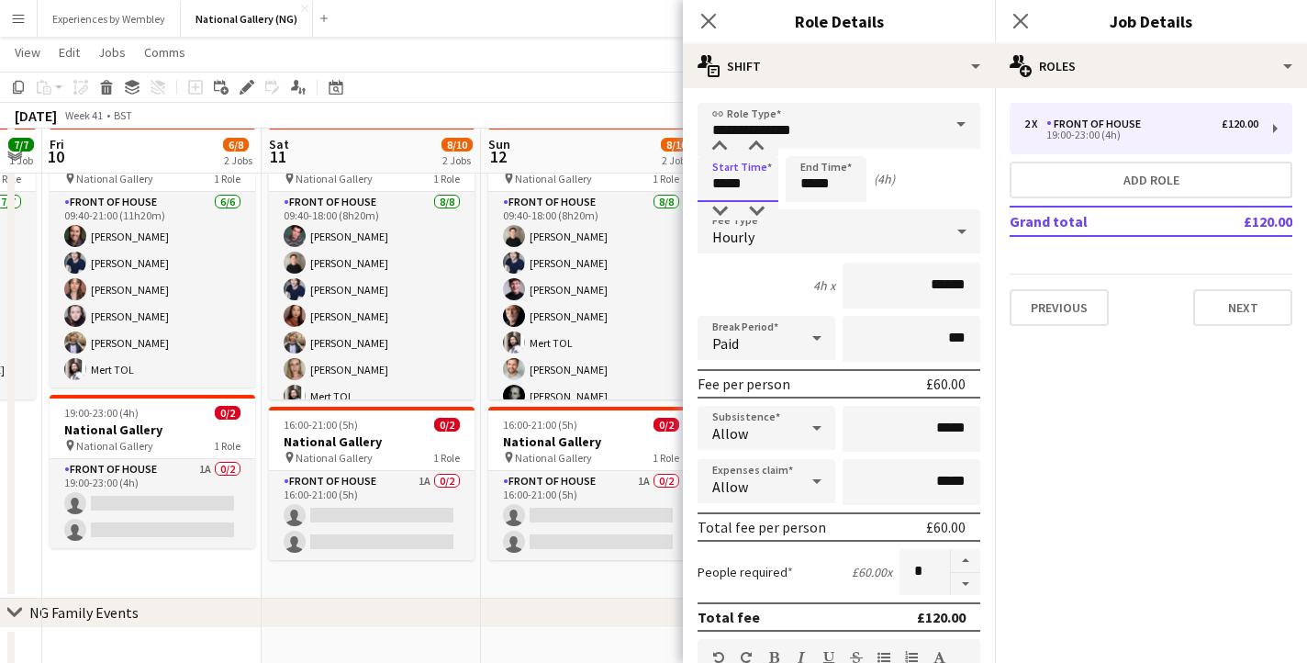
click at [726, 182] on input "*****" at bounding box center [738, 179] width 81 height 46
type input "*****"
click at [813, 190] on input "*****" at bounding box center [826, 179] width 81 height 46
type input "*****"
click at [706, 23] on icon at bounding box center [708, 20] width 17 height 17
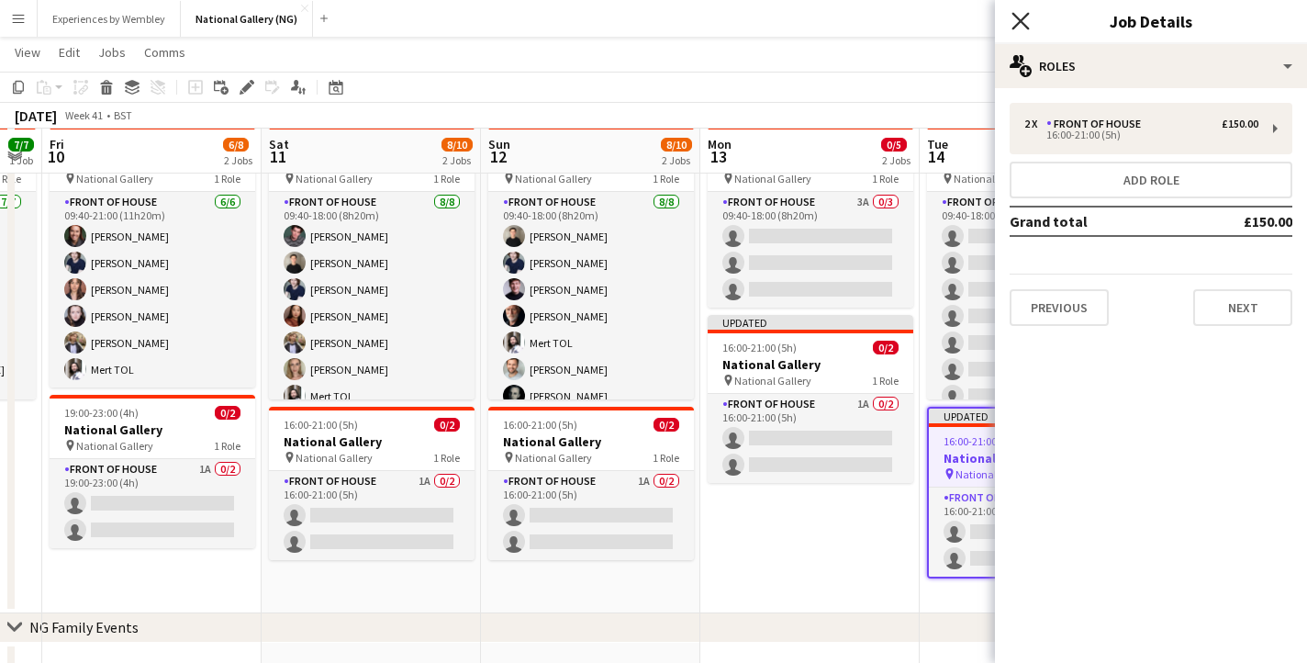
click at [1022, 23] on icon at bounding box center [1020, 20] width 17 height 17
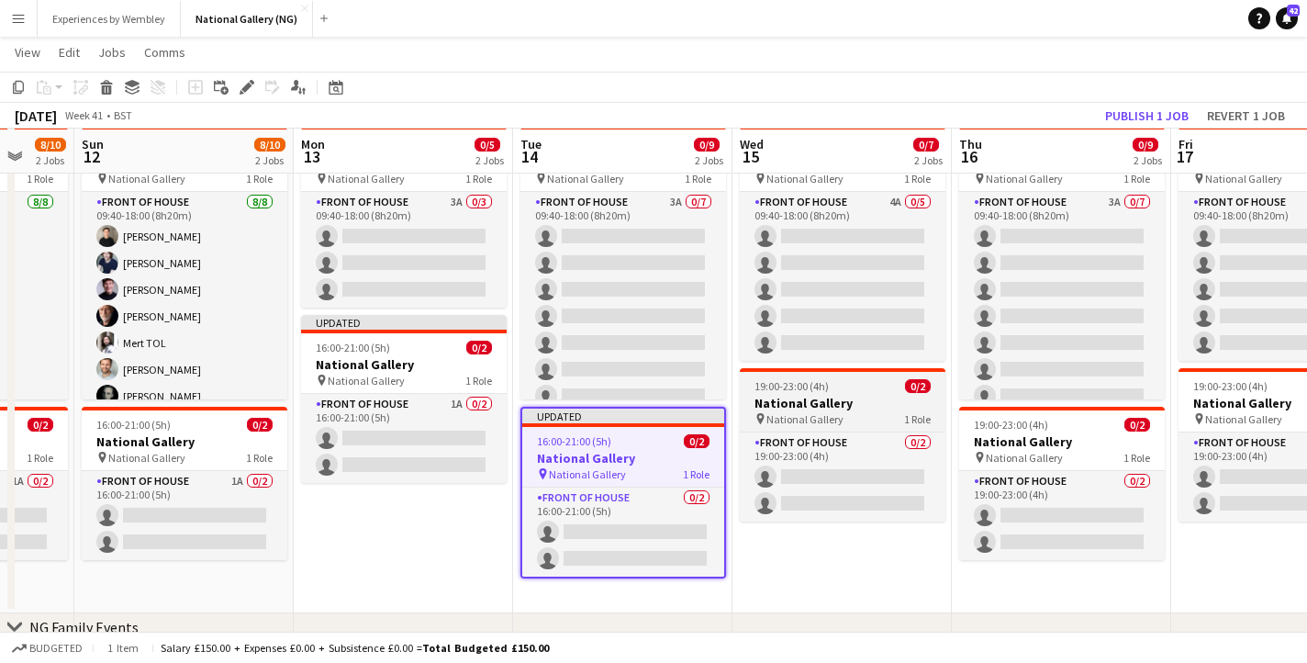
scroll to position [0, 595]
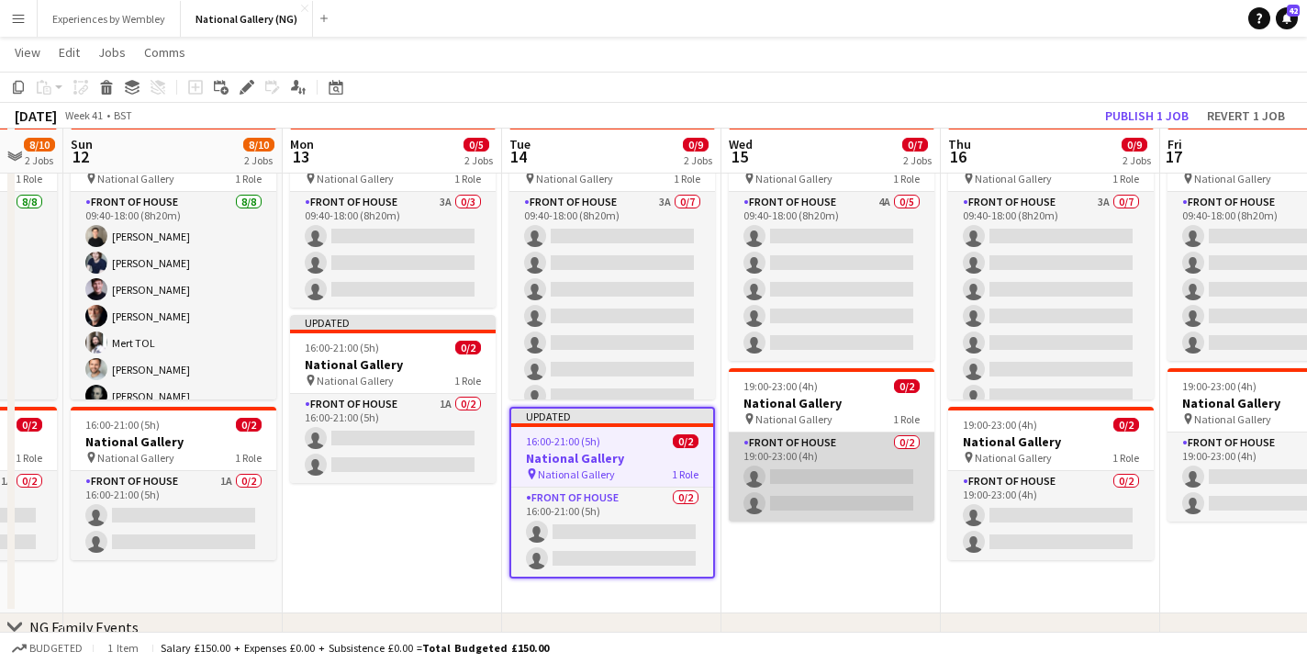
click at [815, 452] on app-card-role "Front of House 0/2 19:00-23:00 (4h) single-neutral-actions single-neutral-actio…" at bounding box center [832, 476] width 206 height 89
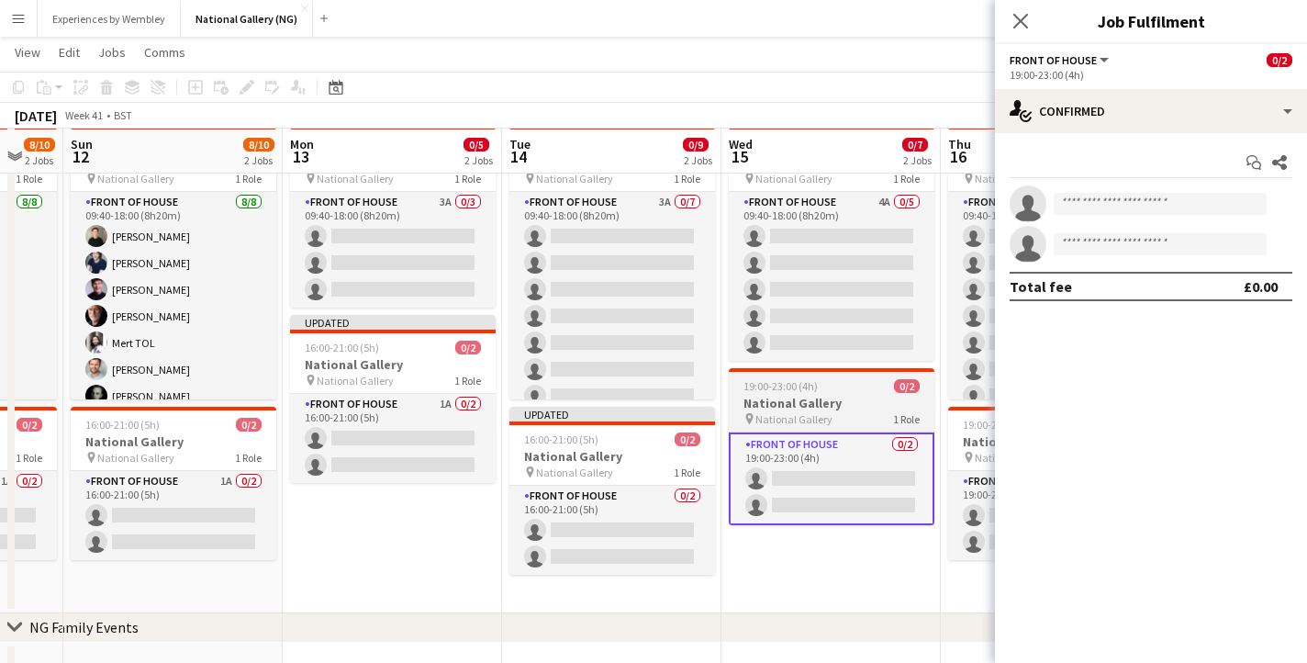
click at [822, 401] on h3 "National Gallery" at bounding box center [832, 403] width 206 height 17
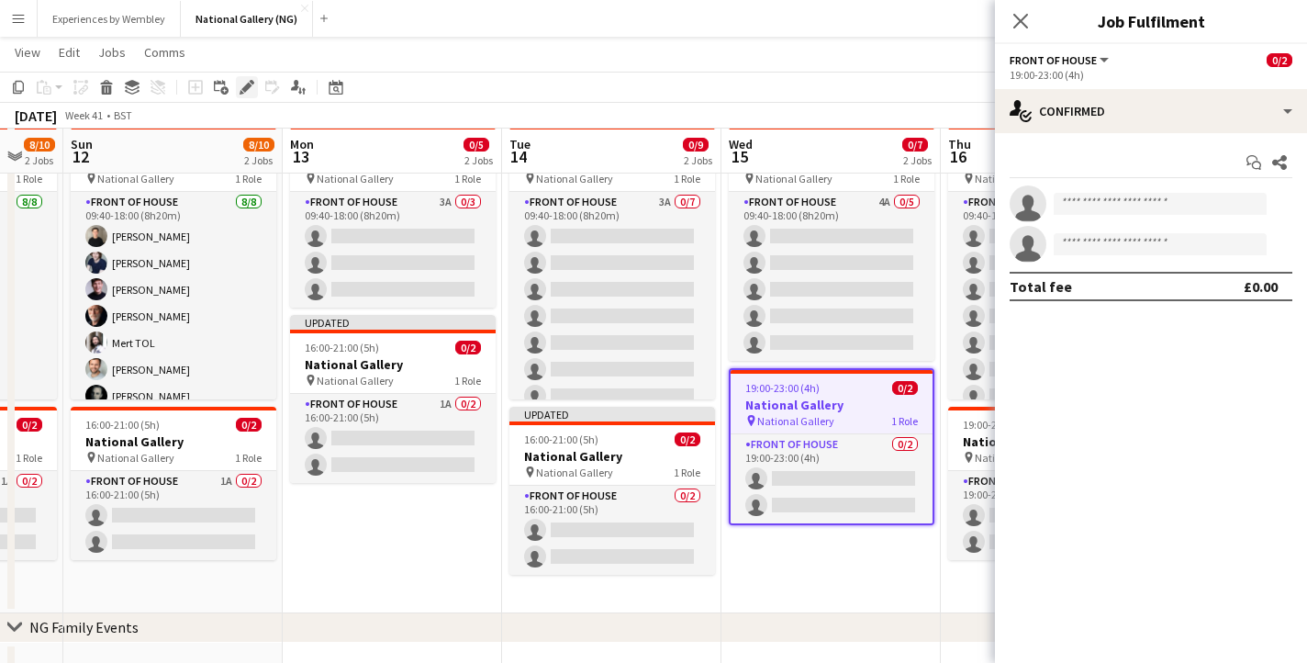
click at [245, 92] on icon "Edit" at bounding box center [247, 87] width 15 height 15
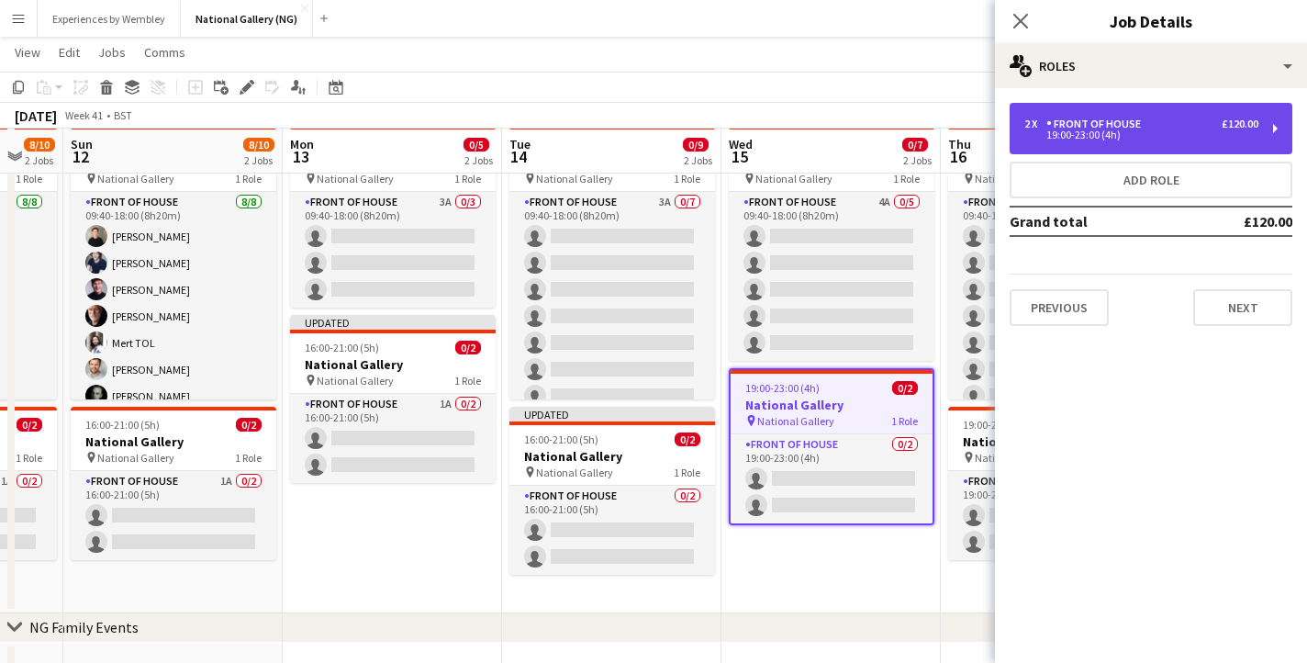
click at [1117, 119] on div "Front of House" at bounding box center [1098, 124] width 102 height 13
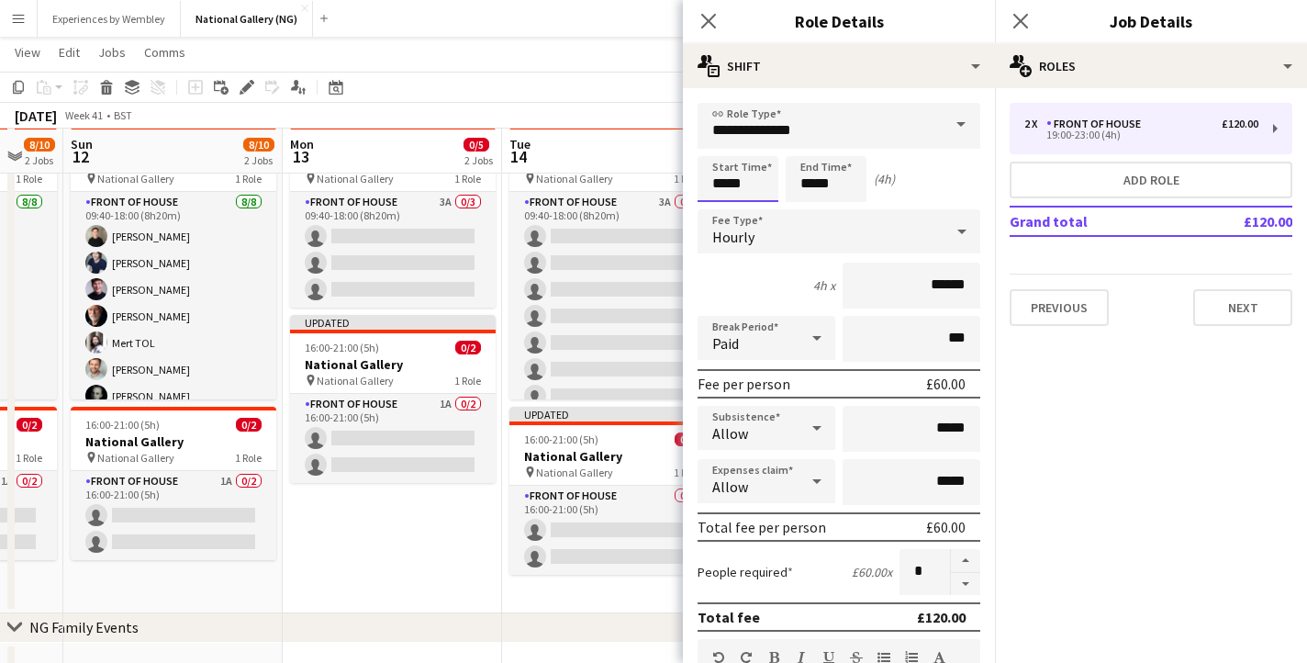
click at [724, 182] on input "*****" at bounding box center [738, 179] width 81 height 46
type input "*****"
click at [813, 184] on input "*****" at bounding box center [826, 179] width 81 height 46
type input "*****"
click at [707, 17] on icon "Close pop-in" at bounding box center [708, 20] width 17 height 17
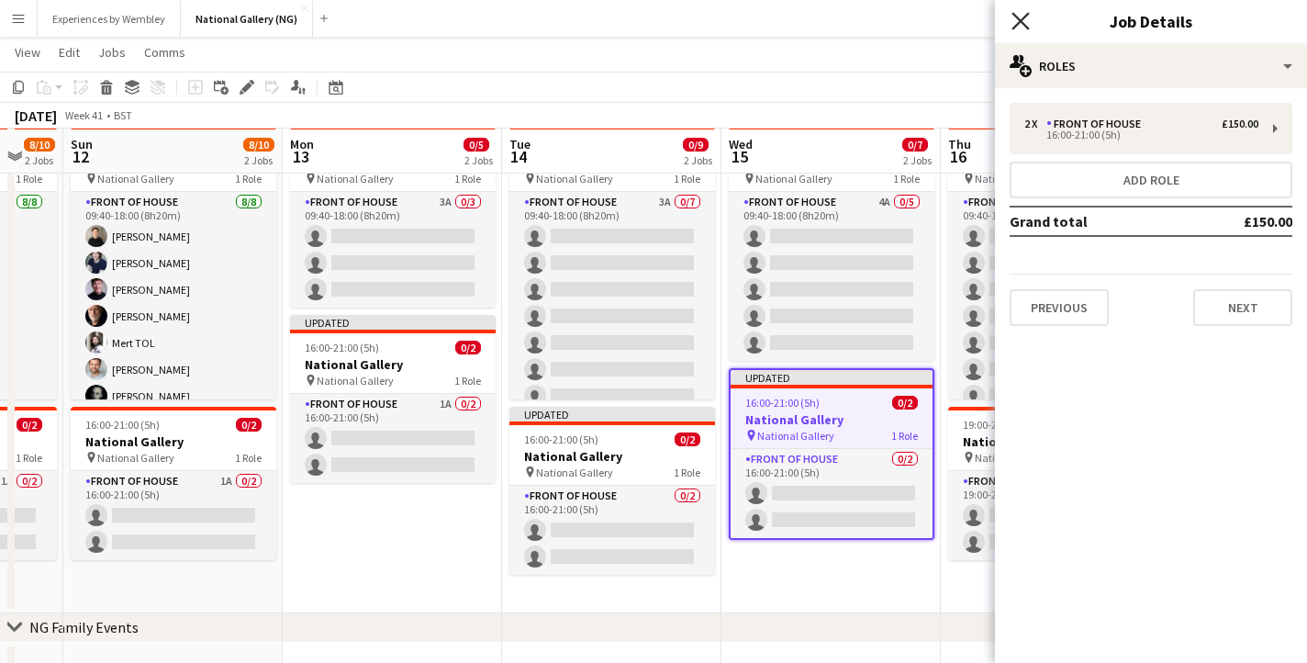
click at [1022, 24] on icon "Close pop-in" at bounding box center [1020, 20] width 17 height 17
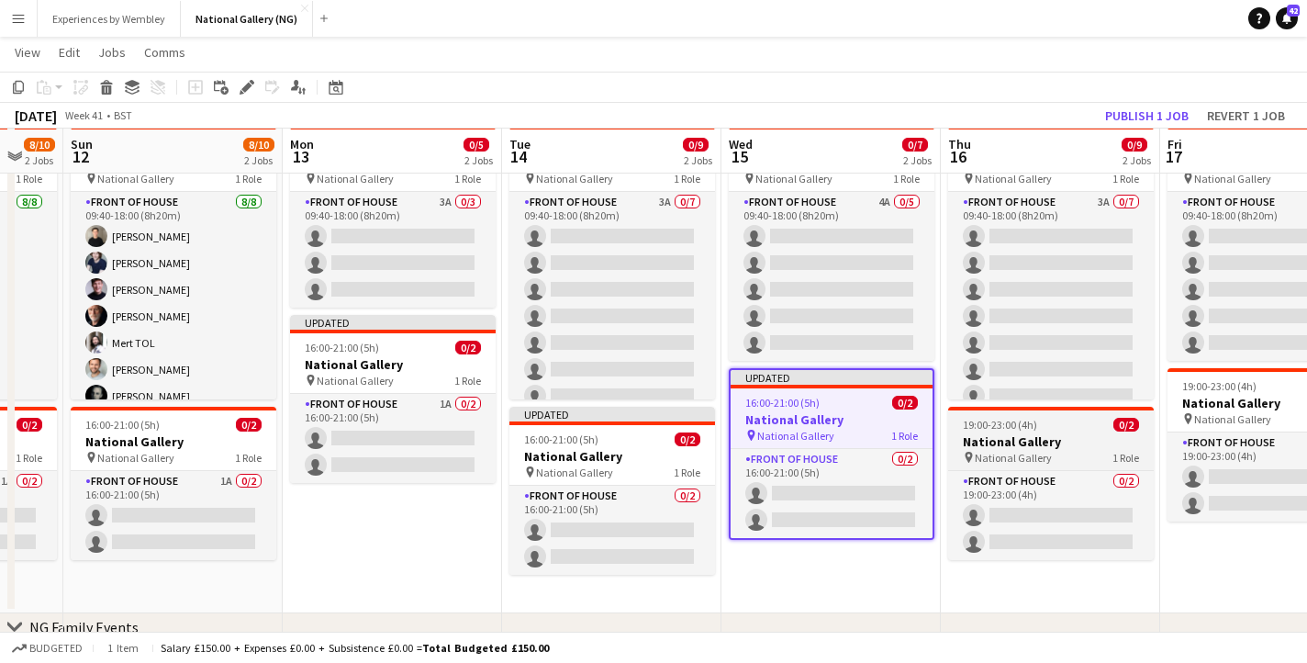
click at [1054, 435] on h3 "National Gallery" at bounding box center [1051, 441] width 206 height 17
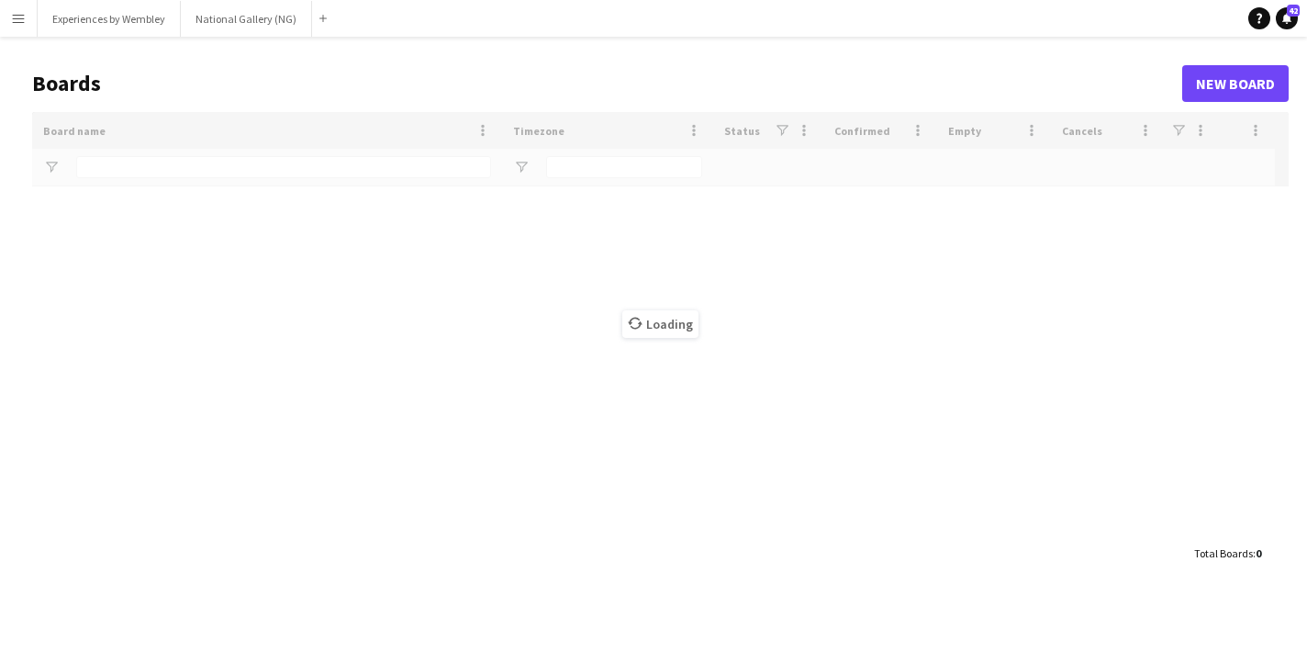
type input "**"
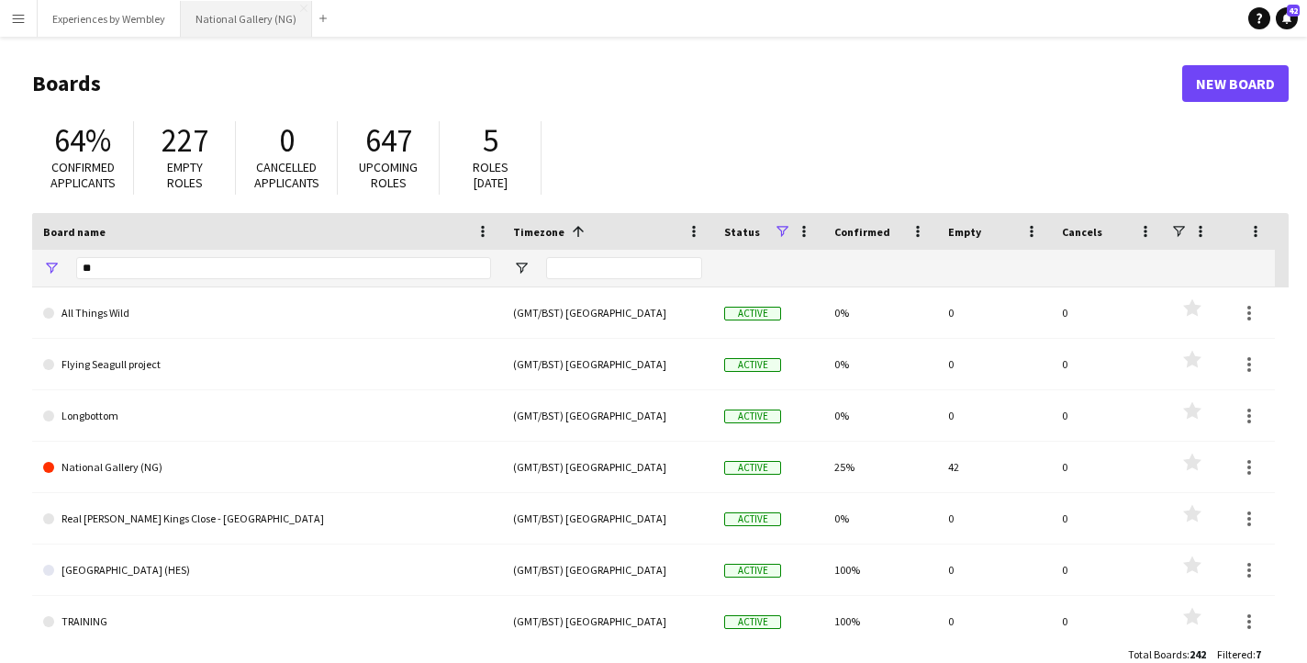
click at [254, 11] on button "National Gallery (NG) Close" at bounding box center [246, 19] width 131 height 36
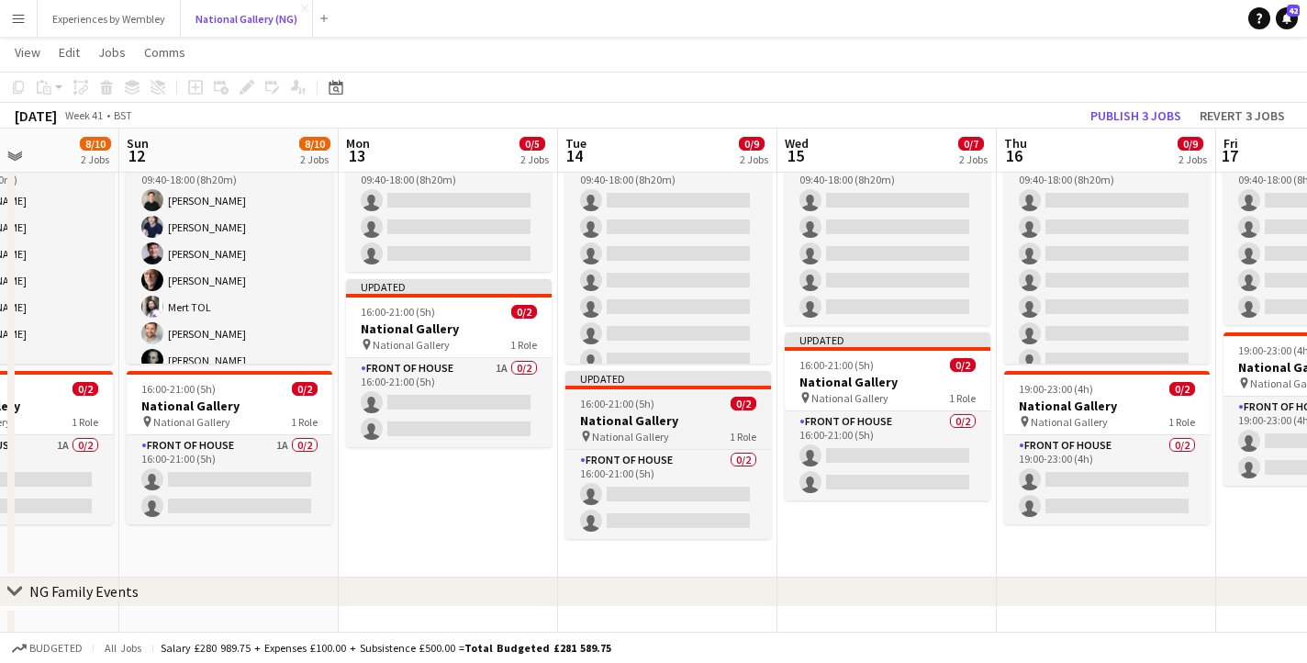
scroll to position [0, 660]
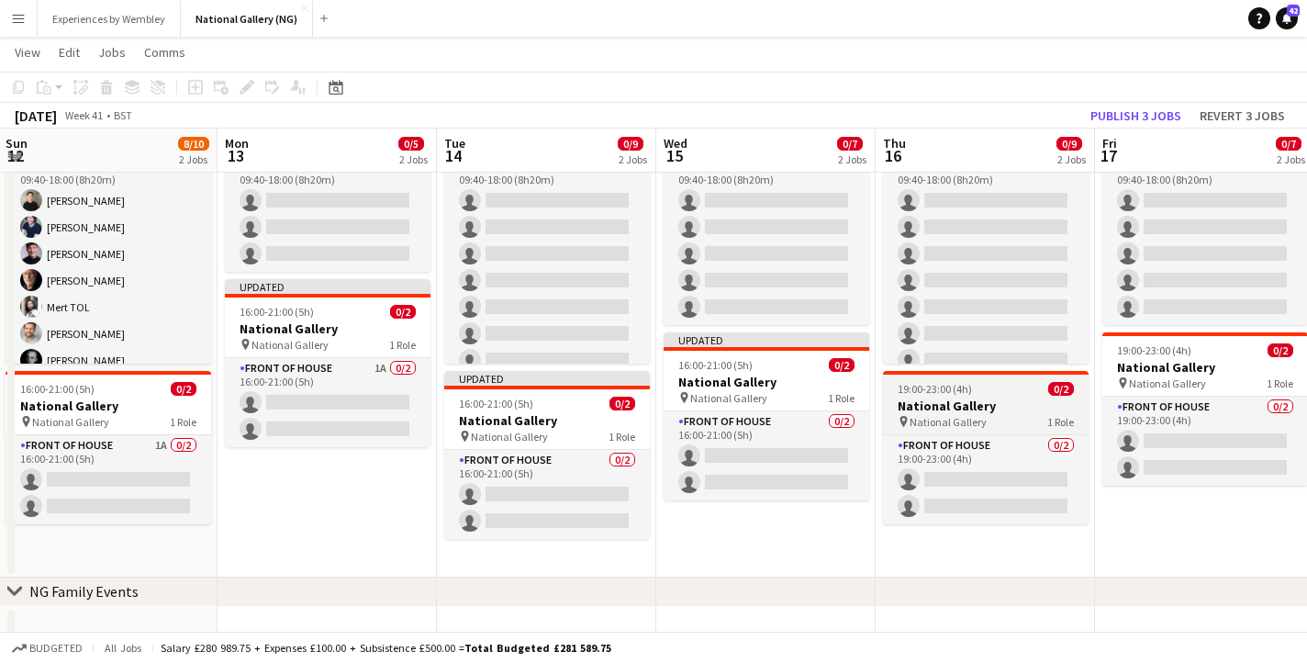
click at [1009, 408] on h3 "National Gallery" at bounding box center [986, 406] width 206 height 17
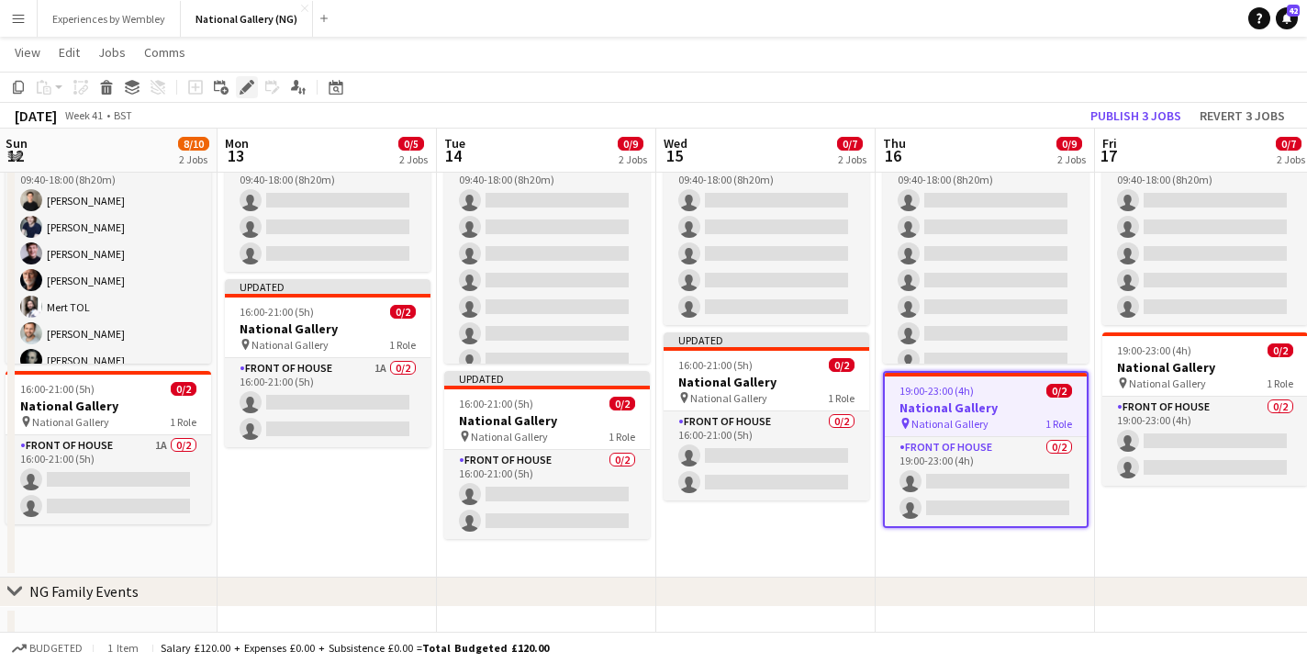
click at [246, 93] on icon "Edit" at bounding box center [247, 87] width 15 height 15
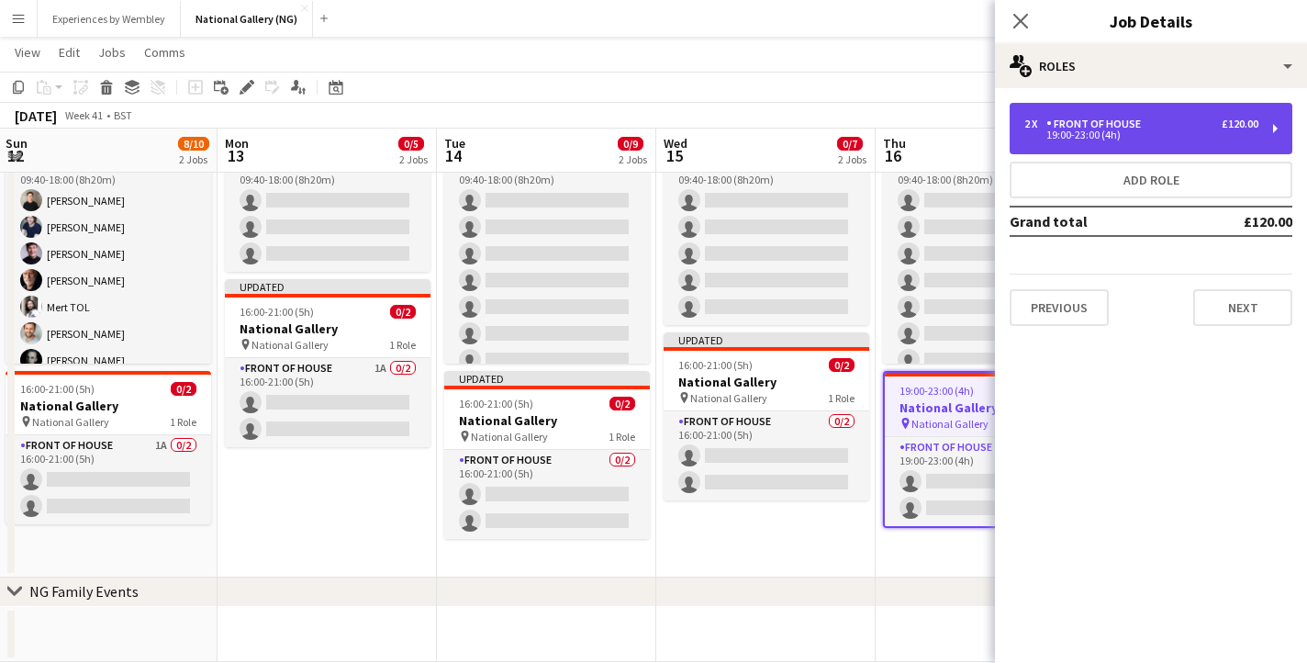
click at [1156, 144] on div "2 x Front of House £120.00 19:00-23:00 (4h)" at bounding box center [1151, 128] width 283 height 51
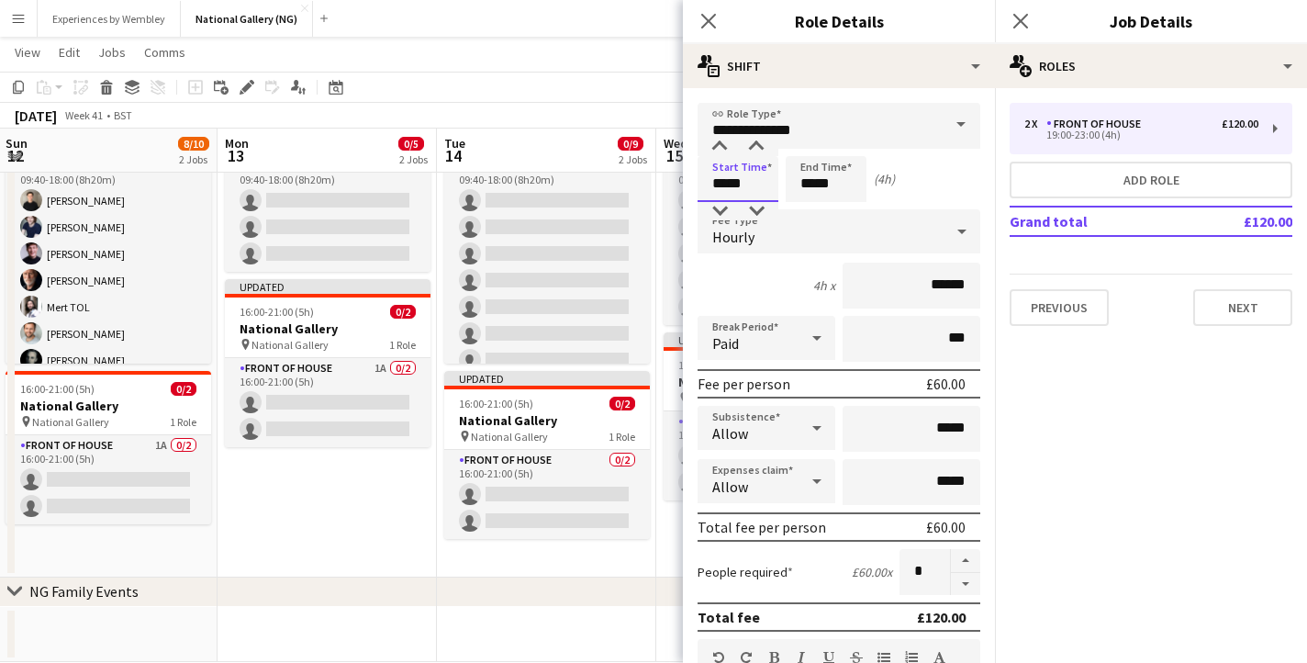
click at [724, 177] on input "*****" at bounding box center [738, 179] width 81 height 46
type input "*****"
click at [813, 186] on input "*****" at bounding box center [826, 179] width 81 height 46
type input "*****"
click at [702, 19] on icon "Close pop-in" at bounding box center [708, 20] width 17 height 17
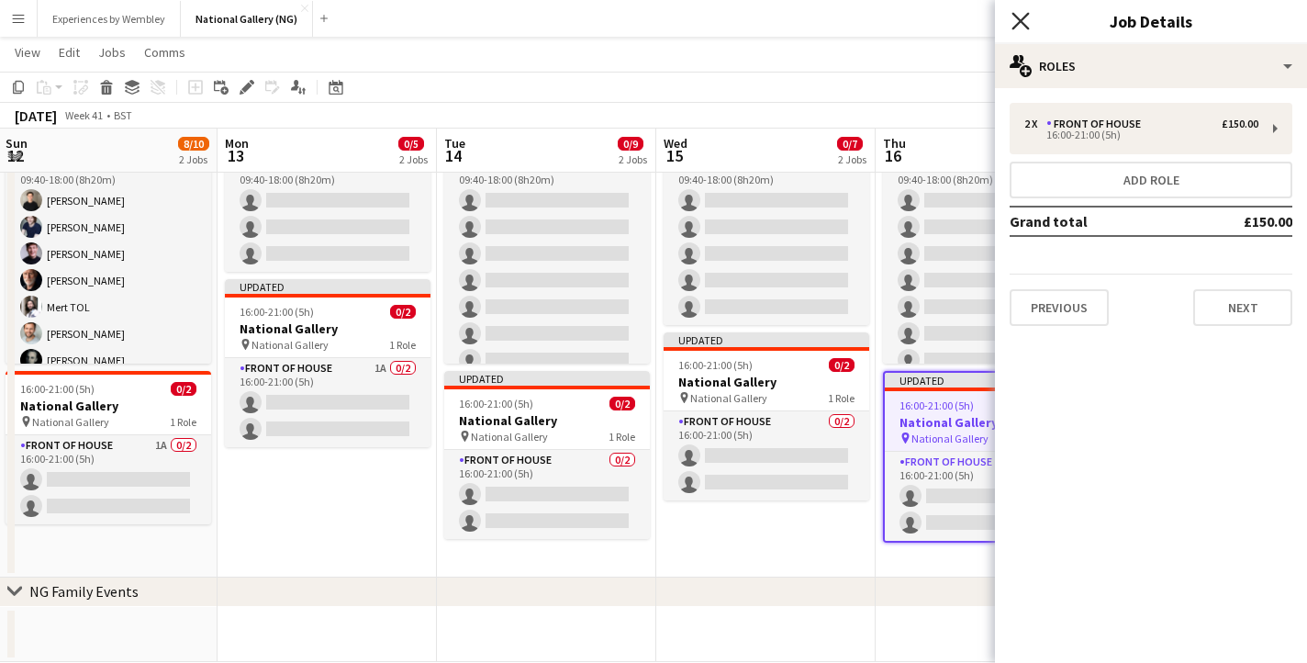
click at [1023, 14] on icon "Close pop-in" at bounding box center [1020, 20] width 17 height 17
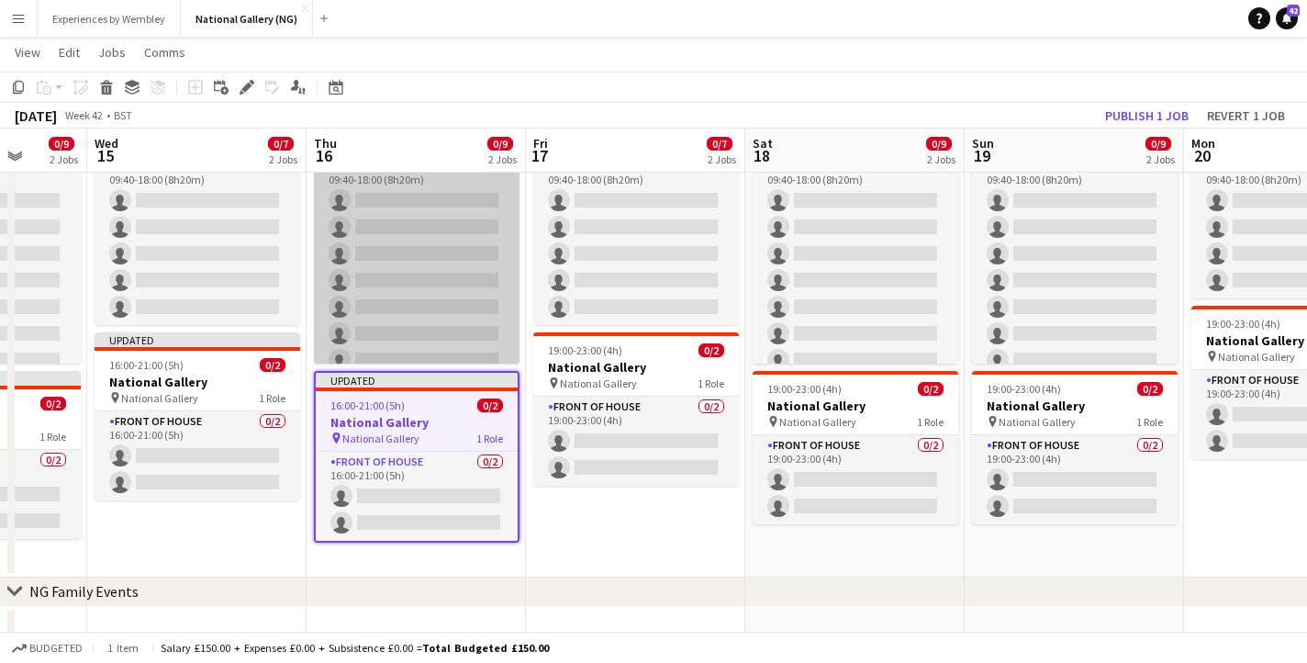
scroll to position [0, 729]
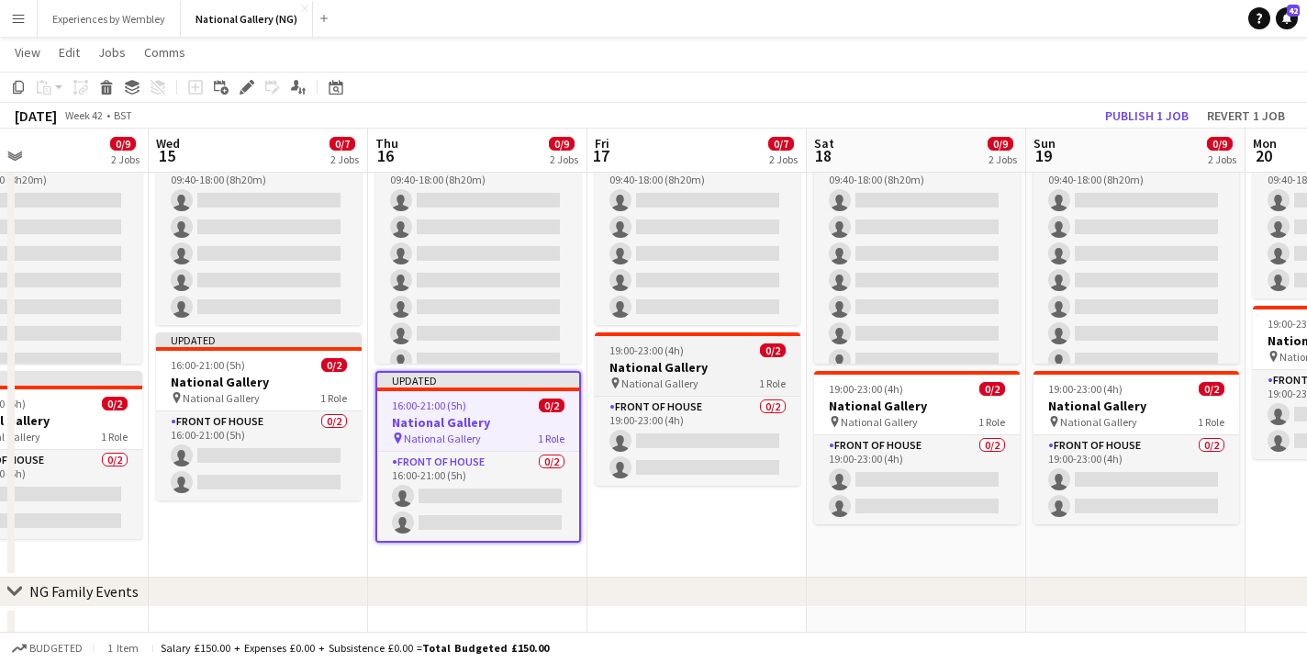
click at [671, 366] on h3 "National Gallery" at bounding box center [698, 367] width 206 height 17
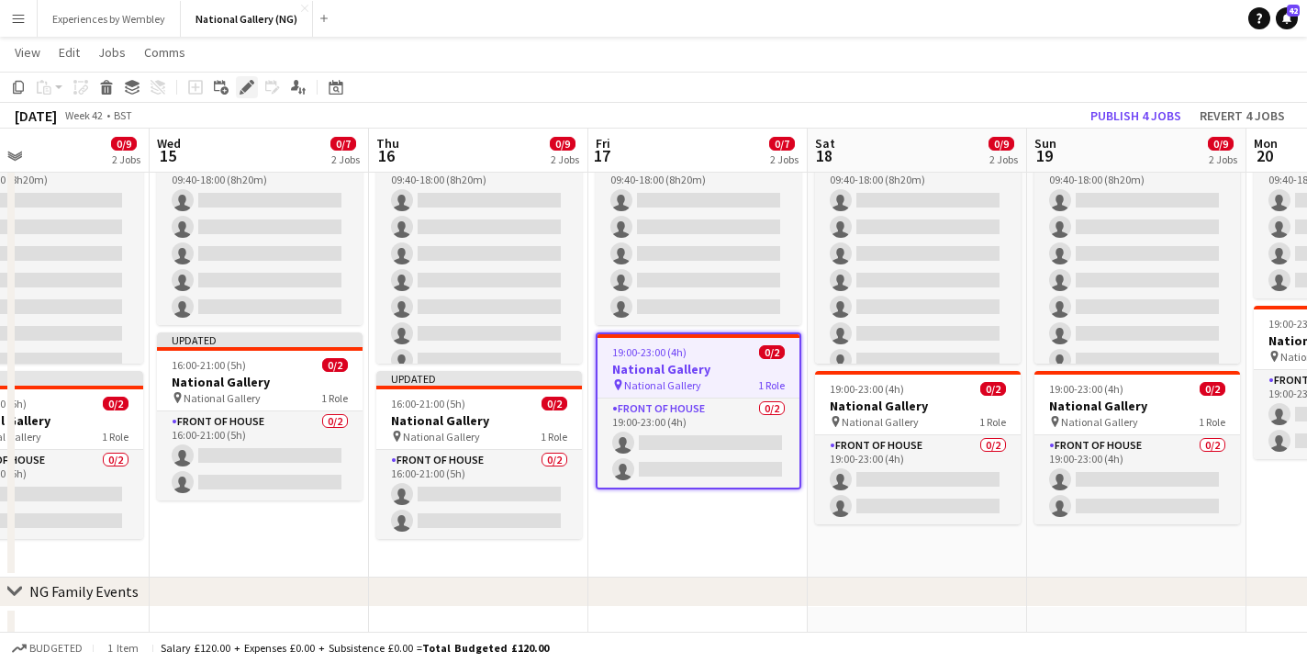
click at [250, 86] on icon at bounding box center [246, 88] width 10 height 10
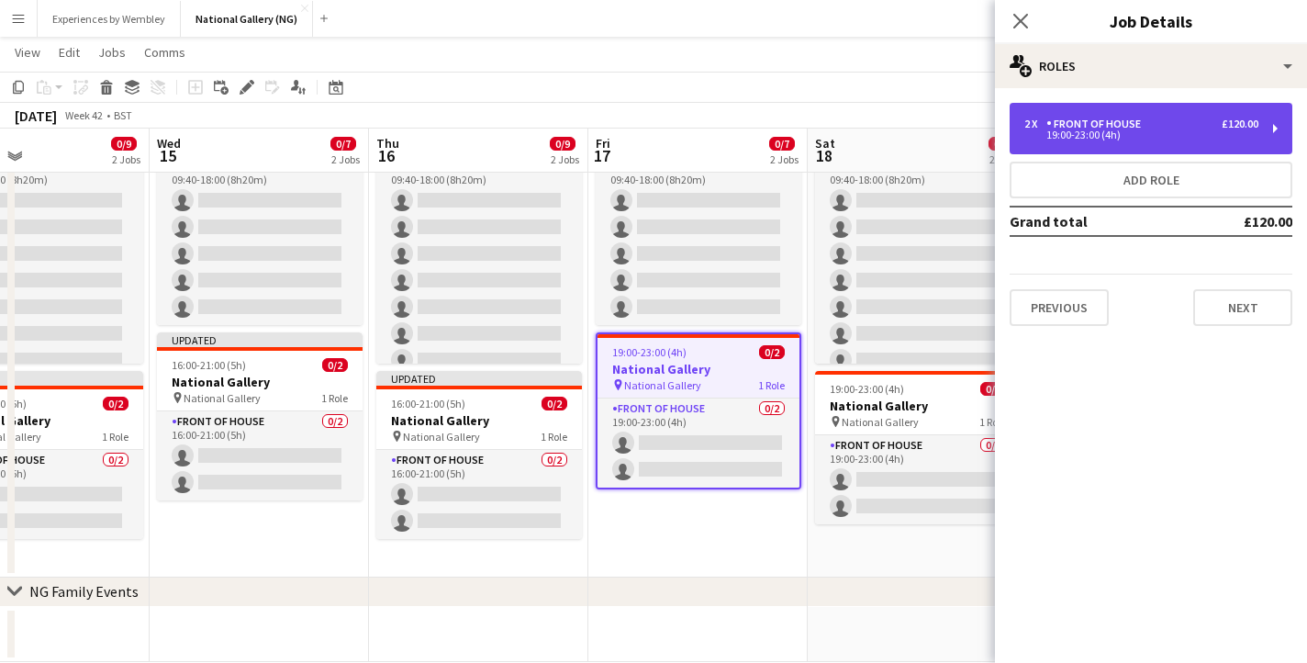
click at [1083, 139] on div "19:00-23:00 (4h)" at bounding box center [1142, 134] width 234 height 9
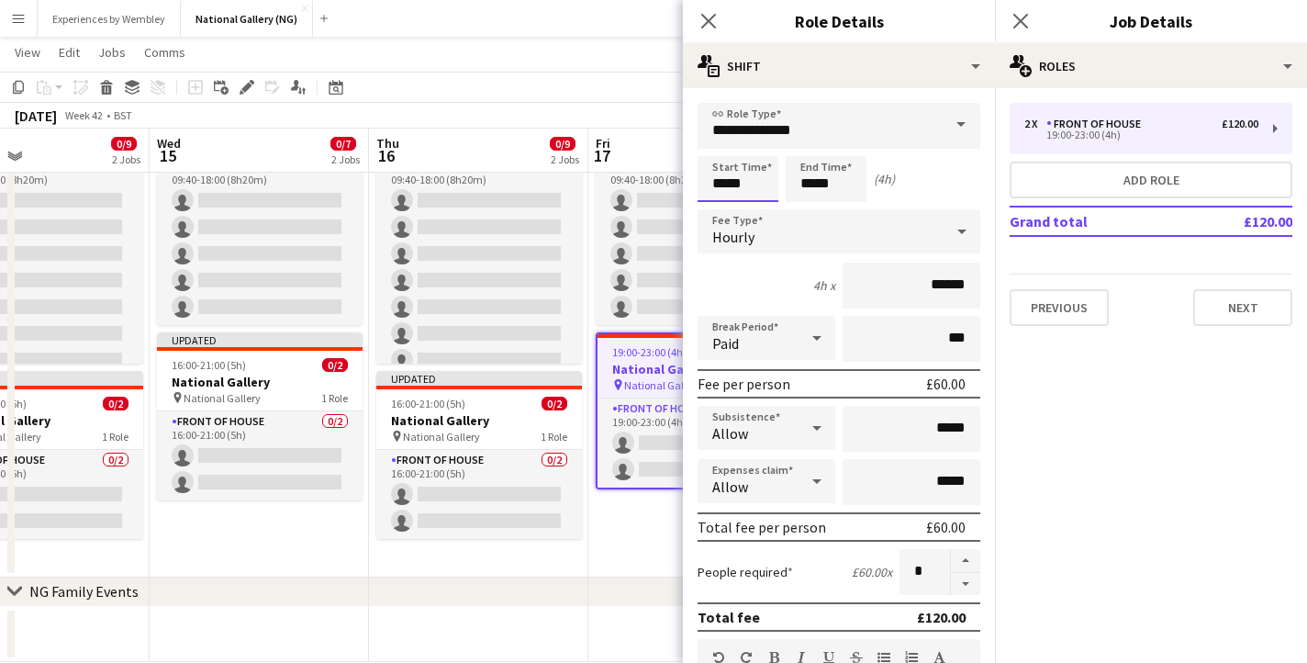
click at [725, 183] on input "*****" at bounding box center [738, 179] width 81 height 46
click at [704, 31] on div "Close pop-in" at bounding box center [708, 21] width 51 height 42
click at [709, 22] on icon "Close pop-in" at bounding box center [708, 20] width 17 height 17
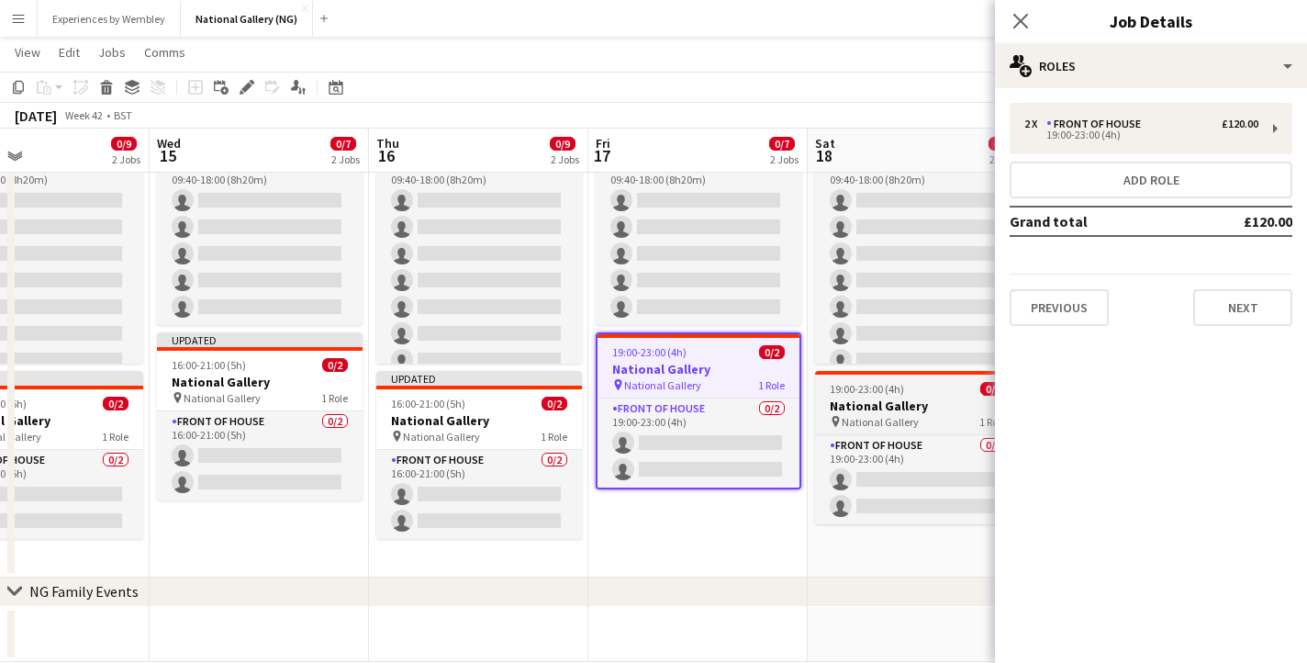
click at [881, 397] on app-job-card "19:00-23:00 (4h) 0/2 National Gallery pin National Gallery 1 Role Front of Hous…" at bounding box center [918, 447] width 206 height 153
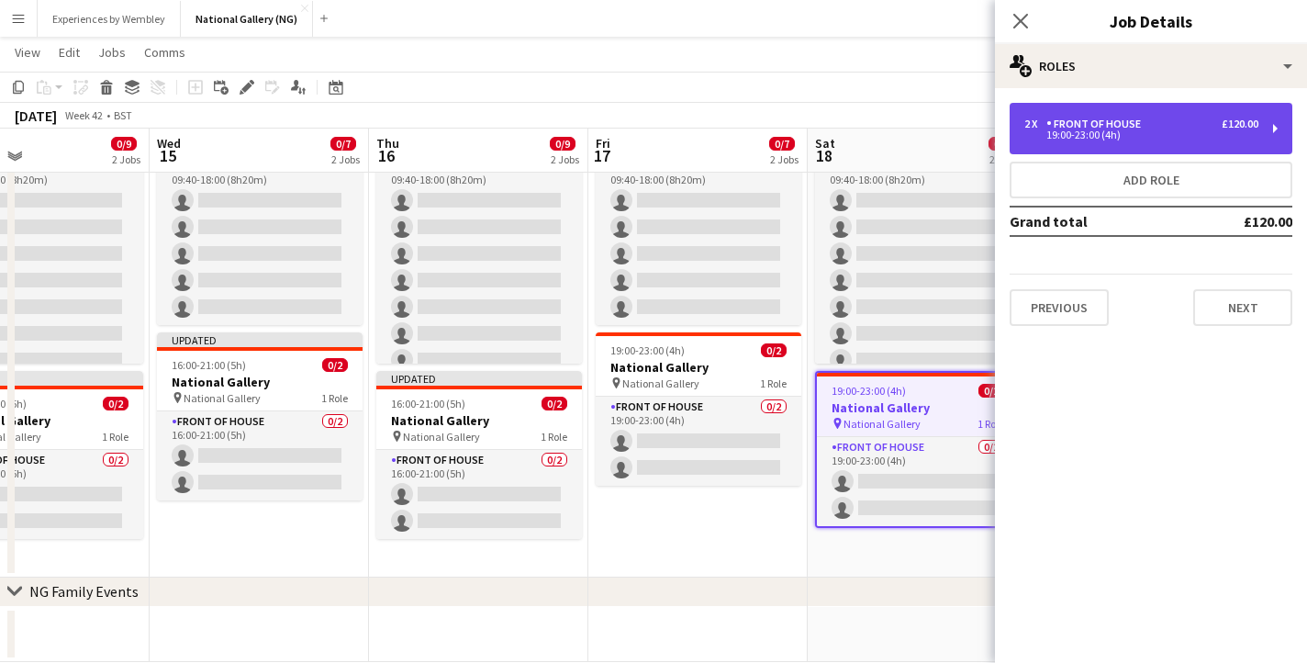
click at [1077, 127] on div "Front of House" at bounding box center [1098, 124] width 102 height 13
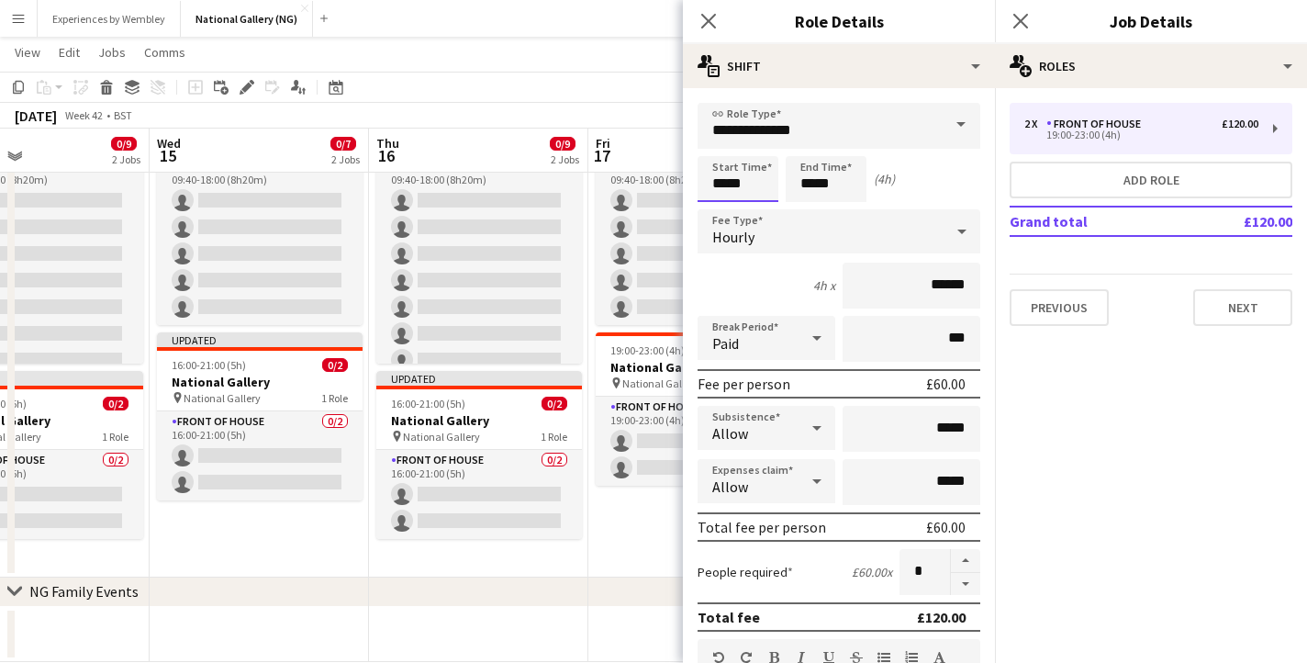
click at [724, 184] on input "*****" at bounding box center [738, 179] width 81 height 46
type input "*****"
click at [811, 185] on input "*****" at bounding box center [826, 179] width 81 height 46
type input "*****"
click at [710, 19] on icon at bounding box center [708, 20] width 17 height 17
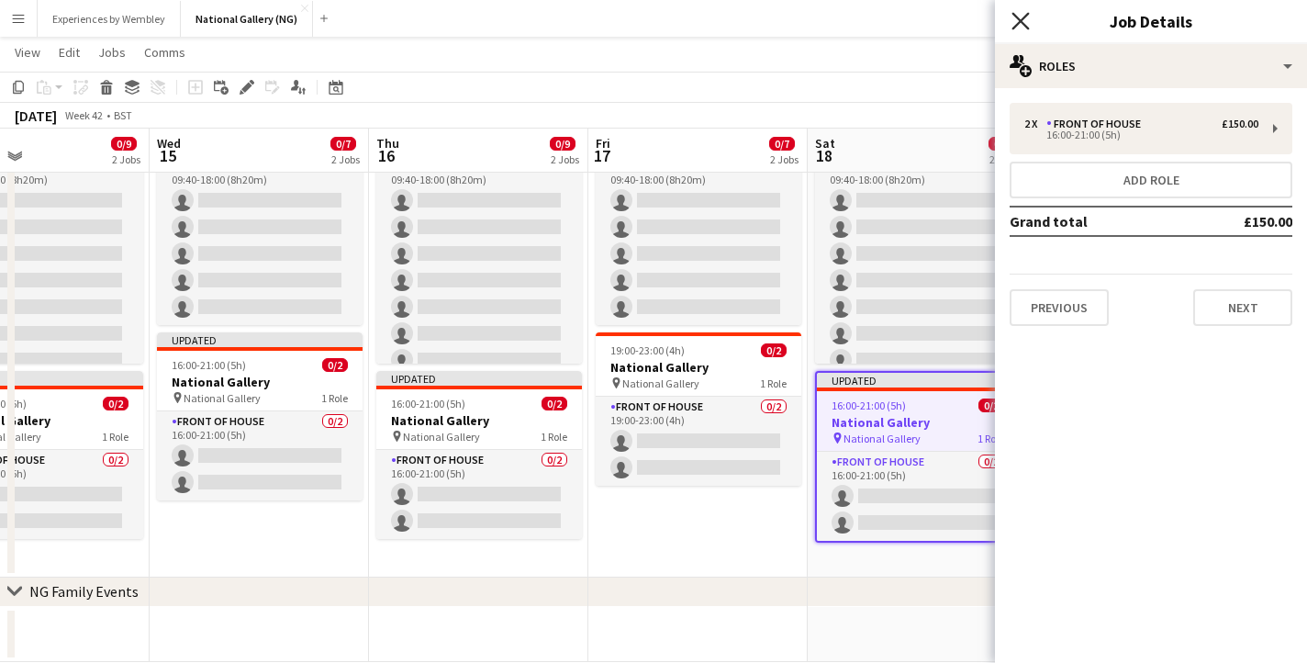
click at [1026, 17] on icon "Close pop-in" at bounding box center [1020, 20] width 17 height 17
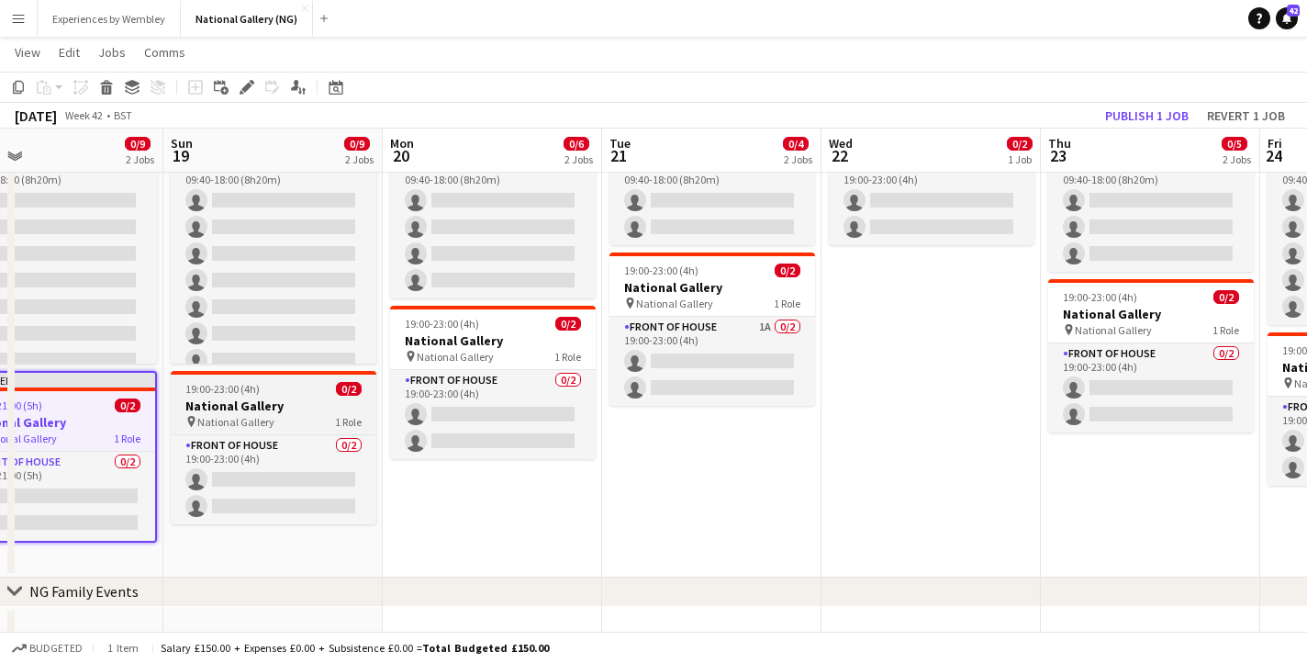
click at [221, 386] on span "19:00-23:00 (4h)" at bounding box center [222, 389] width 74 height 14
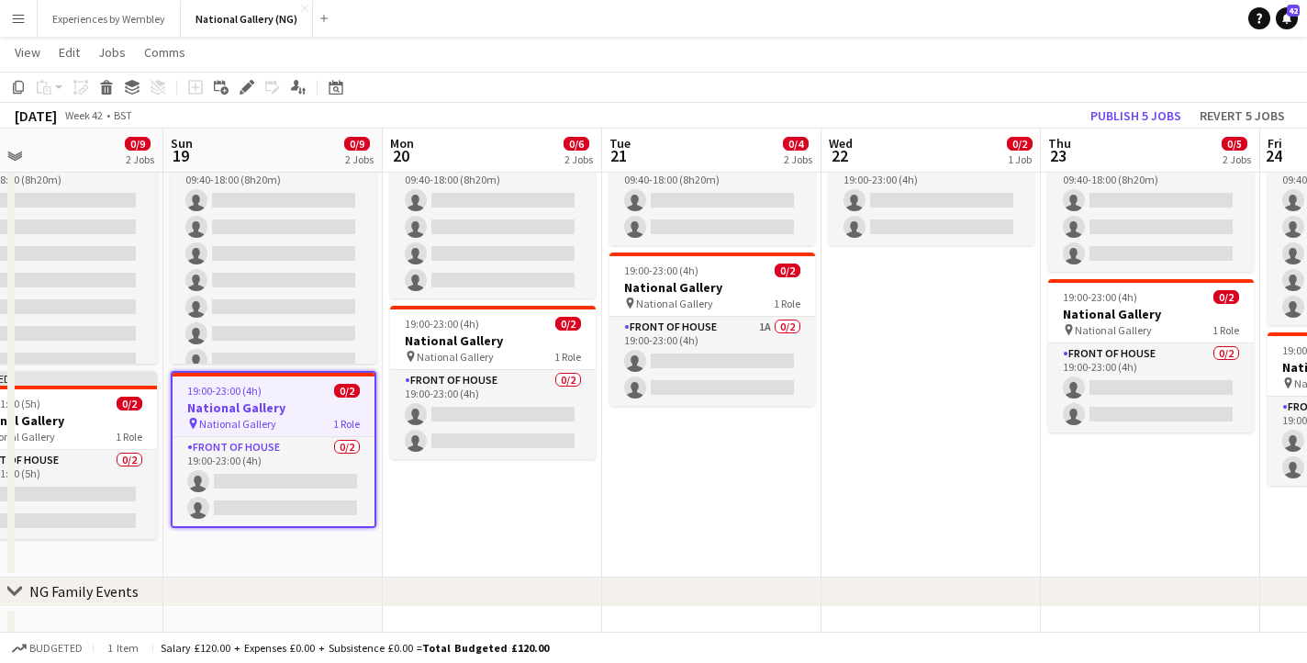
scroll to position [0, 494]
click at [251, 87] on icon "Edit" at bounding box center [247, 87] width 15 height 15
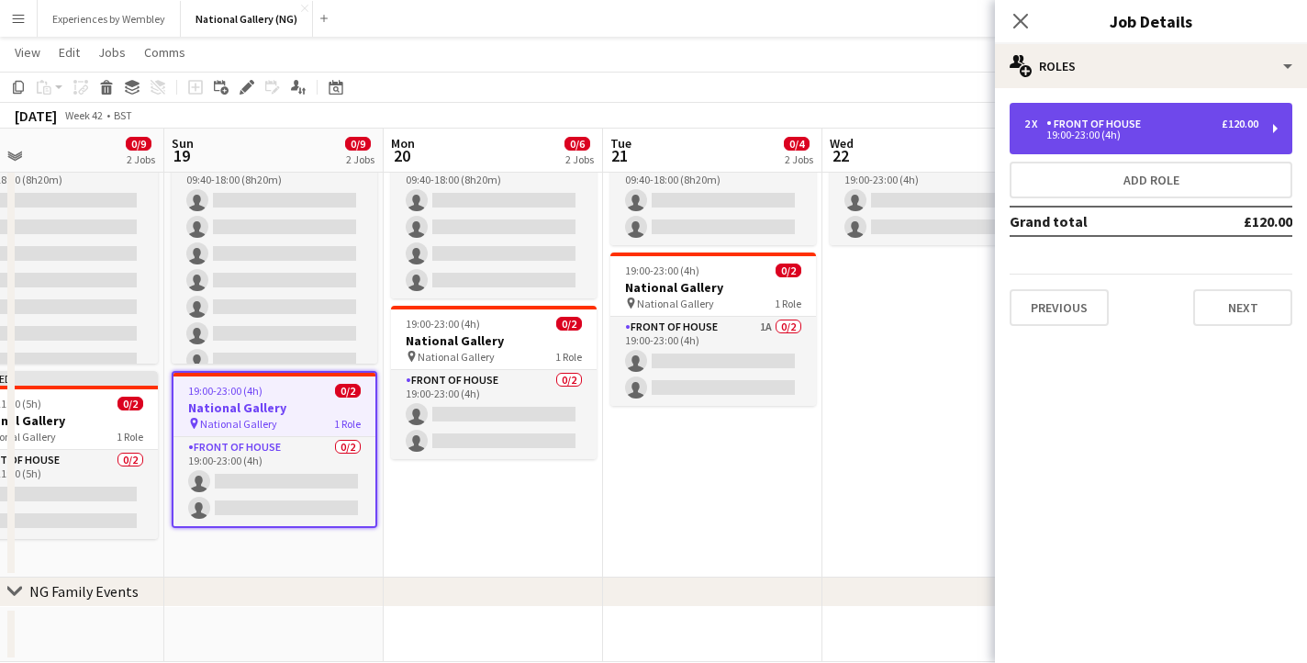
click at [1099, 134] on div "19:00-23:00 (4h)" at bounding box center [1142, 134] width 234 height 9
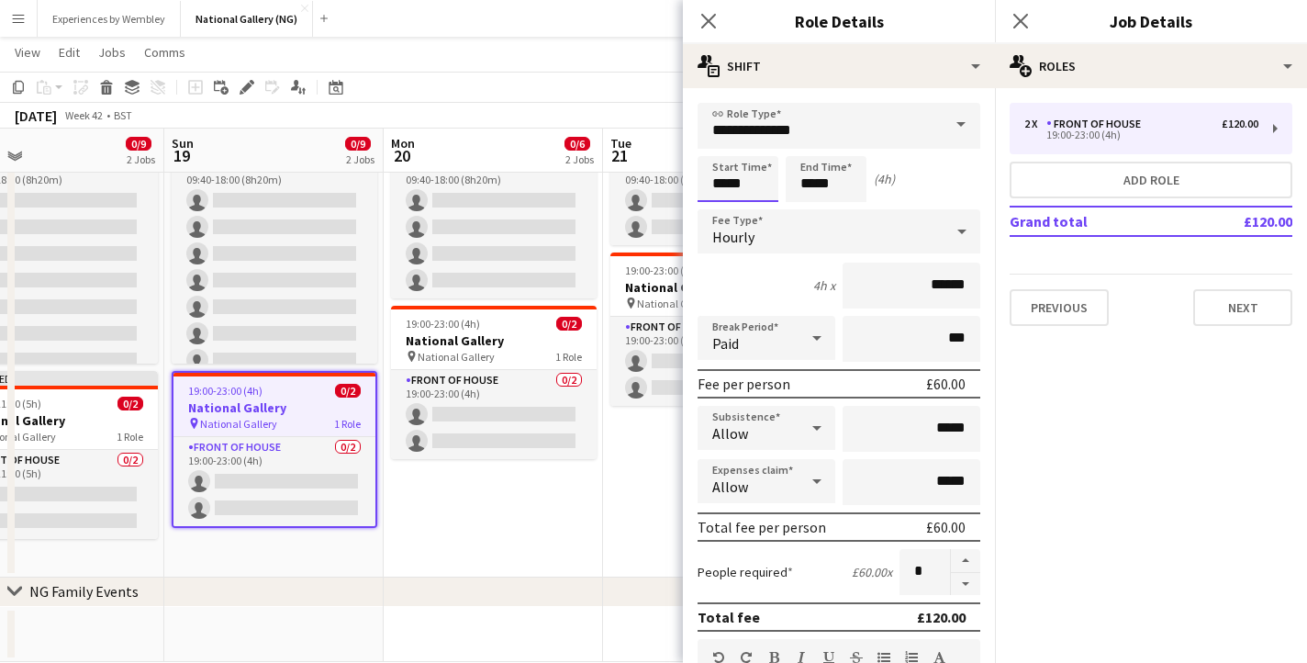
click at [724, 184] on input "*****" at bounding box center [738, 179] width 81 height 46
type input "*****"
click at [814, 181] on input "*****" at bounding box center [826, 179] width 81 height 46
type input "*****"
click at [709, 22] on icon at bounding box center [708, 20] width 17 height 17
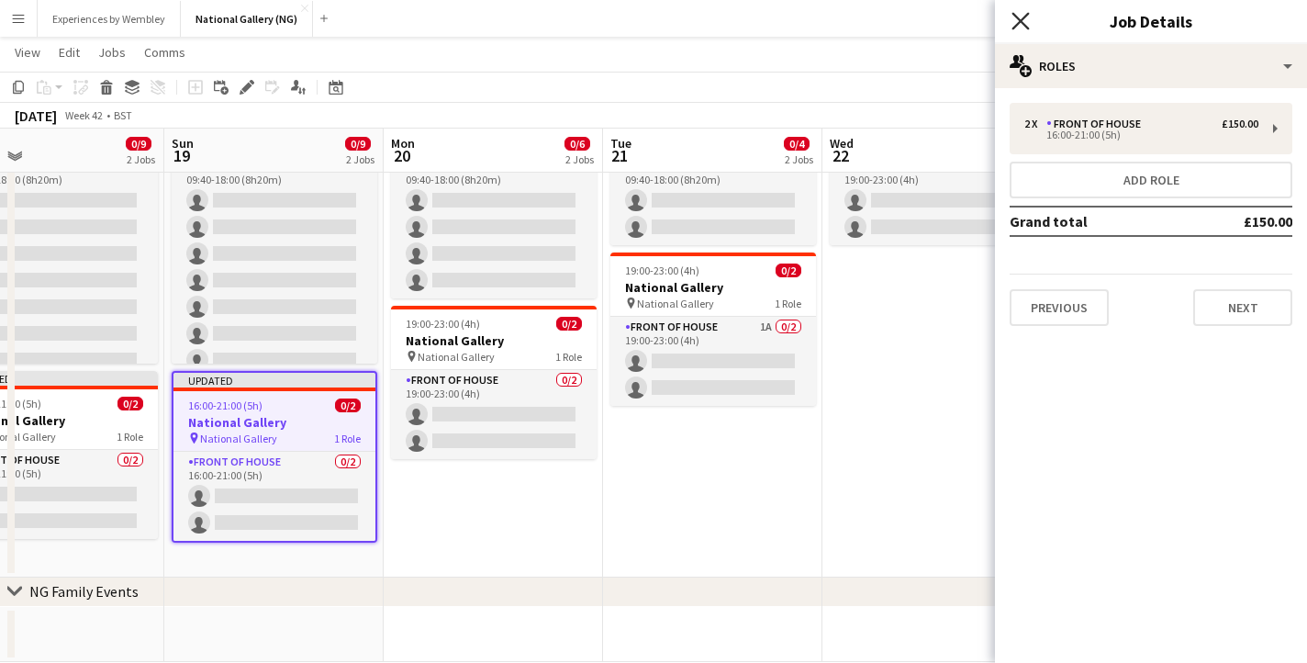
click at [1017, 25] on icon at bounding box center [1020, 20] width 17 height 17
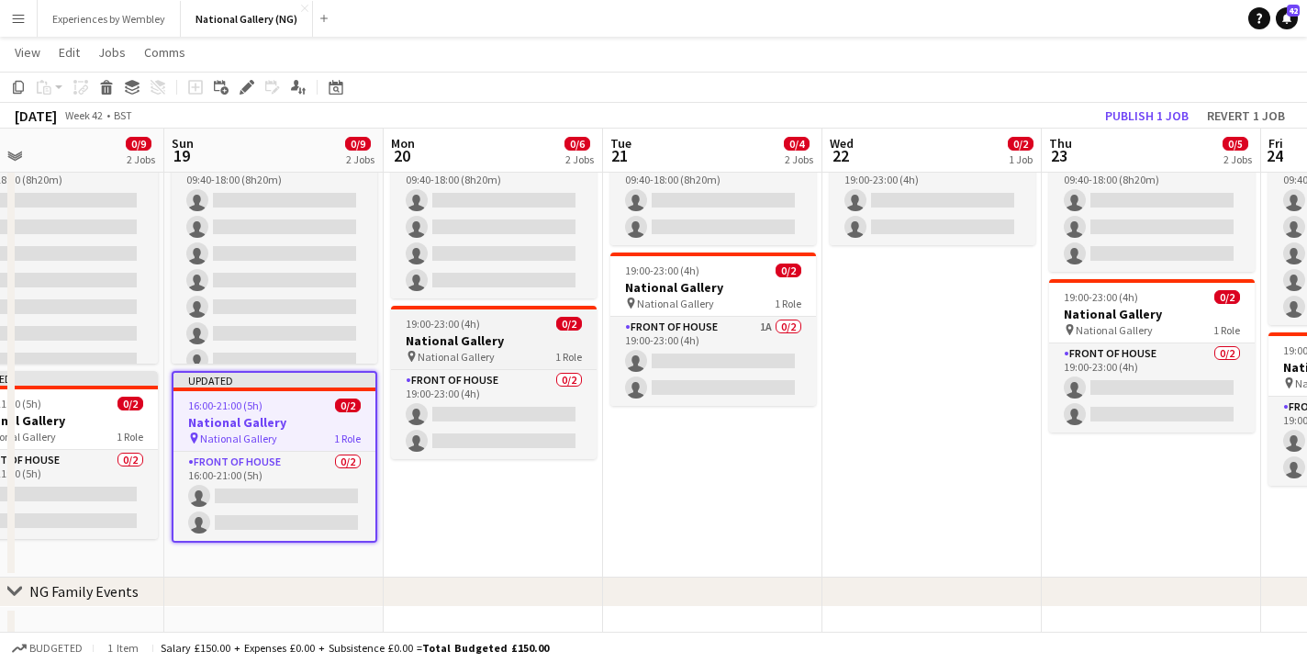
click at [462, 337] on h3 "National Gallery" at bounding box center [494, 340] width 206 height 17
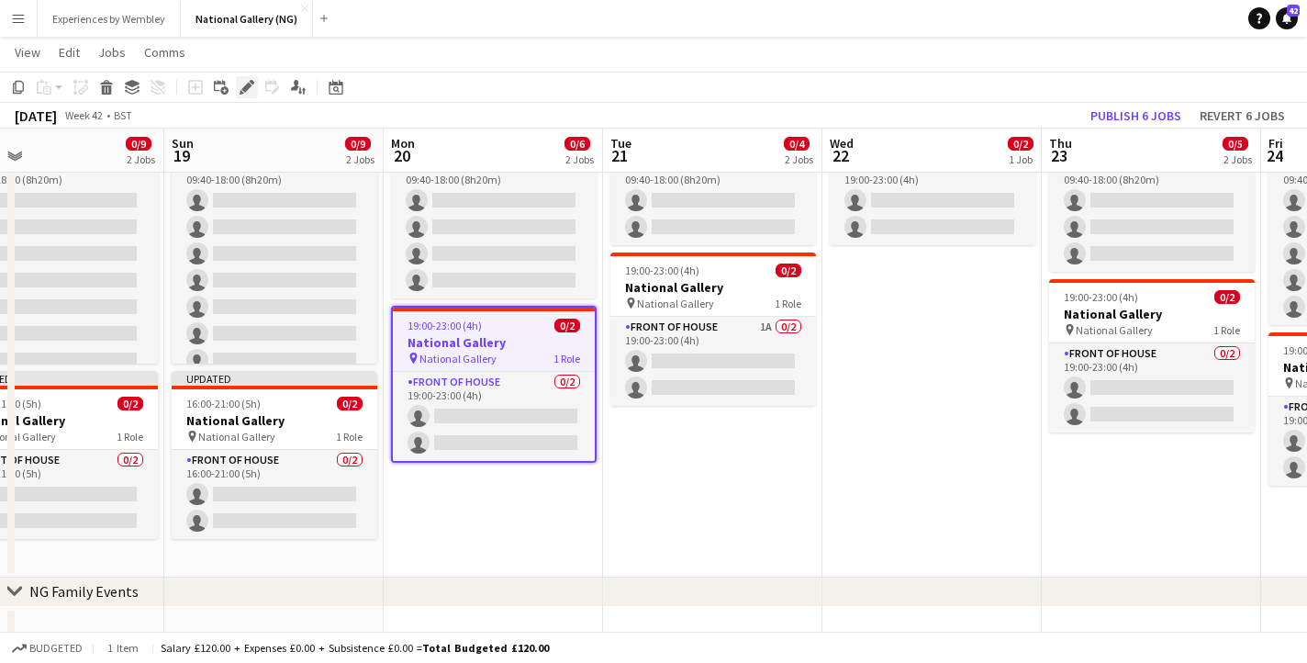
click at [247, 84] on icon at bounding box center [246, 88] width 10 height 10
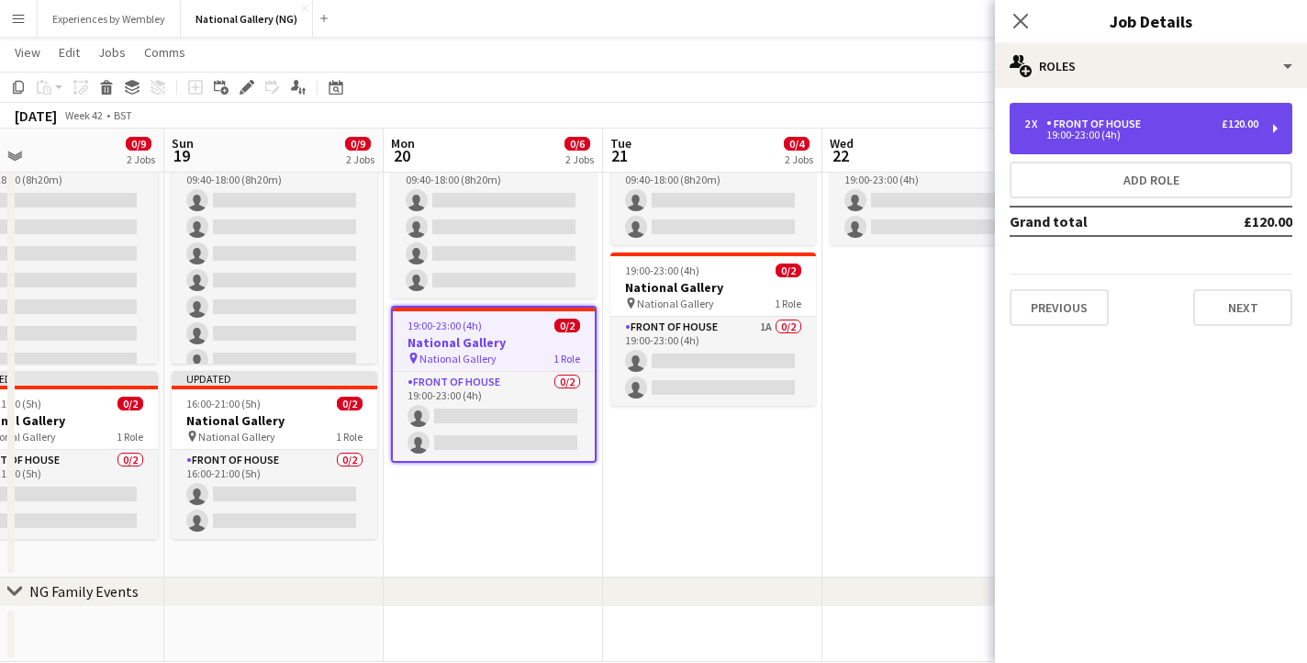
click at [1115, 131] on div "19:00-23:00 (4h)" at bounding box center [1142, 134] width 234 height 9
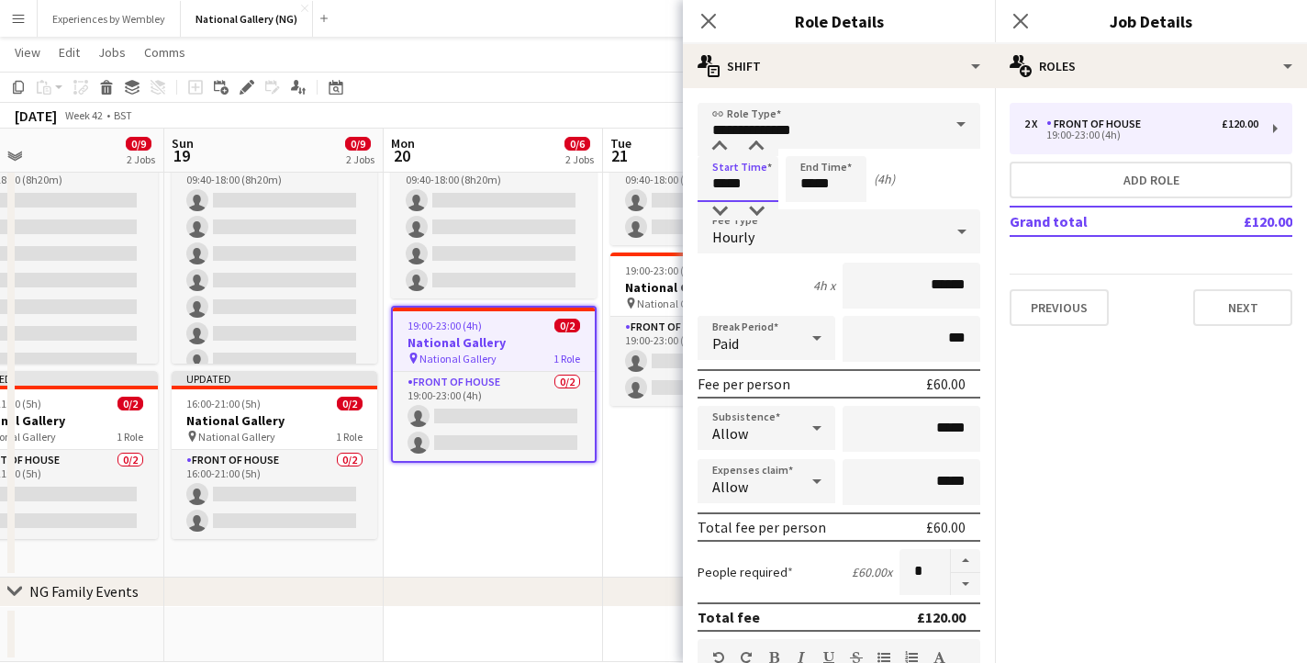
click at [724, 181] on input "*****" at bounding box center [738, 179] width 81 height 46
type input "*****"
click at [818, 183] on input "*****" at bounding box center [826, 179] width 81 height 46
type input "*****"
click at [709, 17] on icon "Close pop-in" at bounding box center [708, 20] width 17 height 17
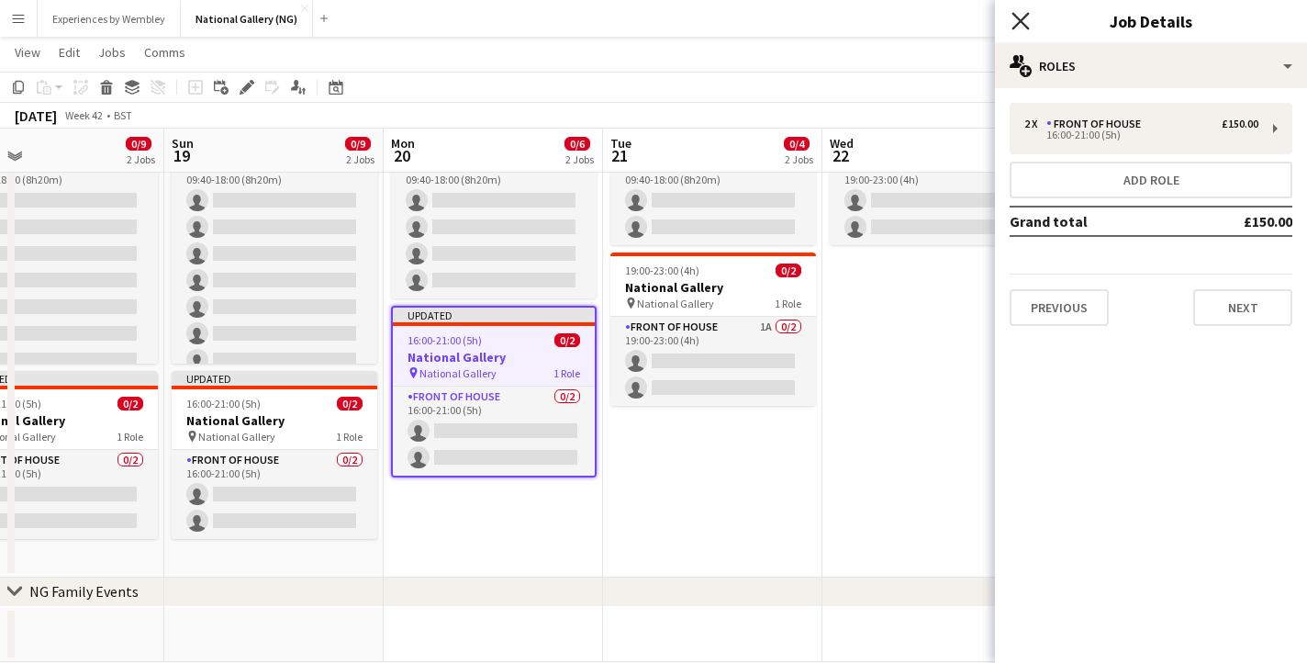
click at [1016, 24] on icon at bounding box center [1020, 20] width 17 height 17
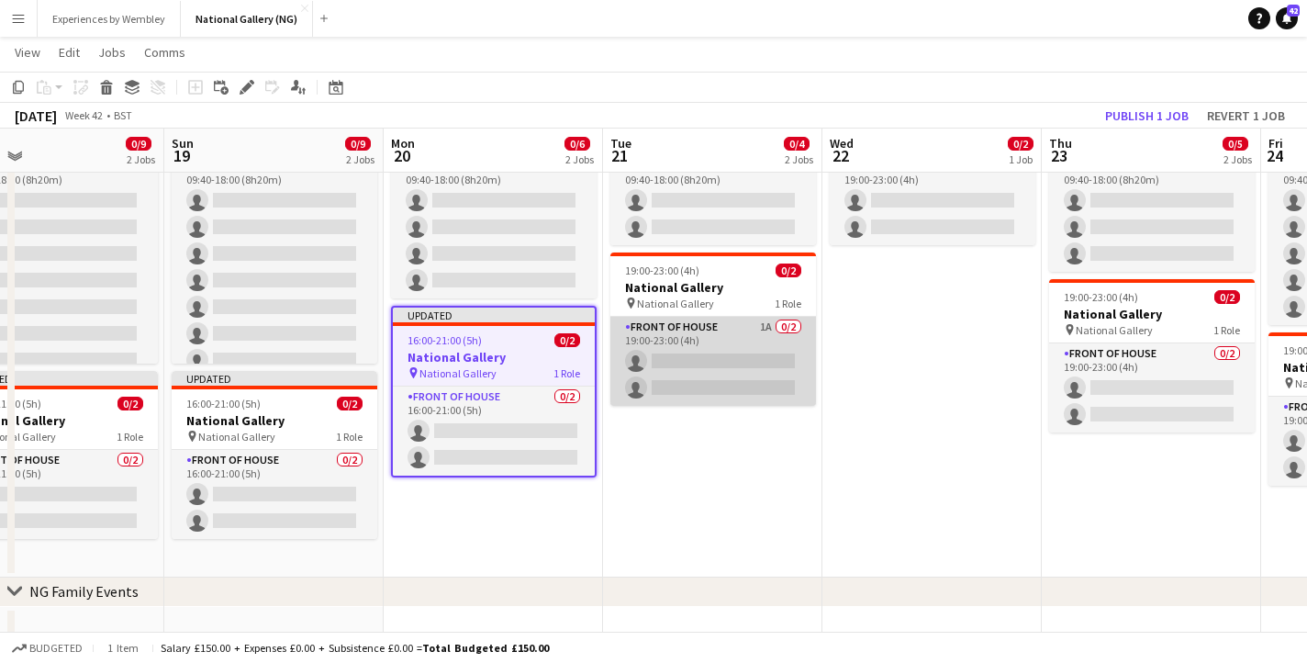
click at [695, 342] on app-card-role "Front of House 1A 0/2 19:00-23:00 (4h) single-neutral-actions single-neutral-ac…" at bounding box center [714, 361] width 206 height 89
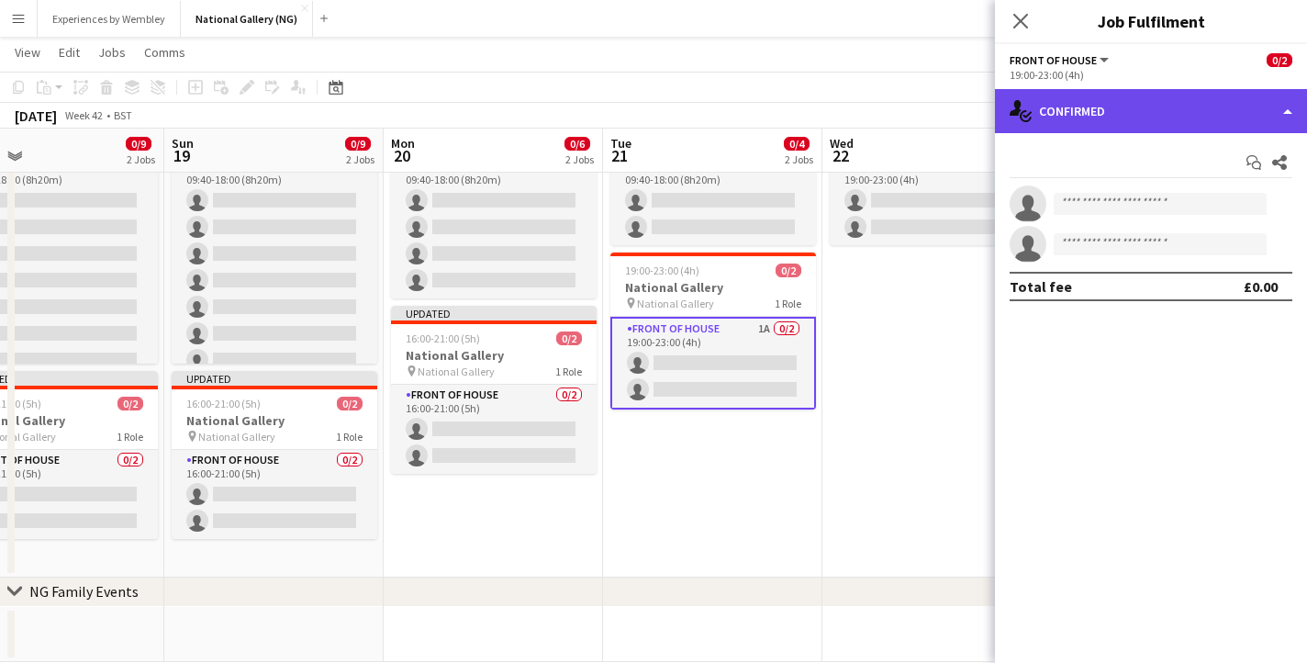
click at [1139, 124] on div "single-neutral-actions-check-2 Confirmed" at bounding box center [1151, 111] width 312 height 44
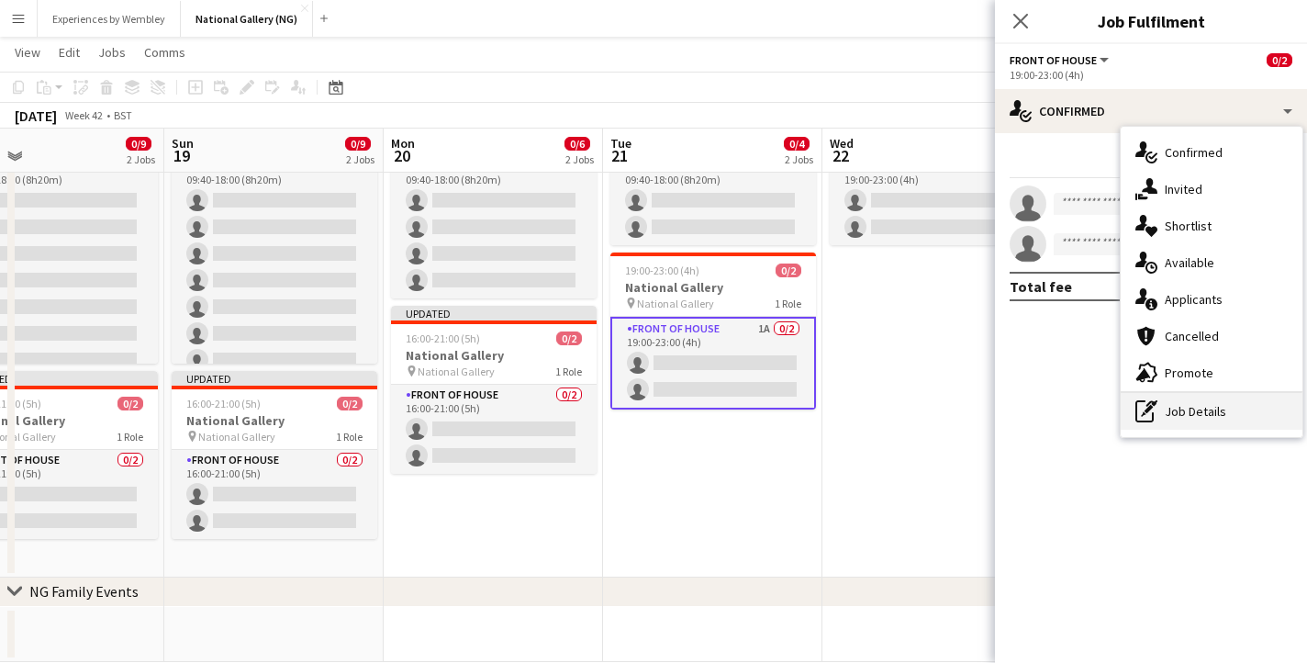
click at [1212, 420] on div "pen-write Job Details" at bounding box center [1212, 411] width 182 height 37
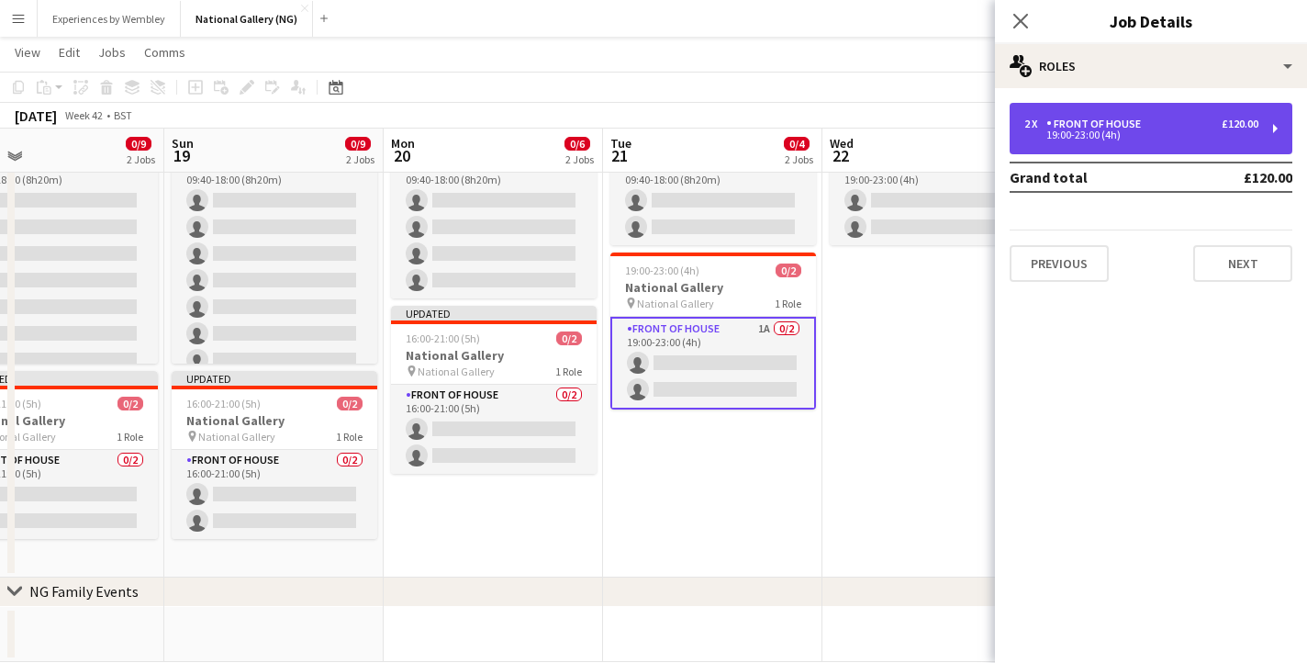
click at [1093, 118] on div "Front of House" at bounding box center [1098, 124] width 102 height 13
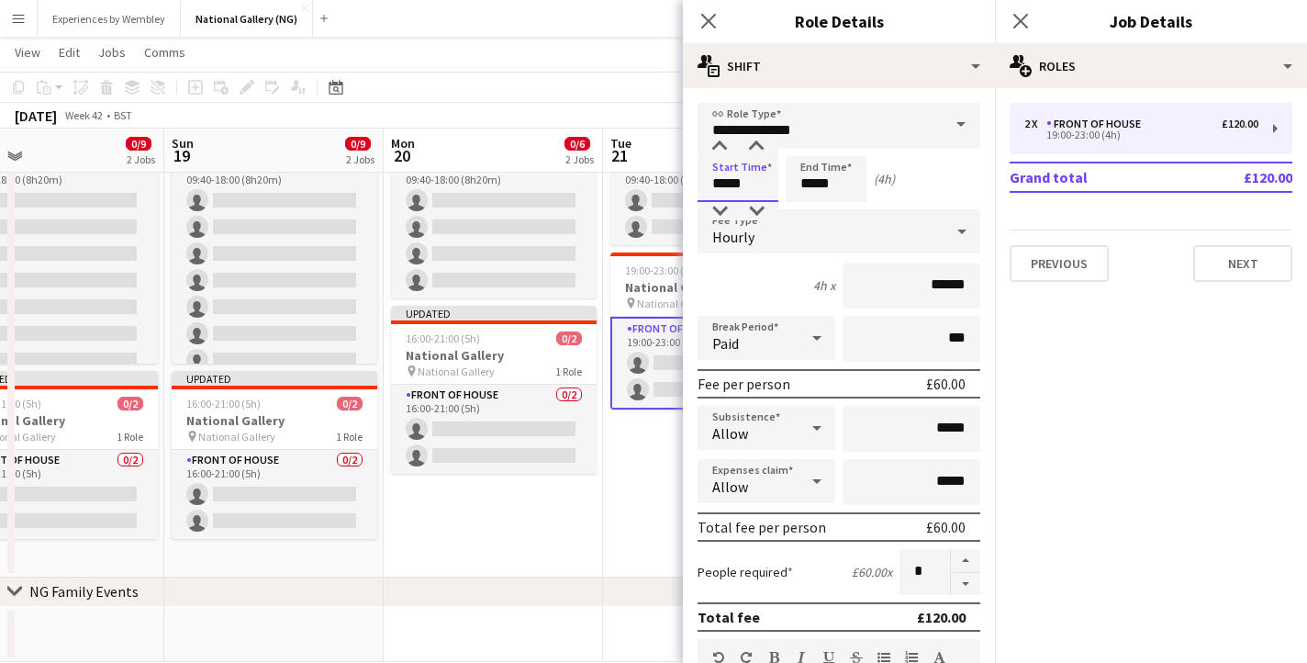
click at [724, 179] on input "*****" at bounding box center [738, 179] width 81 height 46
type input "*****"
click at [810, 179] on input "*****" at bounding box center [826, 179] width 81 height 46
type input "*****"
click at [707, 21] on icon at bounding box center [708, 20] width 17 height 17
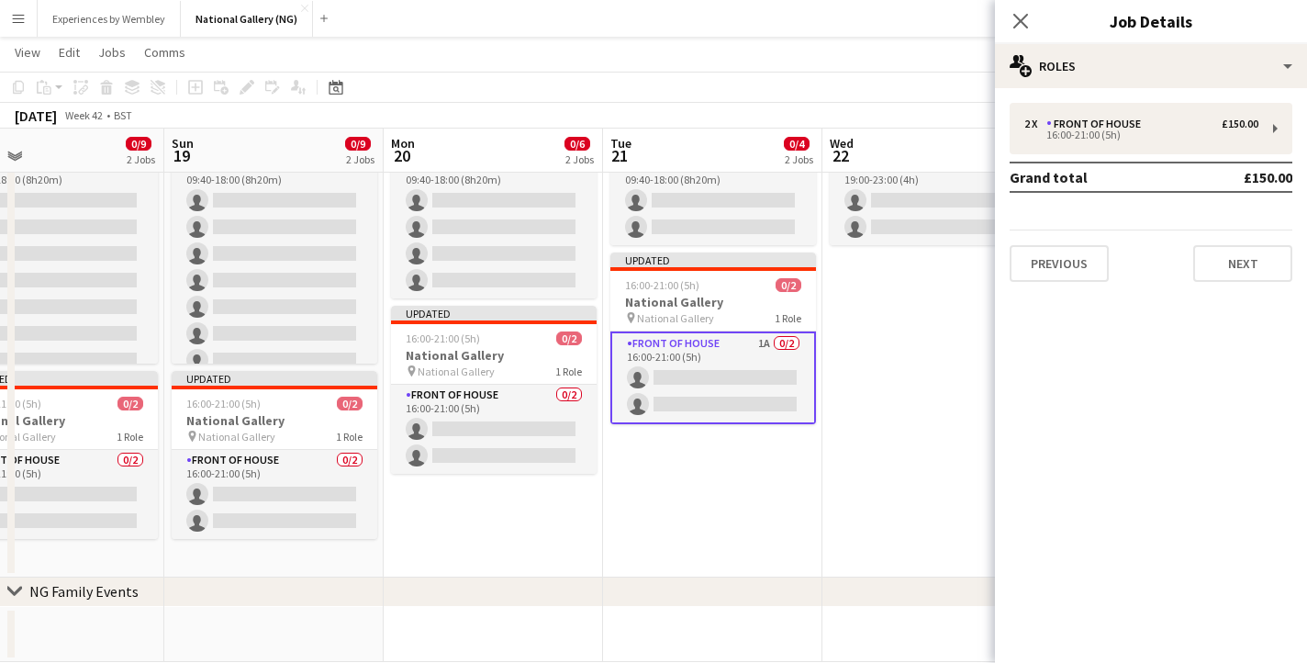
click at [1040, 7] on div "Close pop-in" at bounding box center [1020, 21] width 51 height 42
click at [1019, 14] on icon "Close pop-in" at bounding box center [1020, 20] width 17 height 17
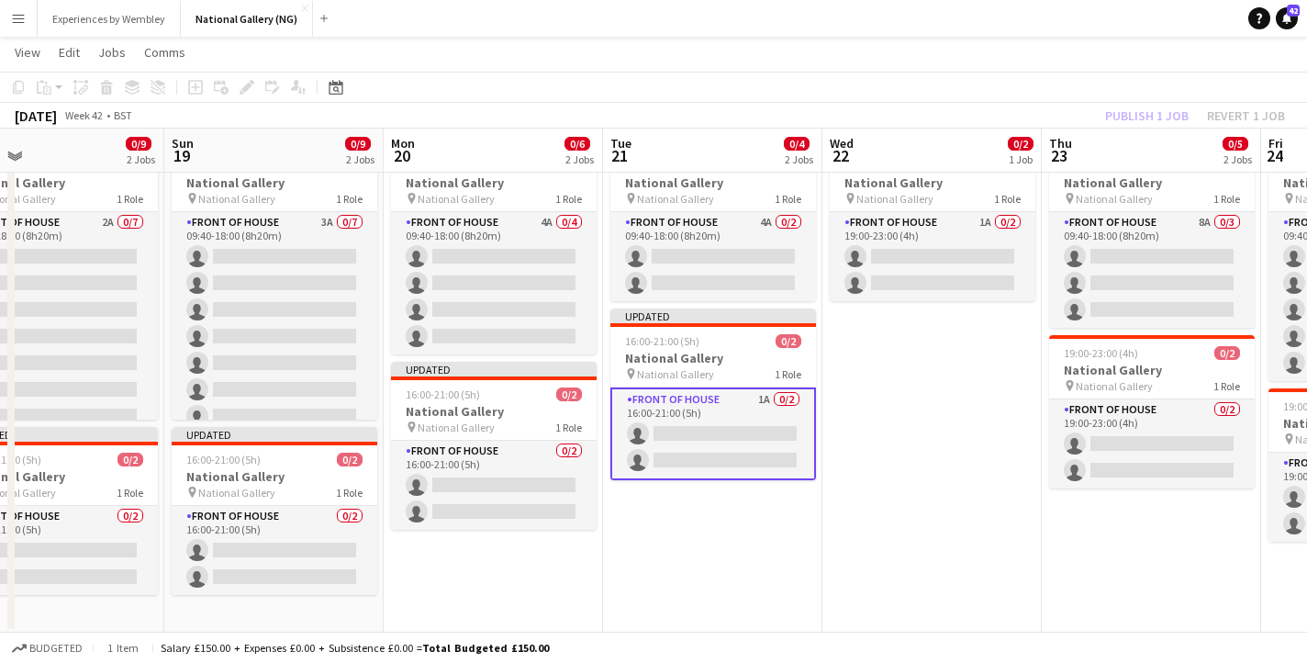
scroll to position [22, 0]
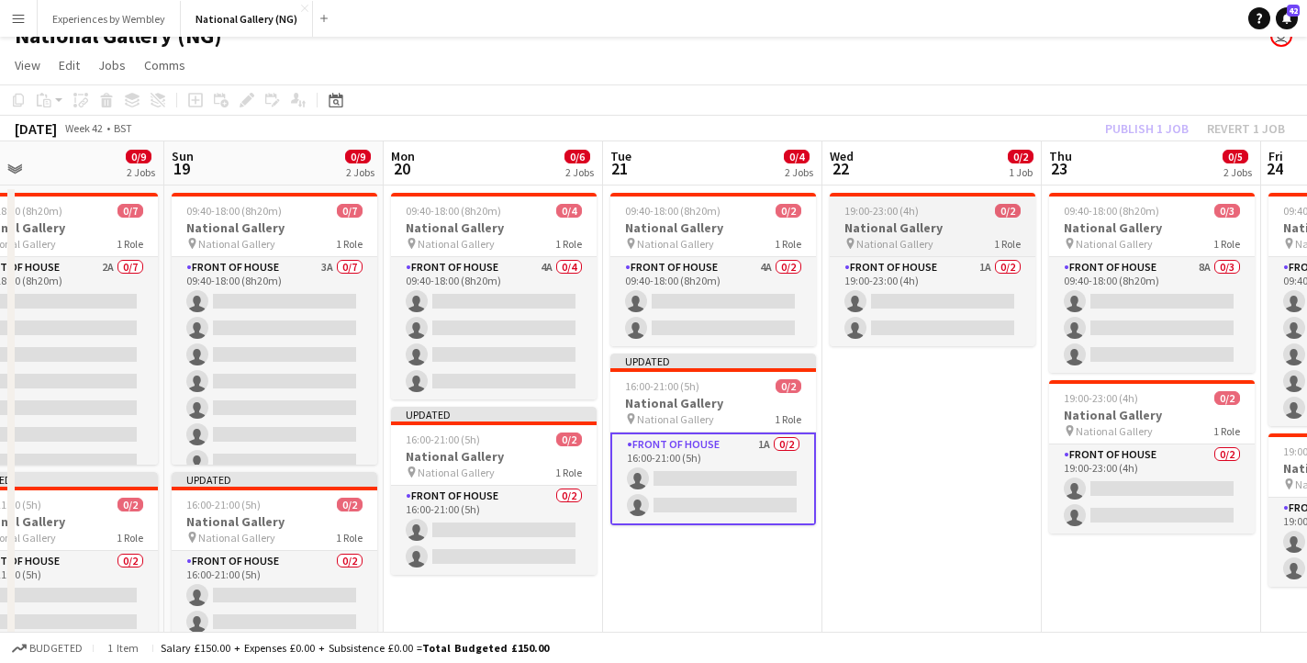
click at [895, 232] on h3 "National Gallery" at bounding box center [933, 227] width 206 height 17
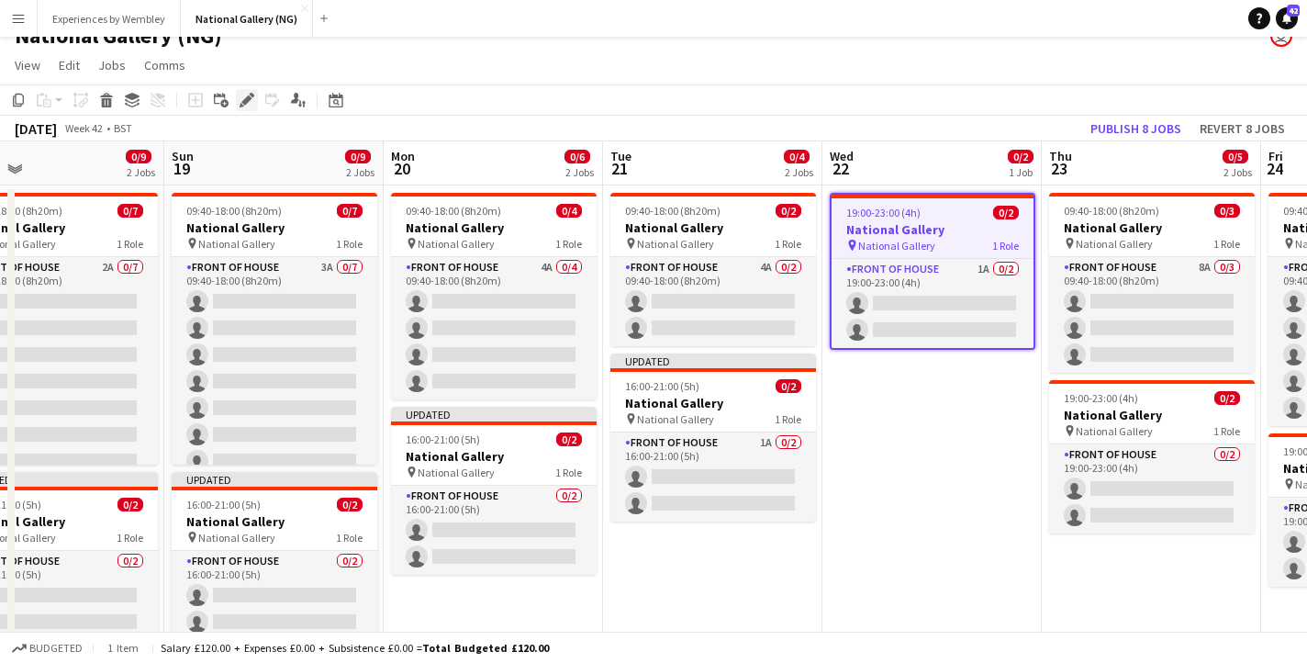
click at [245, 98] on icon at bounding box center [246, 100] width 10 height 10
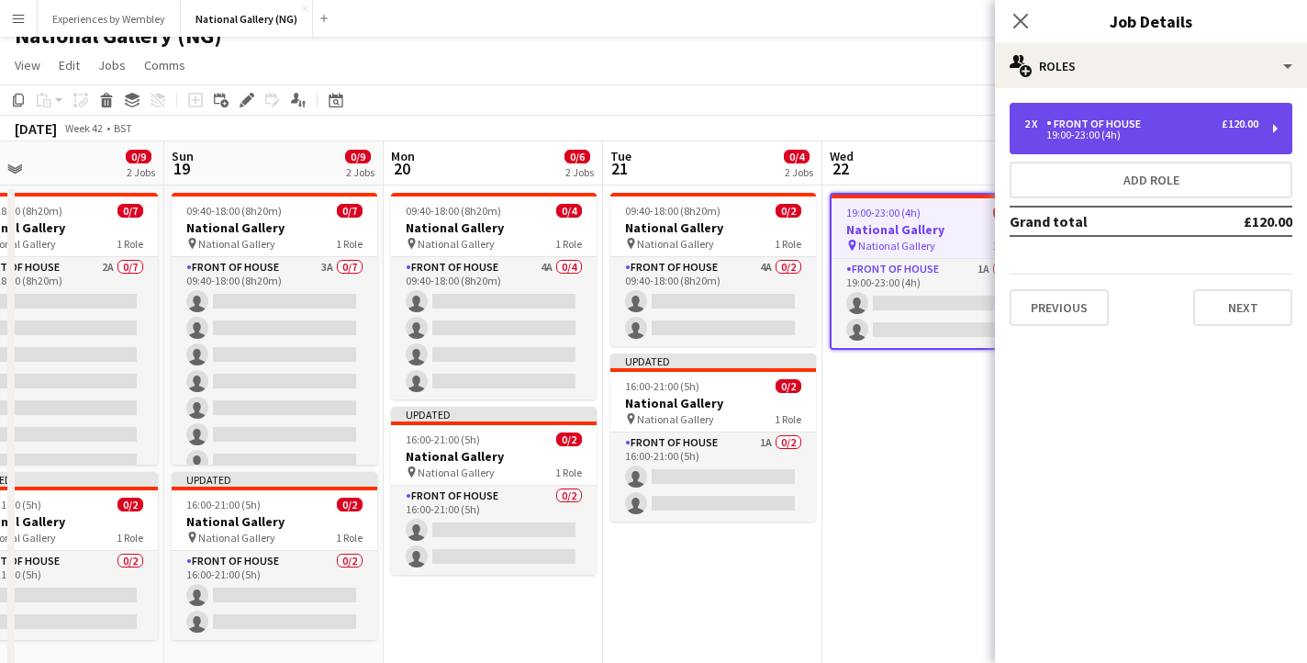
click at [1061, 131] on div "19:00-23:00 (4h)" at bounding box center [1142, 134] width 234 height 9
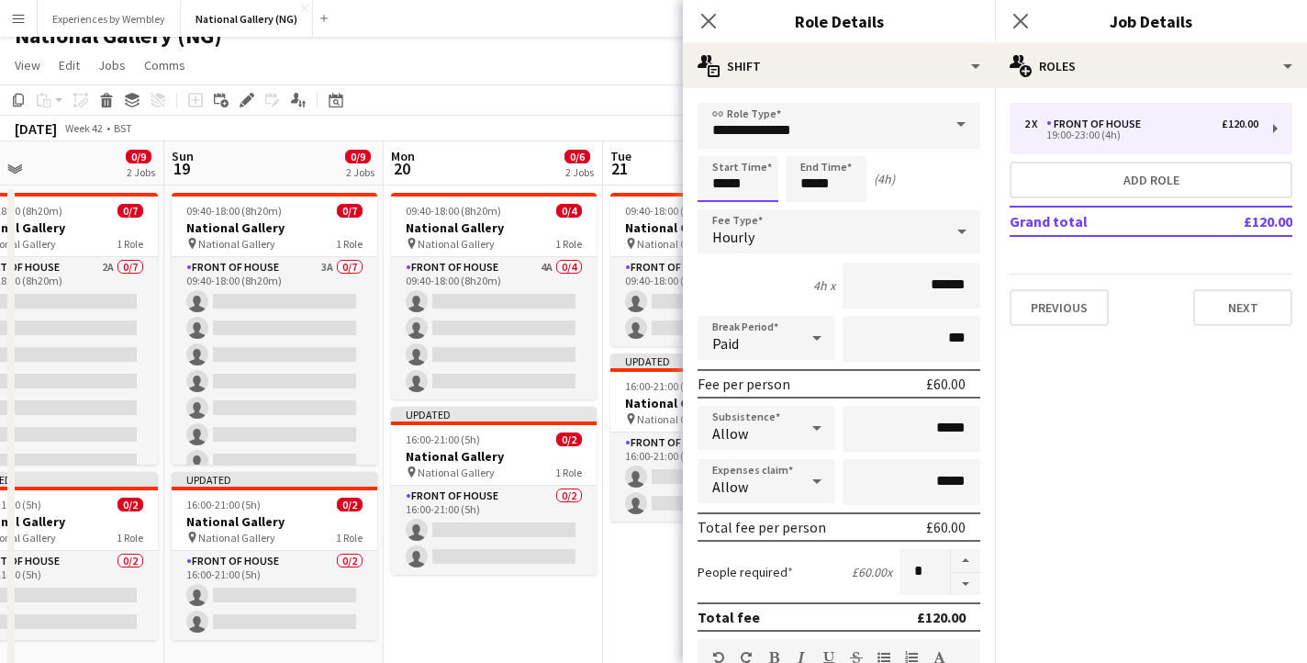
click at [725, 182] on input "*****" at bounding box center [738, 179] width 81 height 46
type input "*****"
click at [813, 184] on input "*****" at bounding box center [826, 179] width 81 height 46
type input "*****"
click at [691, 6] on div "Close pop-in" at bounding box center [708, 21] width 51 height 42
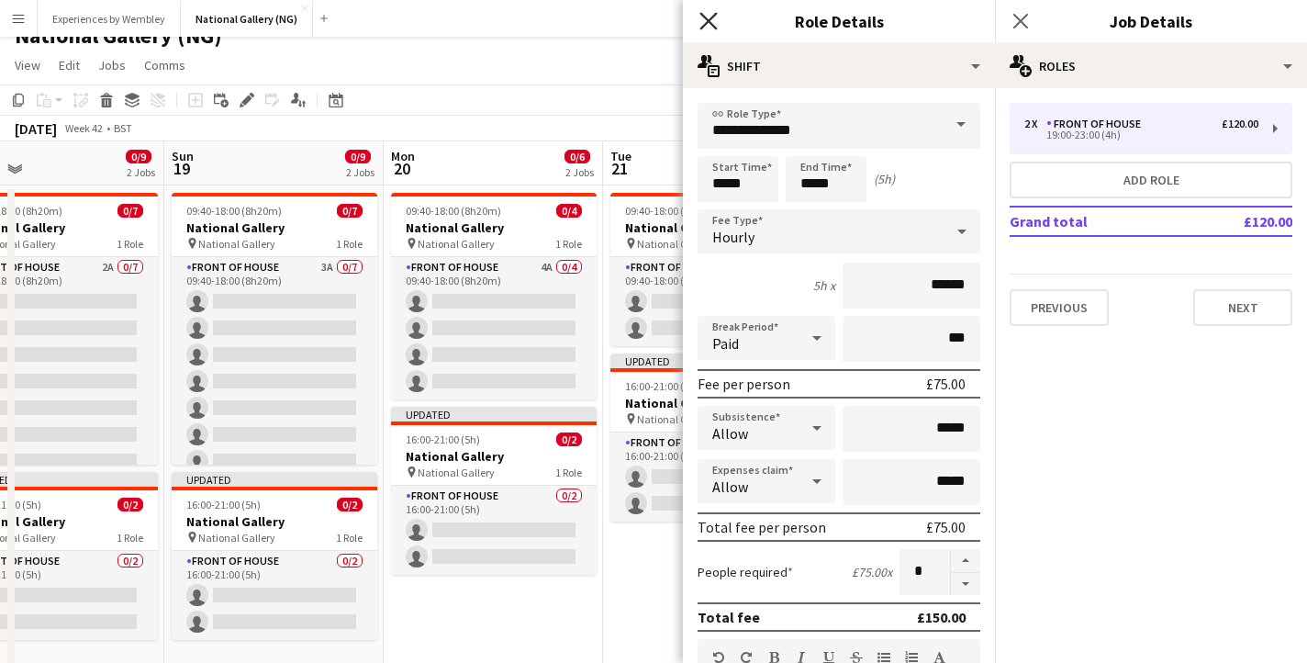
click at [709, 17] on icon "Close pop-in" at bounding box center [708, 20] width 17 height 17
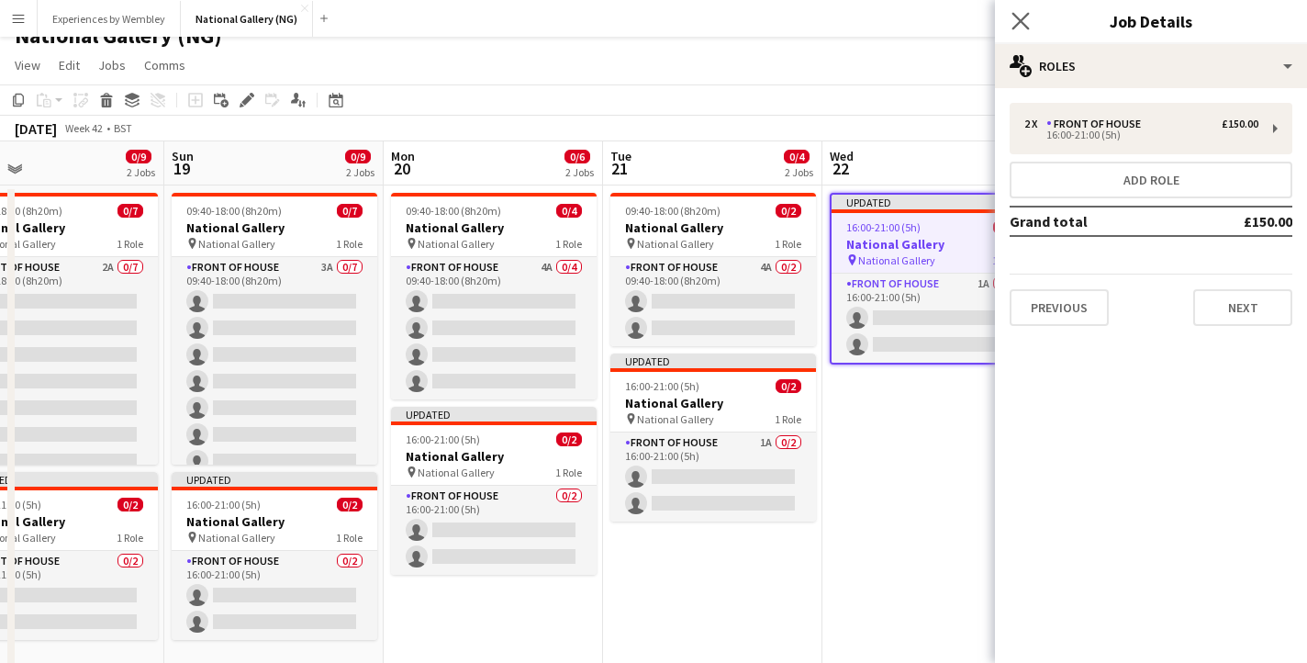
click at [1030, 23] on app-icon "Close pop-in" at bounding box center [1021, 21] width 27 height 27
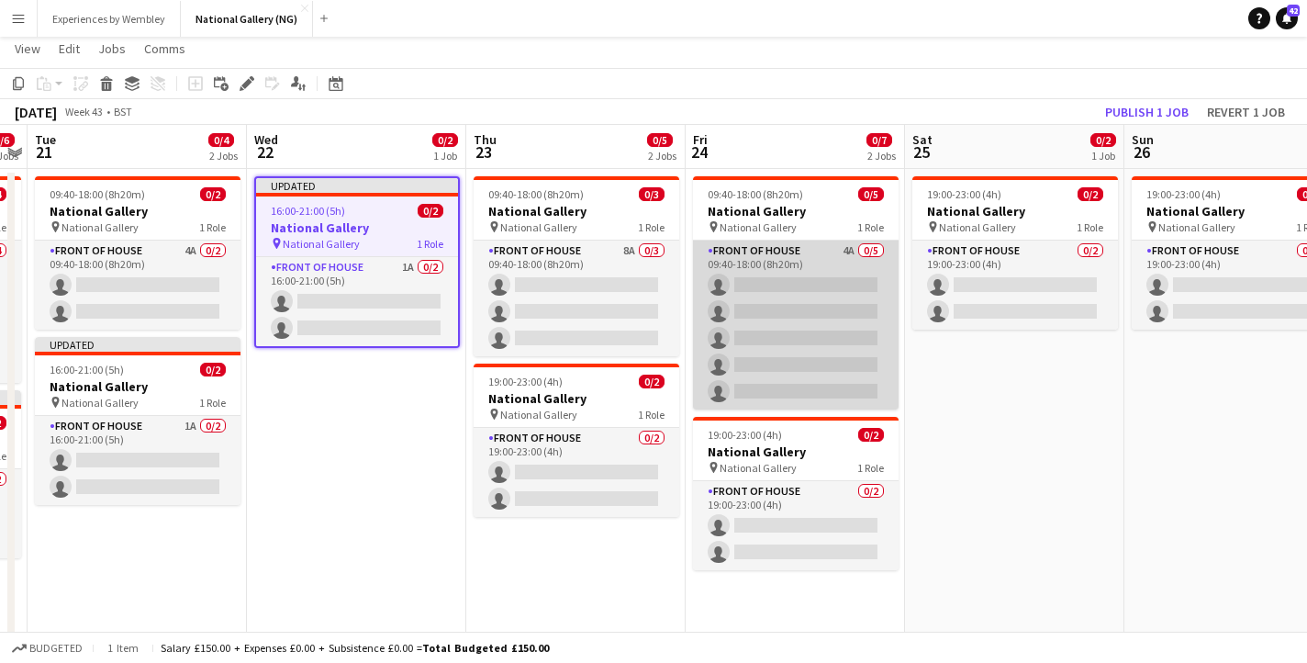
scroll to position [25, 0]
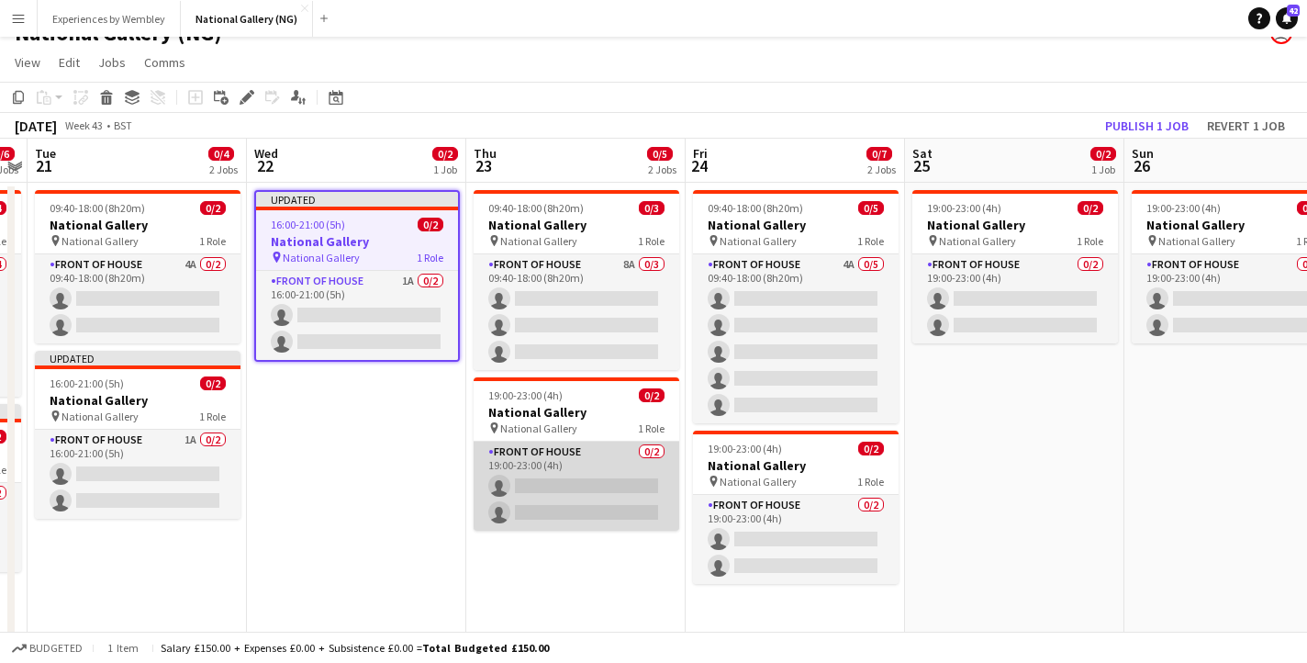
click at [587, 459] on app-card-role "Front of House 0/2 19:00-23:00 (4h) single-neutral-actions single-neutral-actio…" at bounding box center [577, 486] width 206 height 89
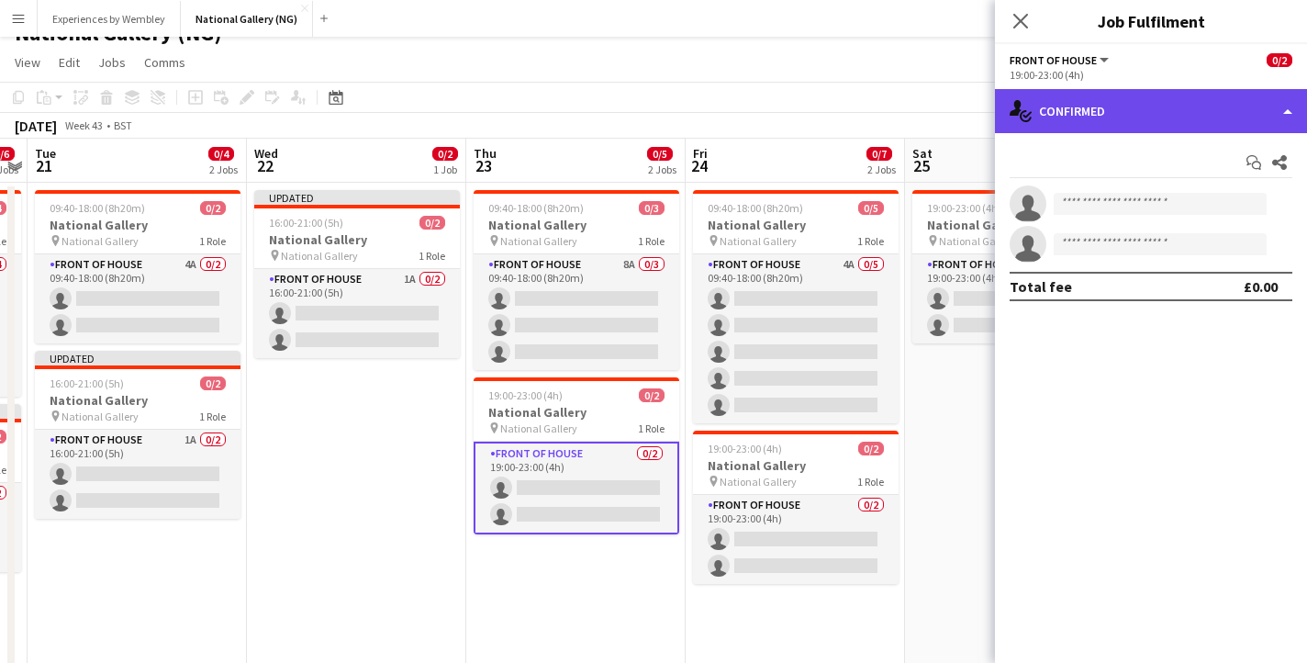
click at [1116, 98] on div "single-neutral-actions-check-2 Confirmed" at bounding box center [1151, 111] width 312 height 44
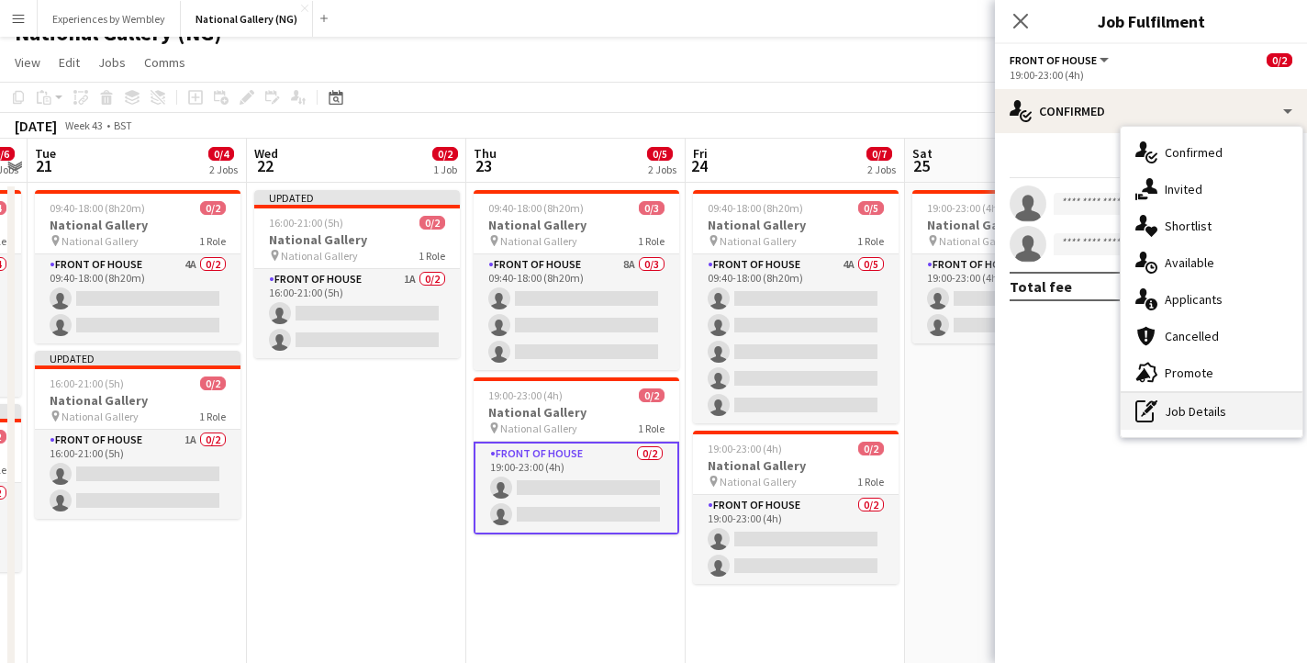
click at [1213, 411] on div "pen-write Job Details" at bounding box center [1212, 411] width 182 height 37
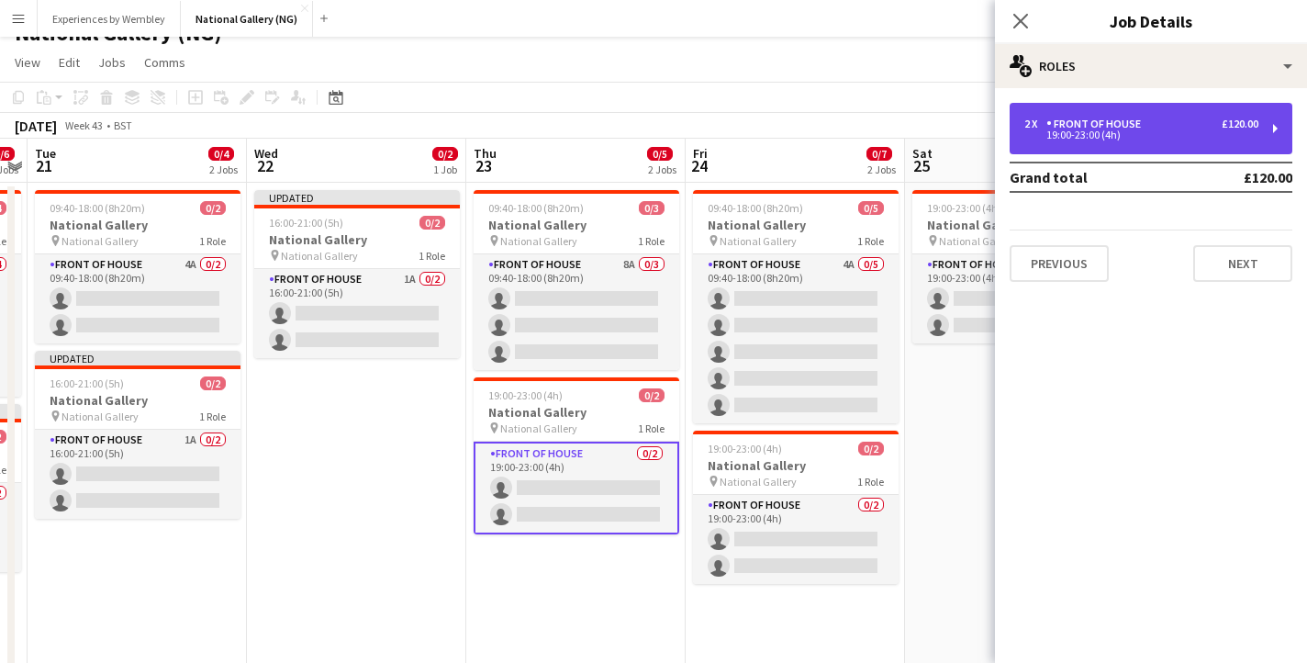
click at [1159, 105] on div "2 x Front of House £120.00 19:00-23:00 (4h)" at bounding box center [1151, 128] width 283 height 51
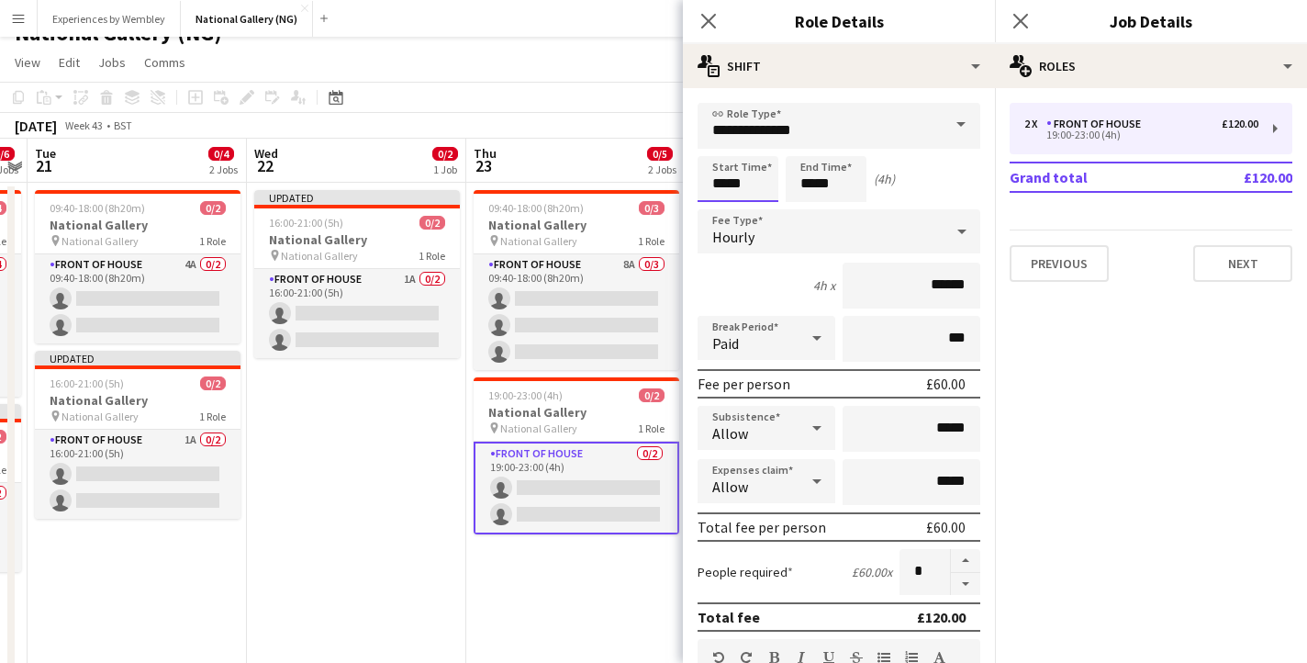
click at [727, 184] on input "*****" at bounding box center [738, 179] width 81 height 46
type input "*****"
click at [808, 185] on input "*****" at bounding box center [826, 179] width 81 height 46
type input "*****"
click at [712, 17] on icon at bounding box center [708, 20] width 17 height 17
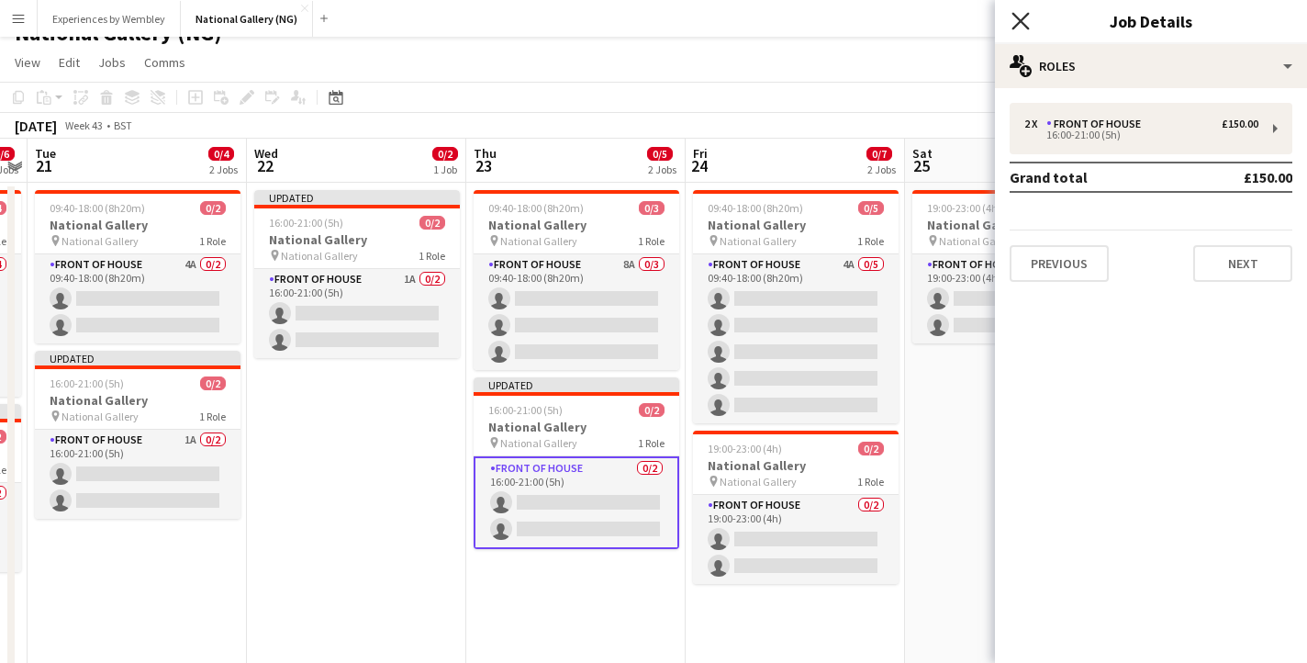
click at [1019, 20] on icon at bounding box center [1020, 20] width 17 height 17
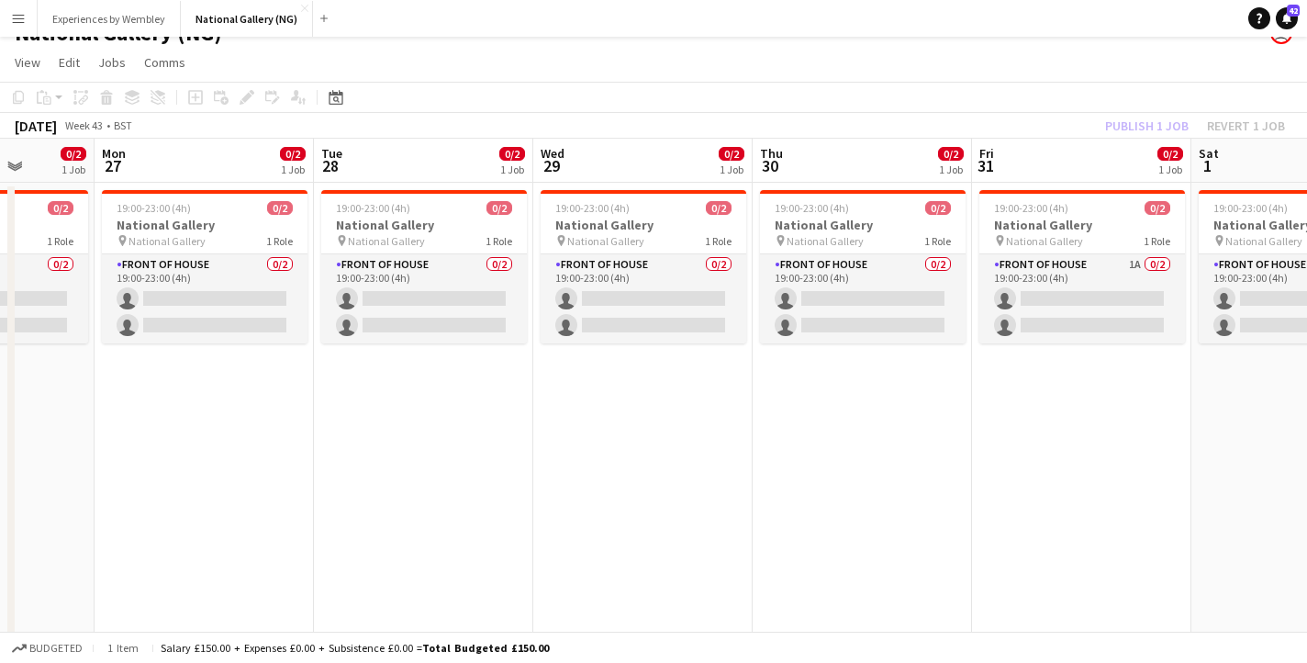
scroll to position [26, 0]
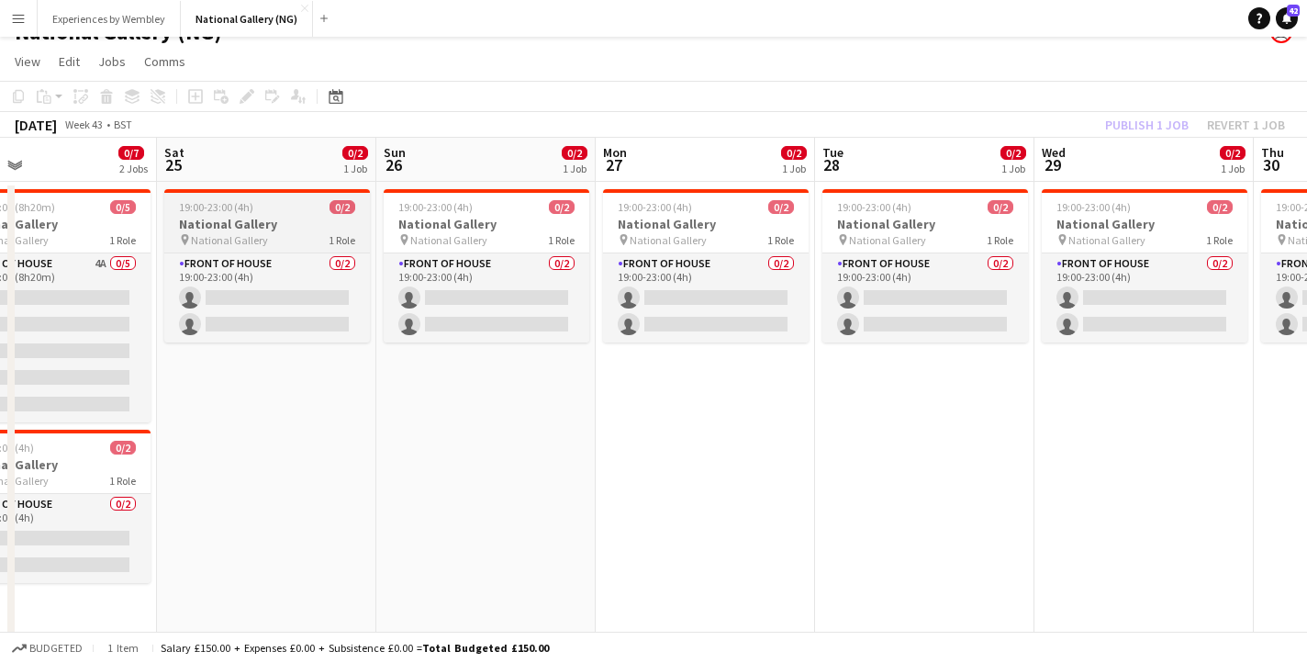
click at [309, 219] on h3 "National Gallery" at bounding box center [267, 224] width 206 height 17
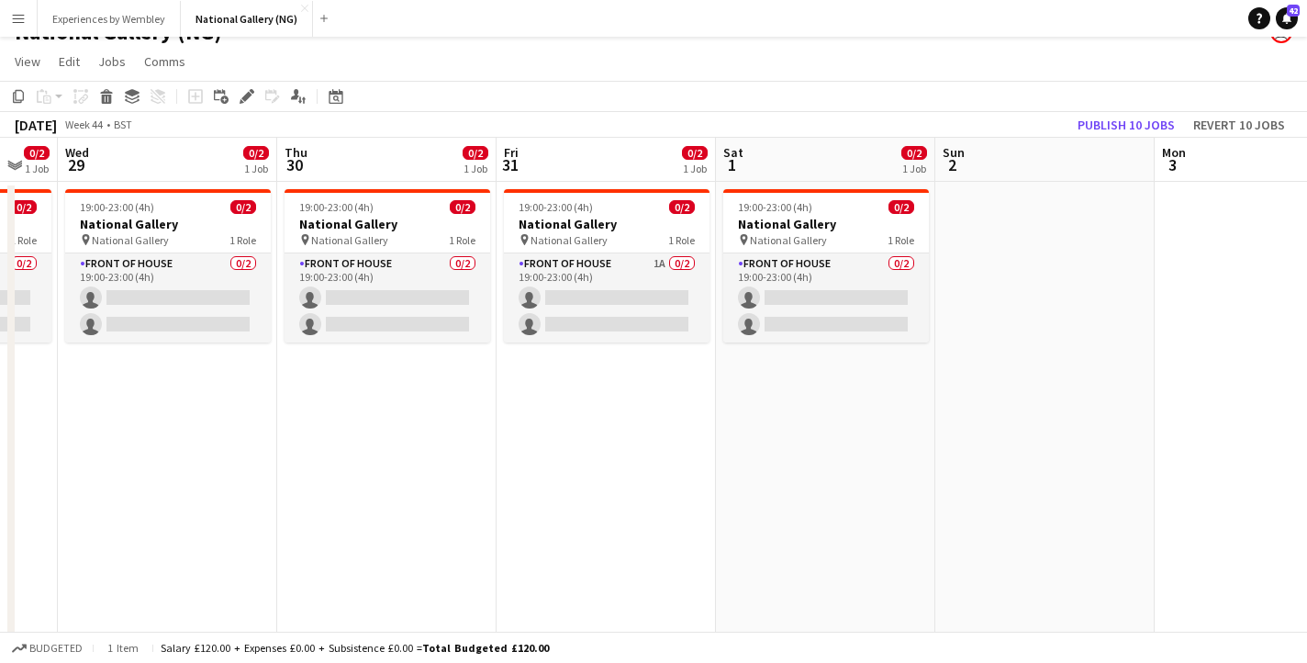
scroll to position [0, 576]
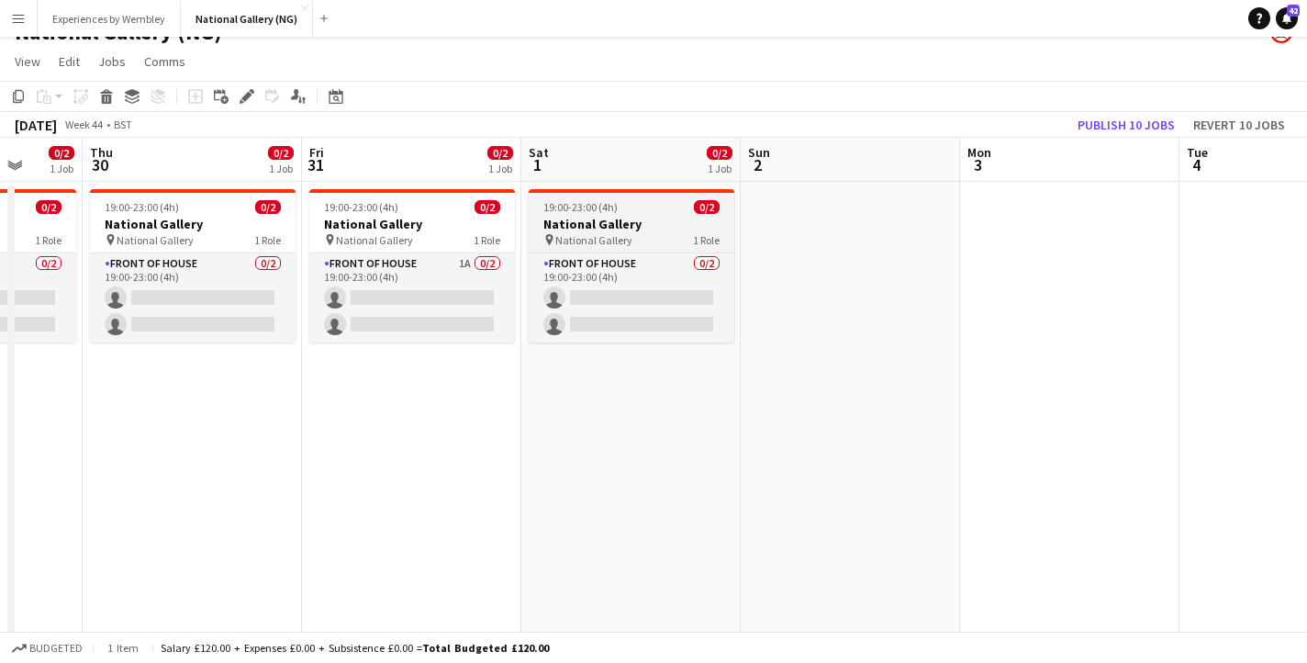
click at [628, 228] on h3 "National Gallery" at bounding box center [632, 224] width 206 height 17
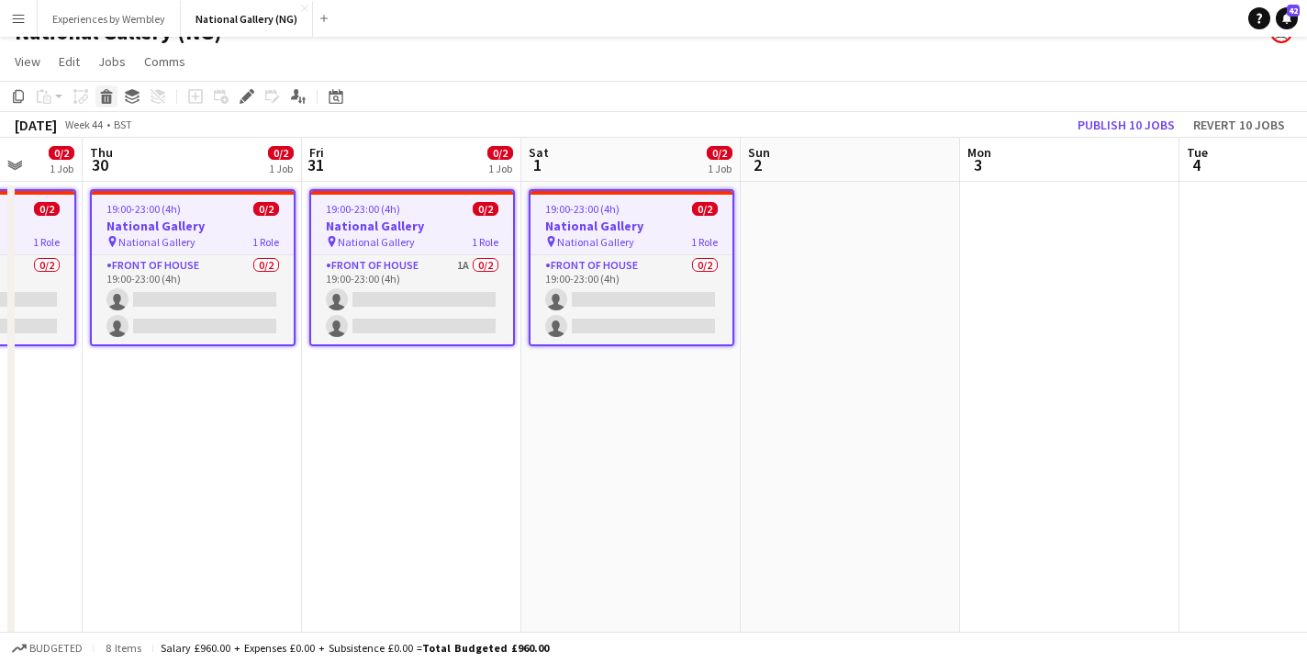
click at [107, 95] on icon at bounding box center [107, 99] width 10 height 9
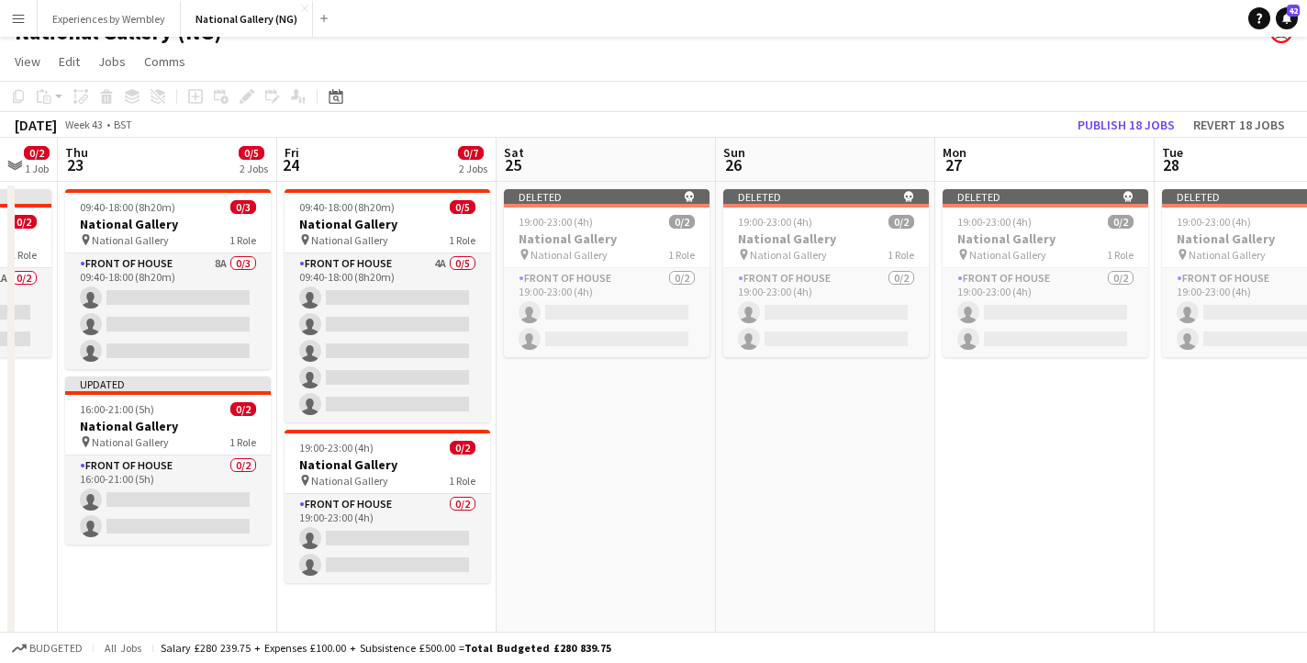
scroll to position [0, 387]
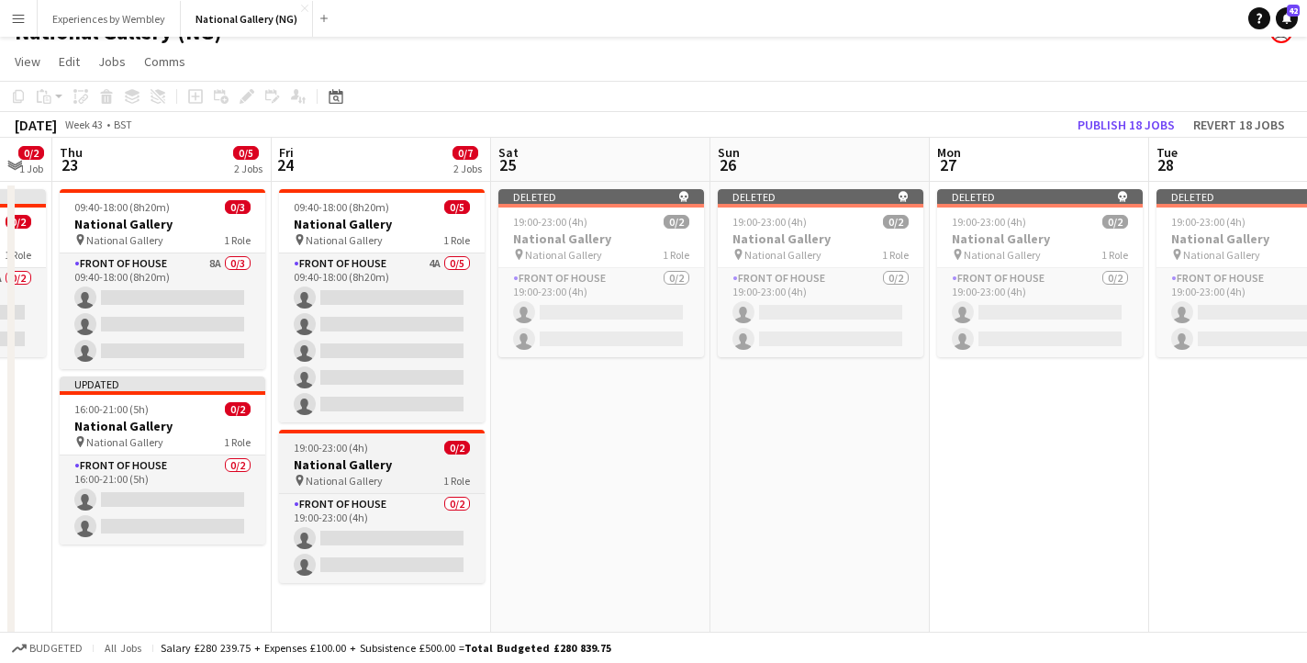
click at [376, 471] on h3 "National Gallery" at bounding box center [382, 464] width 206 height 17
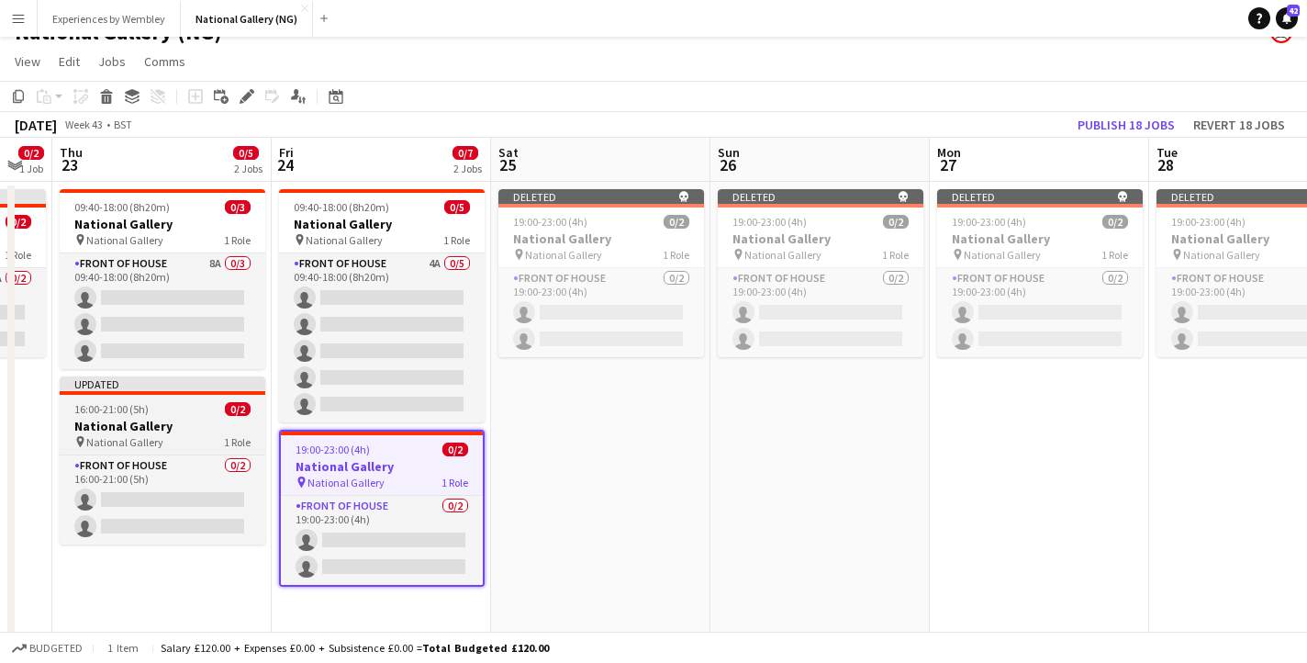
click at [199, 422] on h3 "National Gallery" at bounding box center [163, 426] width 206 height 17
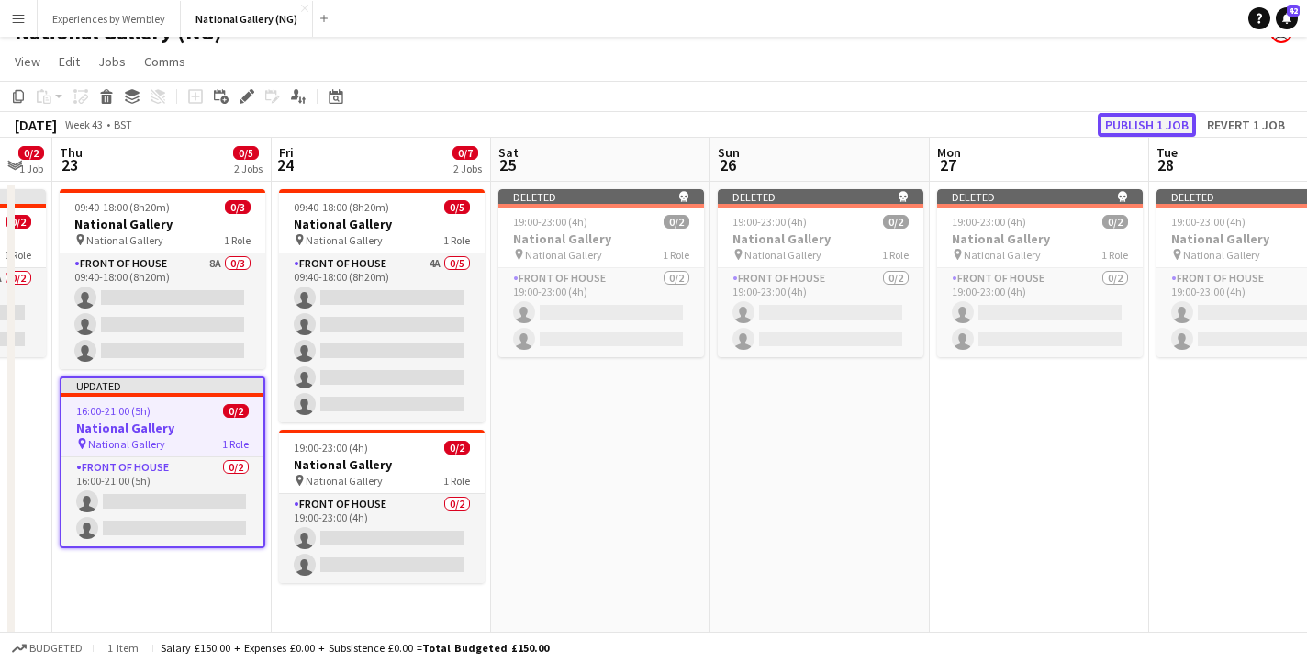
click at [1165, 119] on button "Publish 1 job" at bounding box center [1147, 125] width 98 height 24
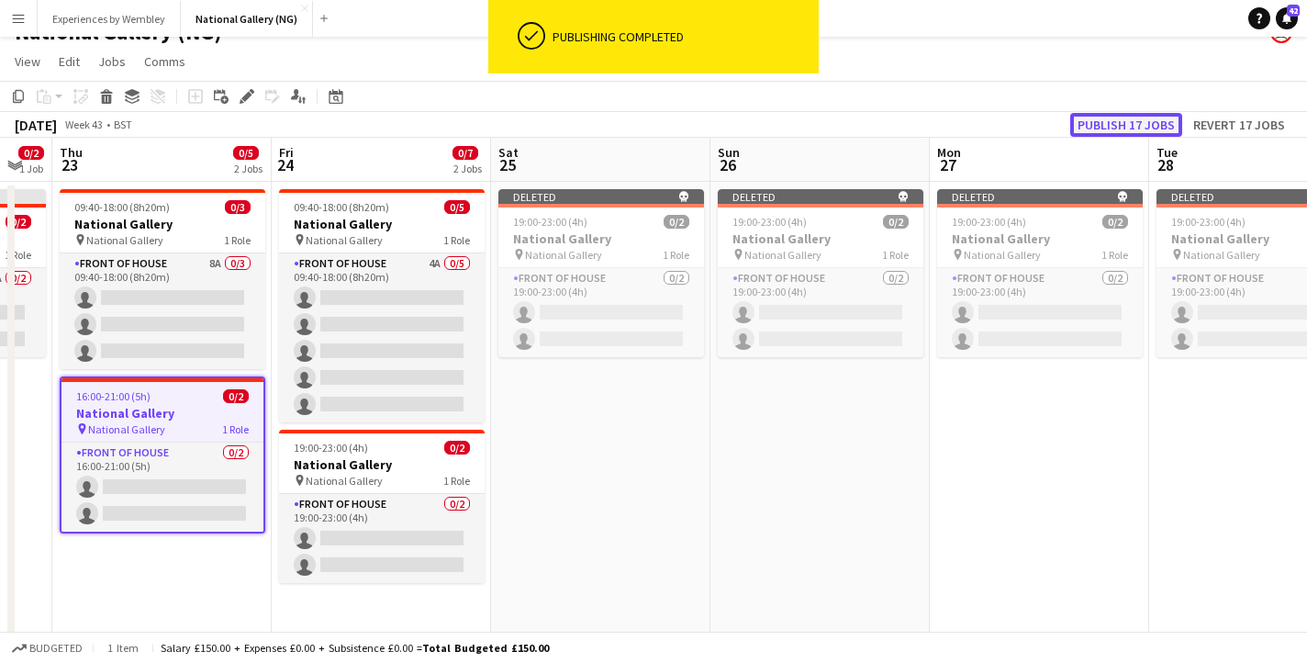
click at [1139, 129] on button "Publish 17 jobs" at bounding box center [1127, 125] width 112 height 24
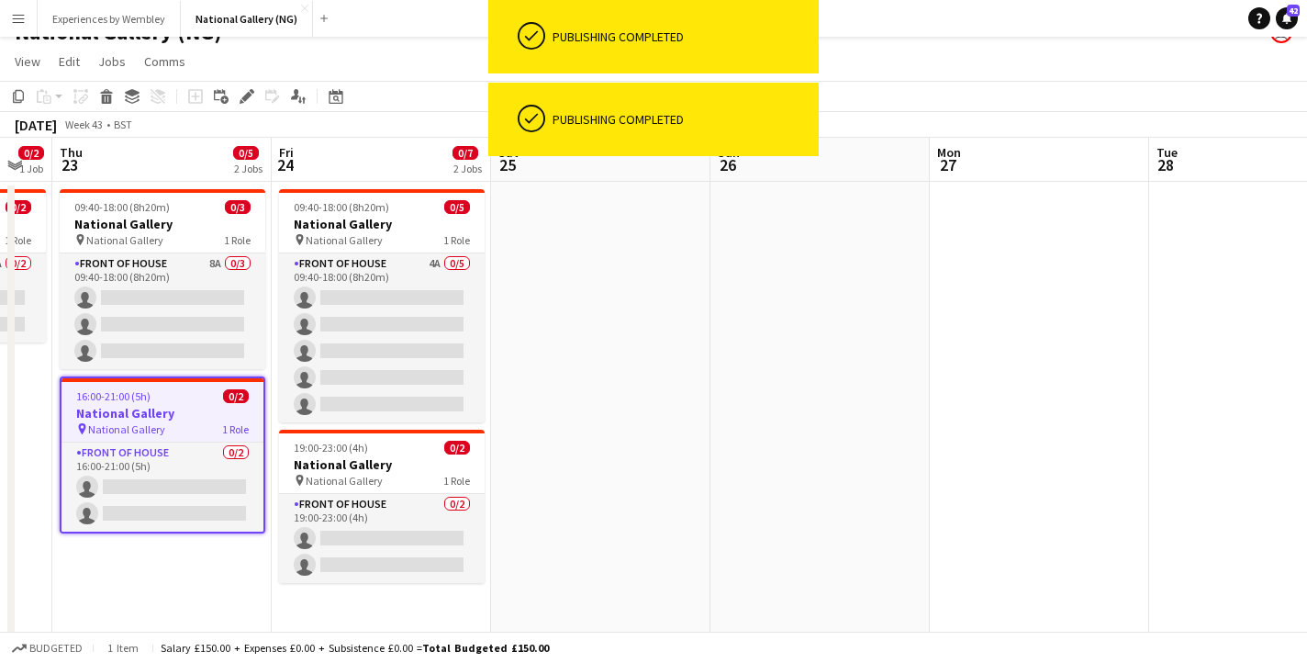
click at [627, 420] on app-date-cell at bounding box center [600, 421] width 219 height 478
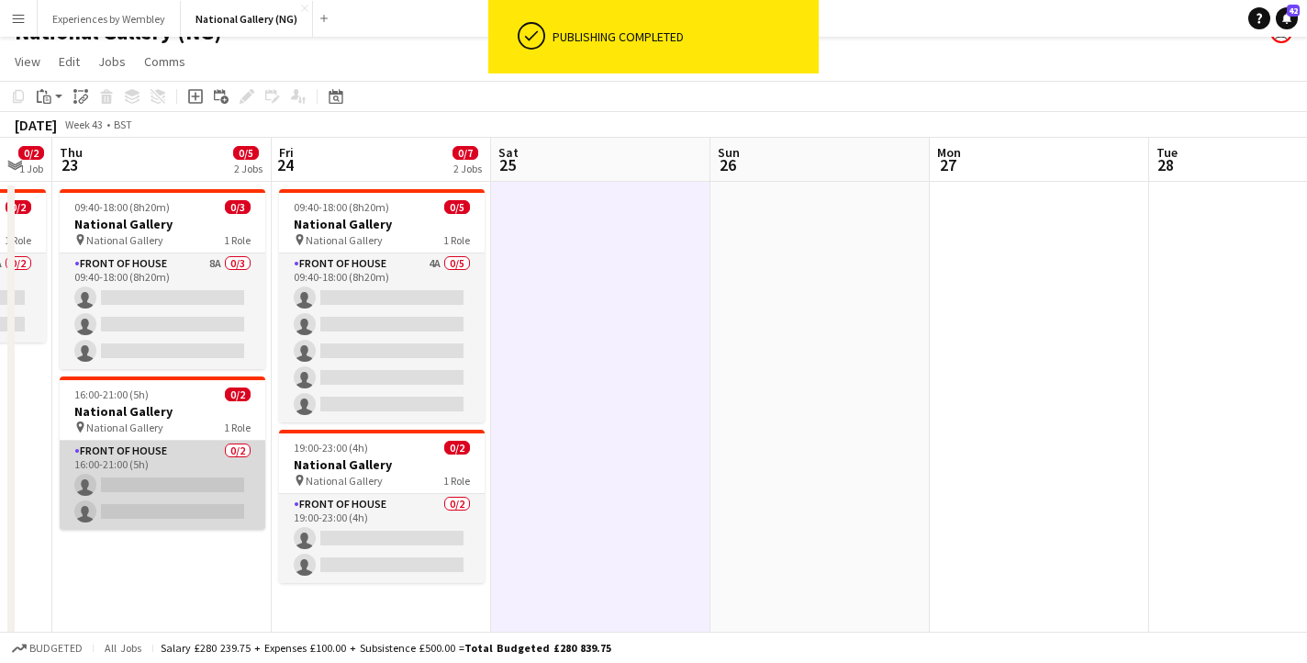
click at [172, 443] on app-card-role "Front of House 0/2 16:00-21:00 (5h) single-neutral-actions single-neutral-actio…" at bounding box center [163, 485] width 206 height 89
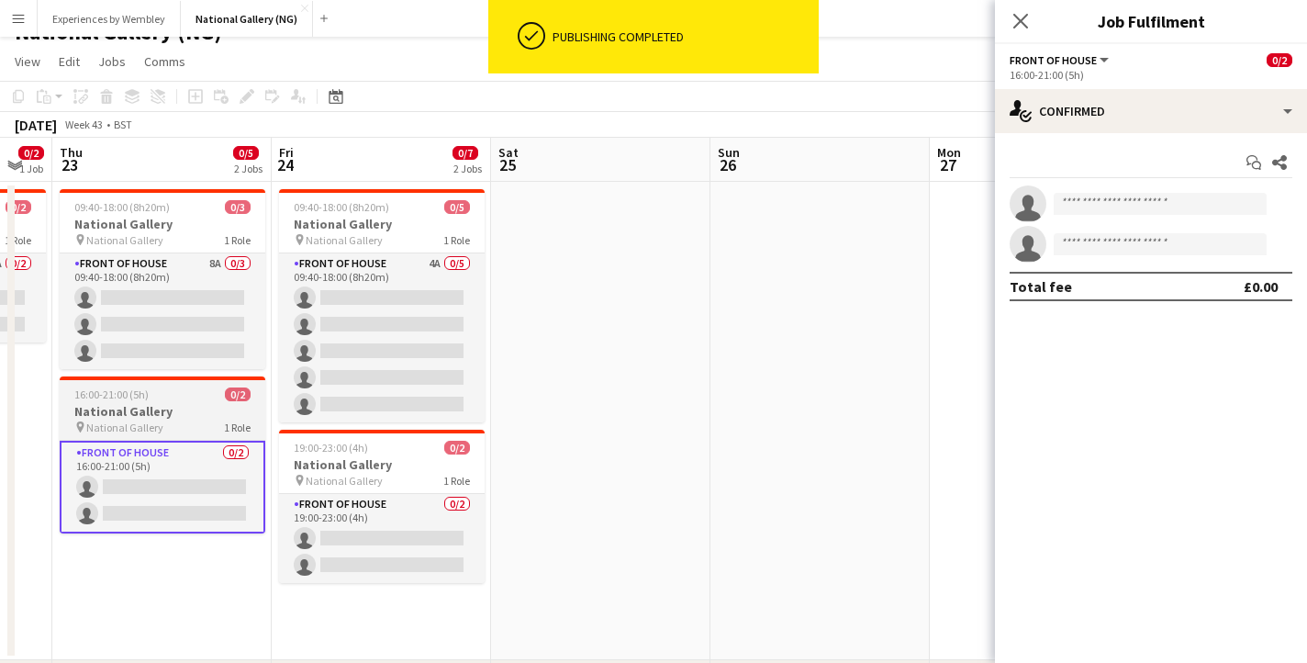
click at [166, 419] on h3 "National Gallery" at bounding box center [163, 411] width 206 height 17
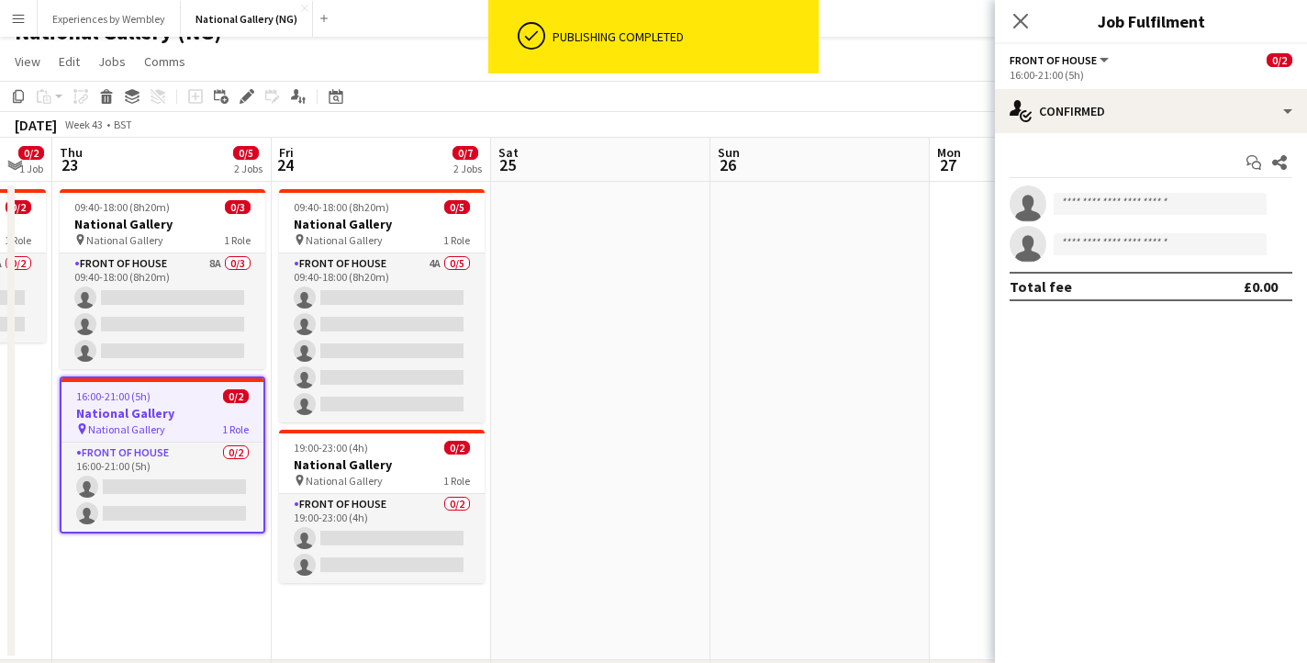
click at [578, 248] on app-date-cell at bounding box center [600, 421] width 219 height 478
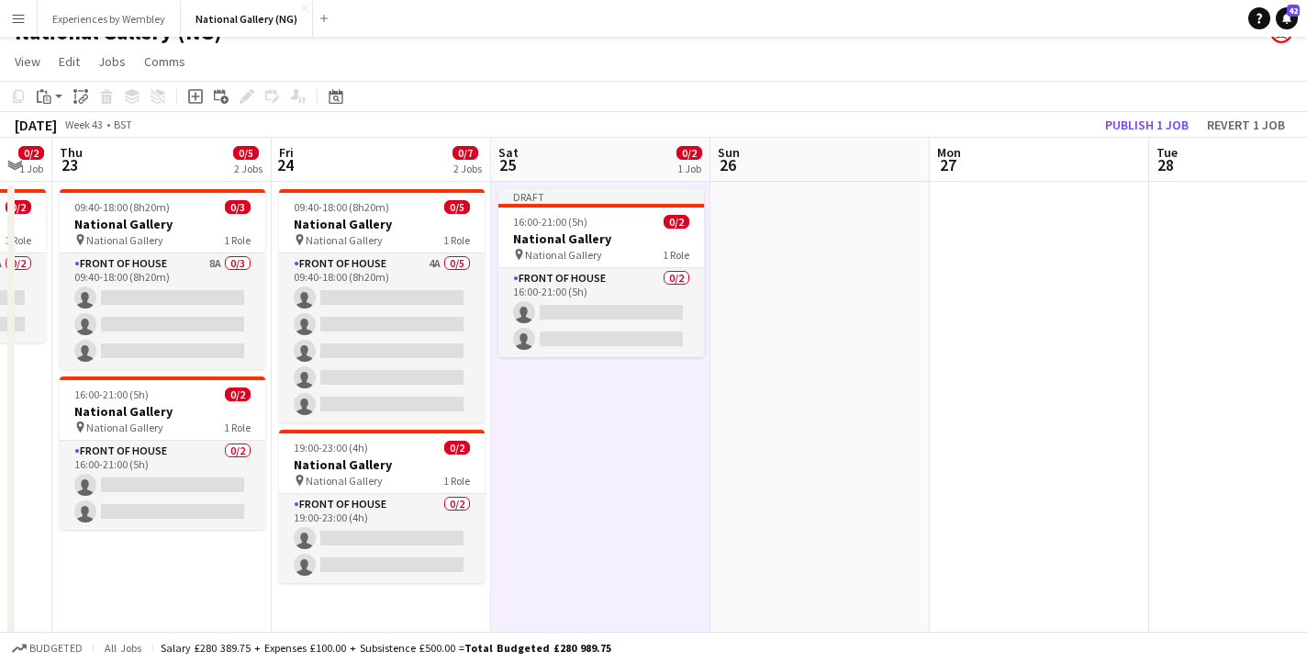
click at [817, 248] on app-date-cell at bounding box center [820, 421] width 219 height 478
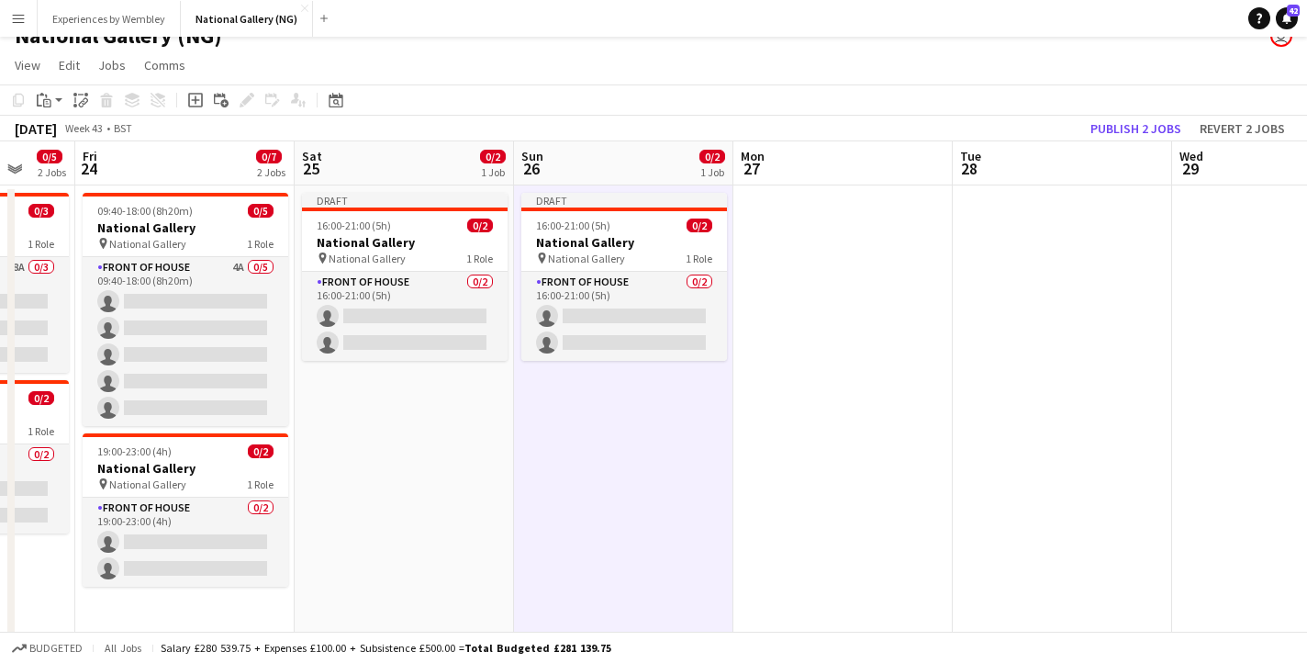
scroll to position [0, 599]
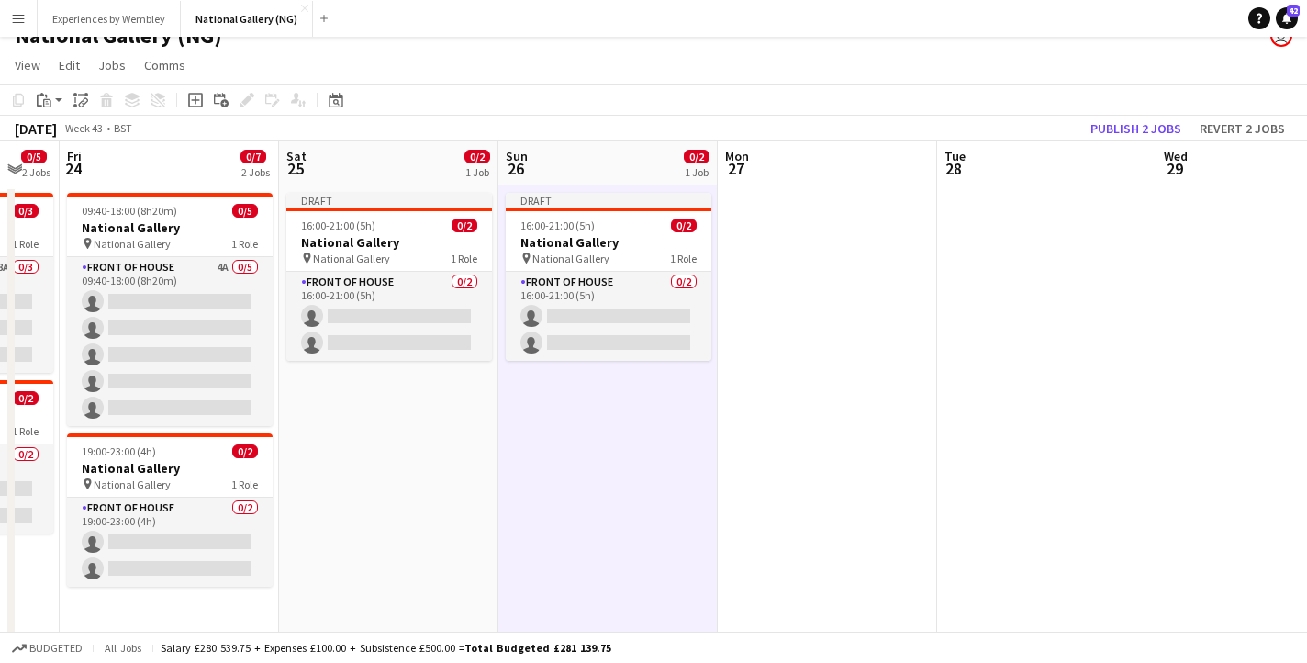
click at [820, 277] on app-date-cell at bounding box center [827, 424] width 219 height 478
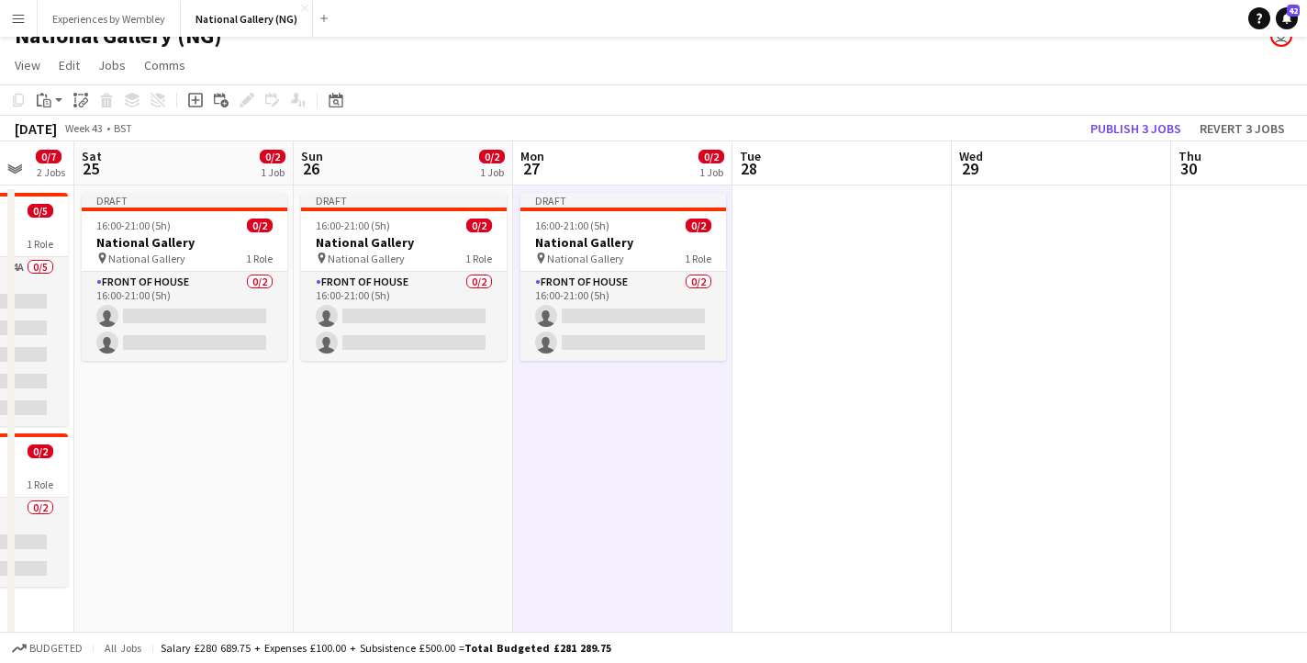
scroll to position [0, 607]
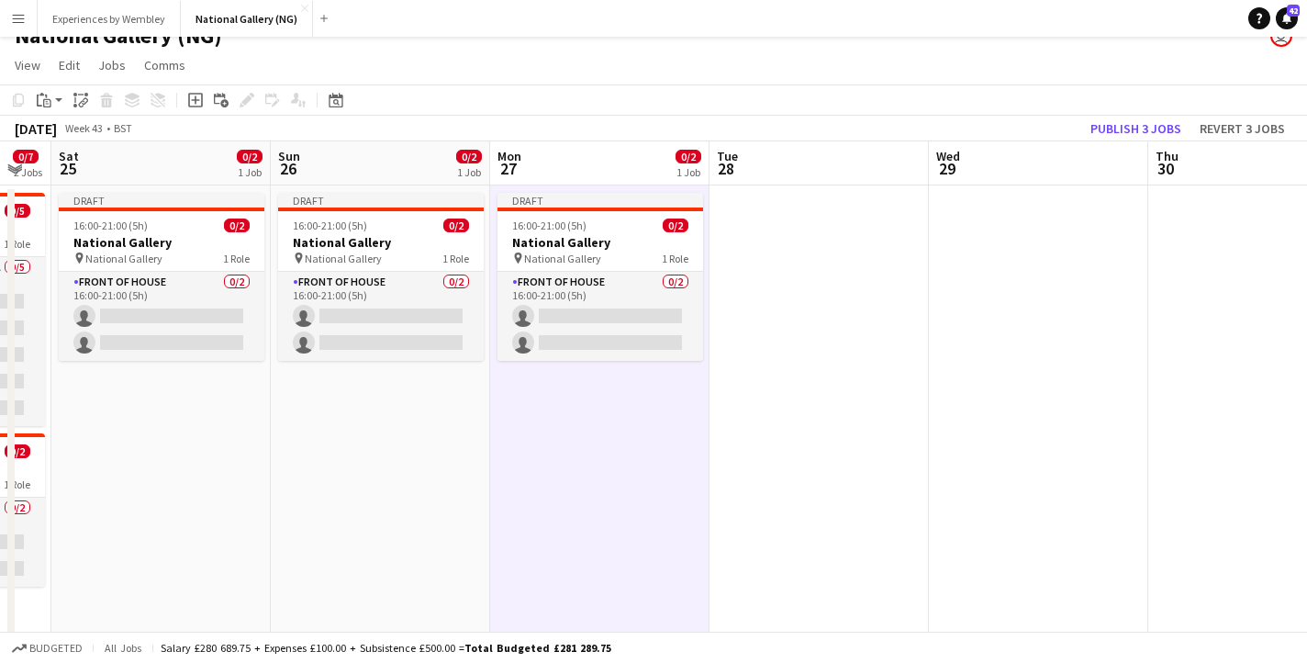
click at [816, 295] on app-date-cell at bounding box center [819, 424] width 219 height 478
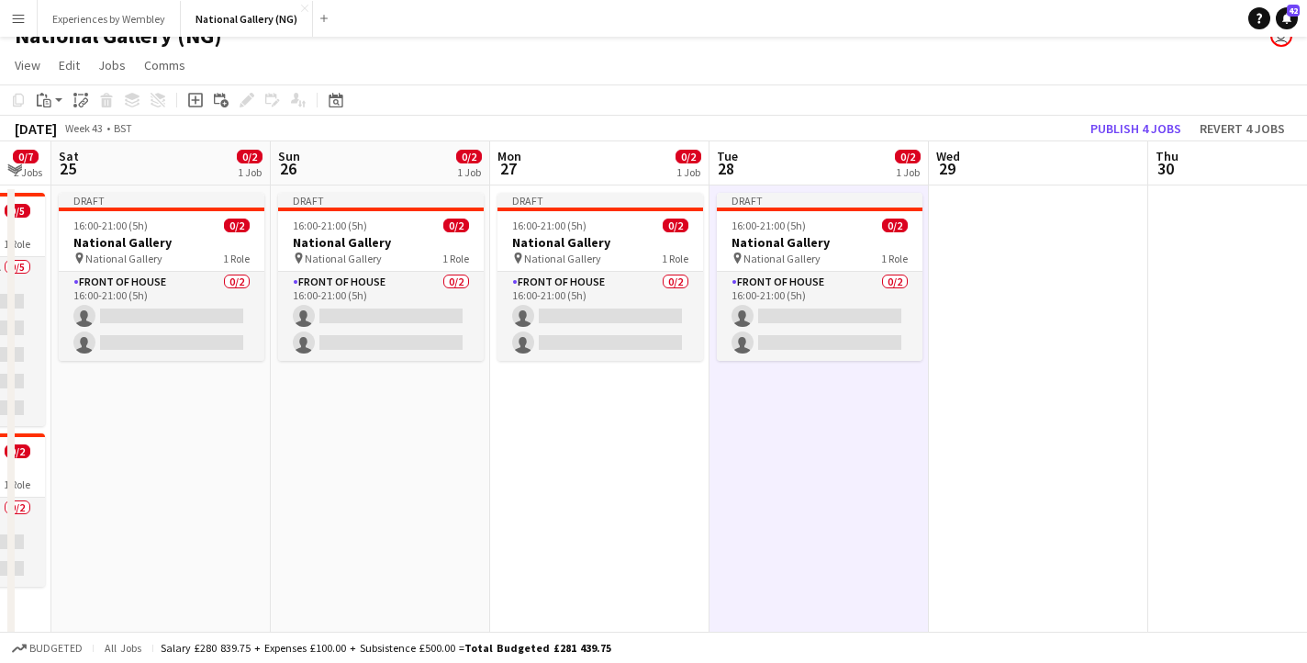
scroll to position [0, 608]
click at [995, 294] on app-date-cell at bounding box center [1037, 424] width 219 height 478
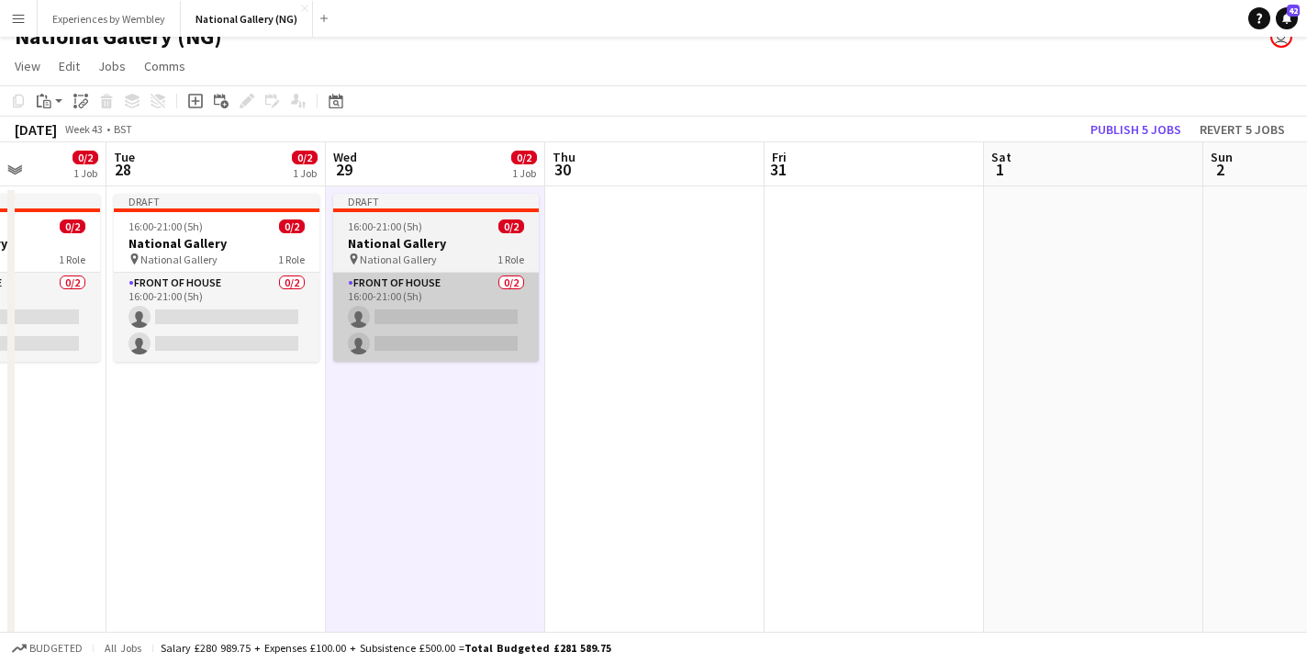
scroll to position [0, 603]
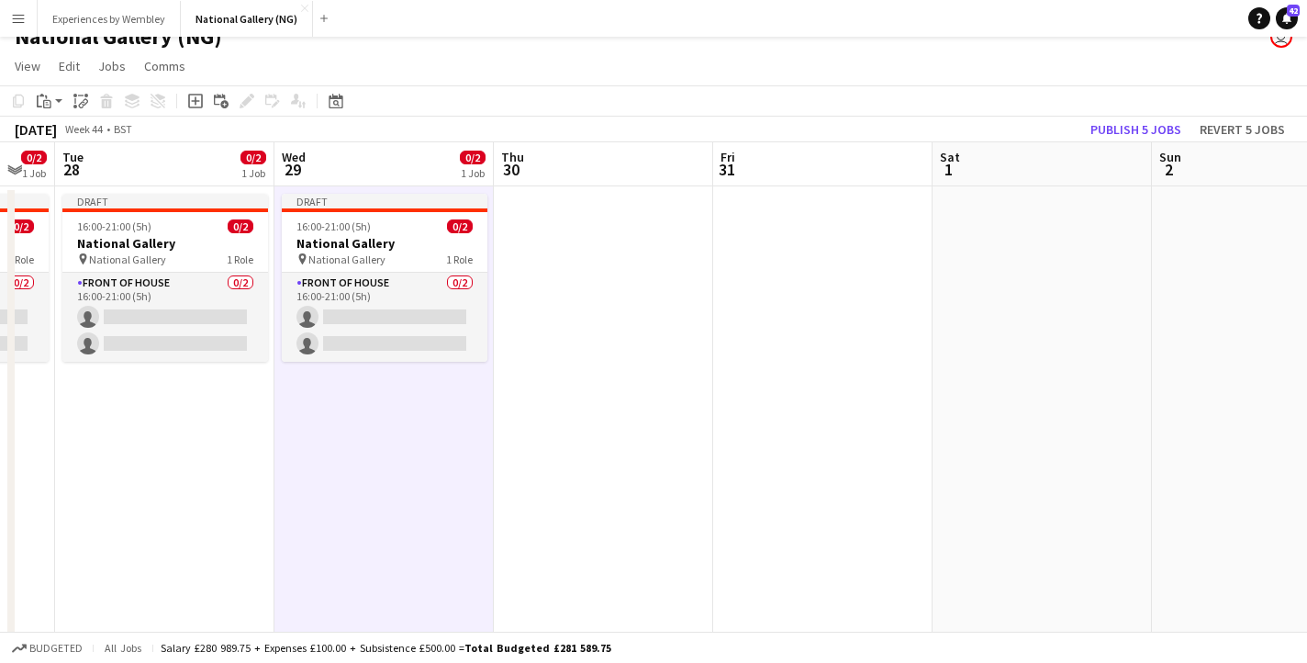
click at [787, 261] on app-date-cell at bounding box center [822, 425] width 219 height 478
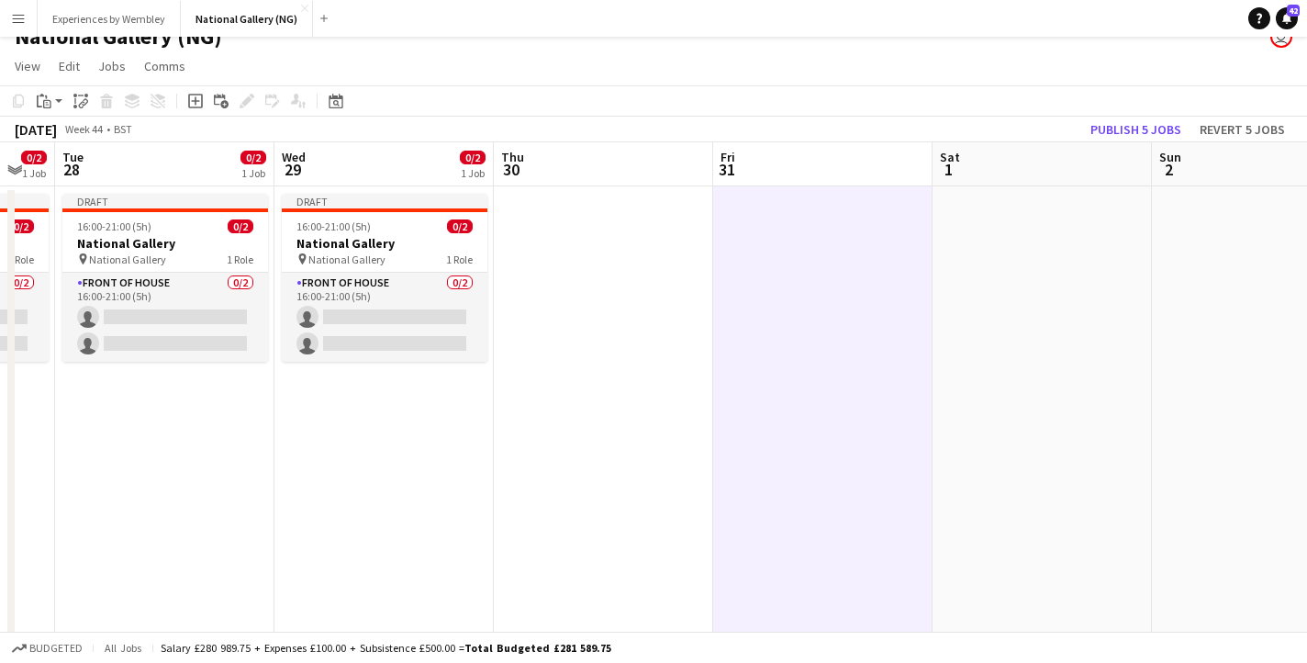
click at [565, 251] on app-date-cell at bounding box center [603, 425] width 219 height 478
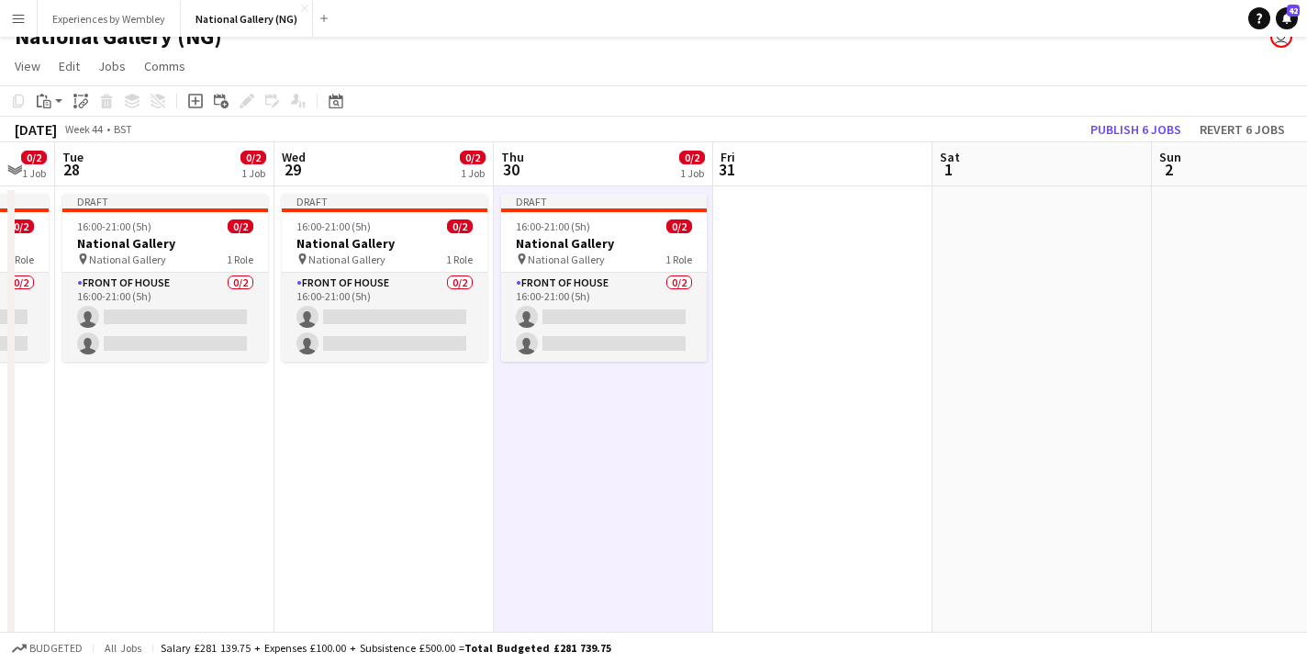
scroll to position [0, 604]
click at [1053, 230] on app-date-cell at bounding box center [1041, 425] width 219 height 478
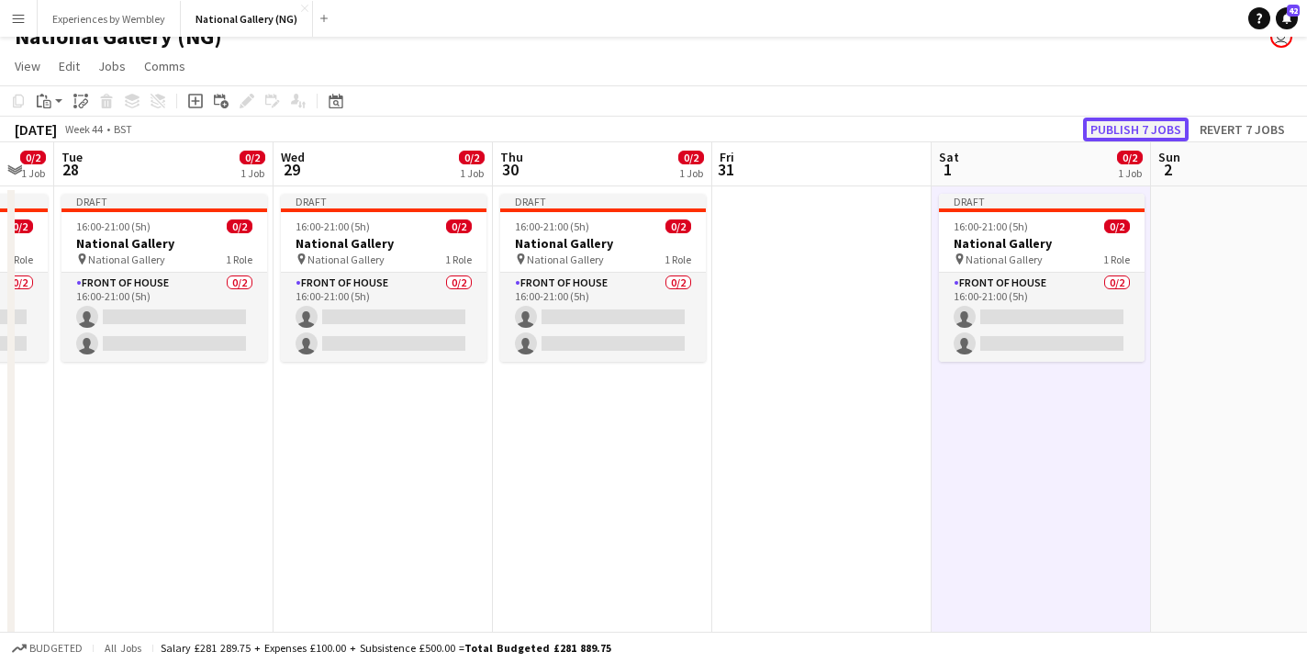
click at [1145, 123] on button "Publish 7 jobs" at bounding box center [1136, 130] width 106 height 24
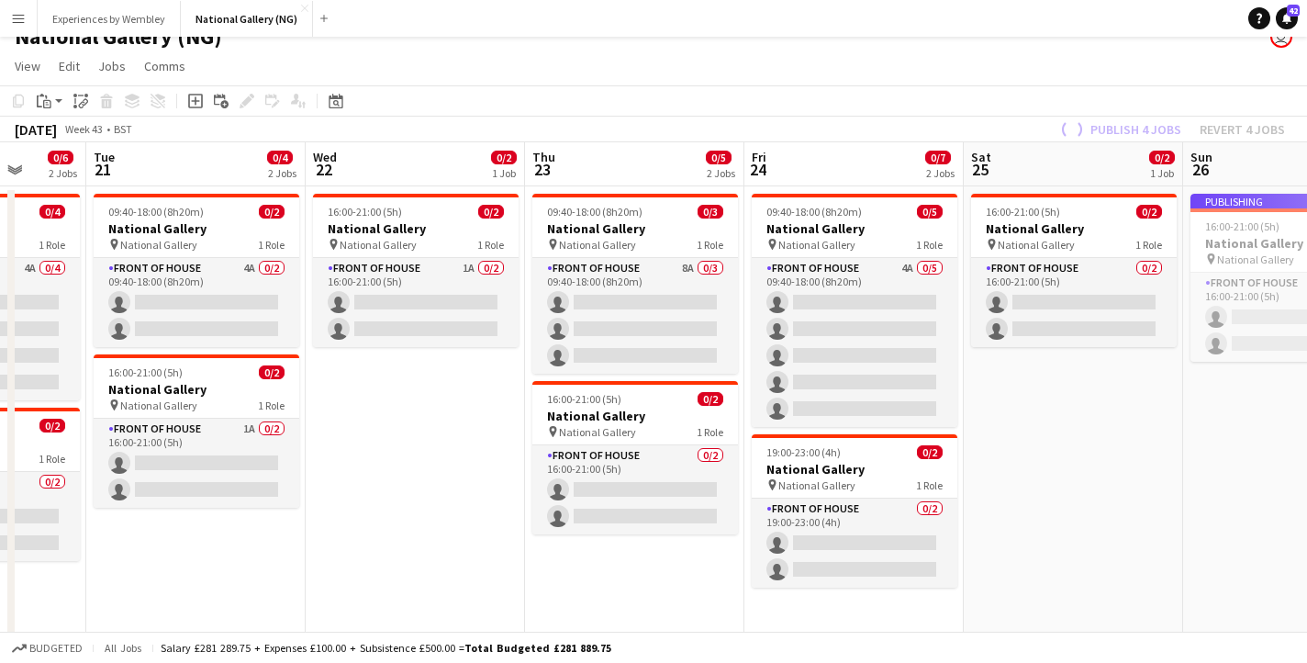
scroll to position [0, 621]
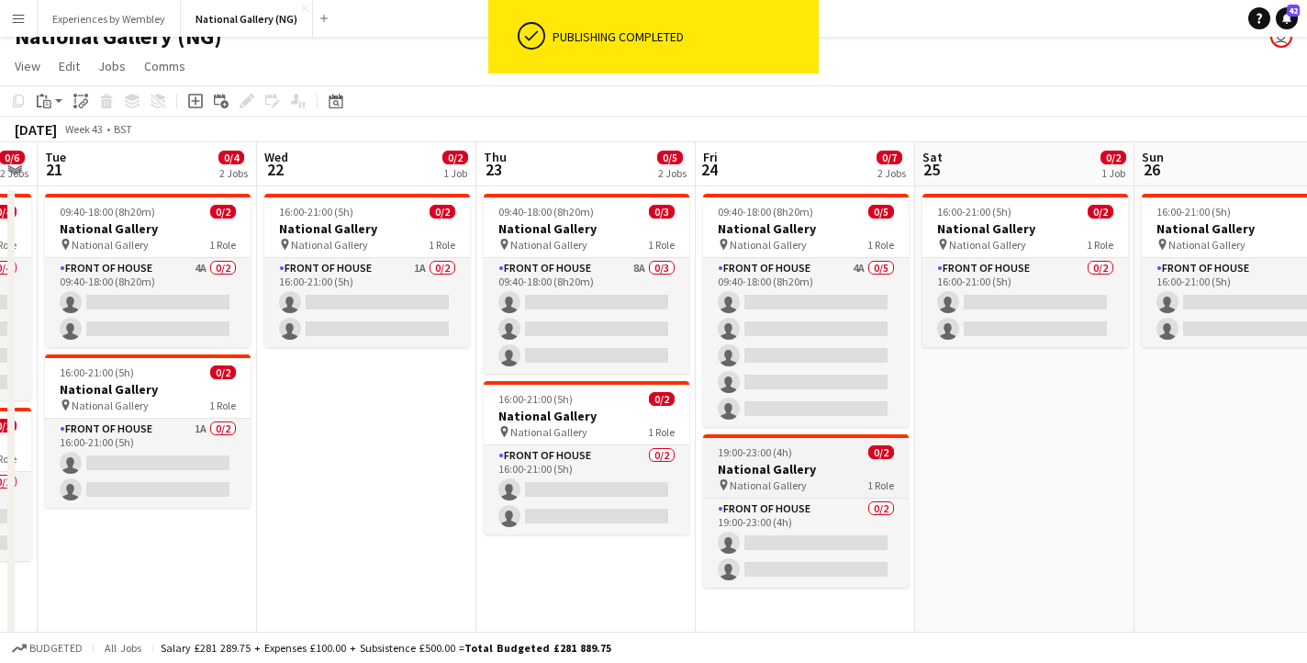
click at [805, 472] on h3 "National Gallery" at bounding box center [806, 469] width 206 height 17
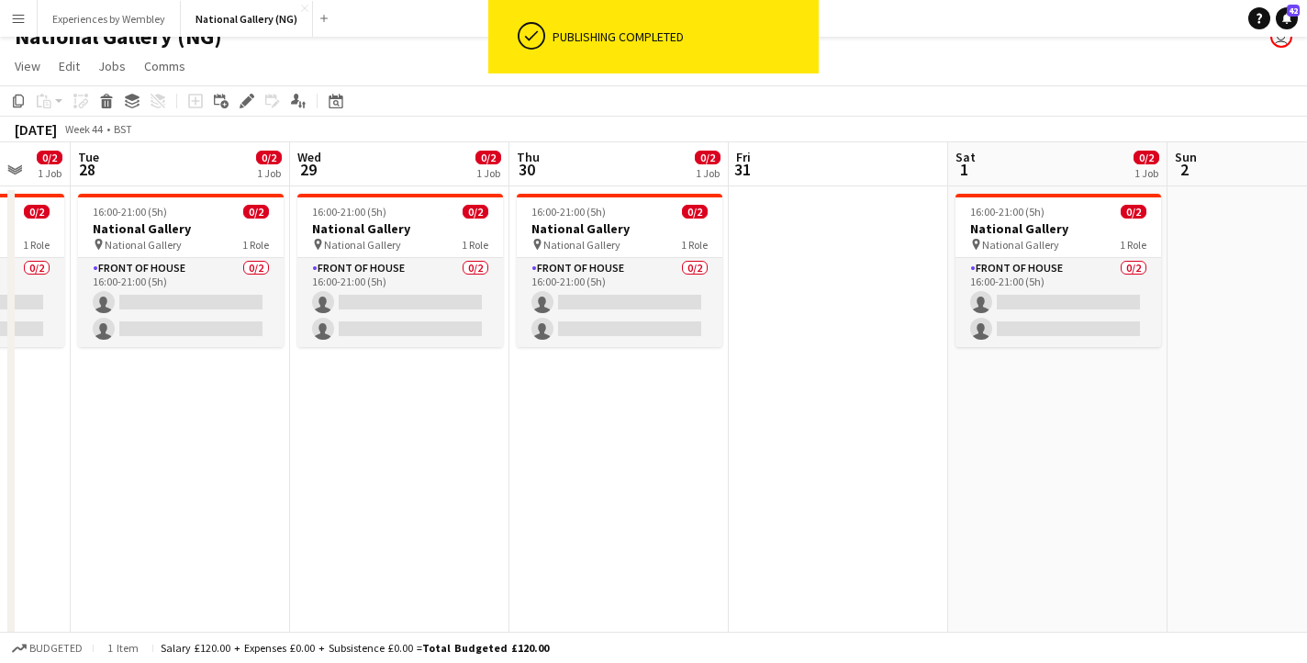
click at [881, 270] on app-date-cell at bounding box center [838, 425] width 219 height 478
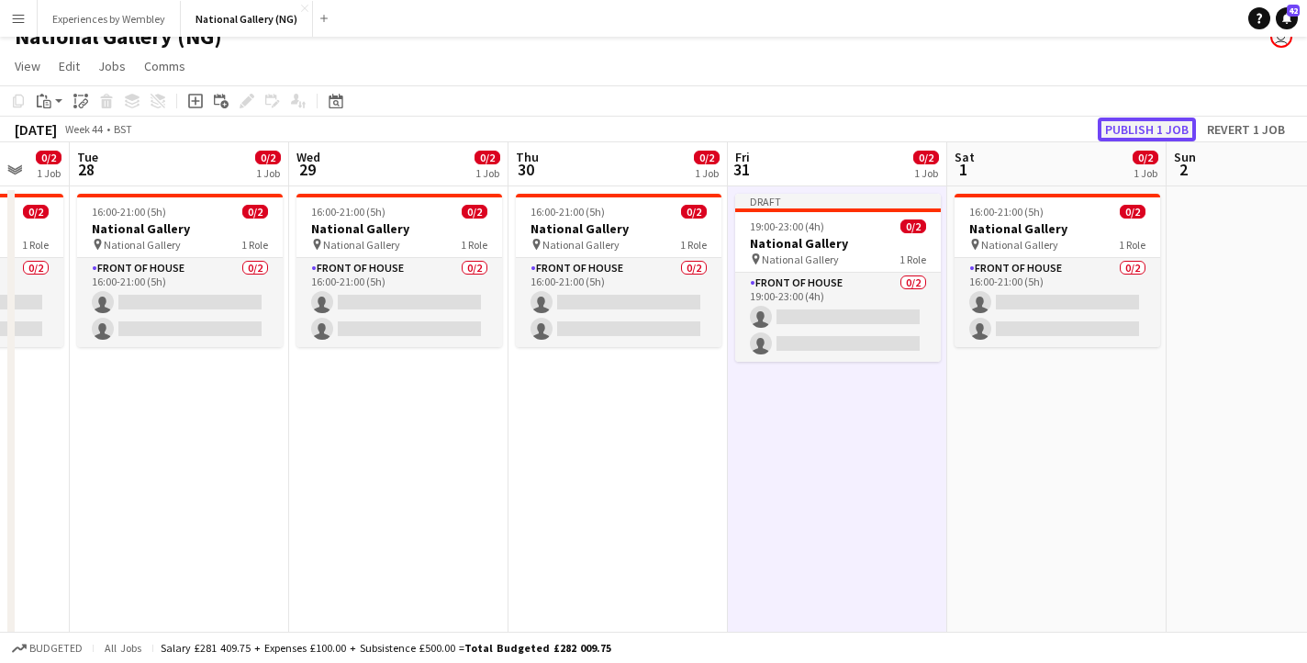
click at [1169, 125] on button "Publish 1 job" at bounding box center [1147, 130] width 98 height 24
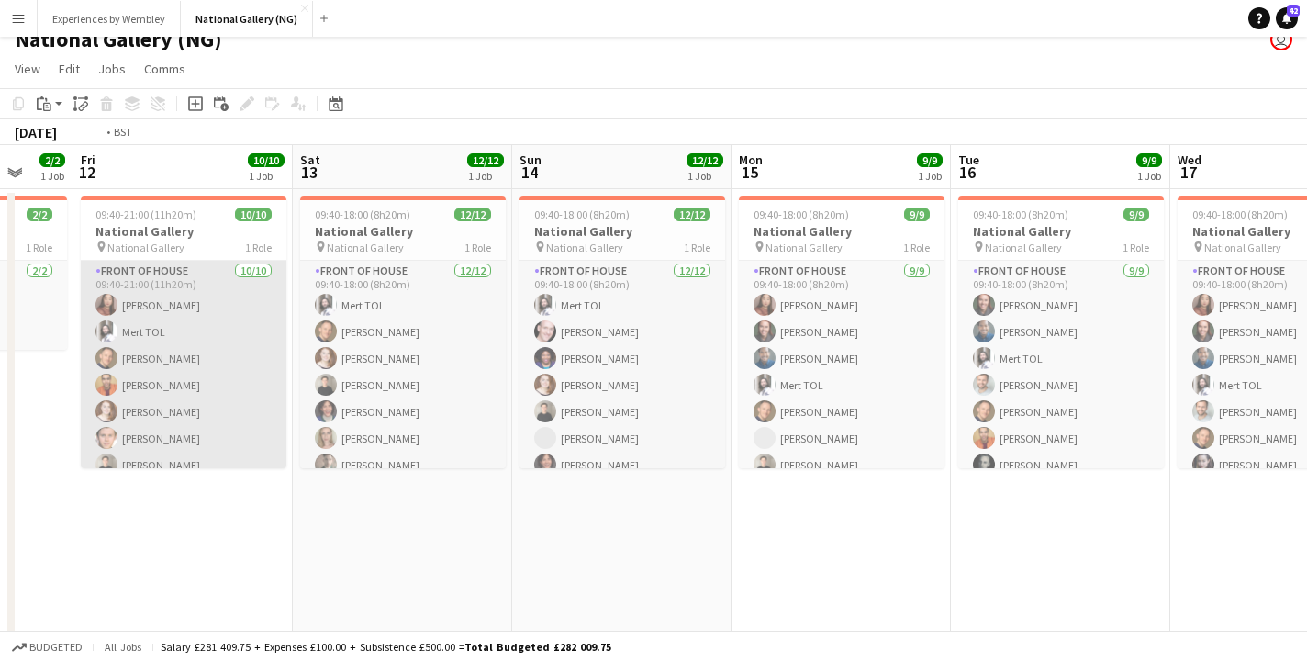
scroll to position [0, 555]
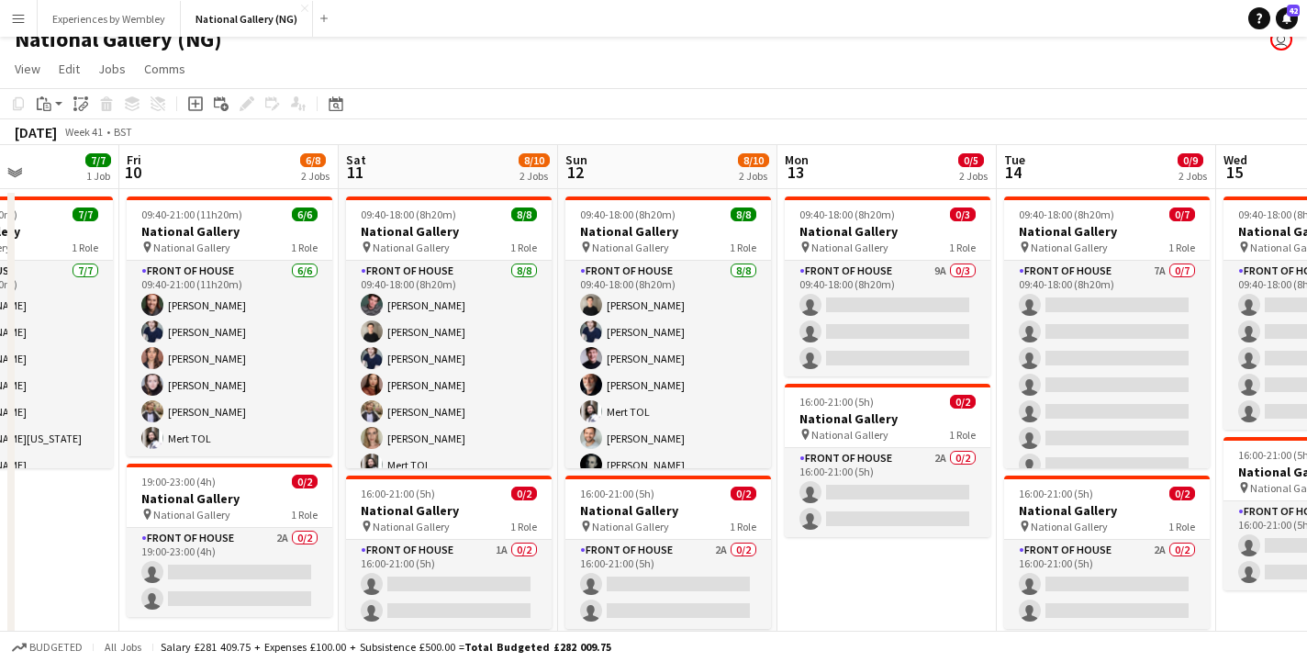
scroll to position [0, 500]
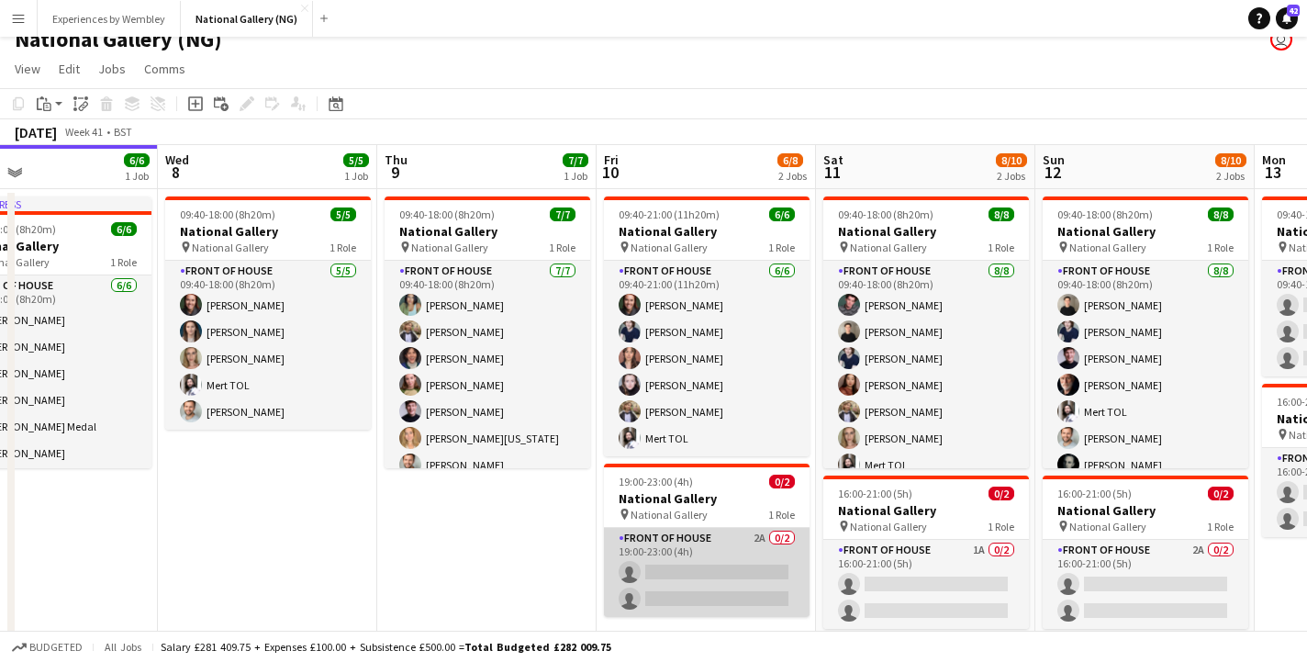
click at [715, 555] on app-card-role "Front of House 2A 0/2 19:00-23:00 (4h) single-neutral-actions single-neutral-ac…" at bounding box center [707, 572] width 206 height 89
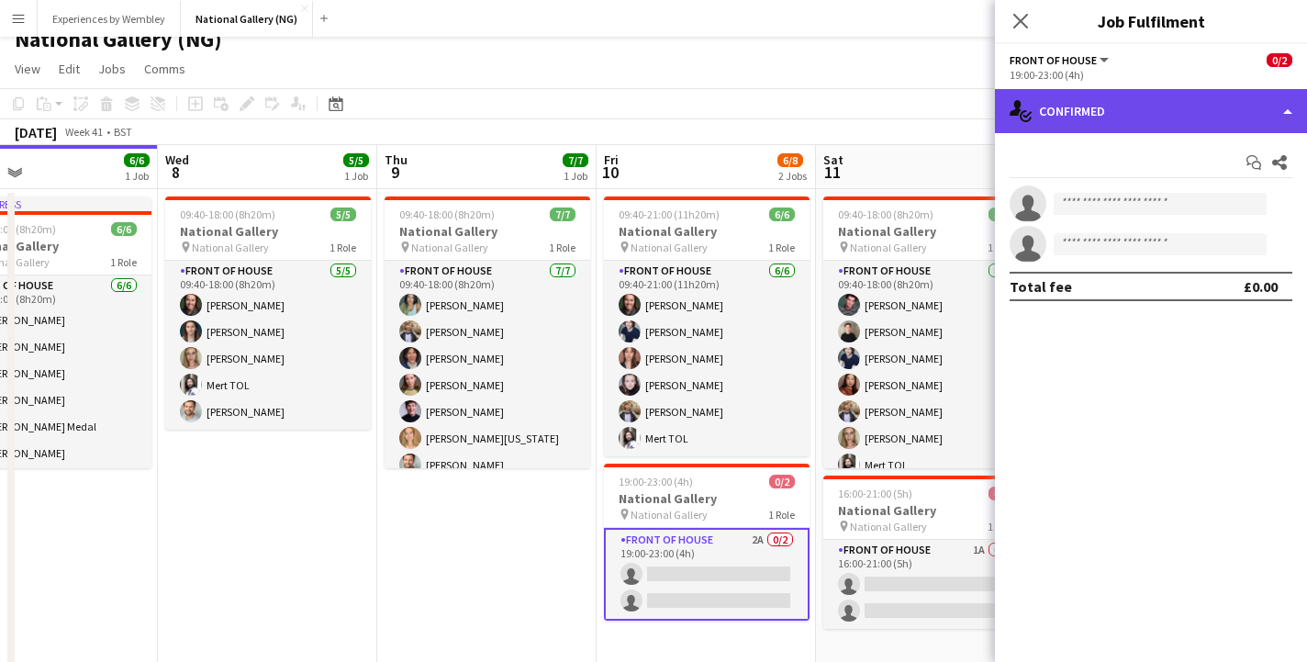
click at [1189, 104] on div "single-neutral-actions-check-2 Confirmed" at bounding box center [1151, 111] width 312 height 44
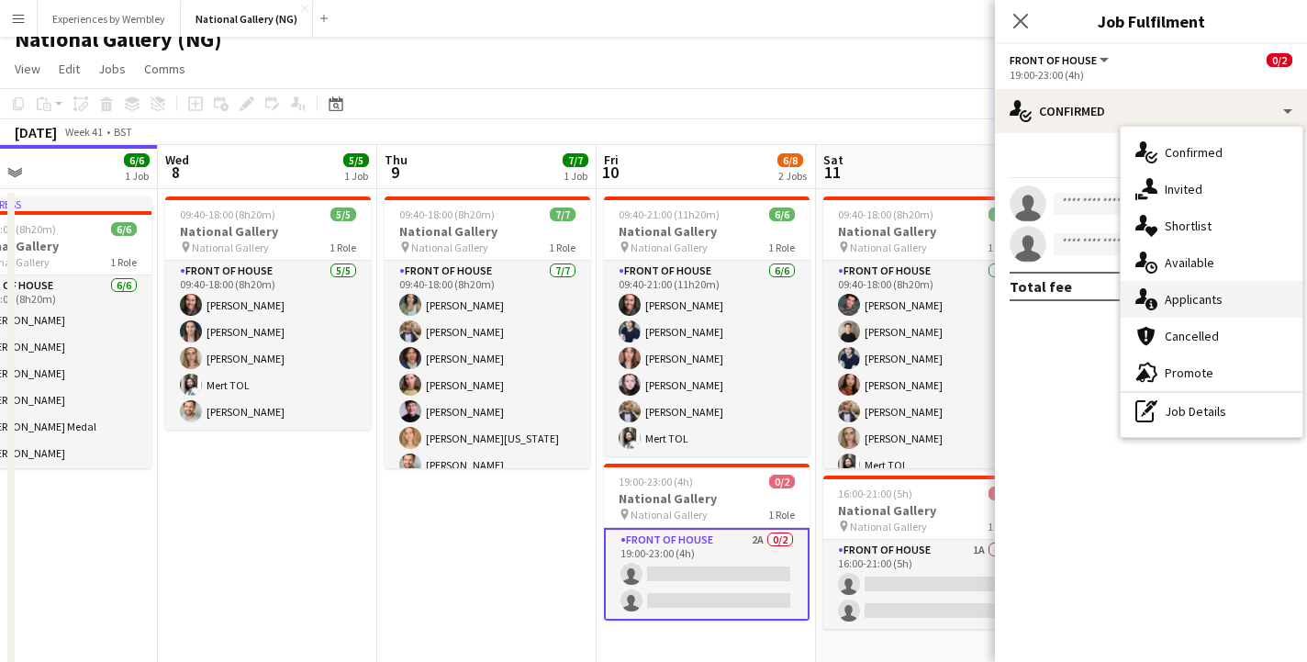
click at [1230, 298] on div "single-neutral-actions-information Applicants" at bounding box center [1212, 299] width 182 height 37
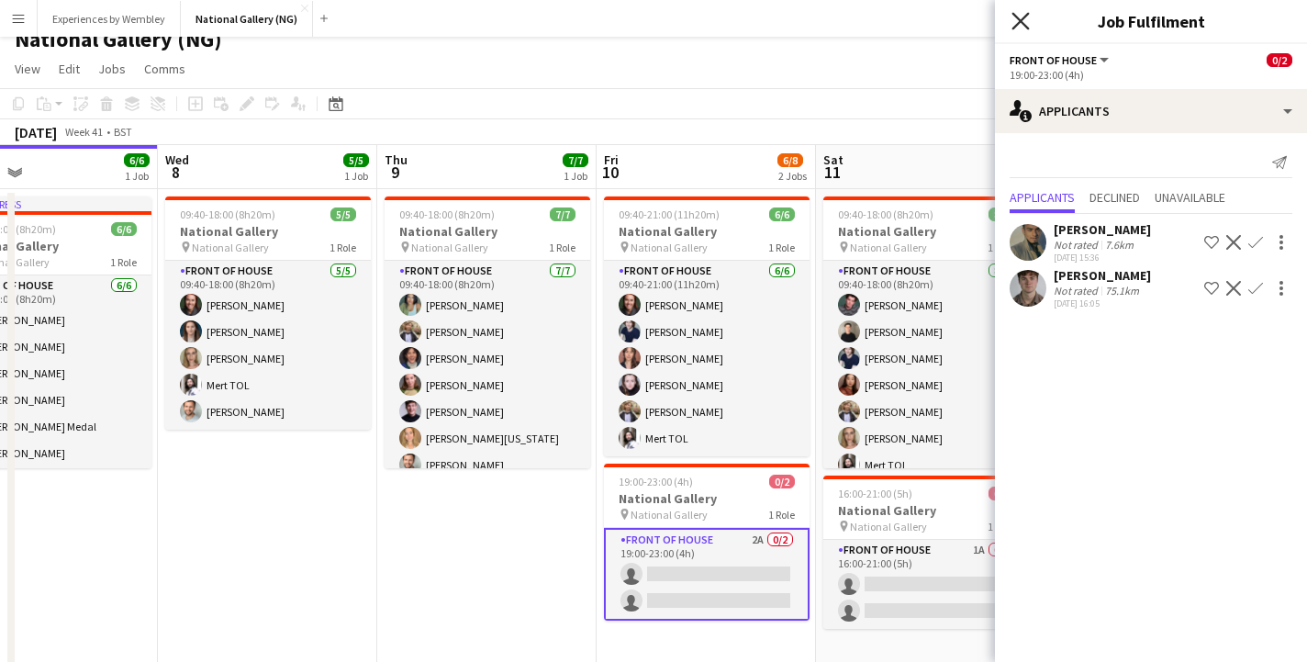
click at [1013, 23] on icon "Close pop-in" at bounding box center [1020, 20] width 17 height 17
